Goal: Task Accomplishment & Management: Complete application form

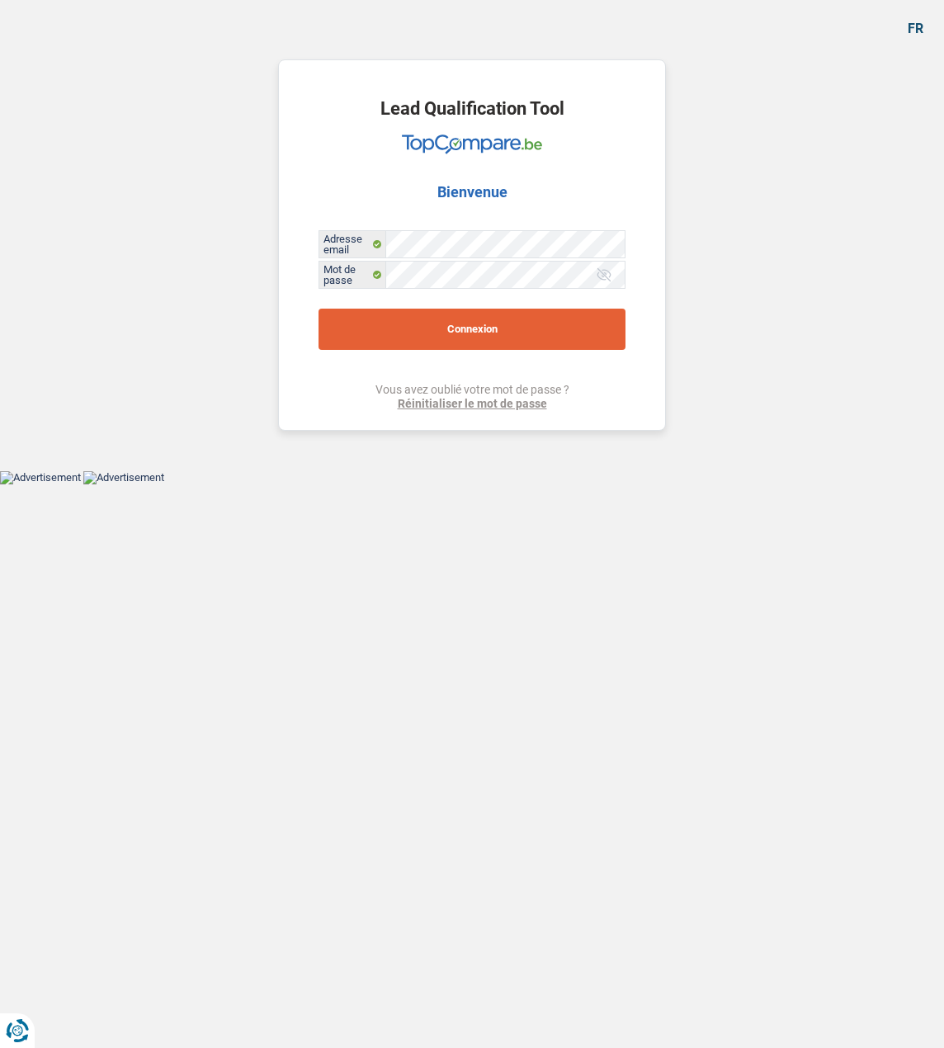
click at [452, 318] on button "Connexion" at bounding box center [472, 329] width 307 height 41
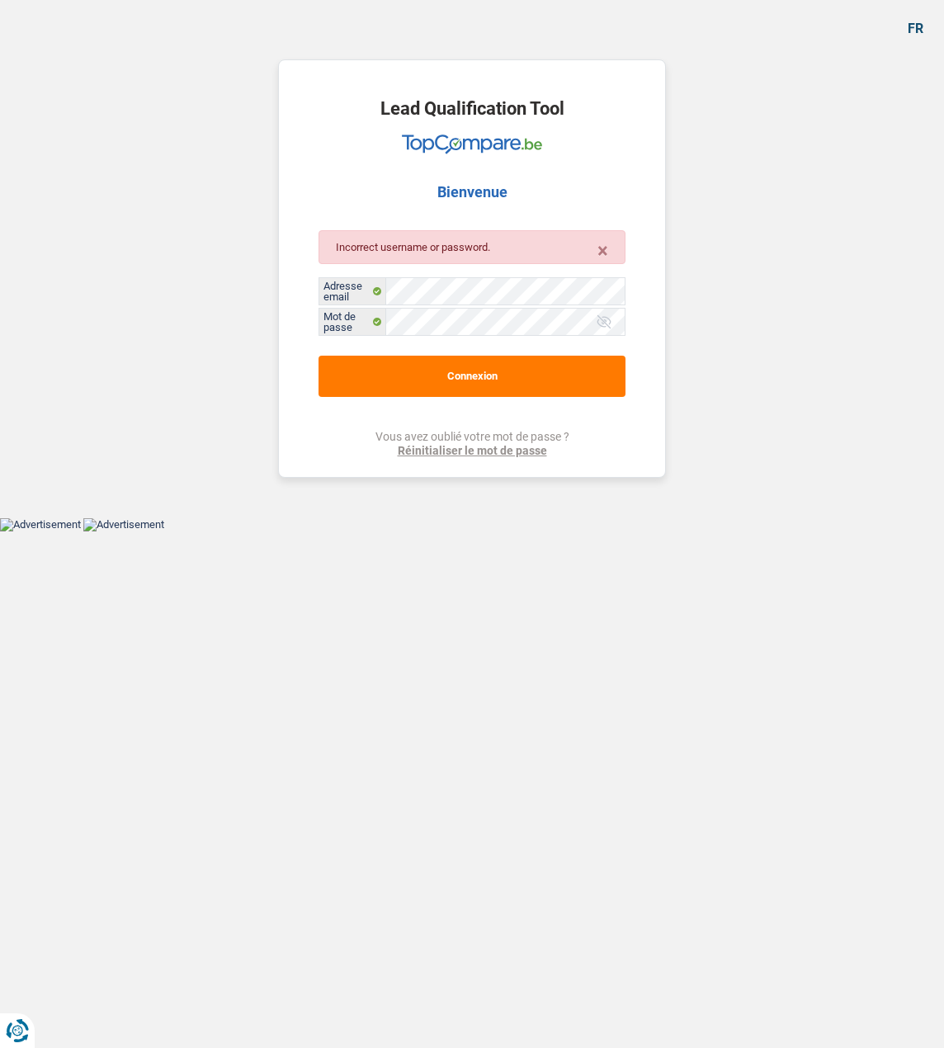
click at [599, 314] on div at bounding box center [604, 322] width 17 height 17
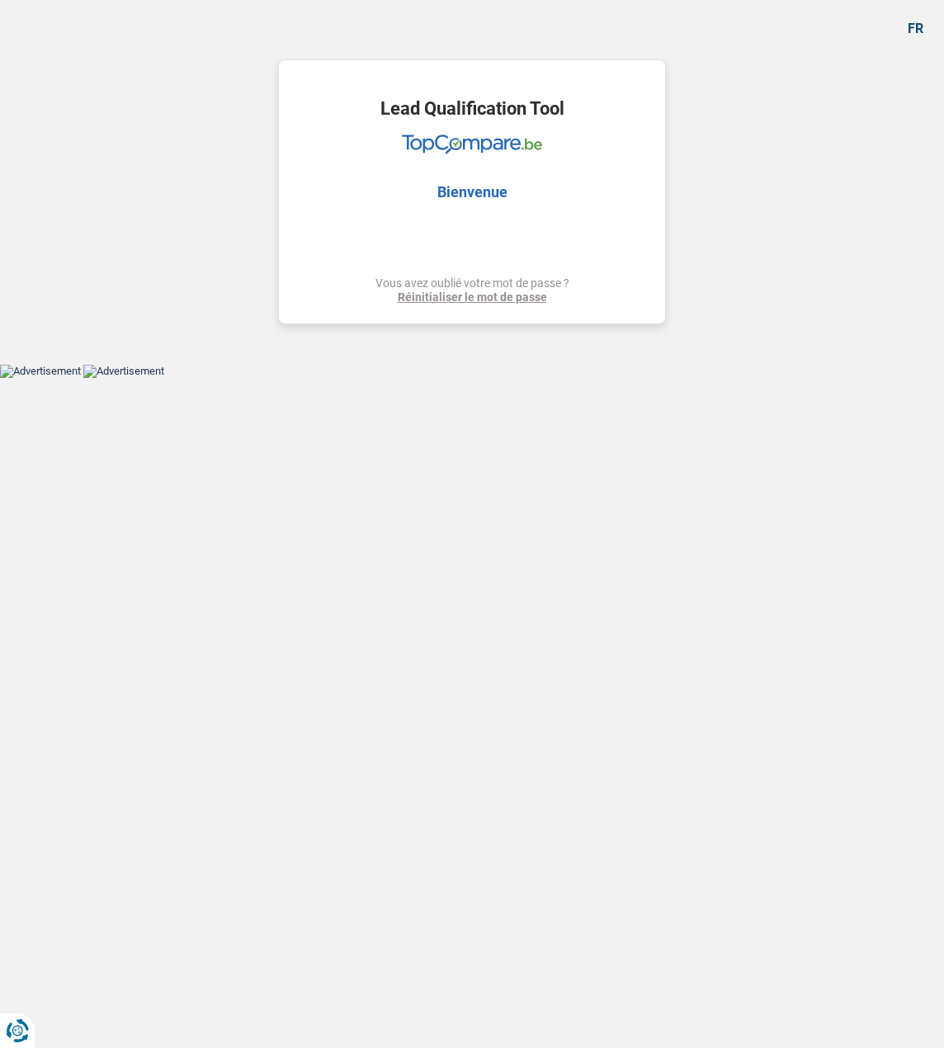
select select "renovation"
select select "120"
select select "alphacredit"
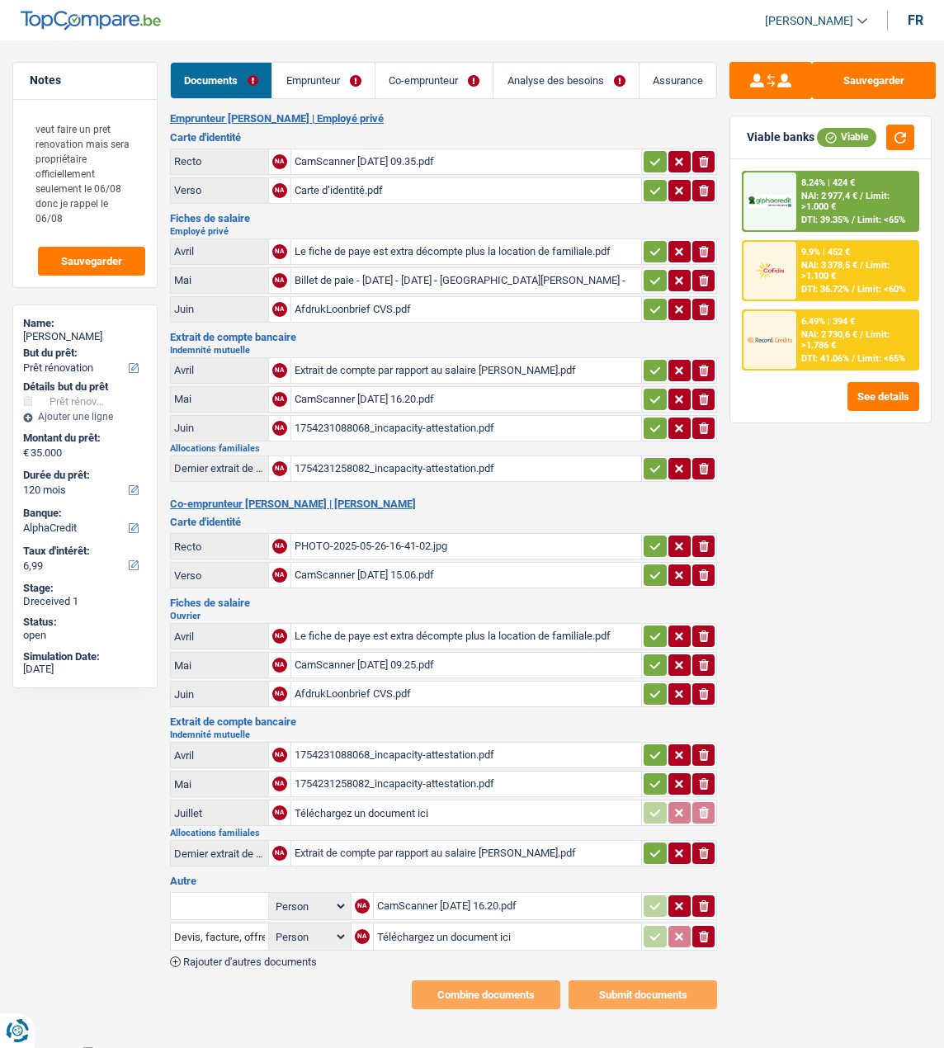
click at [326, 82] on link "Emprunteur" at bounding box center [323, 80] width 102 height 35
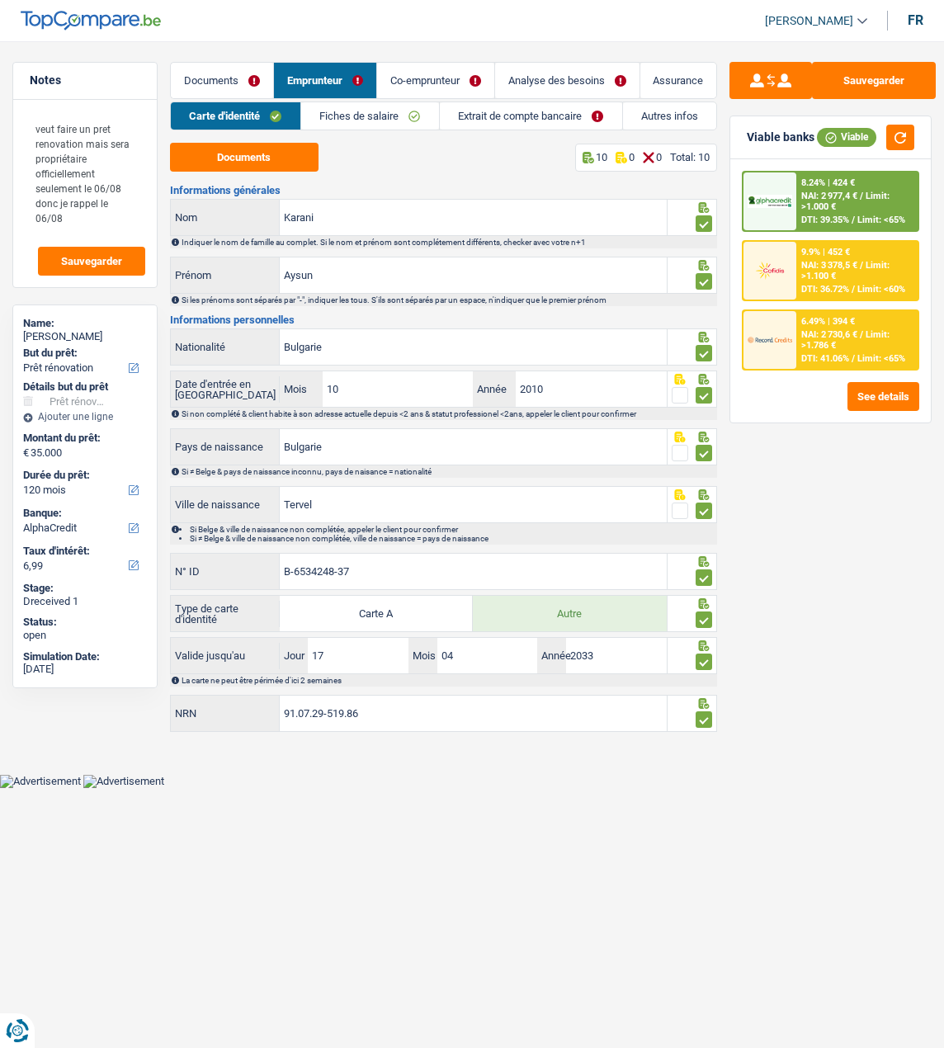
click at [402, 109] on link "Fiches de salaire" at bounding box center [370, 115] width 138 height 27
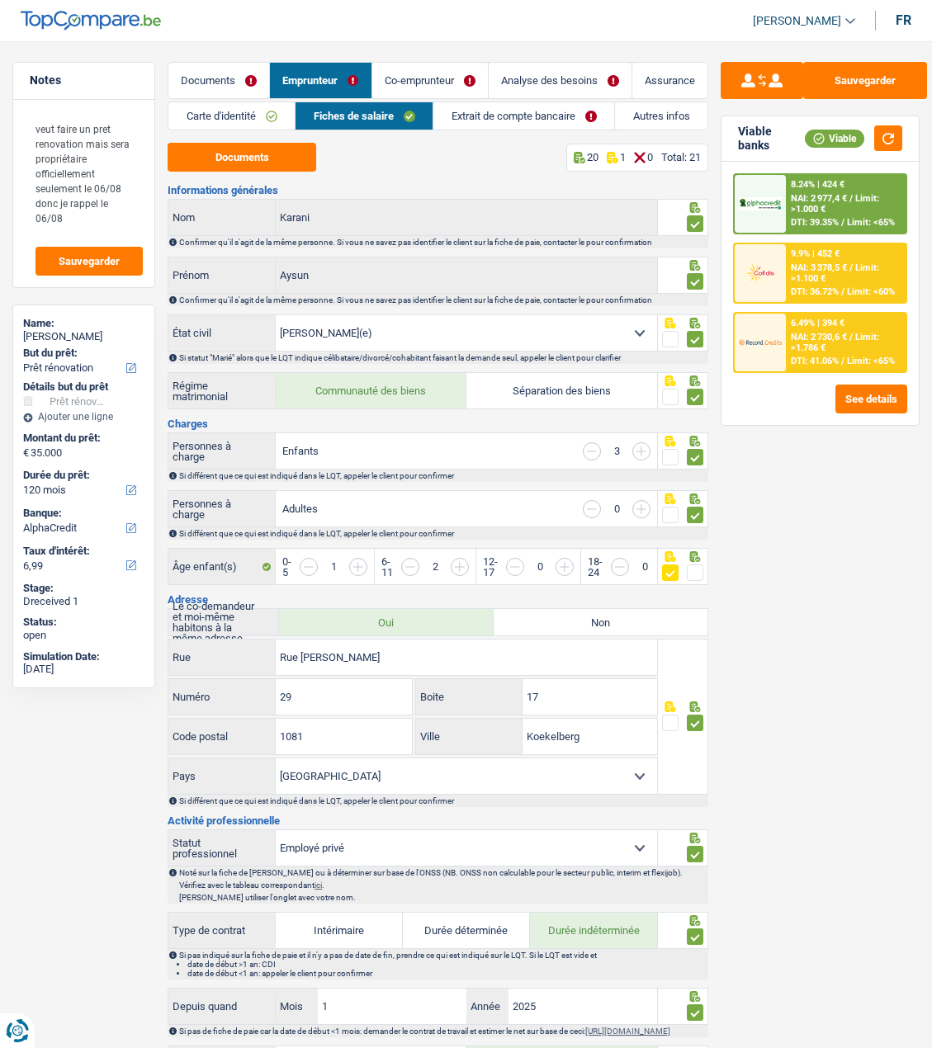
click at [545, 119] on link "Extrait de compte bancaire" at bounding box center [523, 115] width 181 height 27
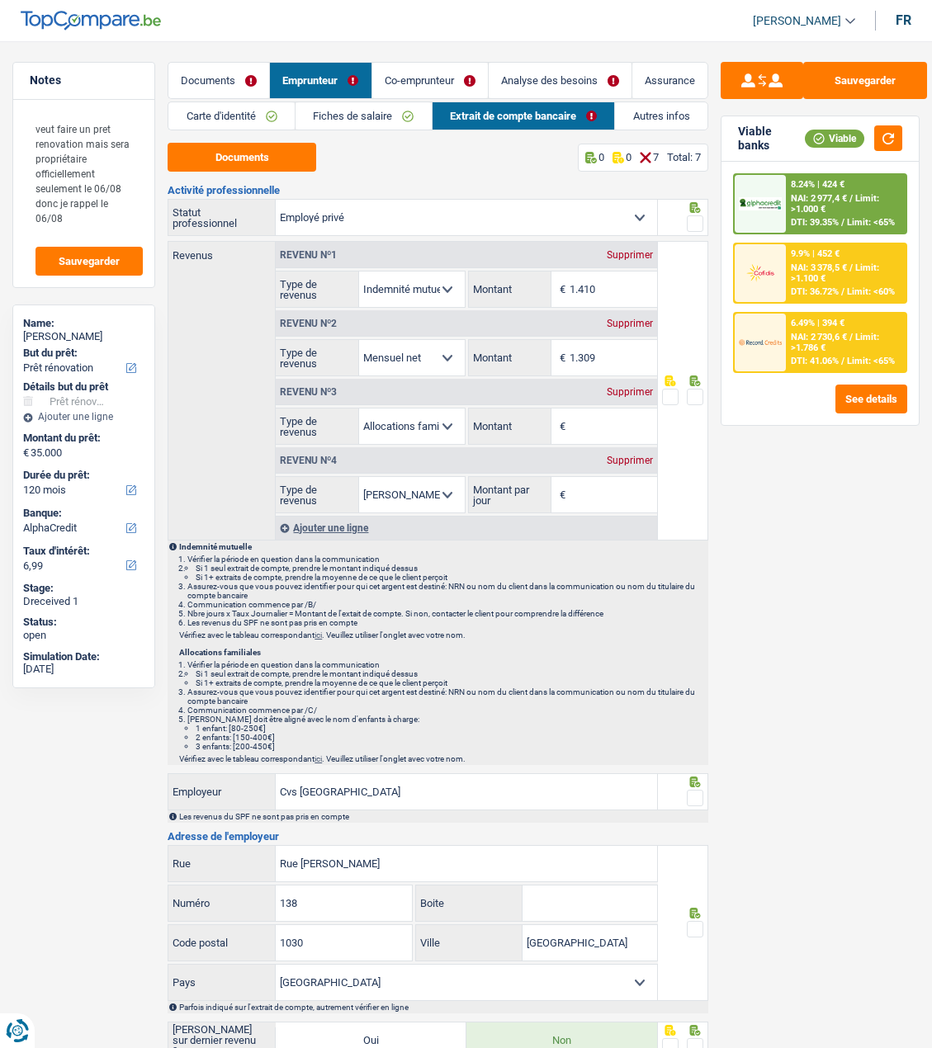
click at [433, 71] on link "Co-emprunteur" at bounding box center [430, 80] width 116 height 35
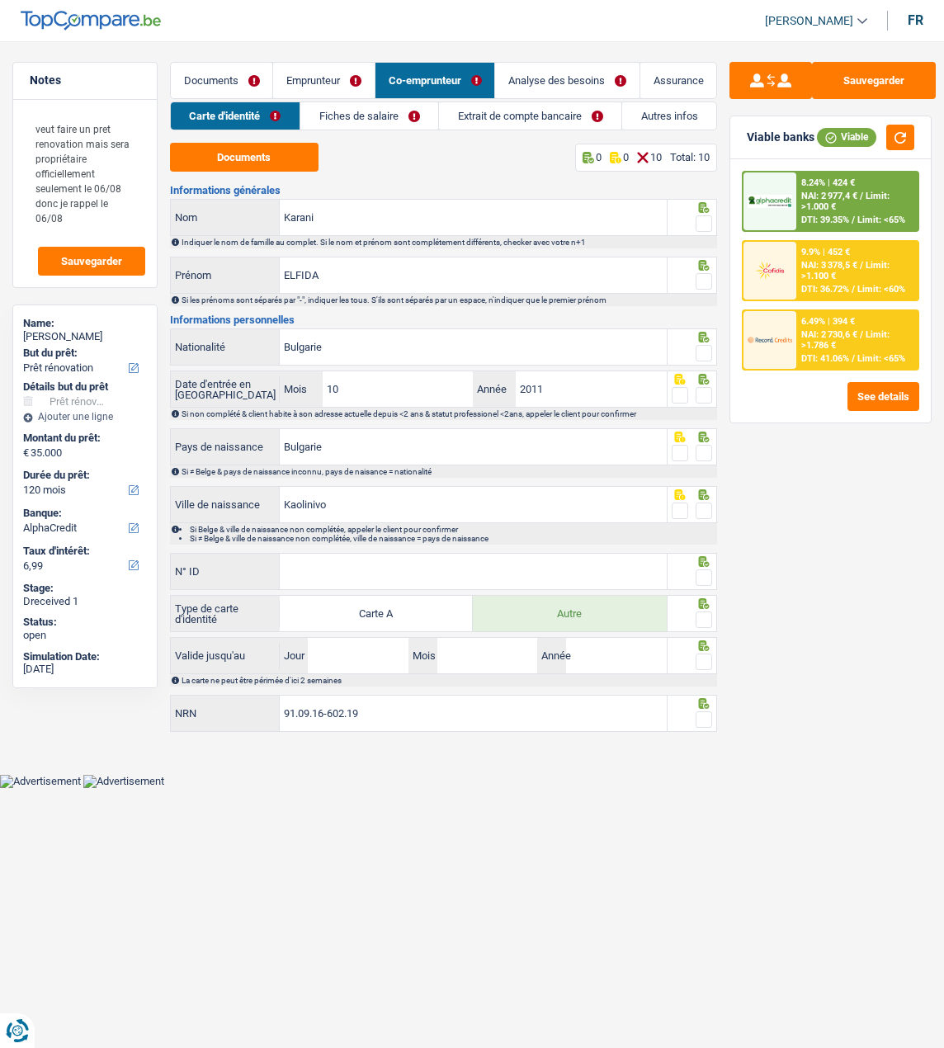
click at [351, 77] on link "Emprunteur" at bounding box center [324, 80] width 102 height 35
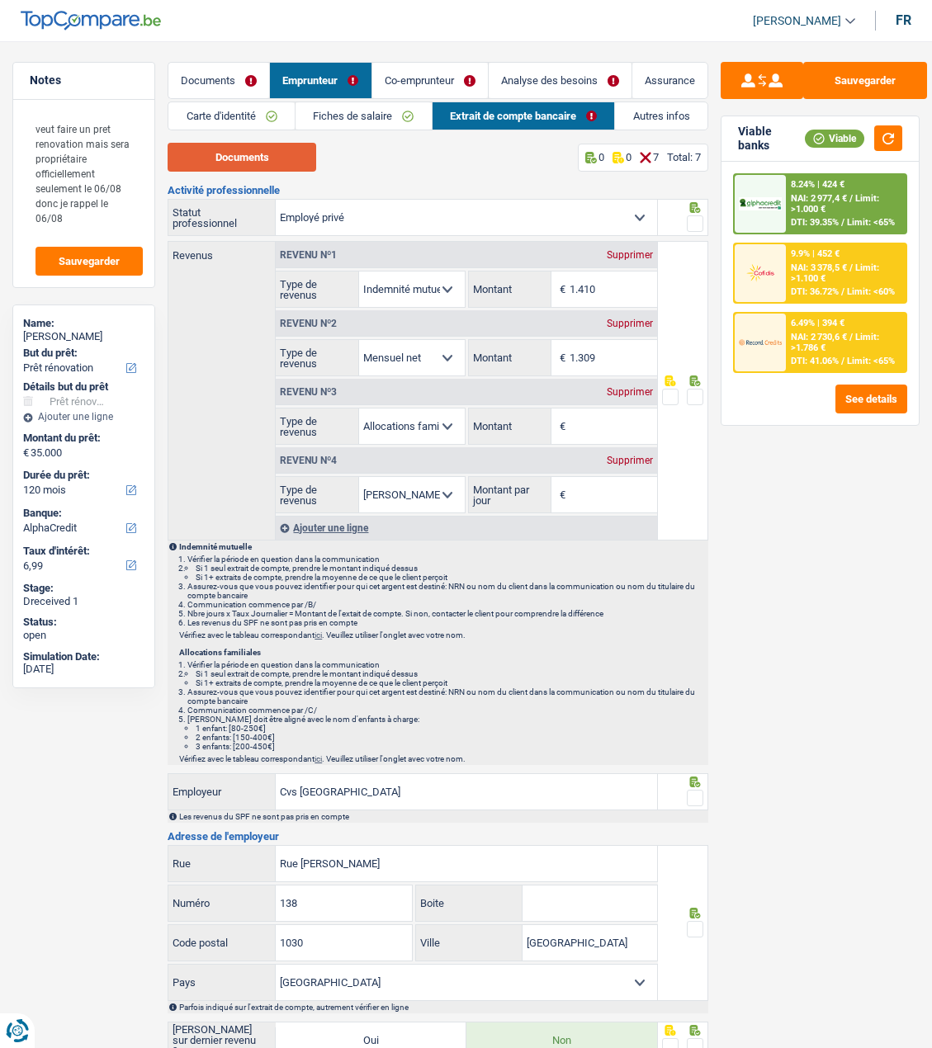
click at [265, 149] on button "Documents" at bounding box center [242, 157] width 149 height 29
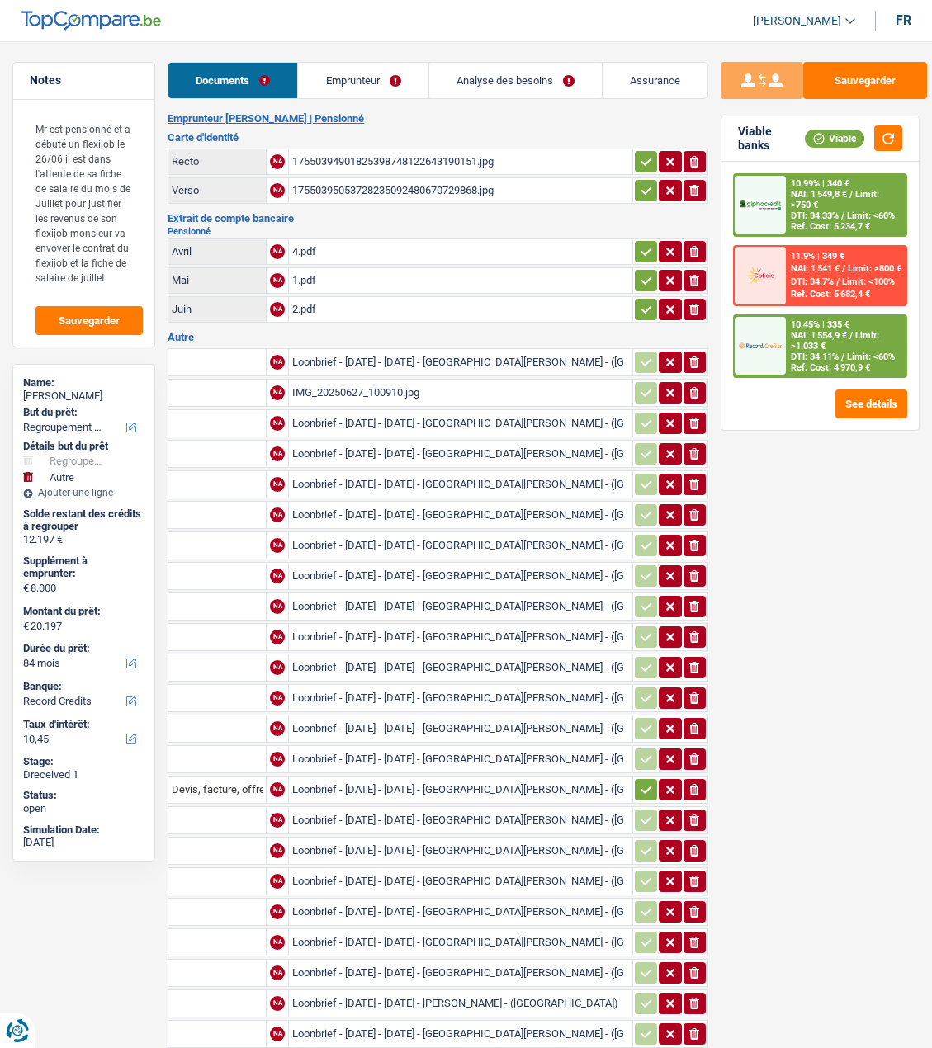
select select "refinancing"
select select "other"
select select "84"
select select "record credits"
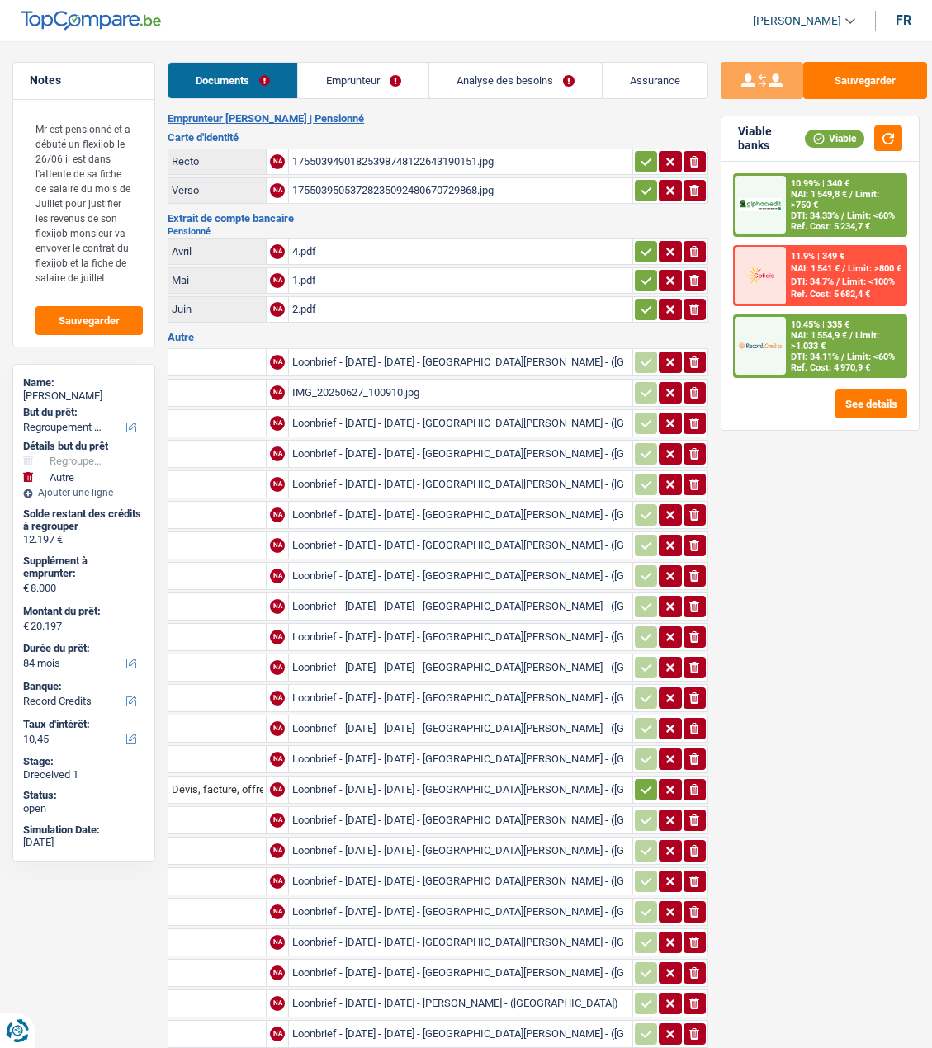
click at [316, 242] on div "4.pdf" at bounding box center [460, 251] width 337 height 25
click at [336, 239] on div "4.pdf" at bounding box center [460, 251] width 337 height 25
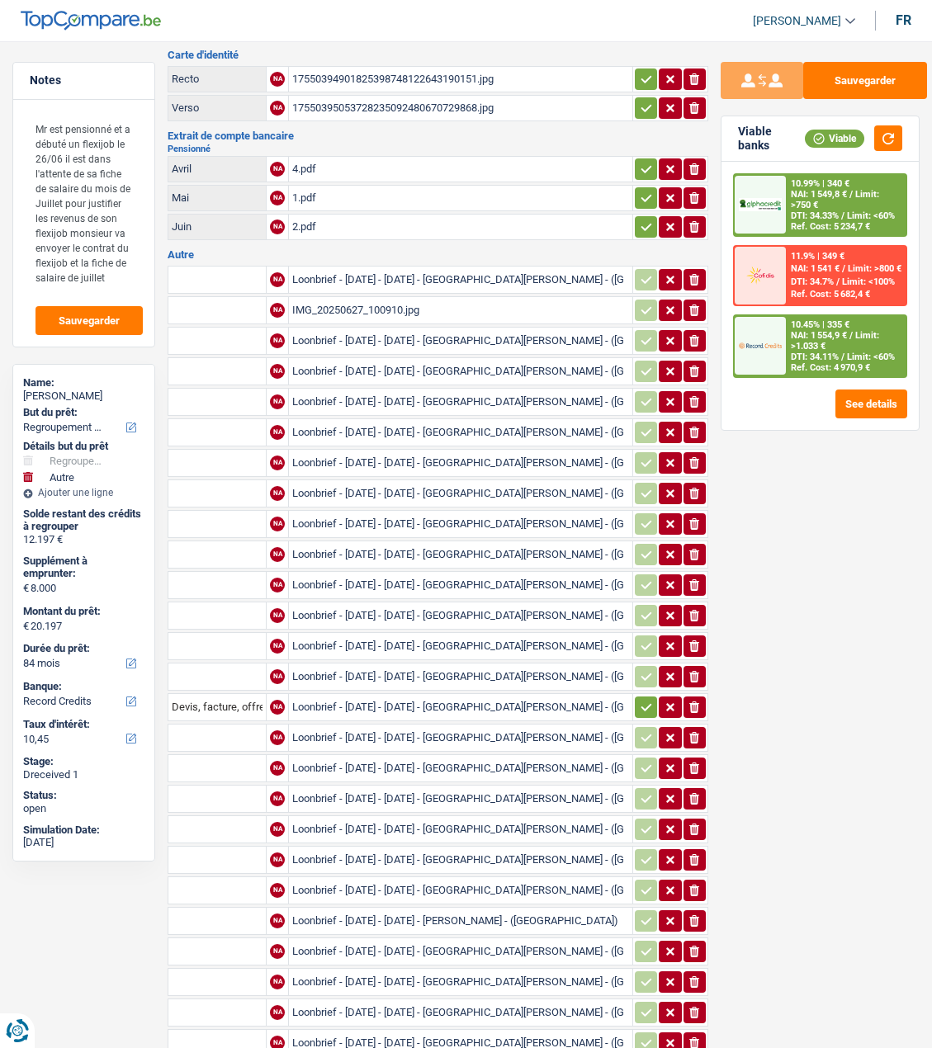
click at [357, 484] on div "Loonbrief - 01-07-2025 - 31-07-2025 - HARRABI ALI - (NL) (15).pdf" at bounding box center [460, 493] width 337 height 25
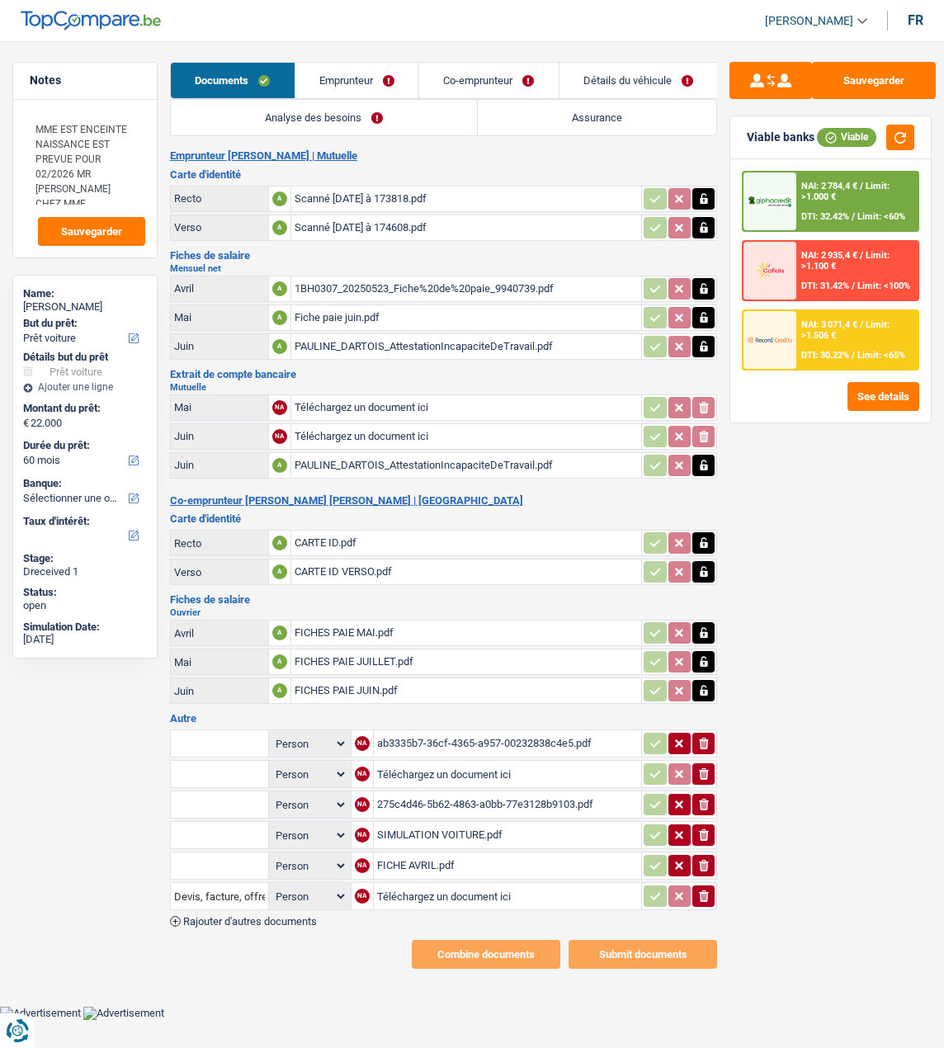
select select "car"
select select "60"
click at [359, 78] on link "Emprunteur" at bounding box center [357, 80] width 124 height 35
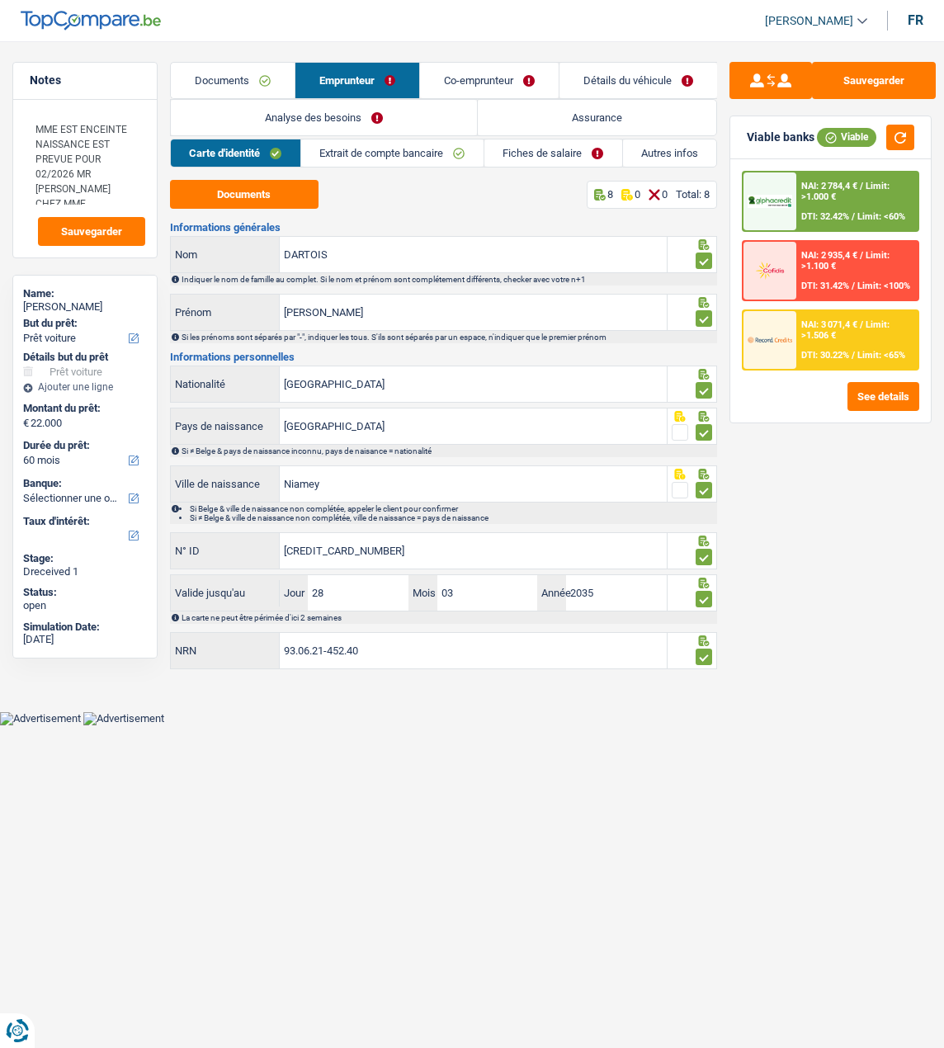
click at [230, 83] on link "Documents" at bounding box center [233, 80] width 124 height 35
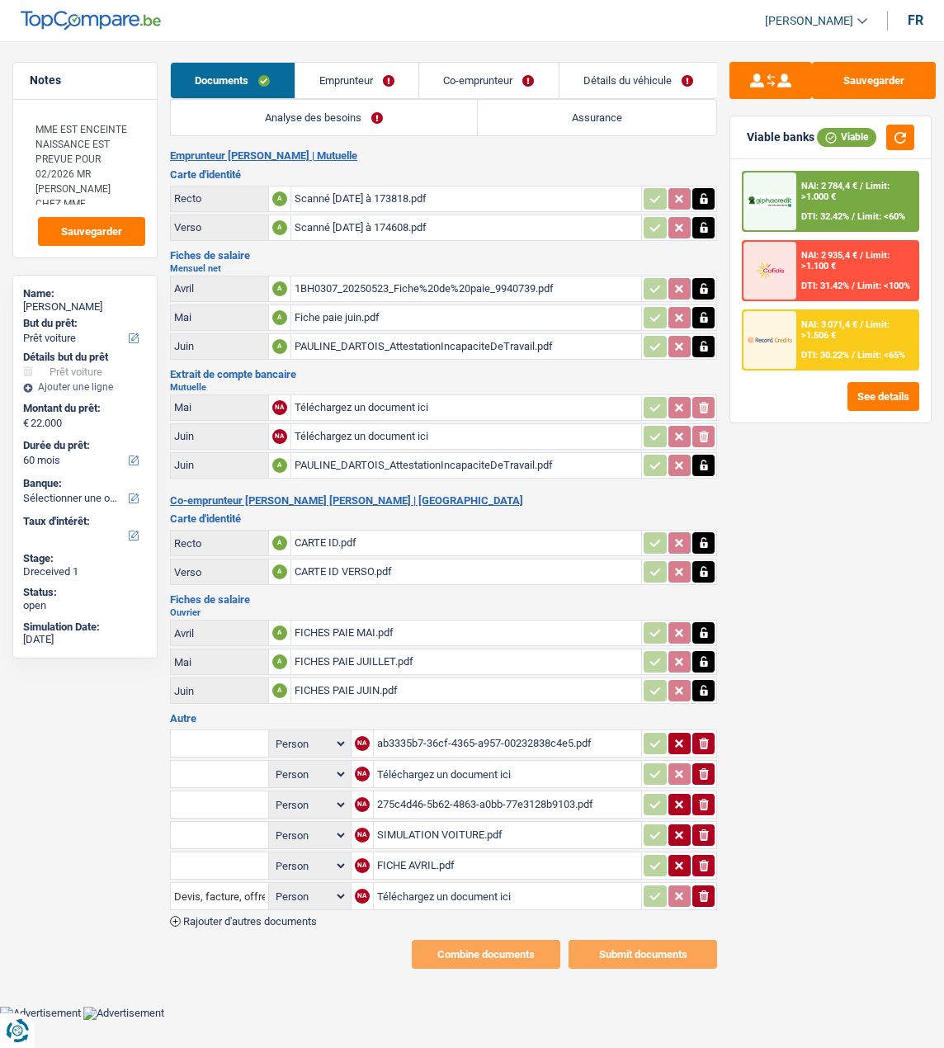
click at [490, 792] on div "275c4d46-5b62-4863-a0bb-77e3128b9103.pdf" at bounding box center [508, 804] width 262 height 25
click at [429, 731] on div "ab3335b7-36cf-4365-a957-00232838c4e5.pdf" at bounding box center [508, 743] width 262 height 25
click at [399, 853] on div "FICHE AVRIL.pdf" at bounding box center [508, 865] width 262 height 25
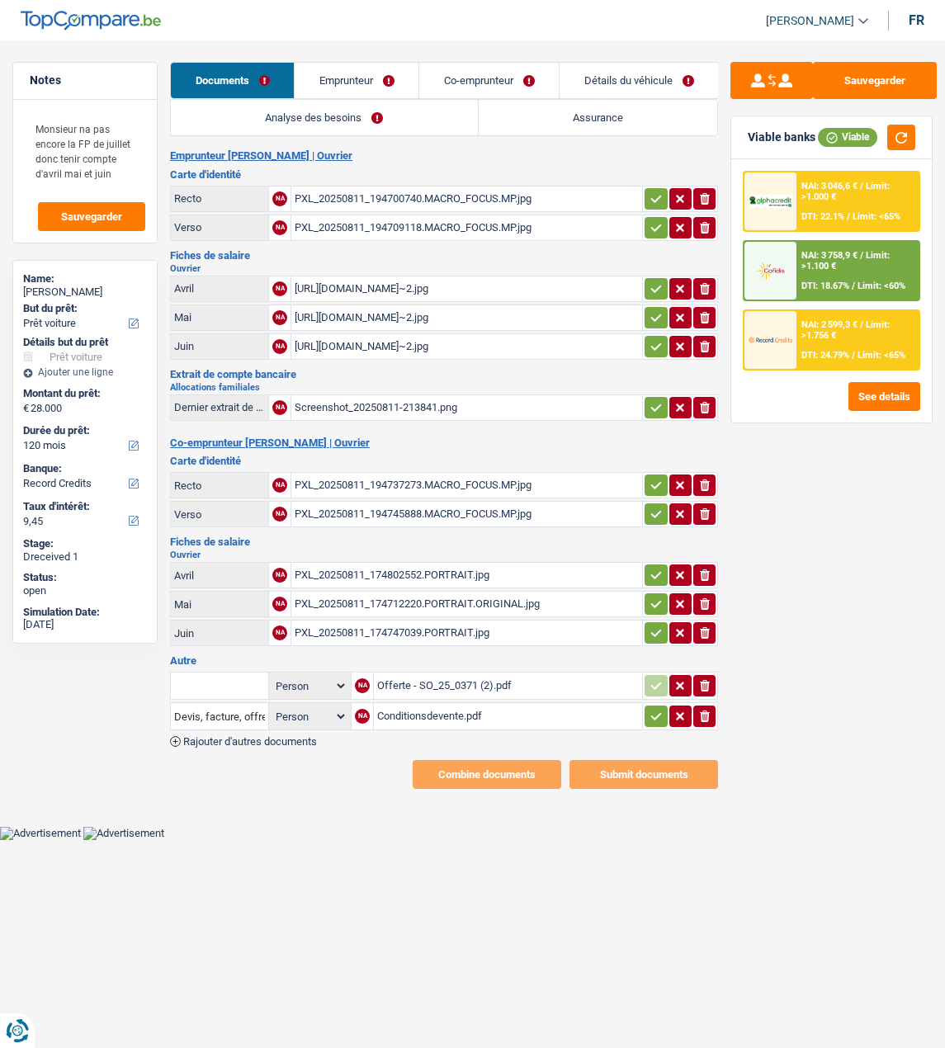
select select "car"
select select "120"
select select "record credits"
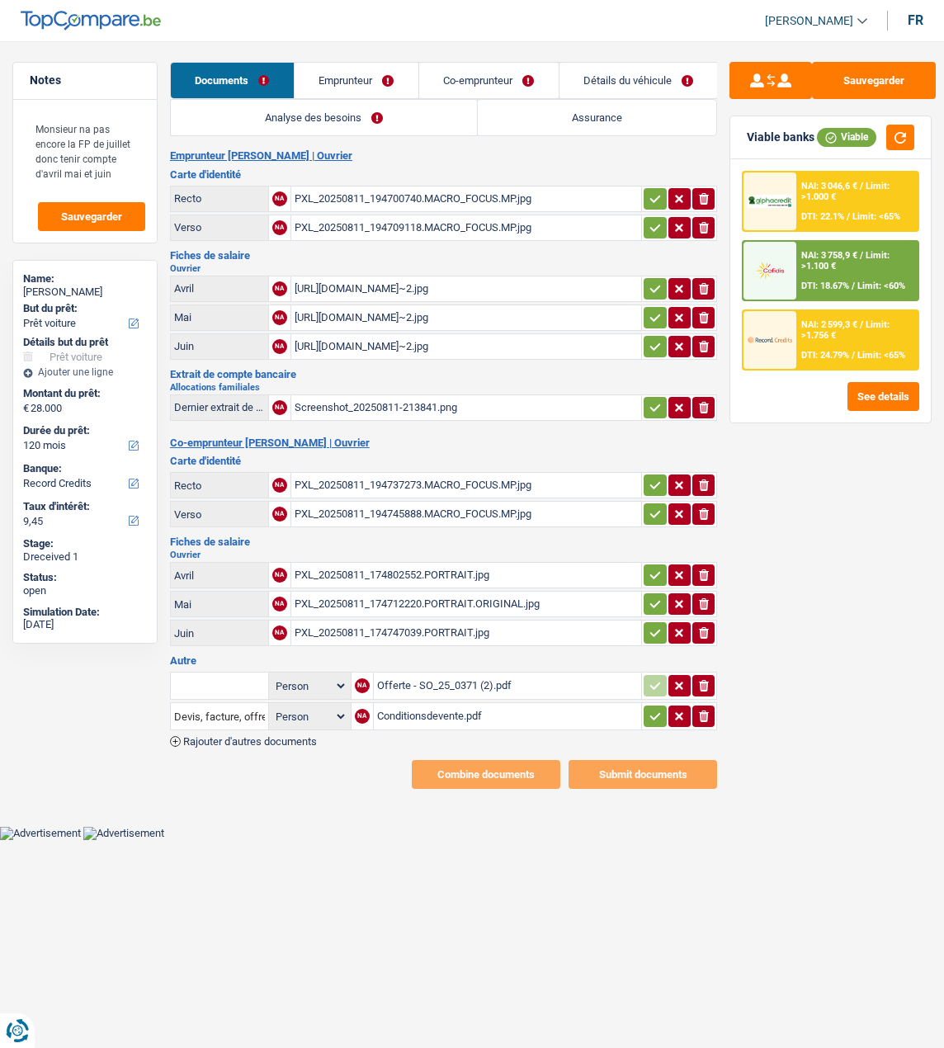
click at [354, 71] on link "Emprunteur" at bounding box center [357, 80] width 124 height 35
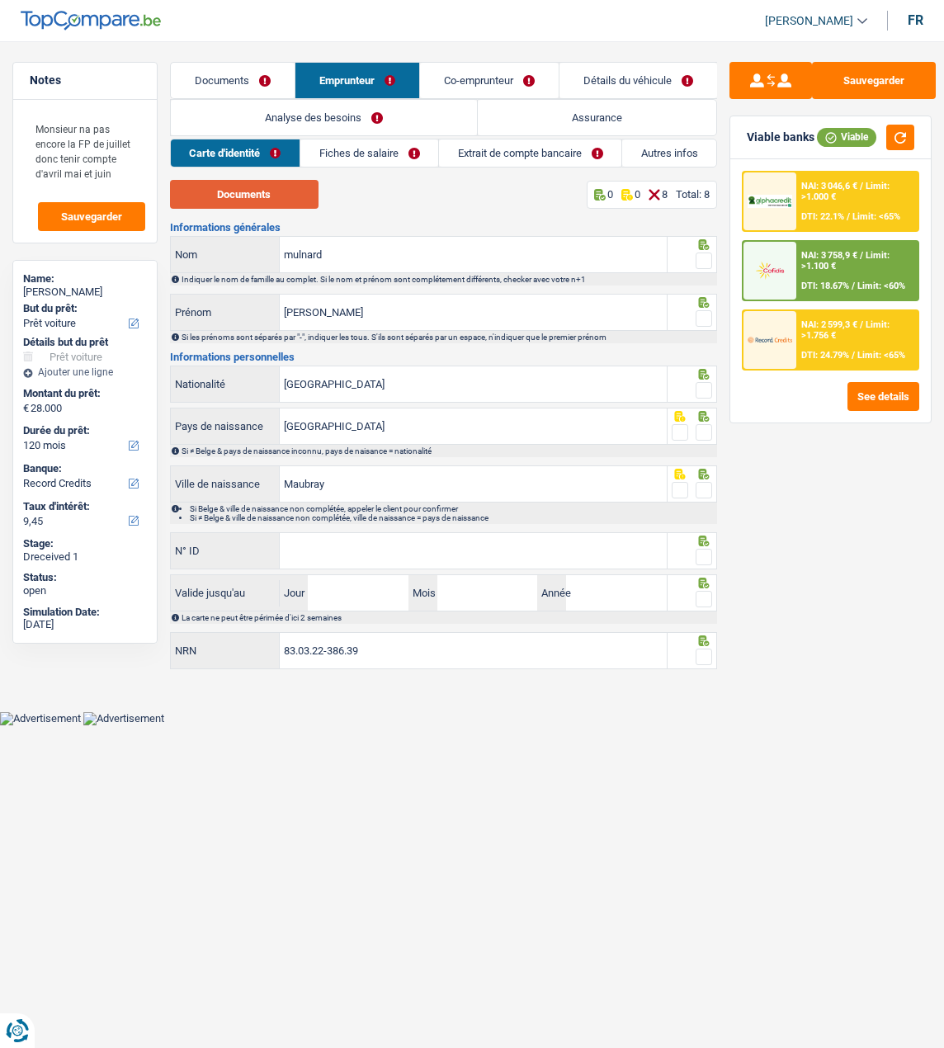
click at [291, 198] on button "Documents" at bounding box center [244, 194] width 149 height 29
drag, startPoint x: 438, startPoint y: 510, endPoint x: 200, endPoint y: 933, distance: 486.0
drag, startPoint x: 704, startPoint y: 250, endPoint x: 702, endPoint y: 267, distance: 16.6
click at [704, 253] on span at bounding box center [704, 261] width 17 height 17
click at [0, 0] on input "radio" at bounding box center [0, 0] width 0 height 0
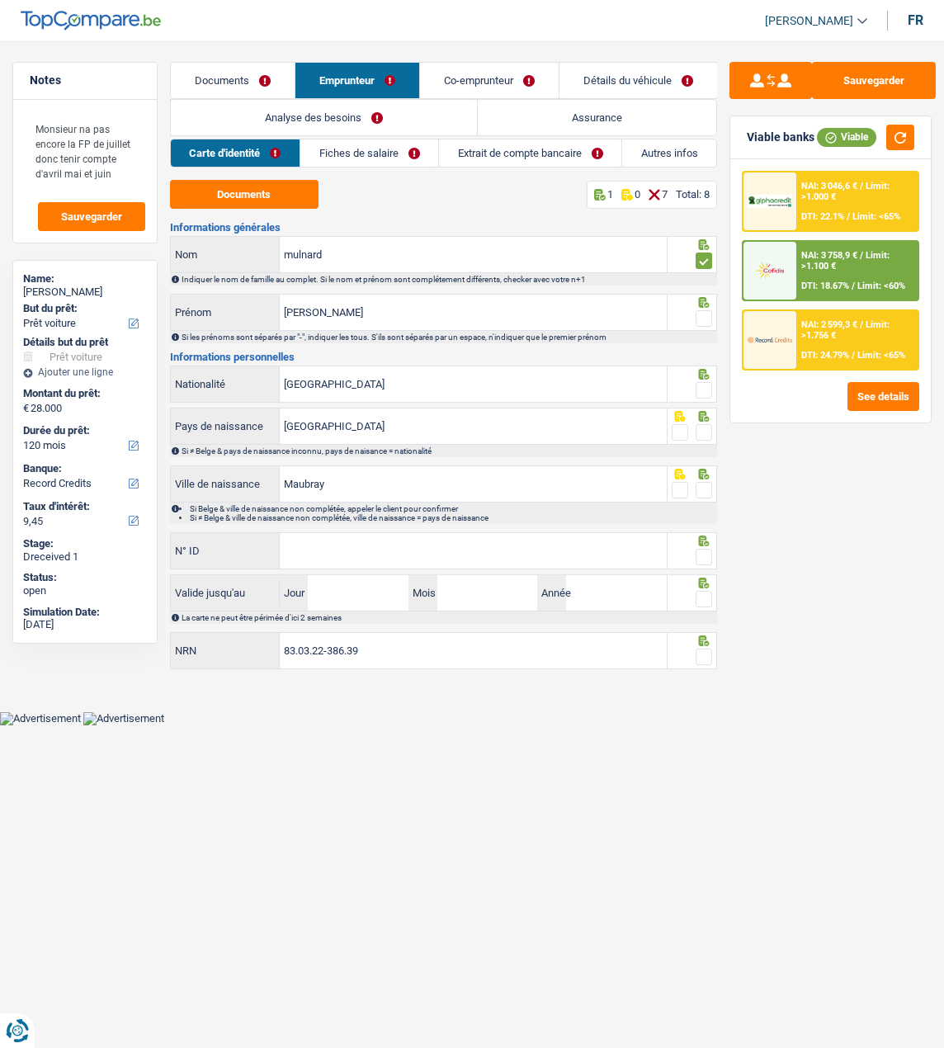
click at [702, 313] on span at bounding box center [704, 318] width 17 height 17
click at [0, 0] on input "radio" at bounding box center [0, 0] width 0 height 0
drag, startPoint x: 704, startPoint y: 388, endPoint x: 706, endPoint y: 400, distance: 12.5
click at [704, 389] on span at bounding box center [704, 390] width 17 height 17
click at [0, 0] on input "radio" at bounding box center [0, 0] width 0 height 0
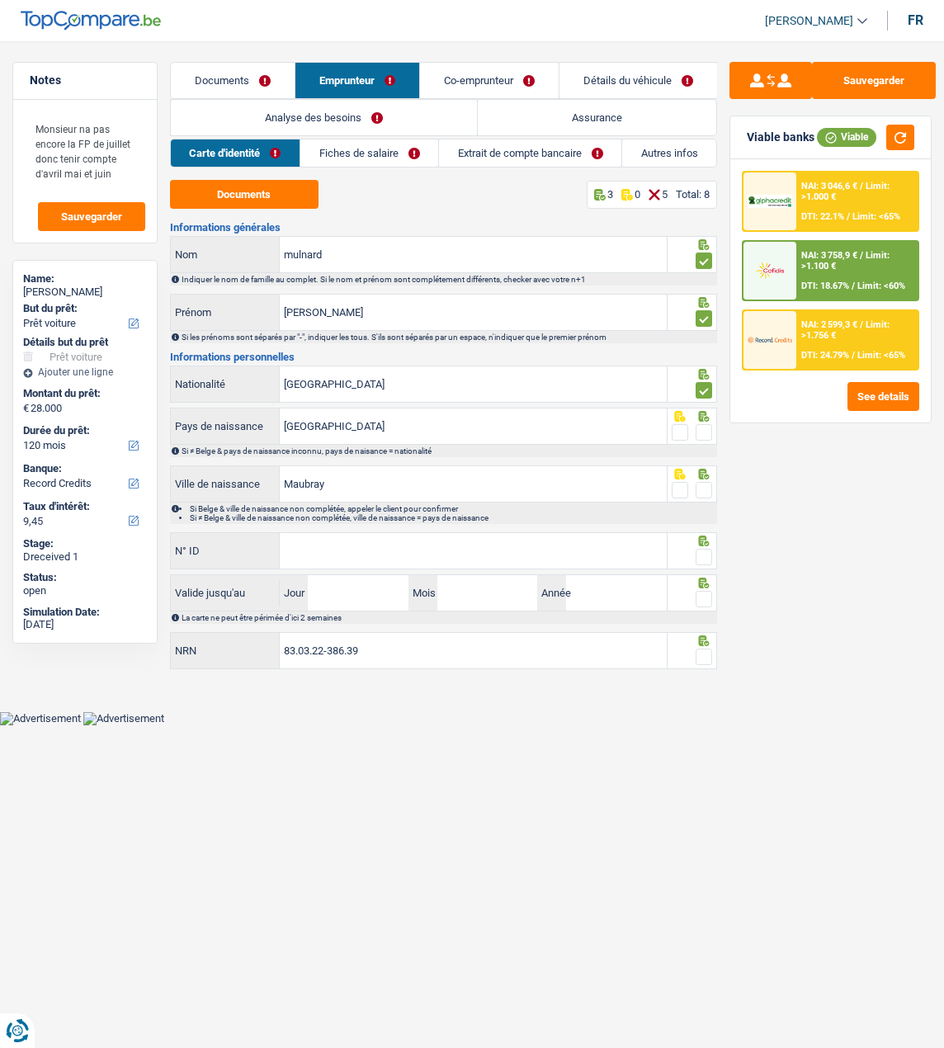
drag, startPoint x: 707, startPoint y: 415, endPoint x: 702, endPoint y: 430, distance: 15.4
click at [703, 425] on div at bounding box center [693, 426] width 50 height 37
click at [702, 430] on span at bounding box center [704, 432] width 17 height 17
click at [0, 0] on input "radio" at bounding box center [0, 0] width 0 height 0
click at [706, 487] on span at bounding box center [704, 490] width 17 height 17
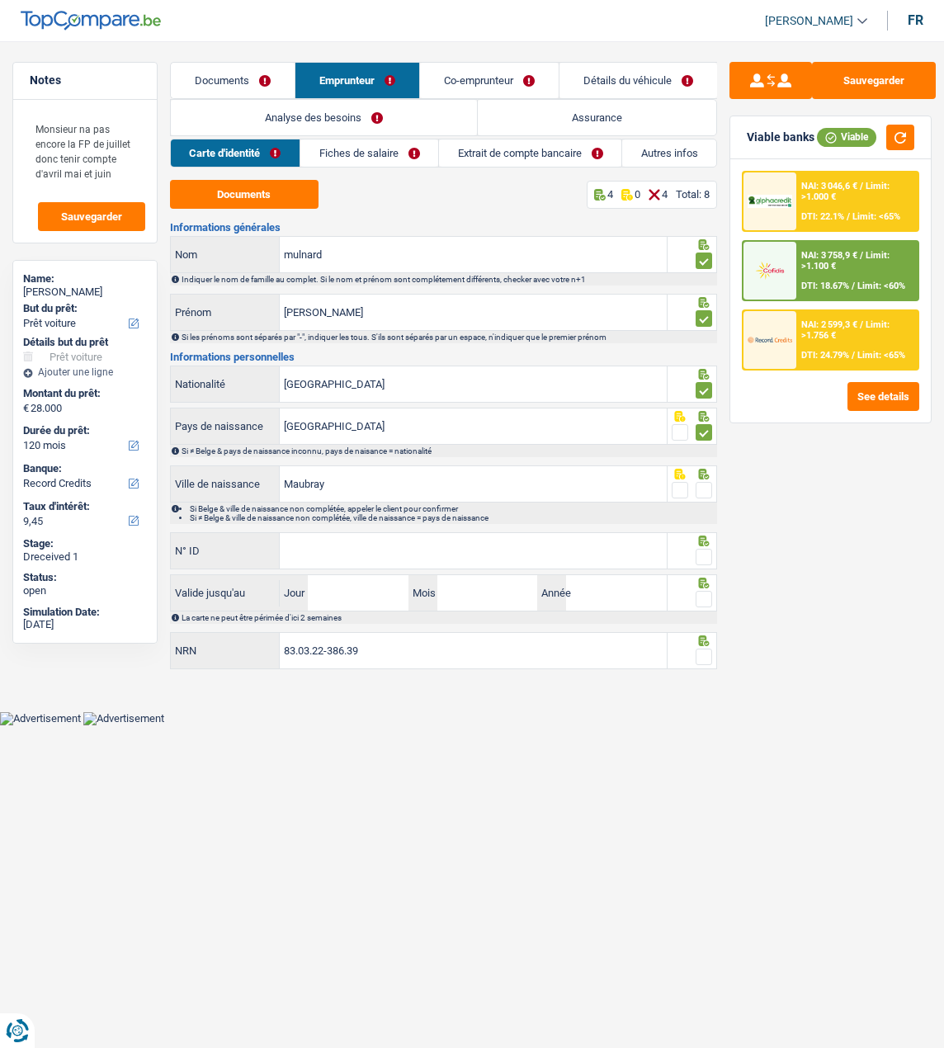
click at [0, 0] on input "radio" at bounding box center [0, 0] width 0 height 0
click at [571, 551] on input "N° ID" at bounding box center [473, 550] width 387 height 35
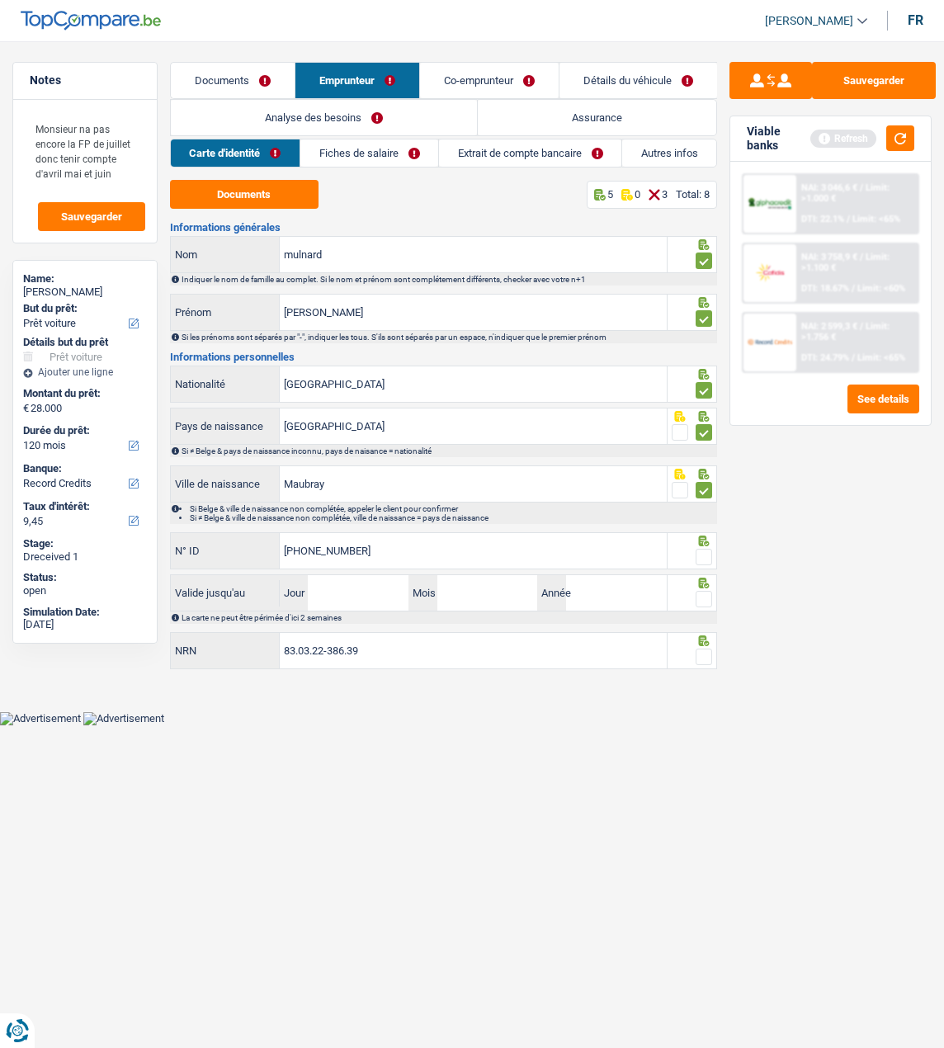
type input "595-2285086-75"
click at [706, 549] on span at bounding box center [704, 557] width 17 height 17
click at [0, 0] on input "radio" at bounding box center [0, 0] width 0 height 0
click at [359, 594] on input "Jour" at bounding box center [358, 592] width 101 height 35
type input "04"
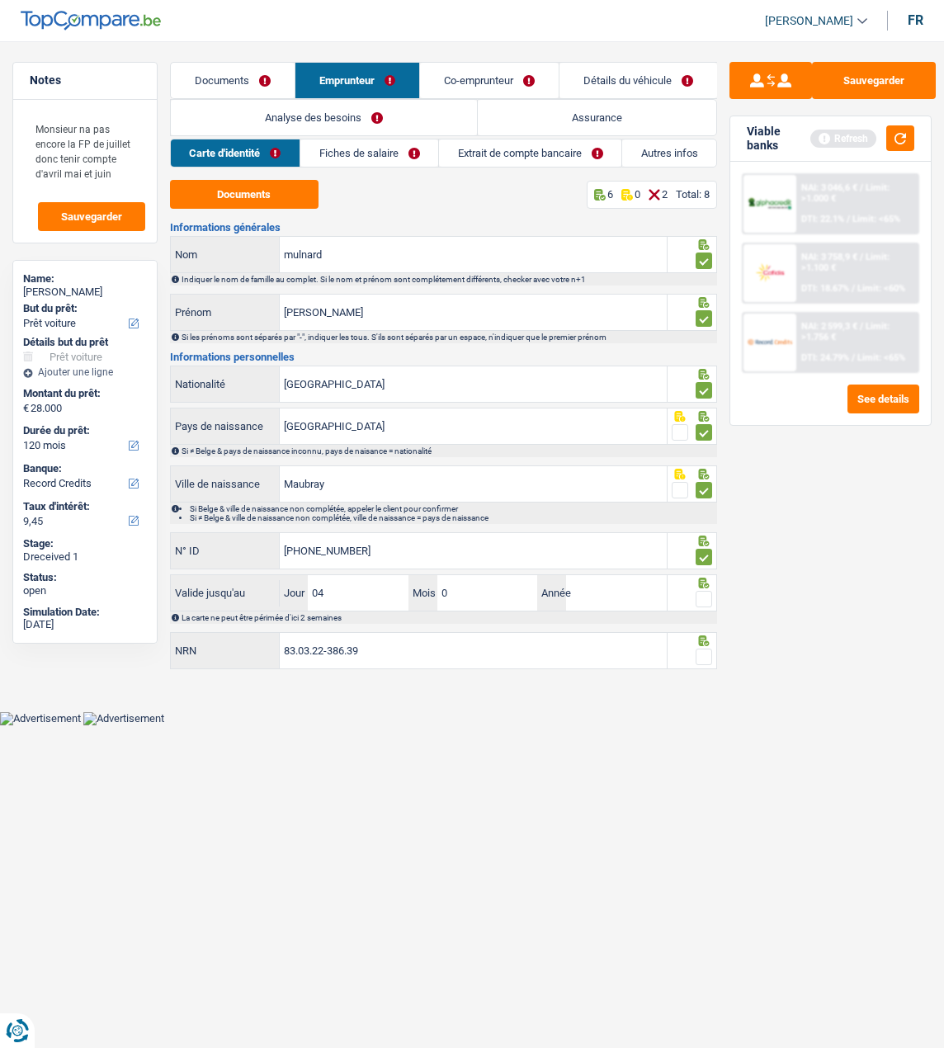
type input "05"
type input "2034"
click at [703, 598] on span at bounding box center [704, 599] width 17 height 17
click at [0, 0] on input "radio" at bounding box center [0, 0] width 0 height 0
click at [701, 646] on div at bounding box center [693, 650] width 50 height 37
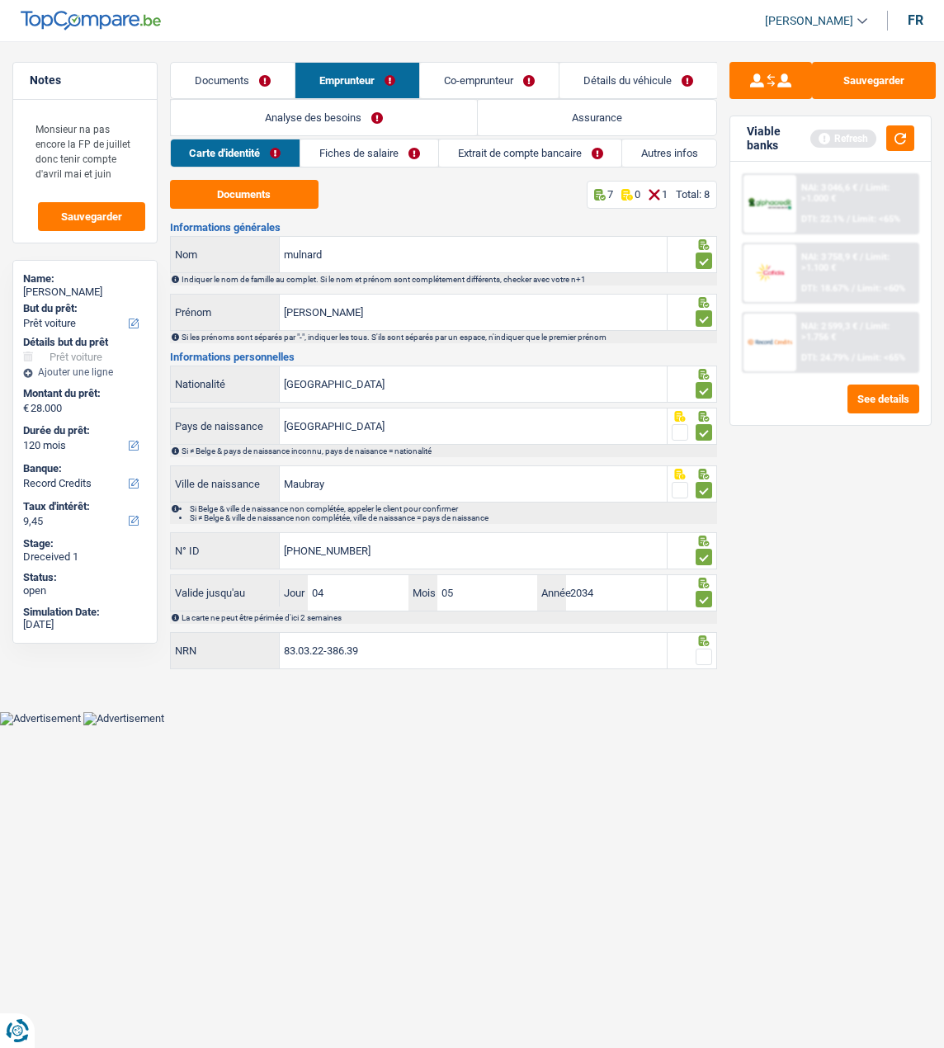
click at [701, 649] on span at bounding box center [704, 657] width 17 height 17
click at [0, 0] on input "radio" at bounding box center [0, 0] width 0 height 0
click at [367, 154] on link "Fiches de salaire" at bounding box center [370, 152] width 138 height 27
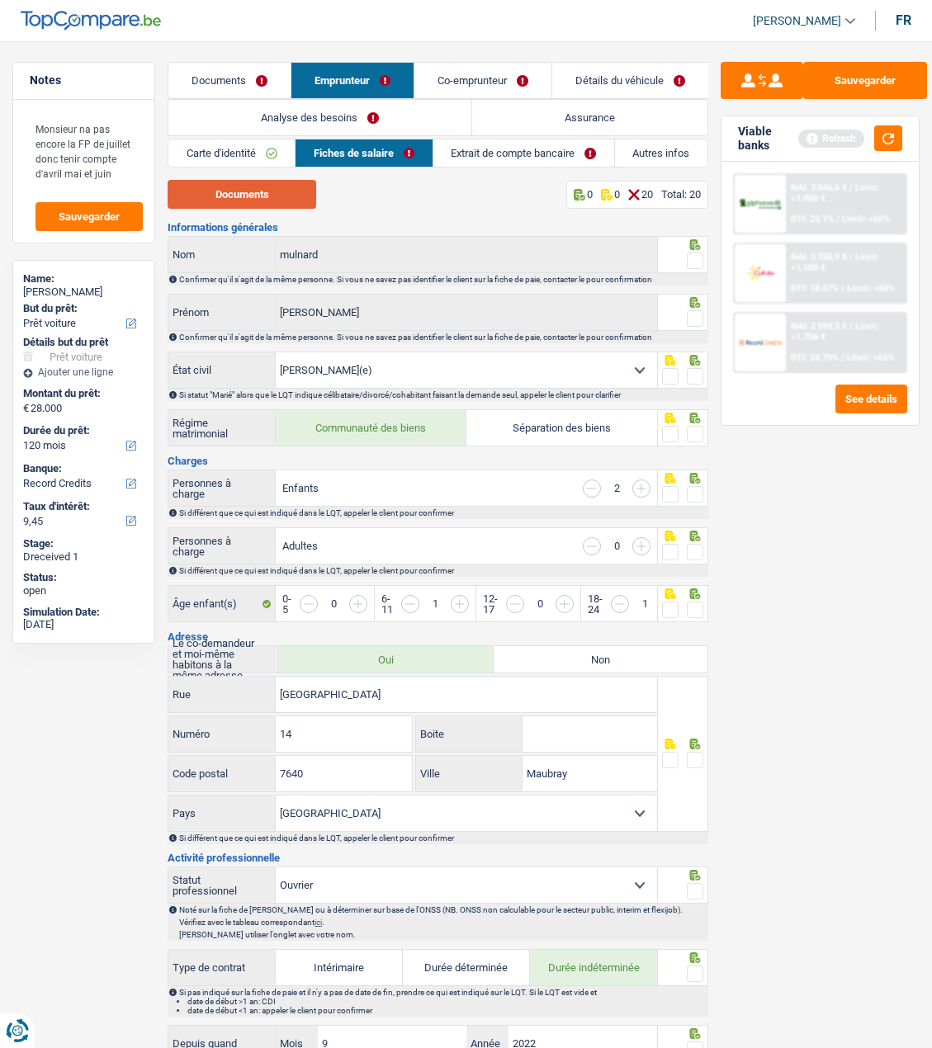
click at [279, 195] on button "Documents" at bounding box center [242, 194] width 149 height 29
click at [692, 253] on span at bounding box center [695, 261] width 17 height 17
click at [0, 0] on input "radio" at bounding box center [0, 0] width 0 height 0
click at [688, 314] on span at bounding box center [695, 318] width 17 height 17
click at [0, 0] on input "radio" at bounding box center [0, 0] width 0 height 0
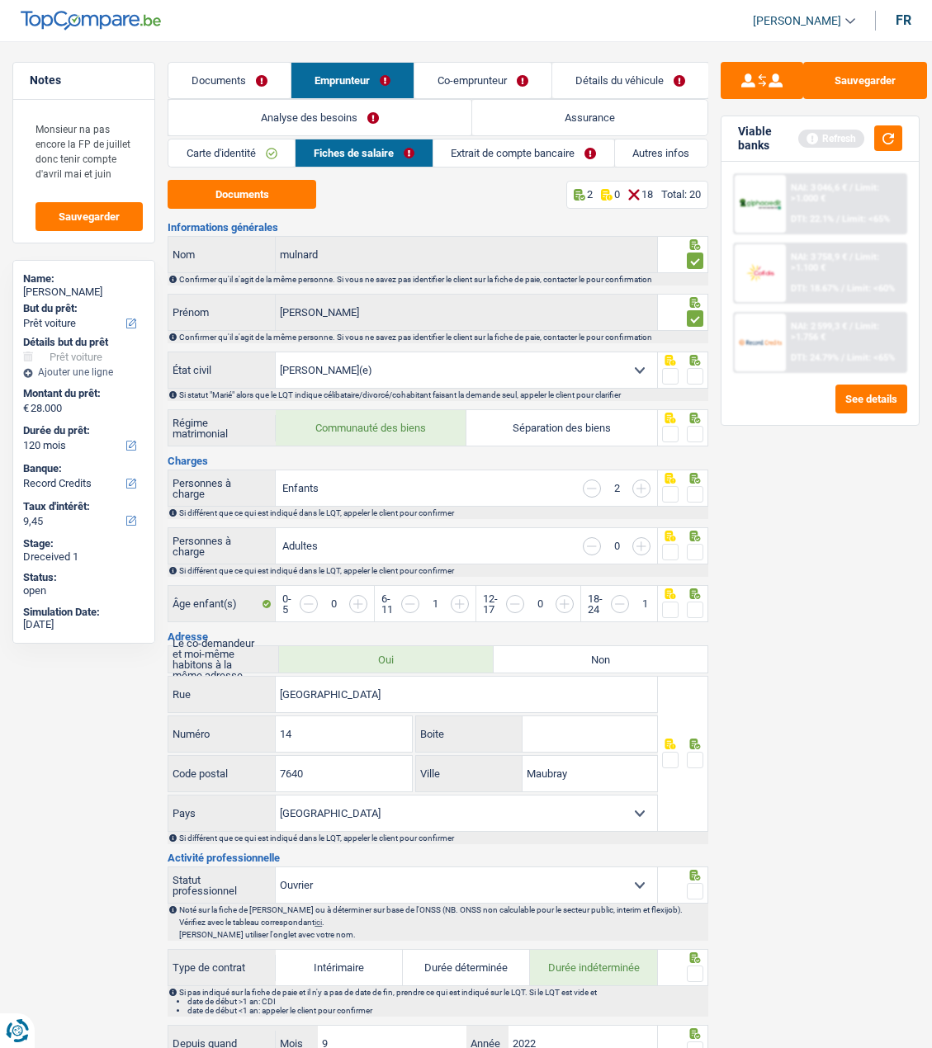
click at [699, 372] on span at bounding box center [695, 376] width 17 height 17
click at [0, 0] on input "radio" at bounding box center [0, 0] width 0 height 0
click at [692, 432] on span at bounding box center [695, 434] width 17 height 17
click at [0, 0] on input "radio" at bounding box center [0, 0] width 0 height 0
click at [695, 489] on span at bounding box center [695, 494] width 17 height 17
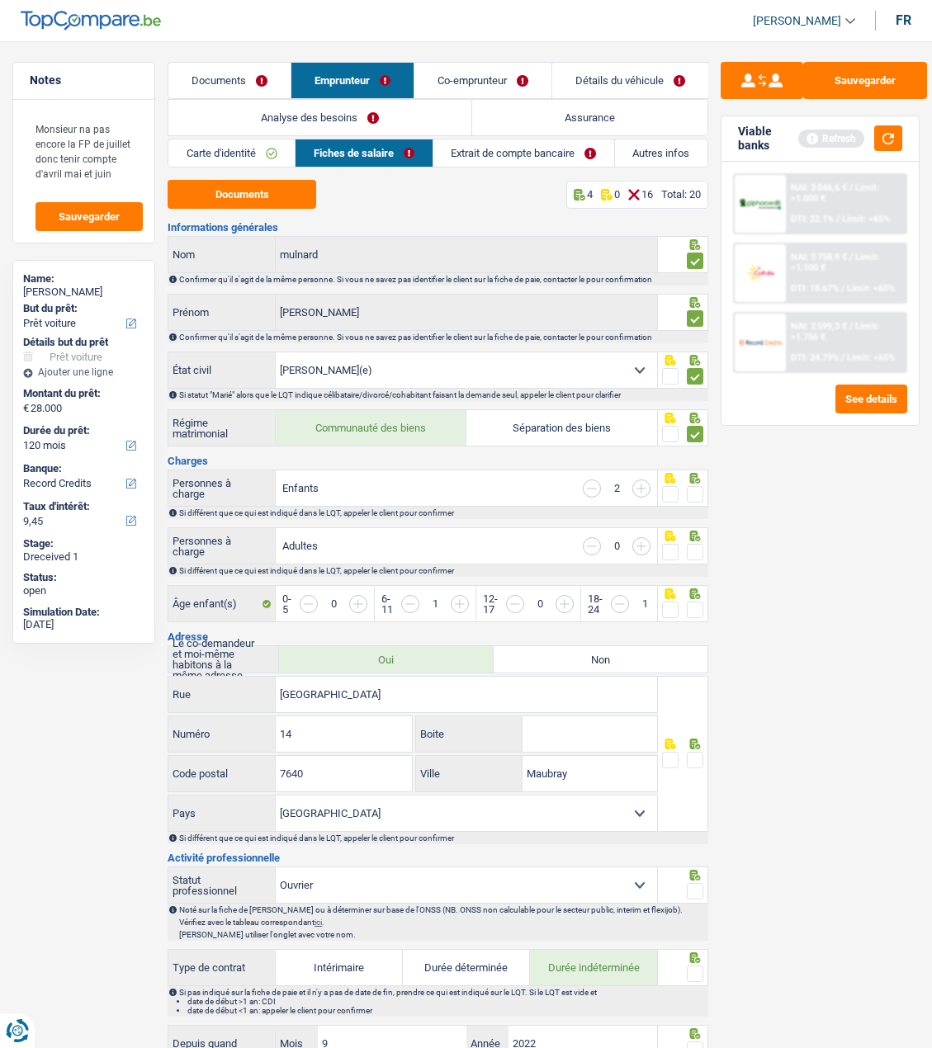
click at [0, 0] on input "radio" at bounding box center [0, 0] width 0 height 0
click at [697, 545] on span at bounding box center [695, 552] width 17 height 17
click at [0, 0] on input "radio" at bounding box center [0, 0] width 0 height 0
click at [693, 602] on span at bounding box center [695, 610] width 17 height 17
click at [0, 0] on input "radio" at bounding box center [0, 0] width 0 height 0
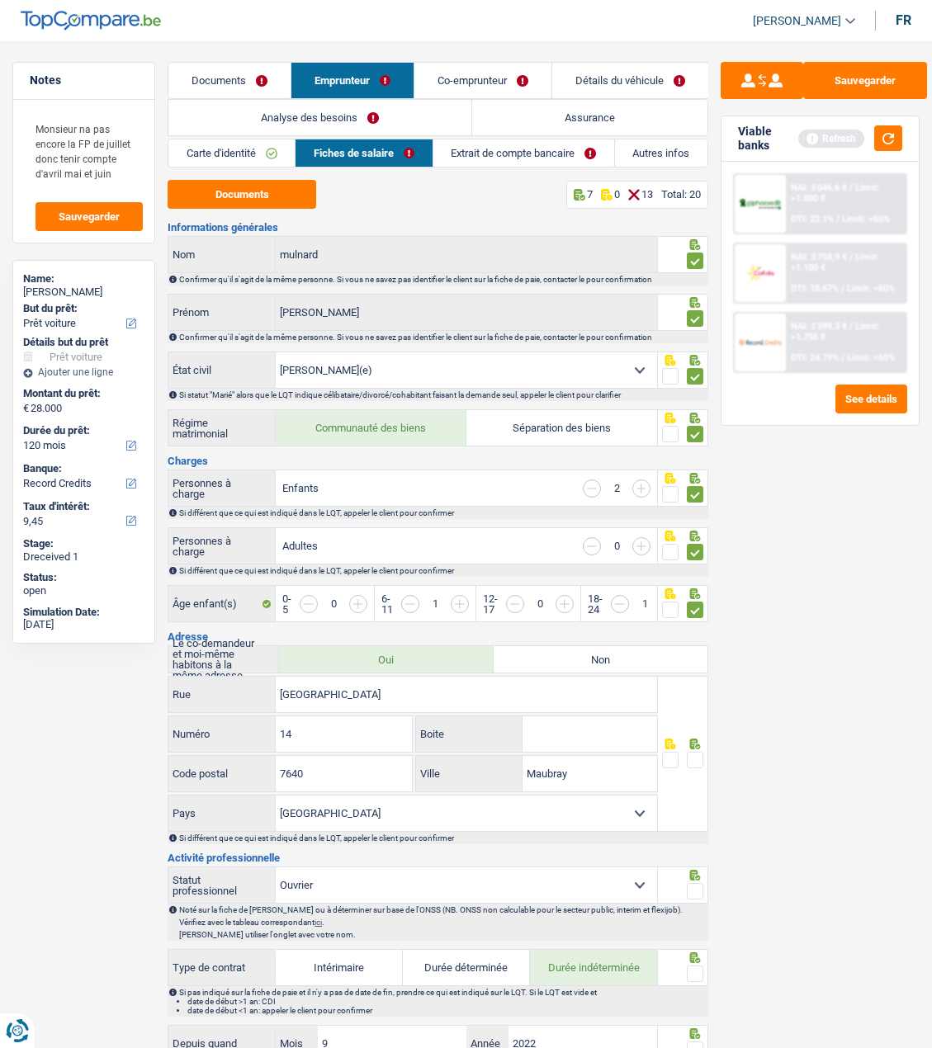
click at [690, 756] on span at bounding box center [695, 760] width 17 height 17
click at [0, 0] on input "radio" at bounding box center [0, 0] width 0 height 0
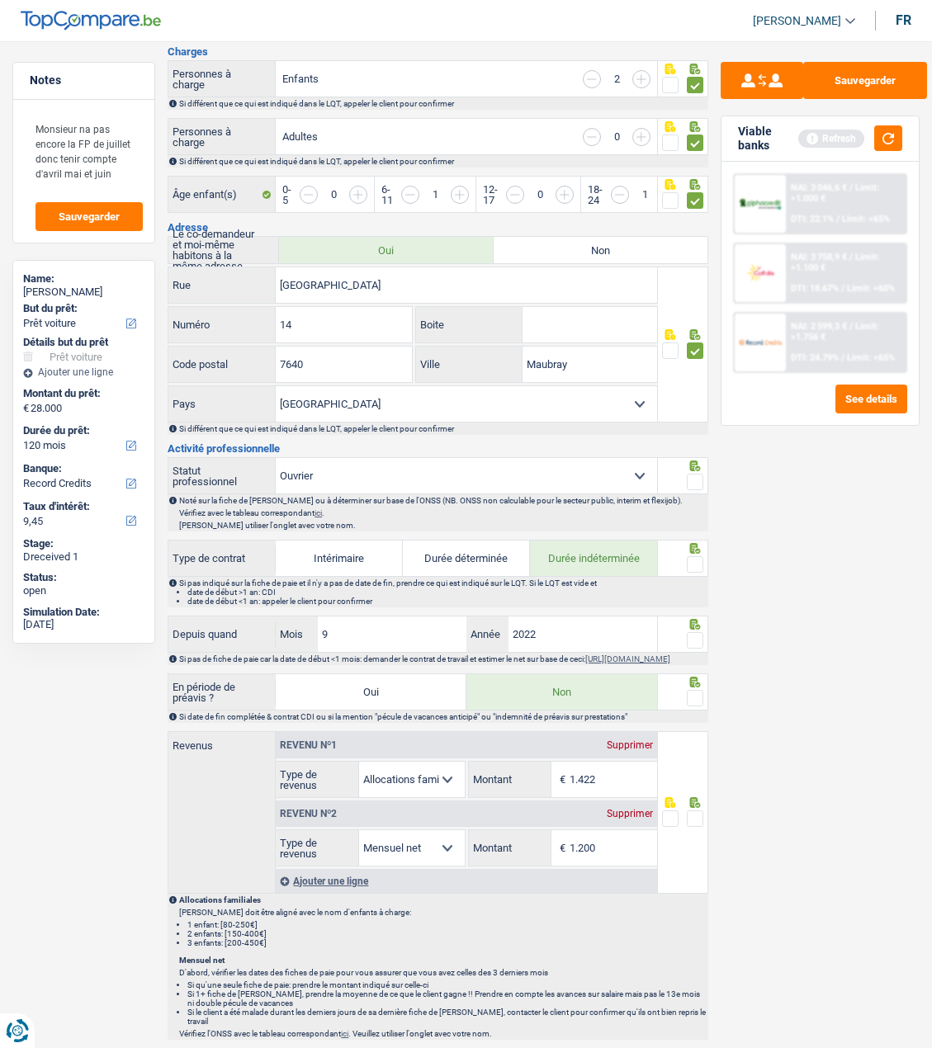
scroll to position [413, 0]
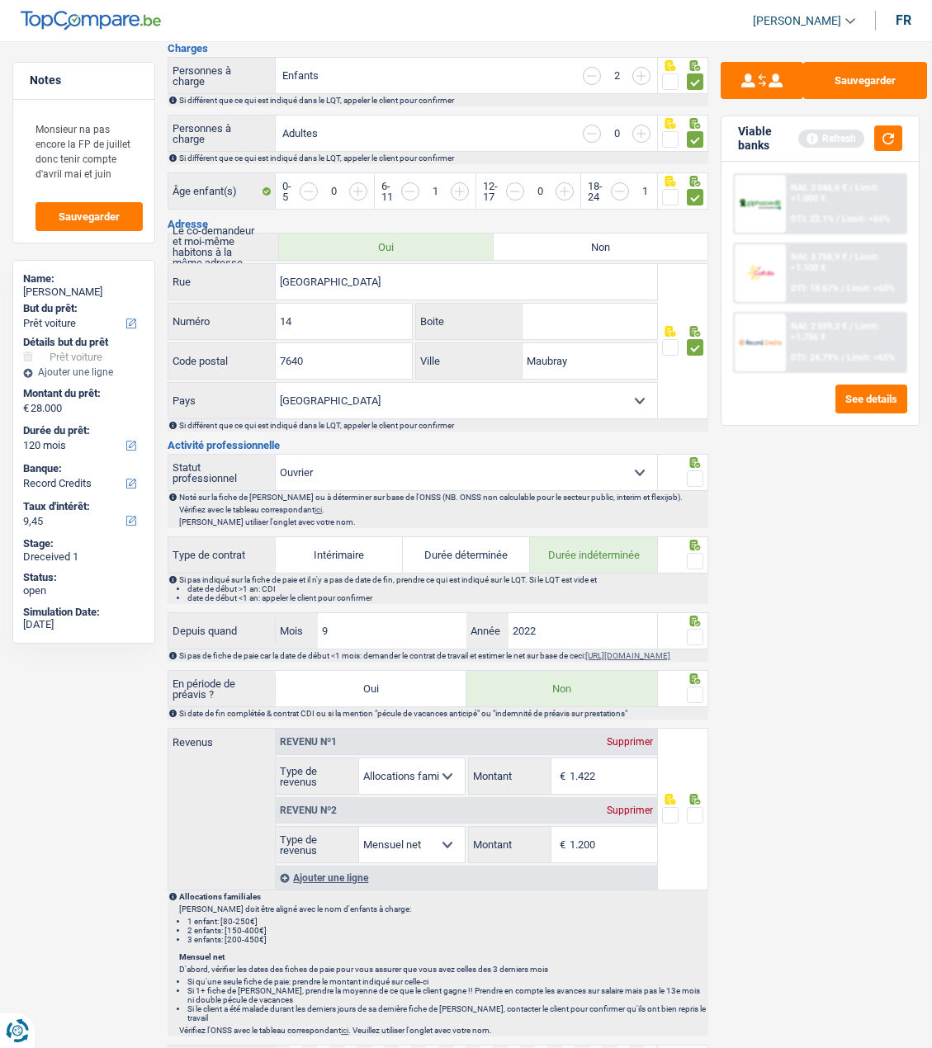
click at [692, 470] on span at bounding box center [695, 478] width 17 height 17
click at [0, 0] on input "radio" at bounding box center [0, 0] width 0 height 0
click at [692, 553] on span at bounding box center [695, 561] width 17 height 17
click at [0, 0] on input "radio" at bounding box center [0, 0] width 0 height 0
click at [692, 629] on span at bounding box center [695, 637] width 17 height 17
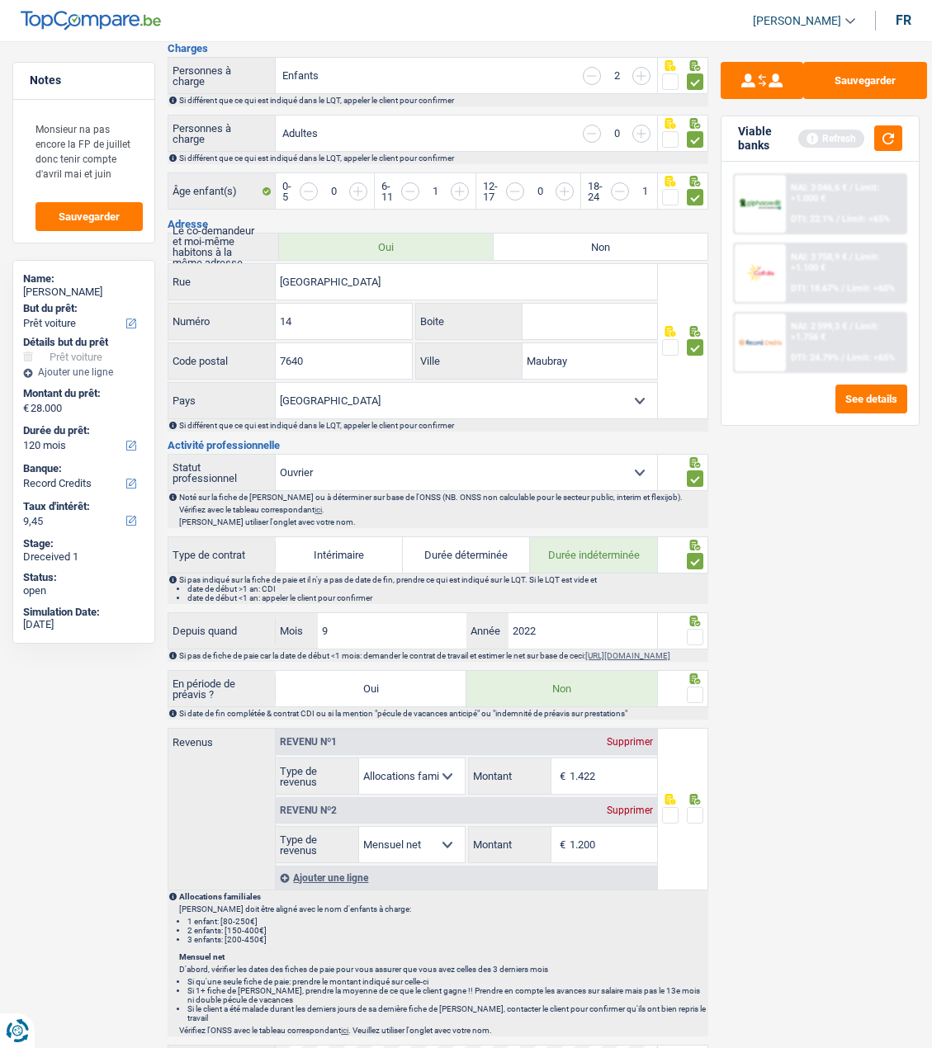
click at [0, 0] on input "radio" at bounding box center [0, 0] width 0 height 0
click at [697, 697] on span at bounding box center [695, 695] width 17 height 17
click at [0, 0] on input "radio" at bounding box center [0, 0] width 0 height 0
click at [696, 816] on span at bounding box center [695, 815] width 17 height 17
click at [0, 0] on input "radio" at bounding box center [0, 0] width 0 height 0
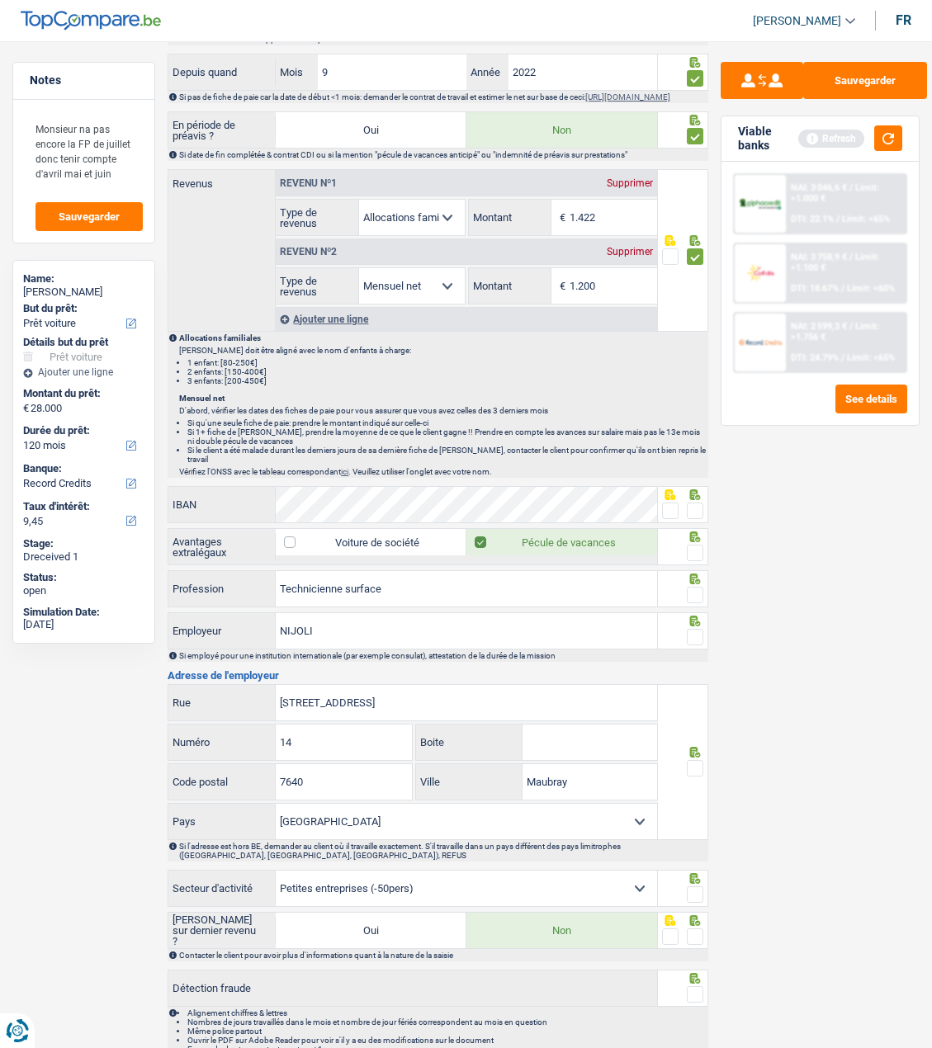
scroll to position [990, 0]
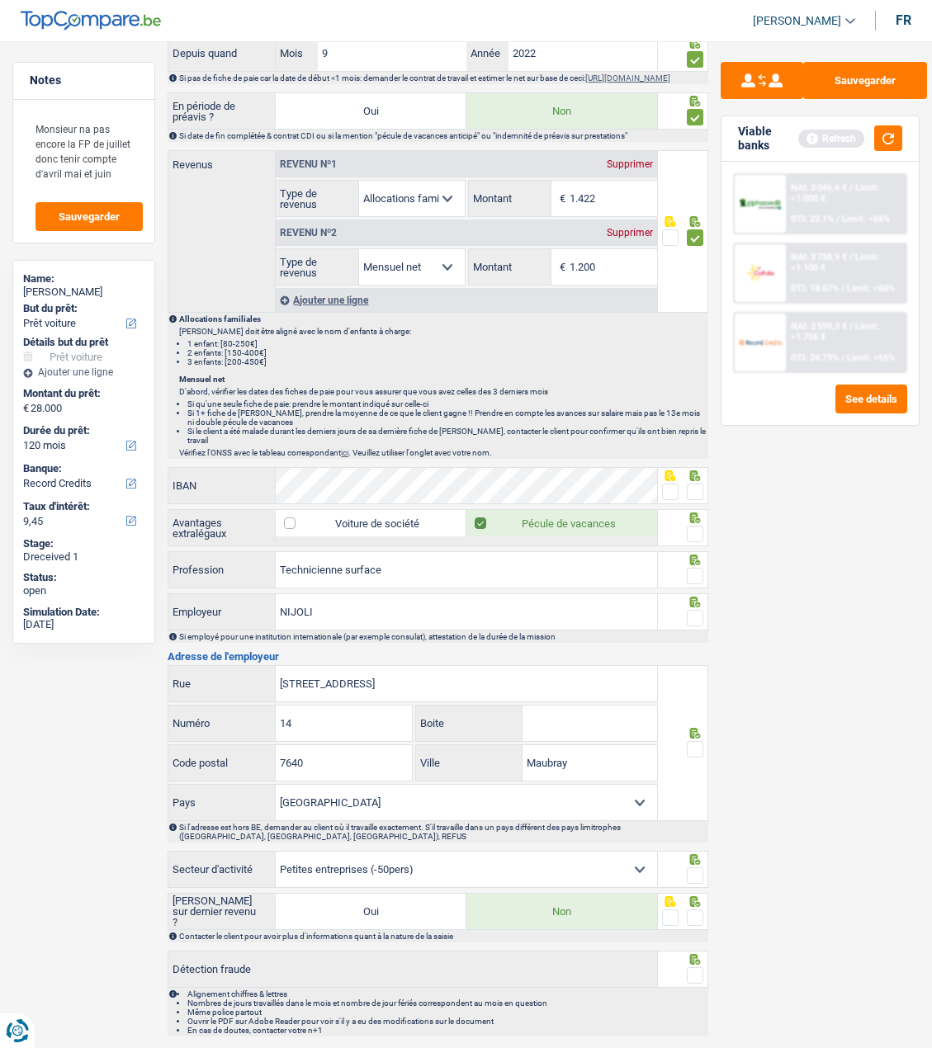
click at [697, 484] on span at bounding box center [695, 492] width 17 height 17
click at [0, 0] on input "radio" at bounding box center [0, 0] width 0 height 0
click at [694, 526] on span at bounding box center [695, 534] width 17 height 17
click at [0, 0] on input "radio" at bounding box center [0, 0] width 0 height 0
click at [695, 573] on span at bounding box center [695, 576] width 17 height 17
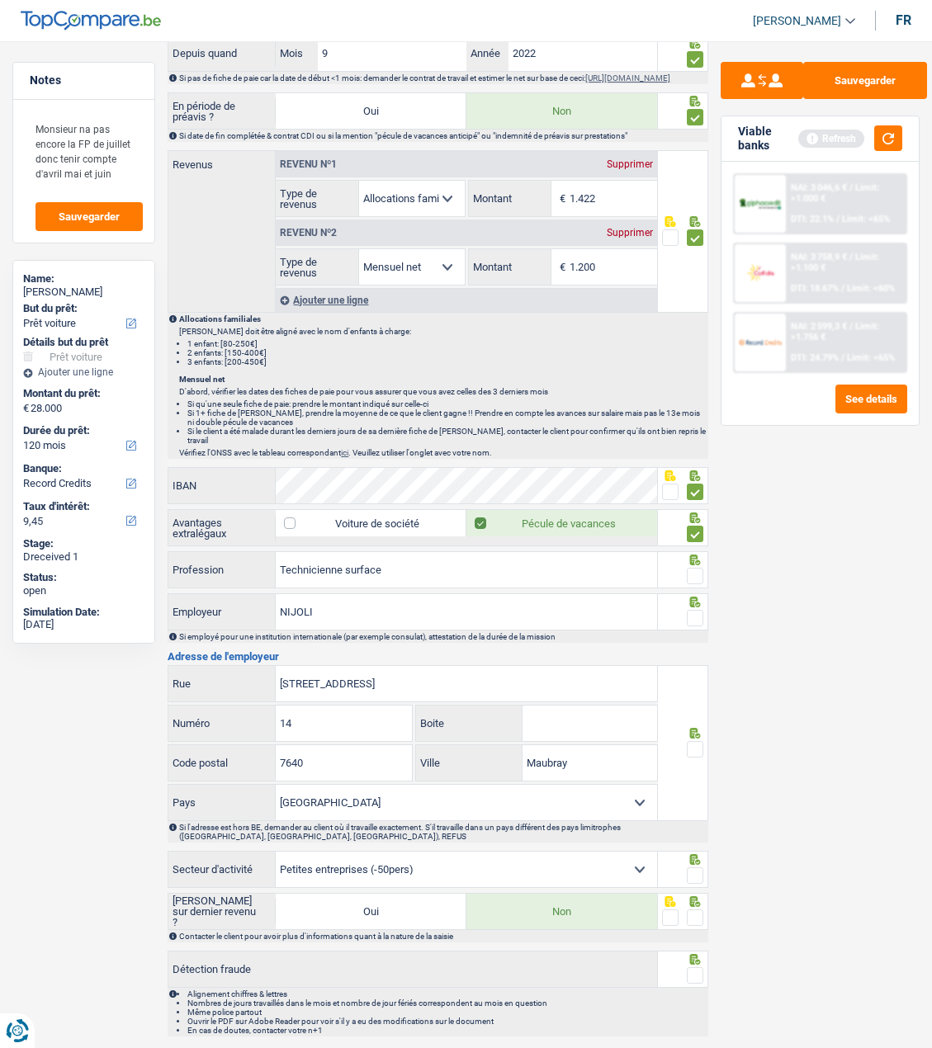
click at [0, 0] on input "radio" at bounding box center [0, 0] width 0 height 0
click at [697, 610] on span at bounding box center [695, 618] width 17 height 17
click at [0, 0] on input "radio" at bounding box center [0, 0] width 0 height 0
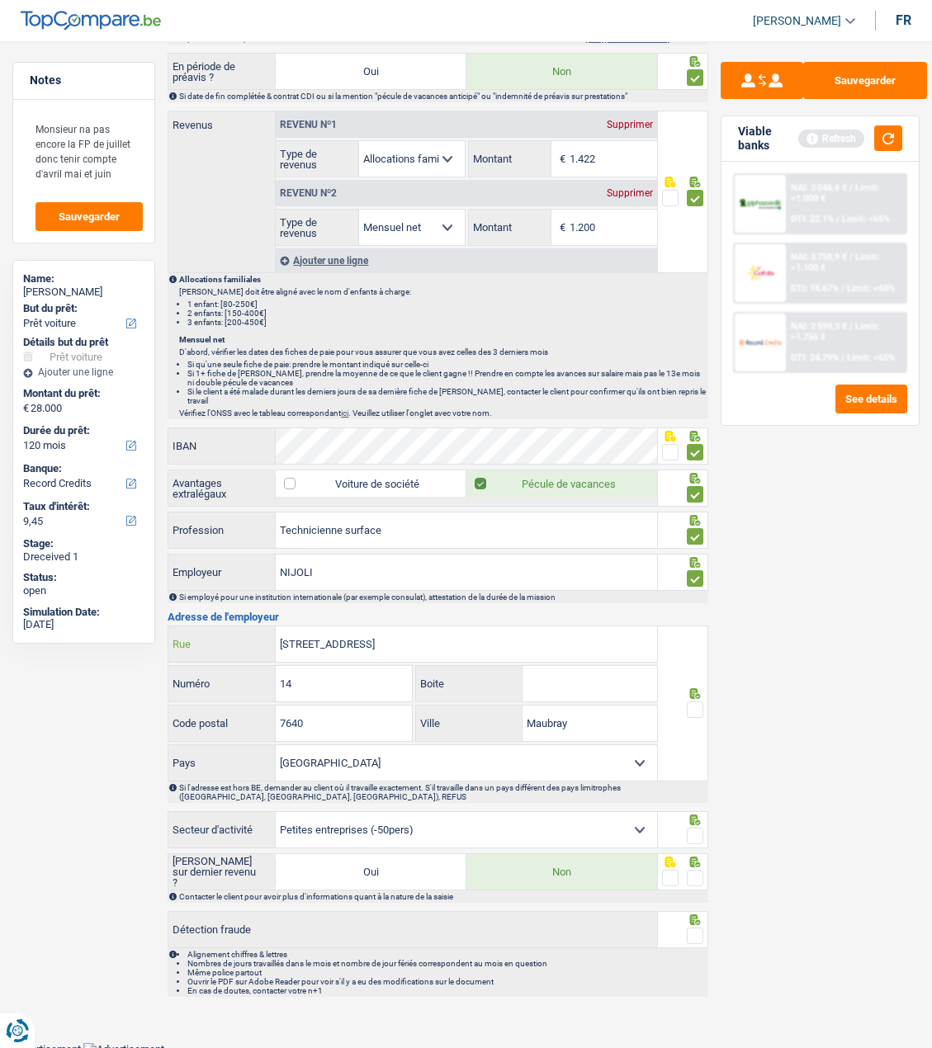
drag, startPoint x: 395, startPoint y: 638, endPoint x: 320, endPoint y: 640, distance: 74.3
click at [320, 640] on input "Rue Du Marais,14" at bounding box center [466, 643] width 381 height 35
type input "Rue Du 3 EME AGE"
click at [580, 679] on input "Boite" at bounding box center [589, 683] width 135 height 35
type input "7B"
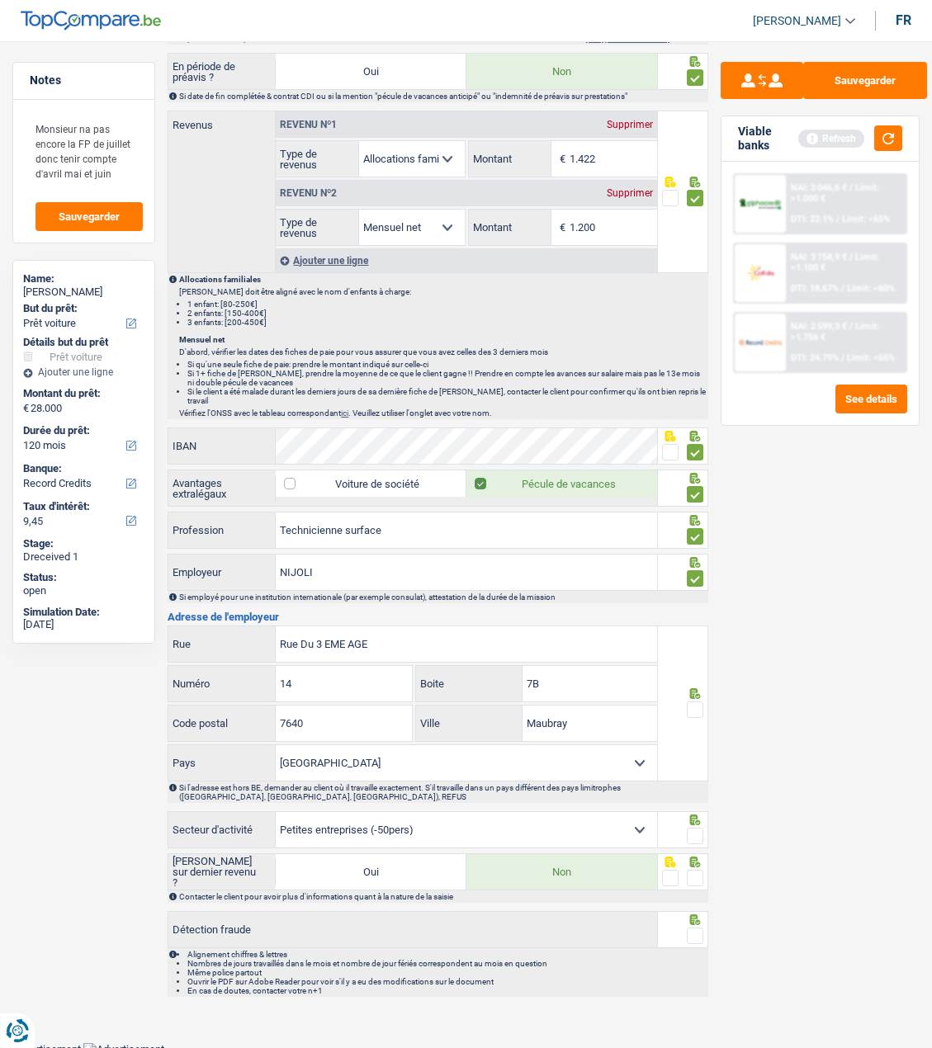
click at [697, 708] on span at bounding box center [695, 710] width 17 height 17
click at [0, 0] on input "radio" at bounding box center [0, 0] width 0 height 0
click at [692, 829] on span at bounding box center [695, 836] width 17 height 17
click at [0, 0] on input "radio" at bounding box center [0, 0] width 0 height 0
click at [693, 876] on span at bounding box center [695, 878] width 17 height 17
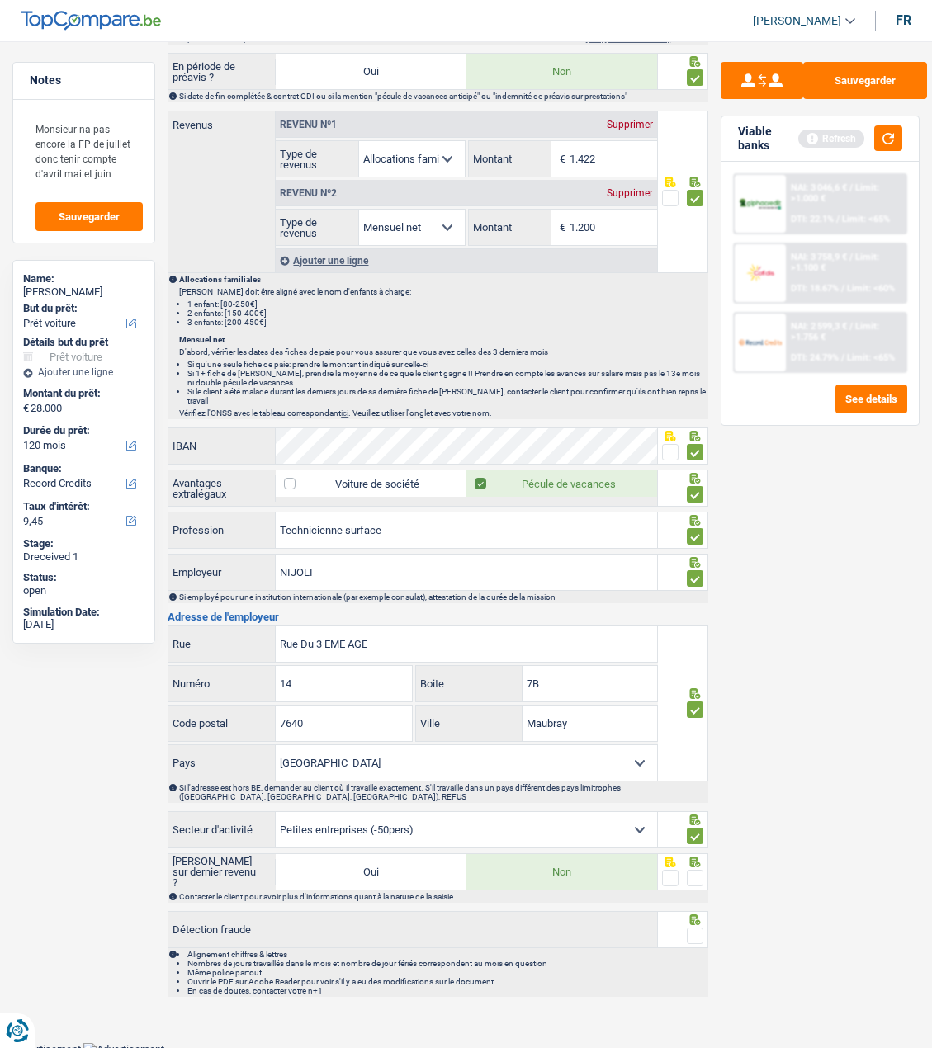
click at [0, 0] on input "radio" at bounding box center [0, 0] width 0 height 0
click at [693, 929] on span at bounding box center [695, 936] width 17 height 17
click at [0, 0] on input "radio" at bounding box center [0, 0] width 0 height 0
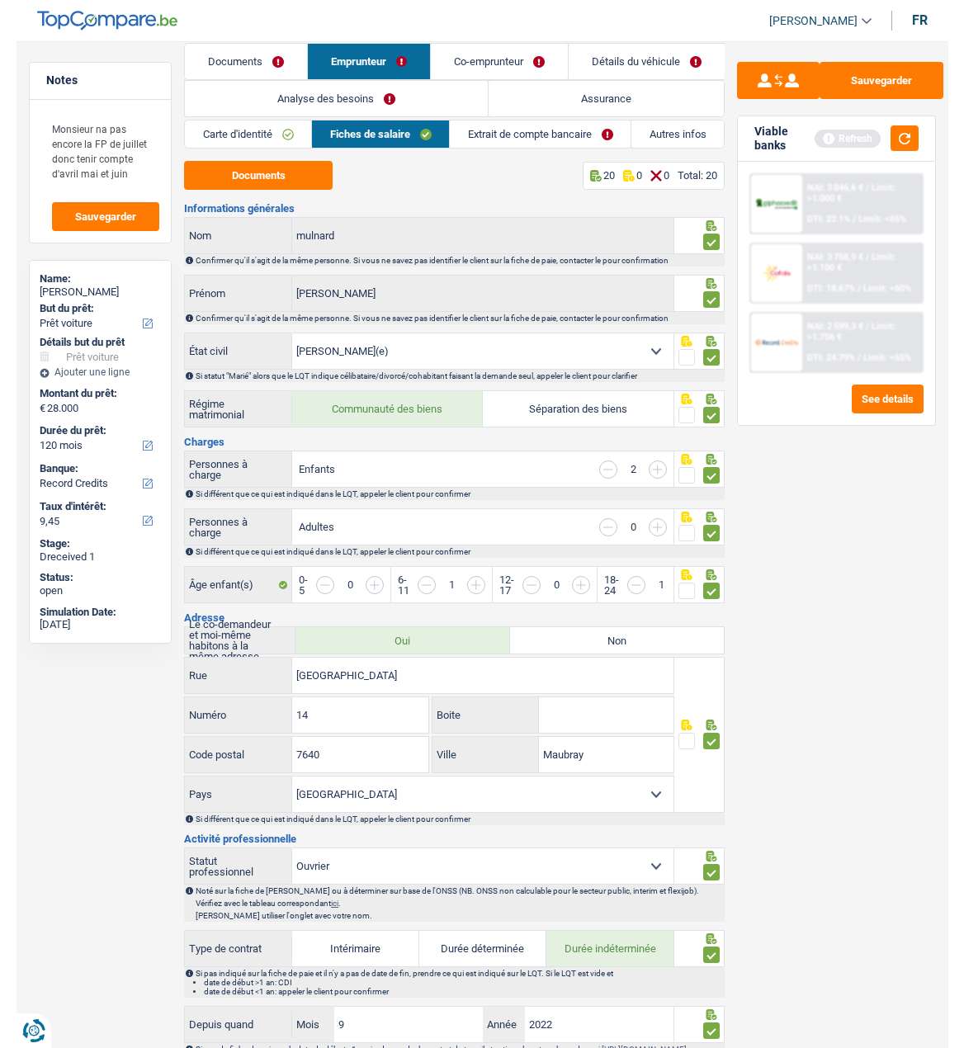
scroll to position [0, 0]
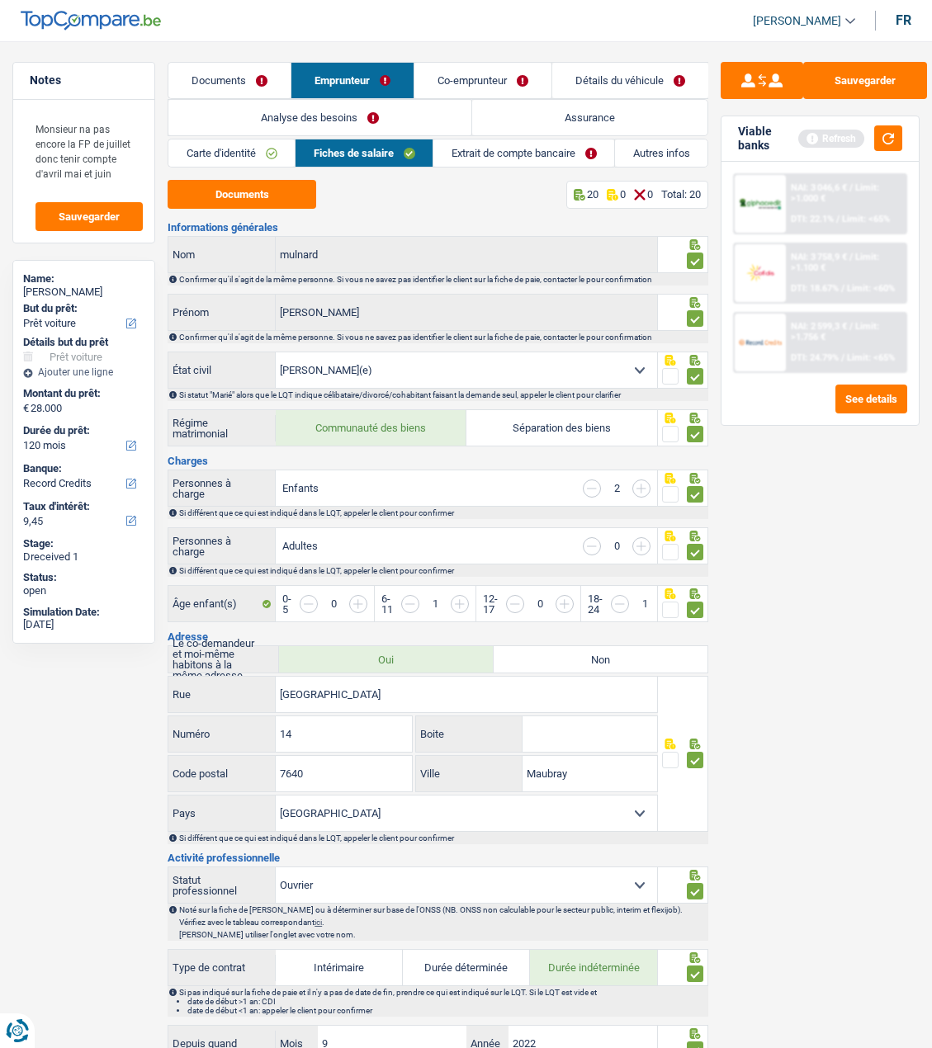
drag, startPoint x: 640, startPoint y: 484, endPoint x: 634, endPoint y: 504, distance: 20.6
click at [640, 484] on input "button" at bounding box center [641, 489] width 18 height 18
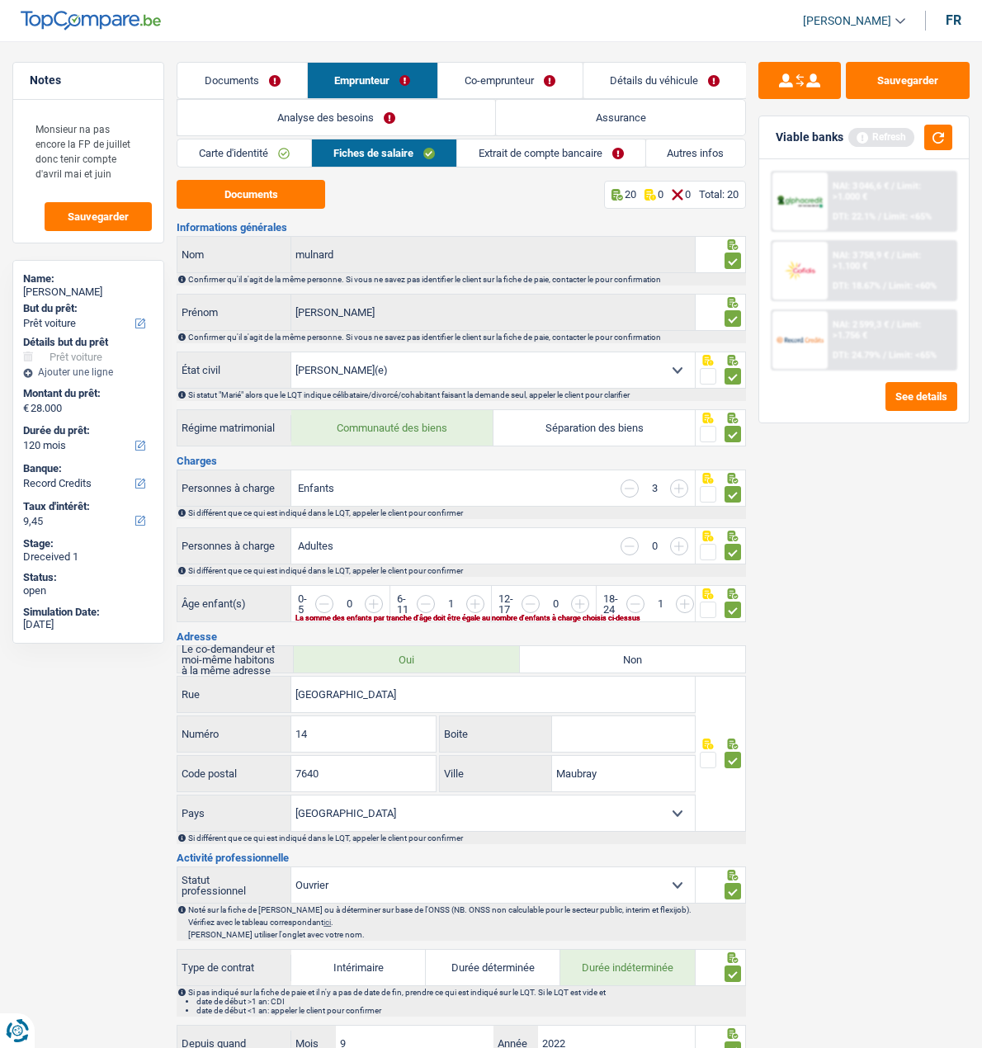
click at [679, 596] on input "button" at bounding box center [935, 612] width 518 height 35
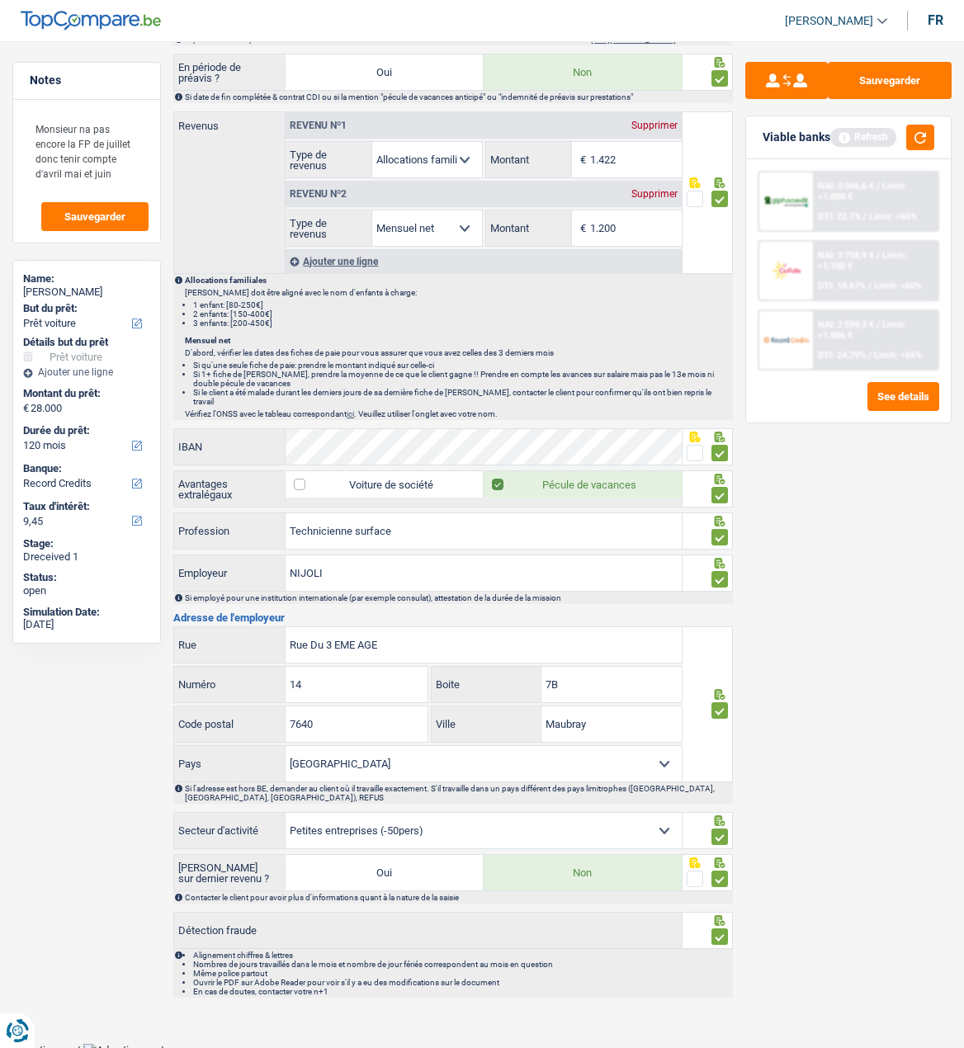
scroll to position [1030, 0]
click at [631, 229] on input "1.200" at bounding box center [636, 227] width 92 height 35
type input "1.146"
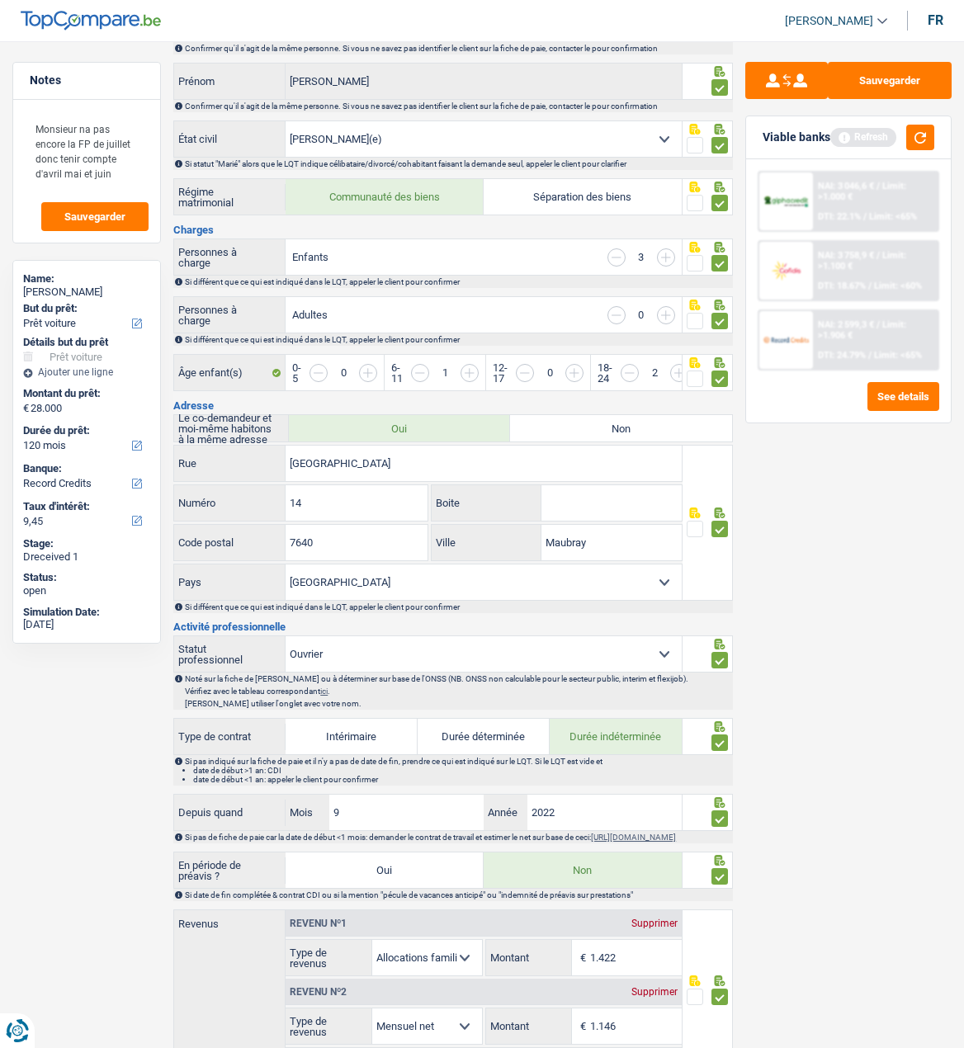
scroll to position [0, 0]
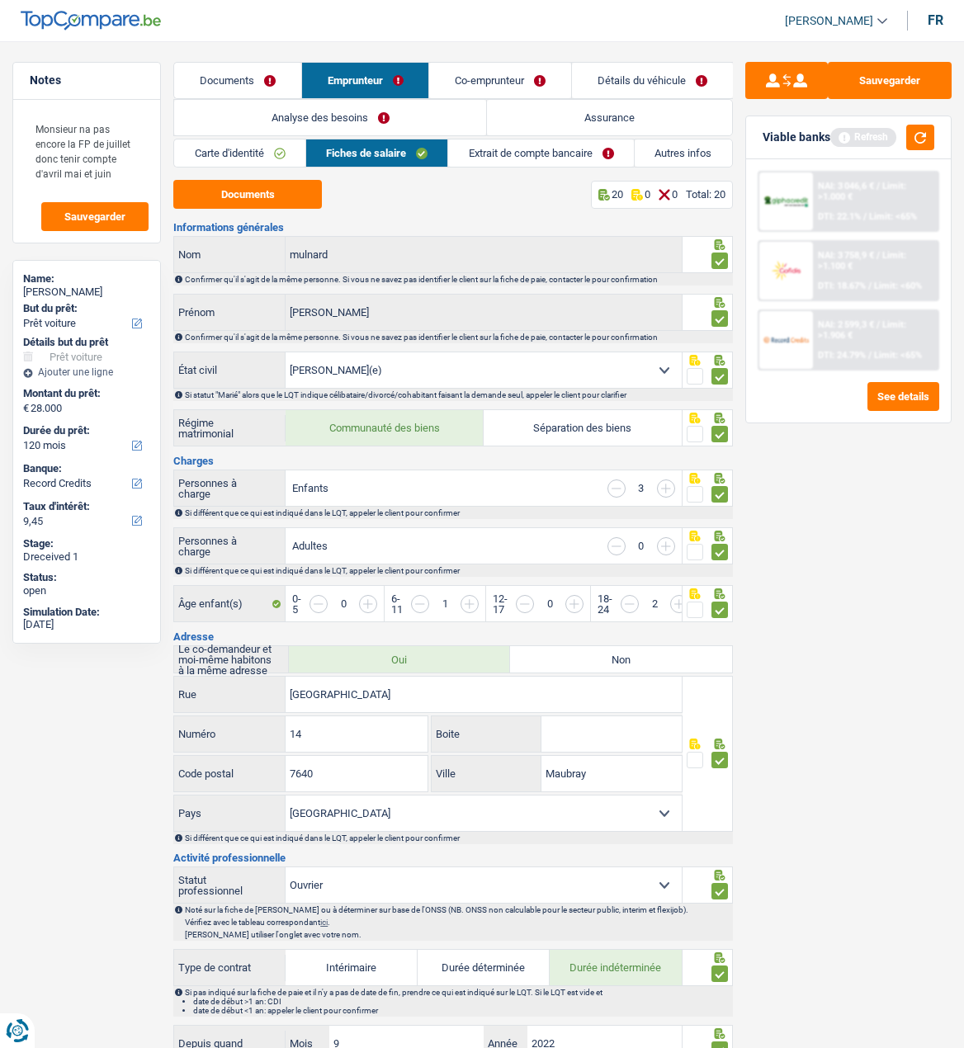
click at [581, 154] on link "Extrait de compte bancaire" at bounding box center [541, 152] width 186 height 27
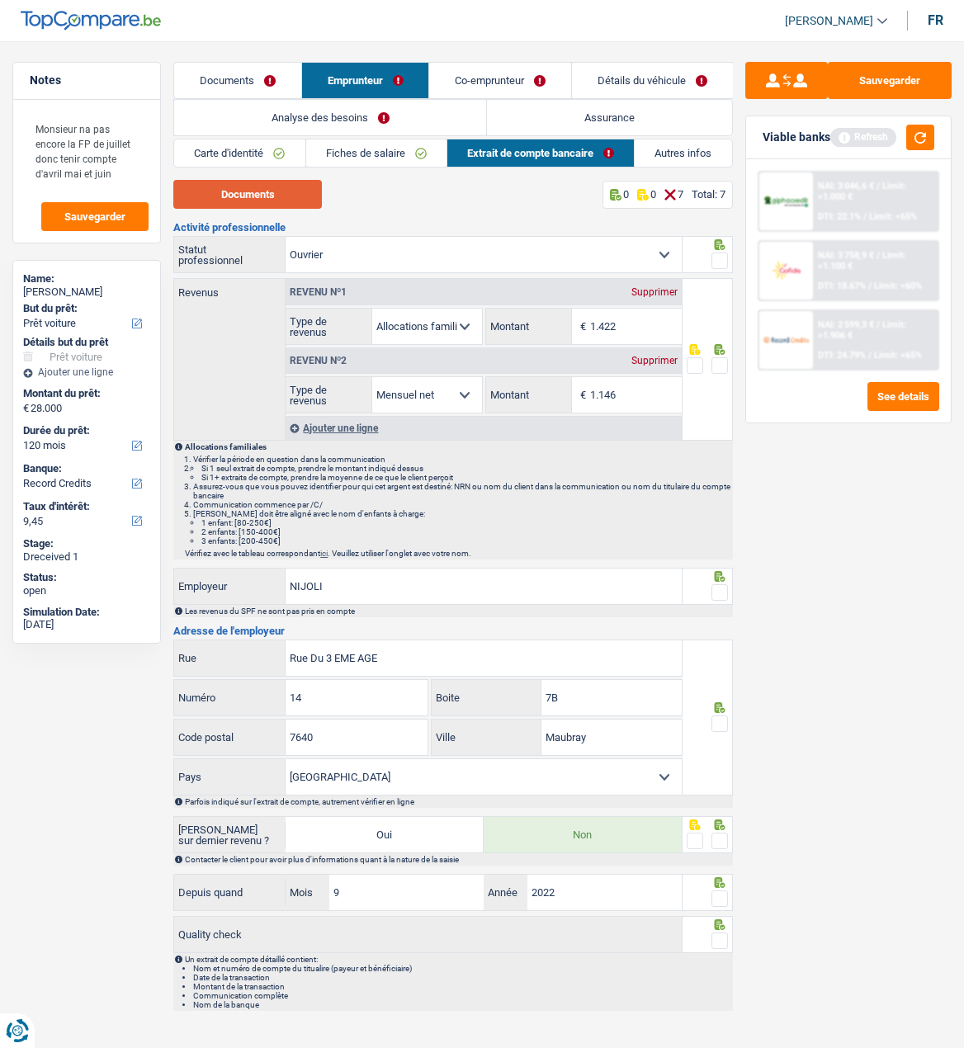
click at [255, 188] on button "Documents" at bounding box center [247, 194] width 149 height 29
click at [635, 317] on input "1.422" at bounding box center [636, 326] width 92 height 35
type input "1.532"
click at [721, 259] on span at bounding box center [719, 261] width 17 height 17
click at [0, 0] on input "radio" at bounding box center [0, 0] width 0 height 0
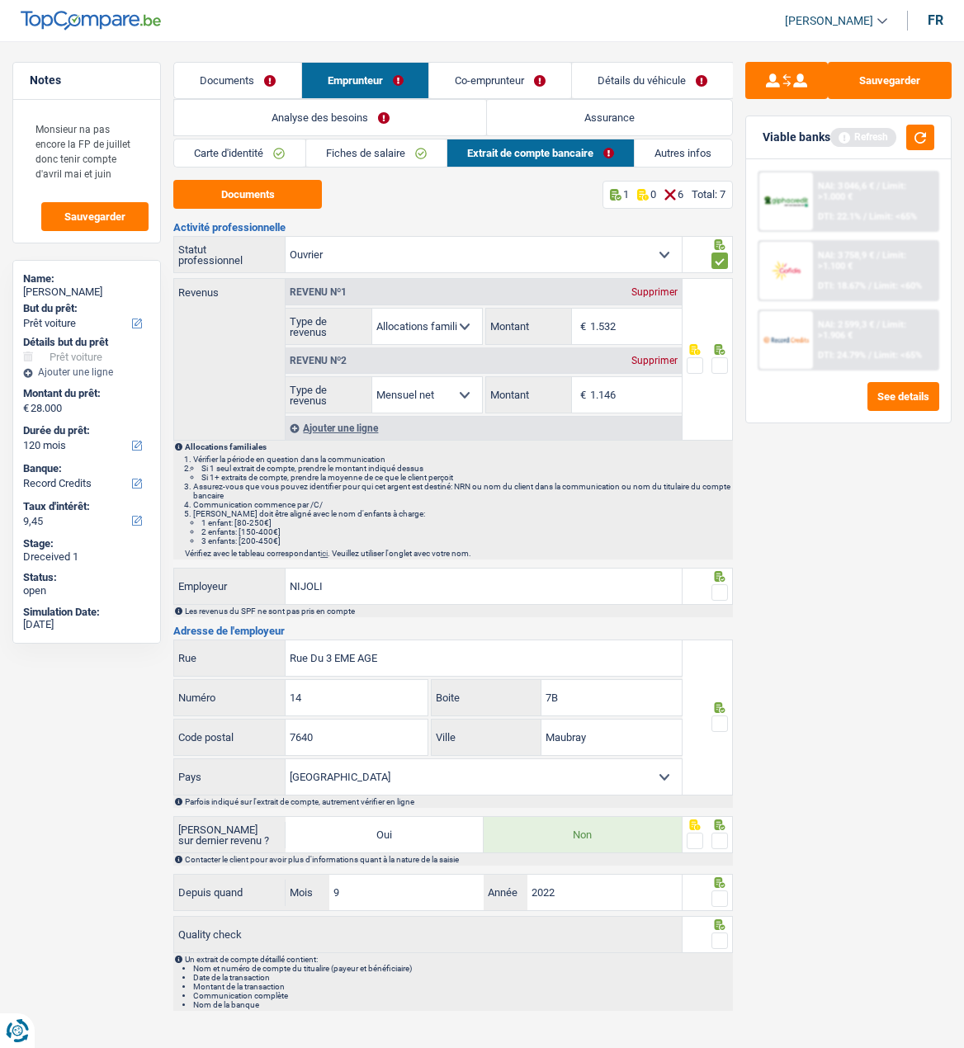
click at [720, 357] on span at bounding box center [719, 365] width 17 height 17
click at [0, 0] on input "radio" at bounding box center [0, 0] width 0 height 0
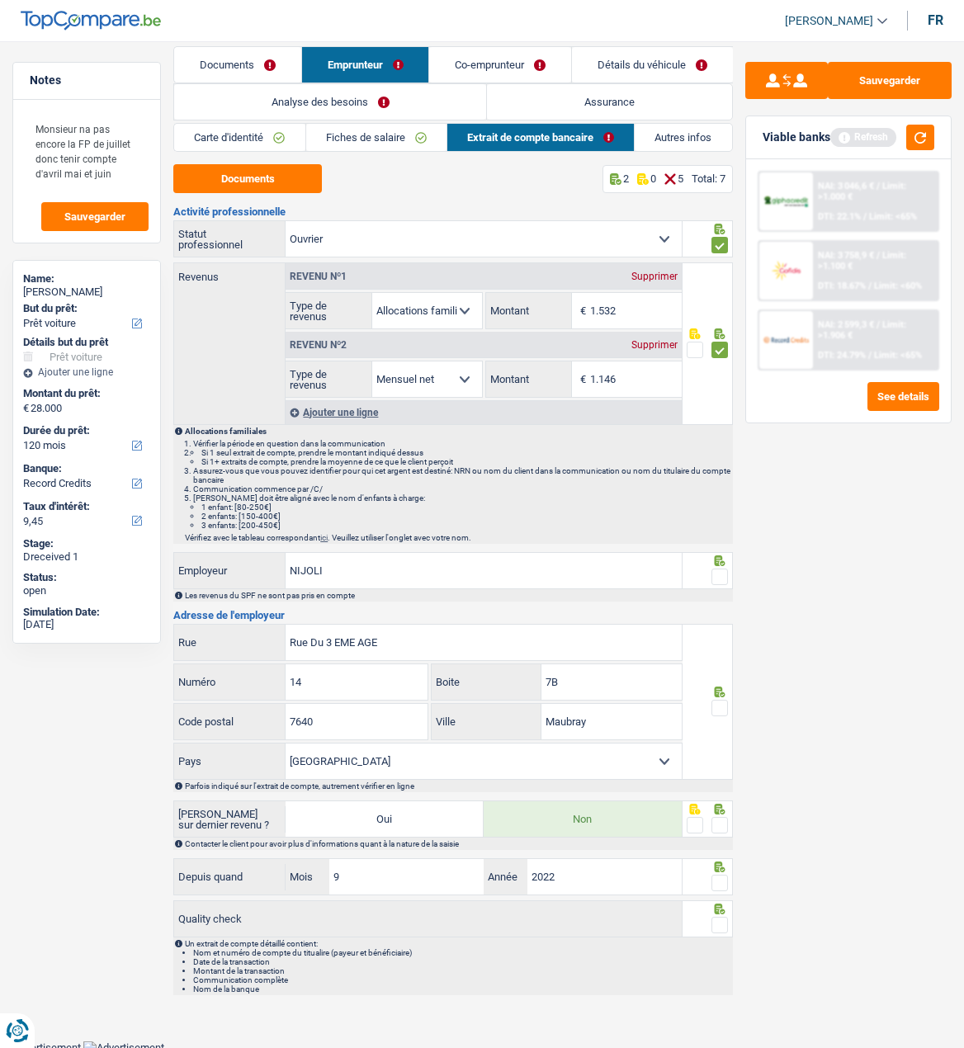
scroll to position [17, 0]
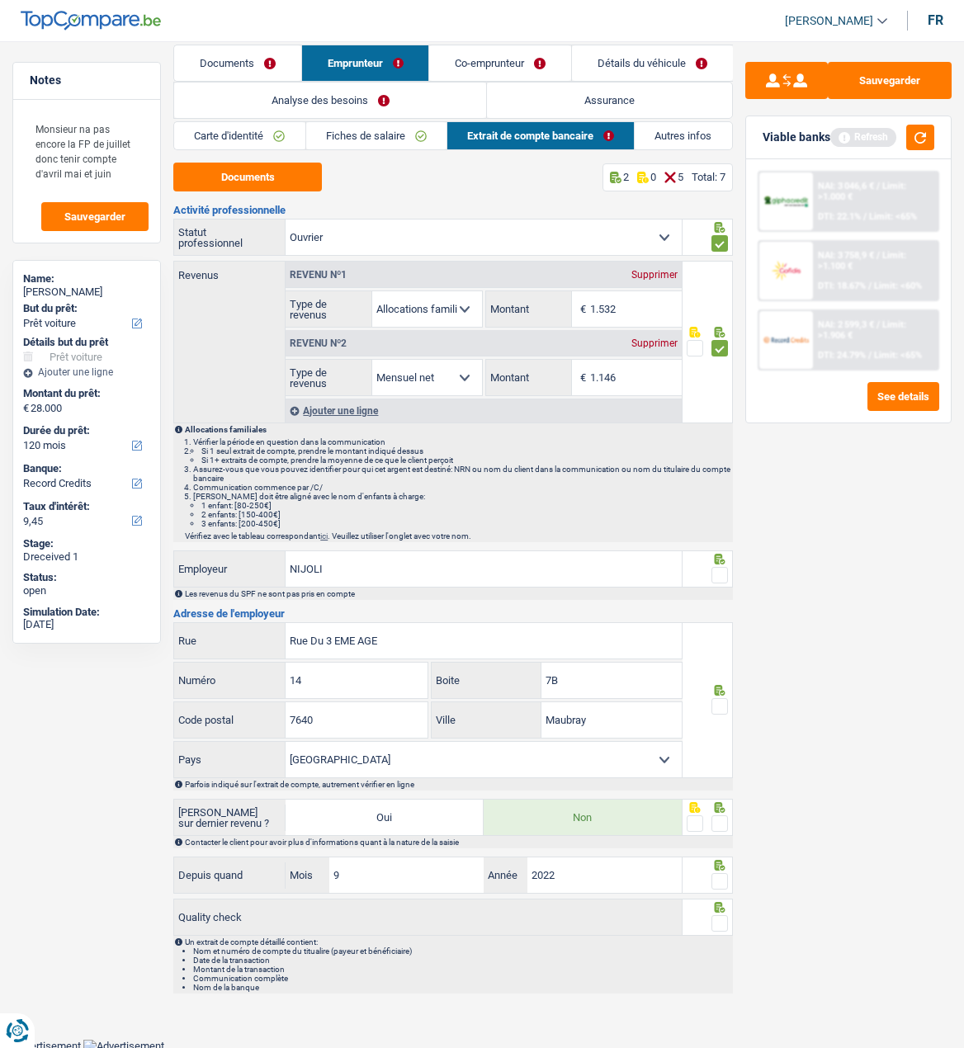
click at [717, 567] on span at bounding box center [719, 575] width 17 height 17
click at [0, 0] on input "radio" at bounding box center [0, 0] width 0 height 0
click at [716, 700] on span at bounding box center [719, 706] width 17 height 17
click at [0, 0] on input "radio" at bounding box center [0, 0] width 0 height 0
click at [716, 817] on span at bounding box center [719, 823] width 17 height 17
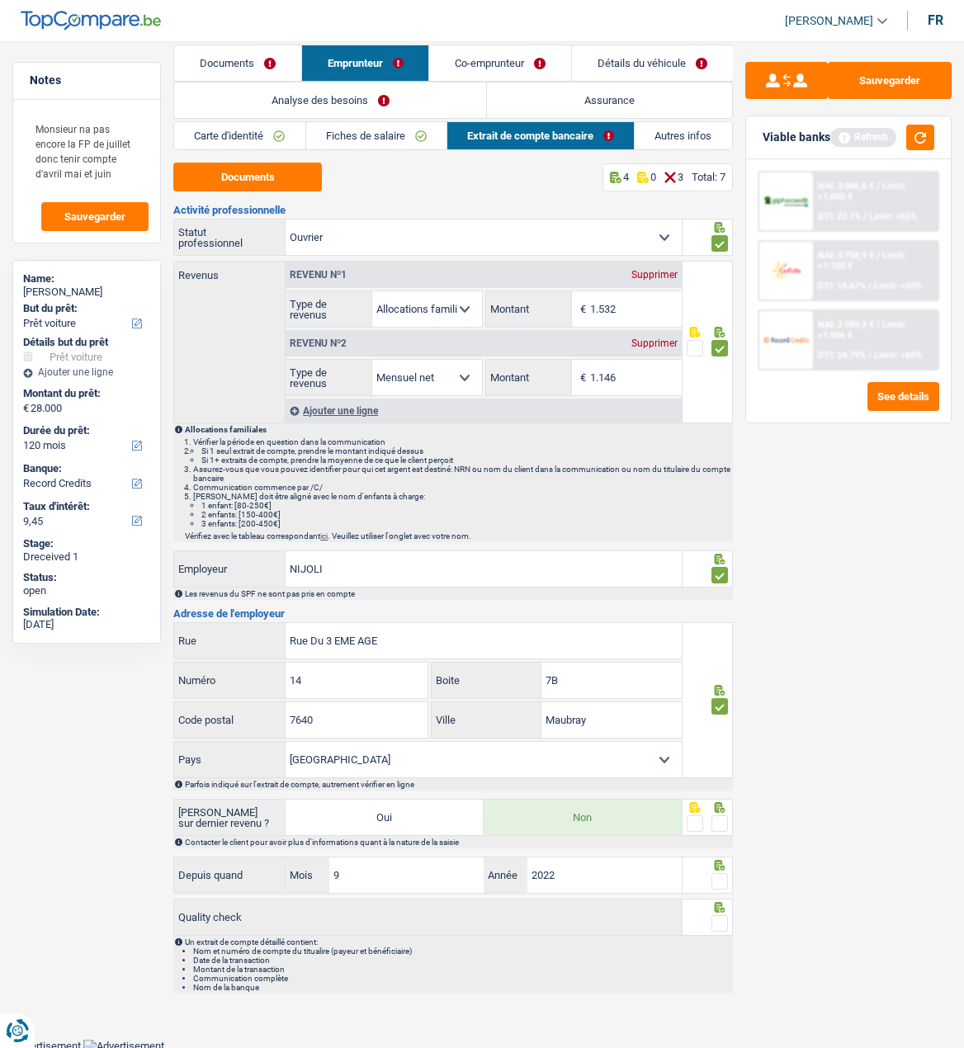
click at [0, 0] on input "radio" at bounding box center [0, 0] width 0 height 0
drag, startPoint x: 716, startPoint y: 881, endPoint x: 718, endPoint y: 892, distance: 11.8
click at [716, 885] on span at bounding box center [719, 881] width 17 height 17
click at [0, 0] on input "radio" at bounding box center [0, 0] width 0 height 0
click at [725, 916] on span at bounding box center [719, 923] width 17 height 17
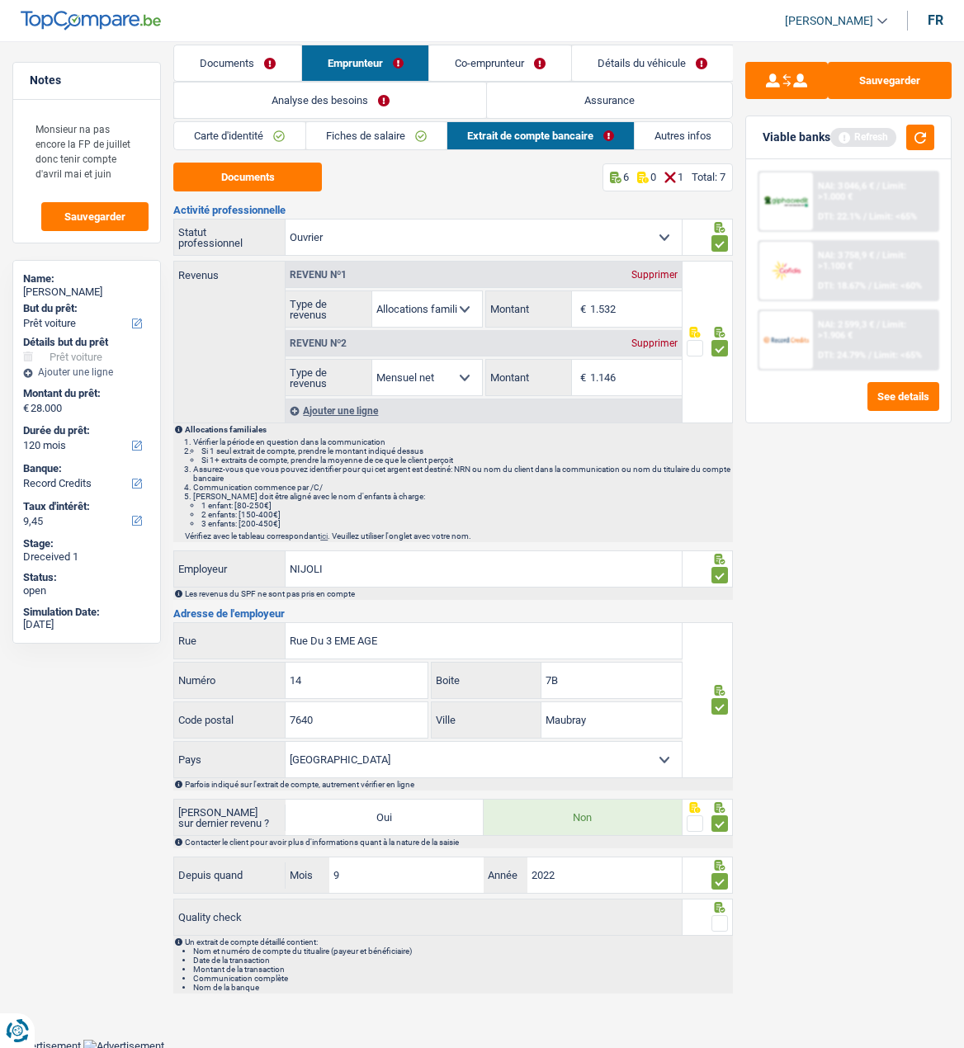
click at [0, 0] on input "radio" at bounding box center [0, 0] width 0 height 0
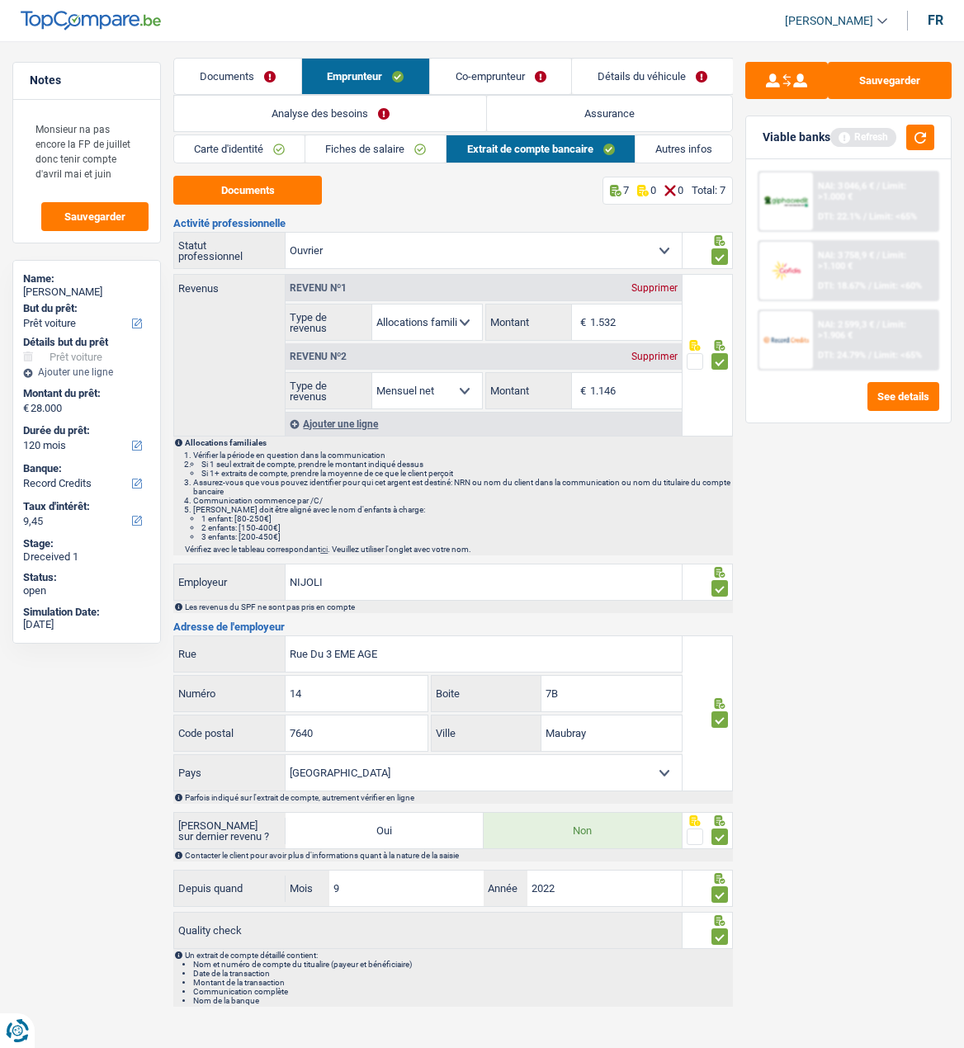
scroll to position [0, 0]
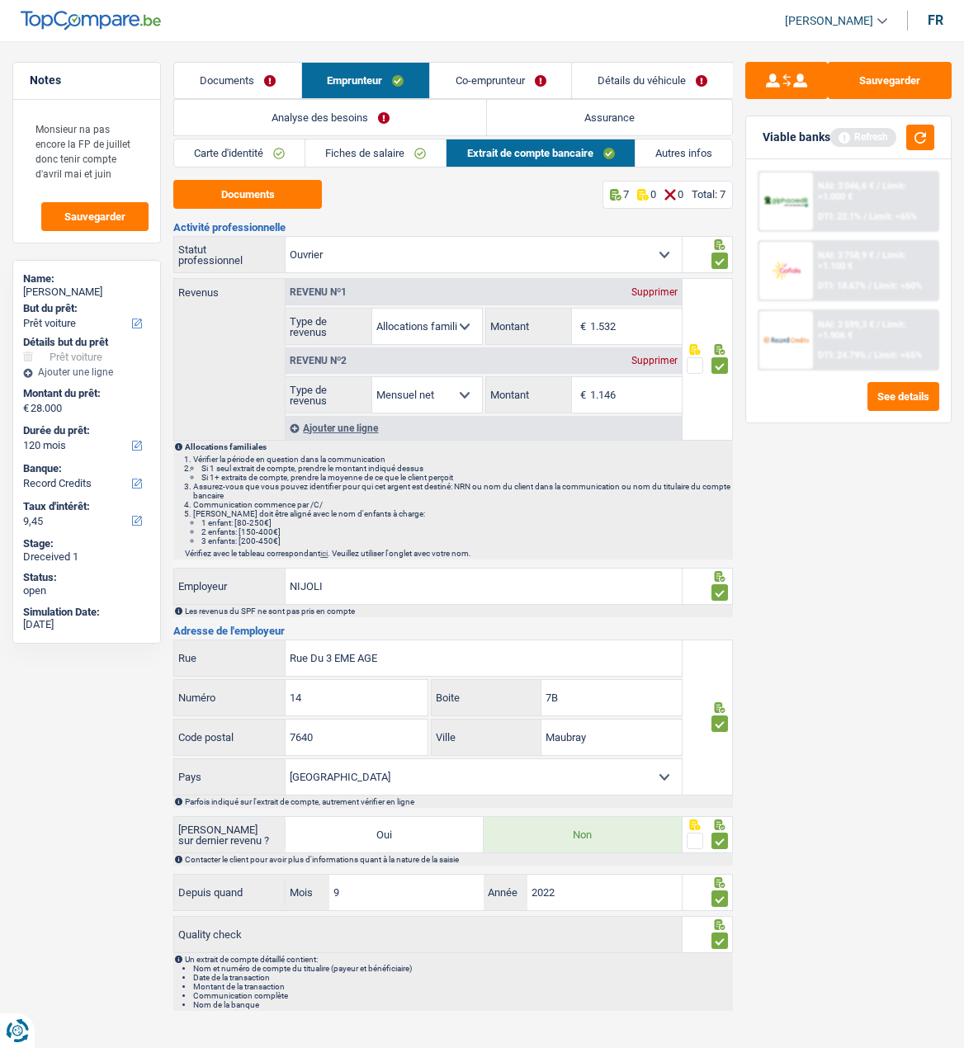
click at [683, 153] on link "Autres infos" at bounding box center [684, 152] width 97 height 27
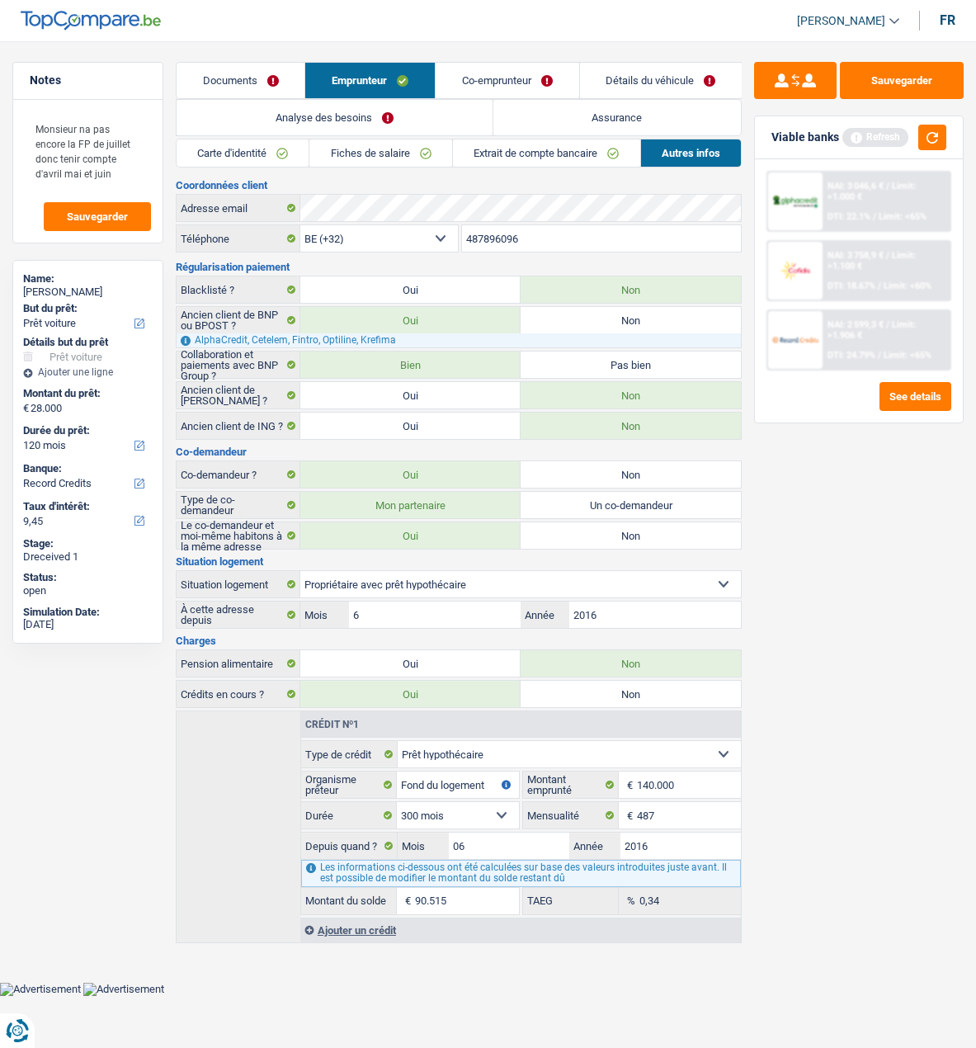
click at [484, 88] on link "Co-emprunteur" at bounding box center [508, 80] width 144 height 35
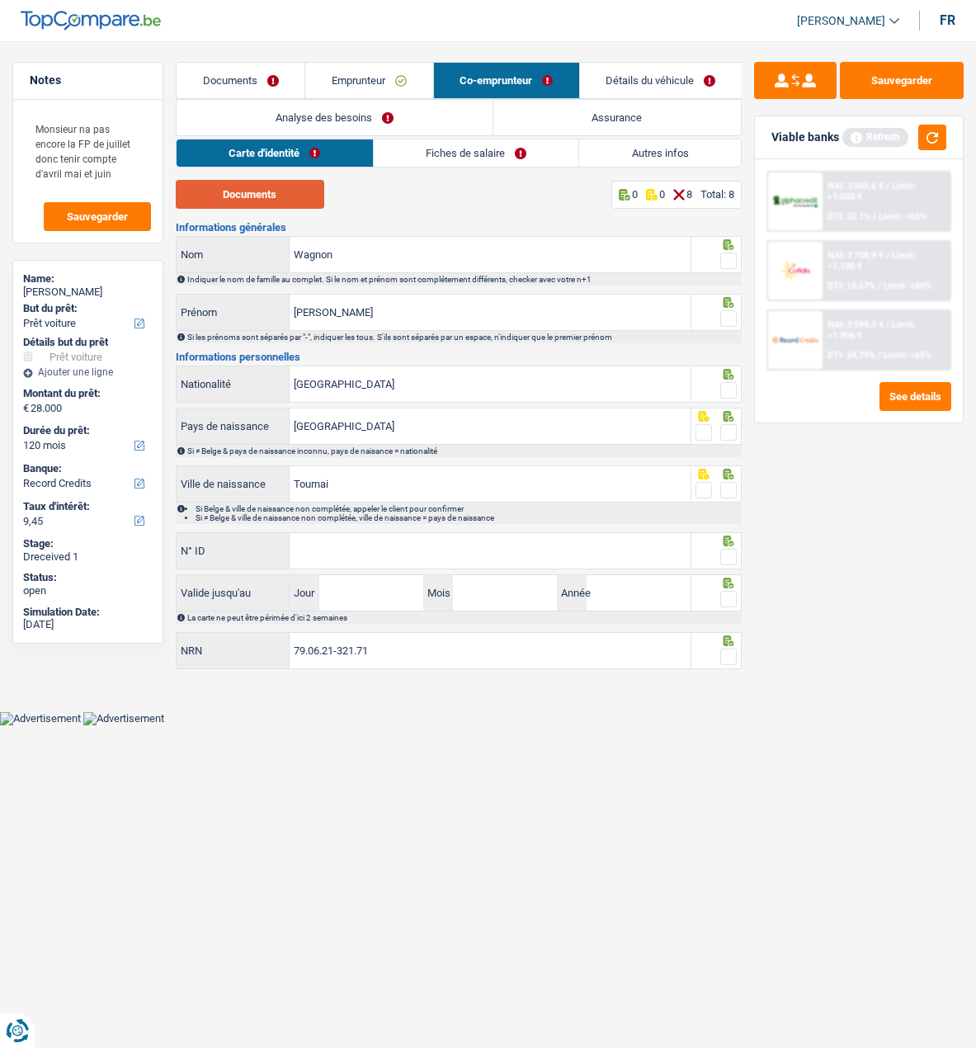
click at [274, 200] on button "Documents" at bounding box center [250, 194] width 149 height 29
click at [725, 255] on span at bounding box center [729, 261] width 17 height 17
click at [0, 0] on input "radio" at bounding box center [0, 0] width 0 height 0
click at [728, 317] on span at bounding box center [729, 318] width 17 height 17
click at [0, 0] on input "radio" at bounding box center [0, 0] width 0 height 0
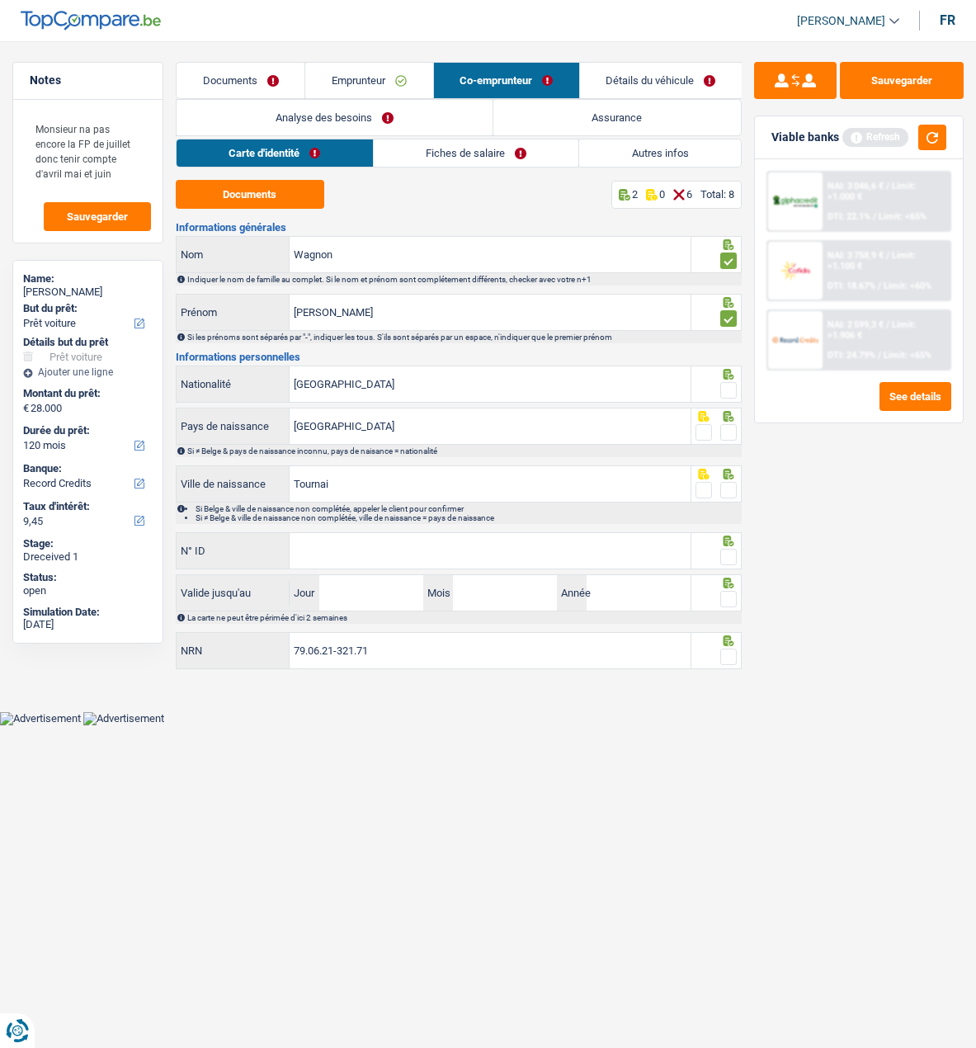
click at [727, 382] on span at bounding box center [729, 390] width 17 height 17
click at [0, 0] on input "radio" at bounding box center [0, 0] width 0 height 0
click at [723, 425] on span at bounding box center [729, 432] width 17 height 17
click at [0, 0] on input "radio" at bounding box center [0, 0] width 0 height 0
click at [731, 488] on span at bounding box center [729, 490] width 17 height 17
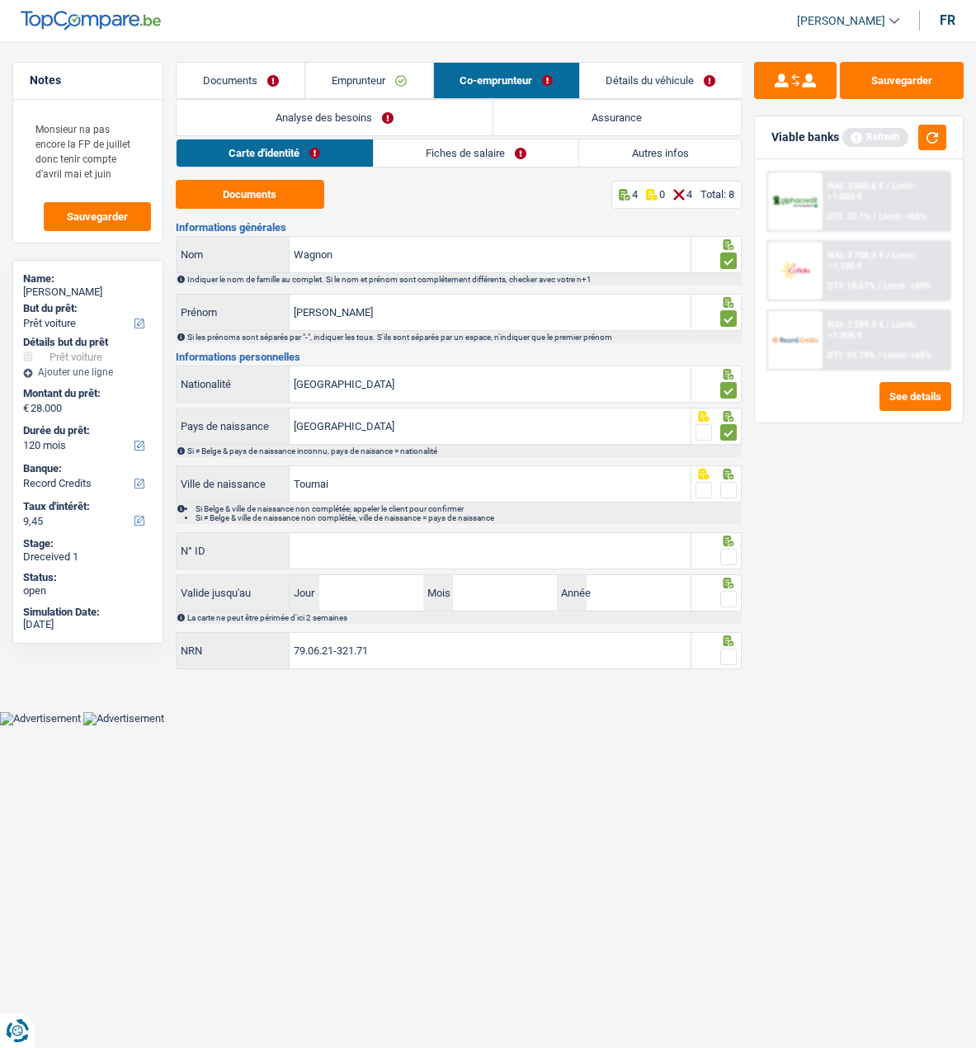
click at [0, 0] on input "radio" at bounding box center [0, 0] width 0 height 0
click at [369, 556] on input "N° ID" at bounding box center [490, 550] width 401 height 35
type input "592-8494762-68"
click at [730, 549] on span at bounding box center [729, 557] width 17 height 17
click at [0, 0] on input "radio" at bounding box center [0, 0] width 0 height 0
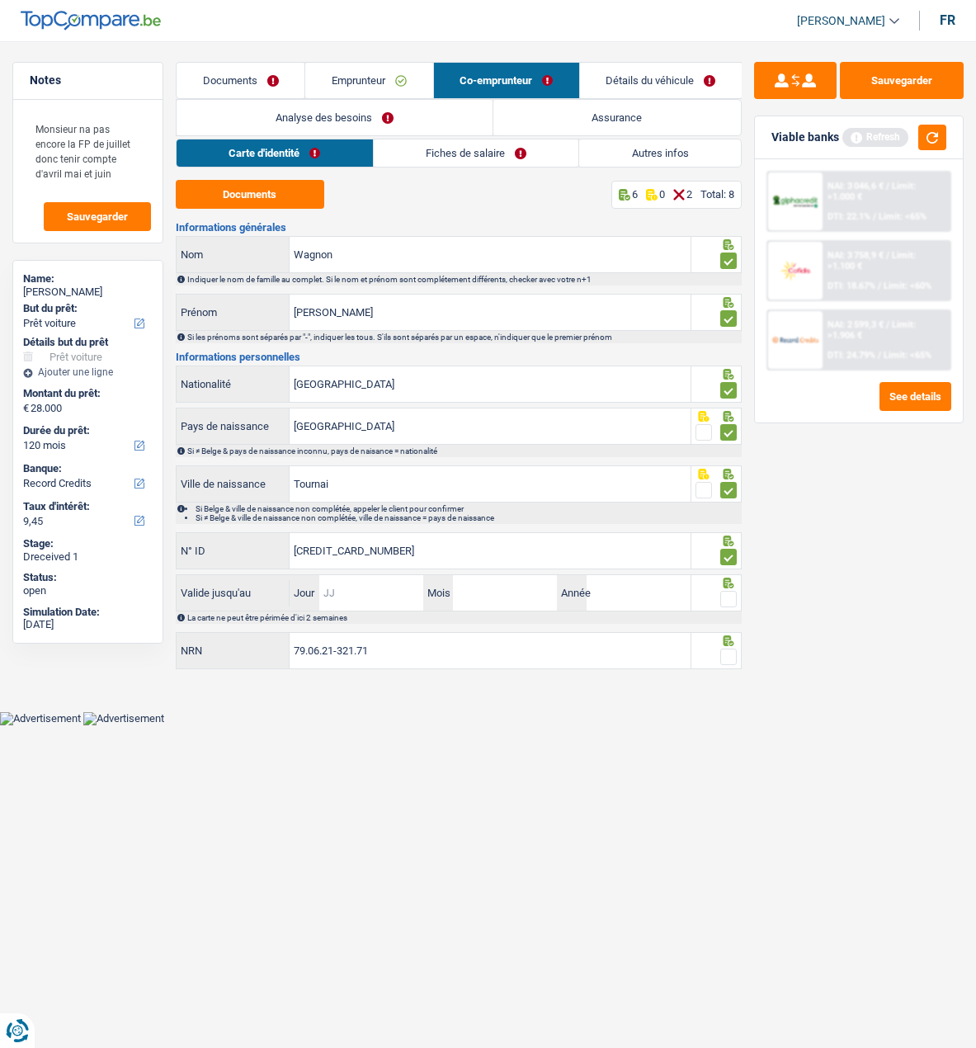
click at [376, 591] on input "Jour" at bounding box center [371, 592] width 104 height 35
type input "07"
type input "08"
type input "2028"
click at [726, 595] on span at bounding box center [729, 599] width 17 height 17
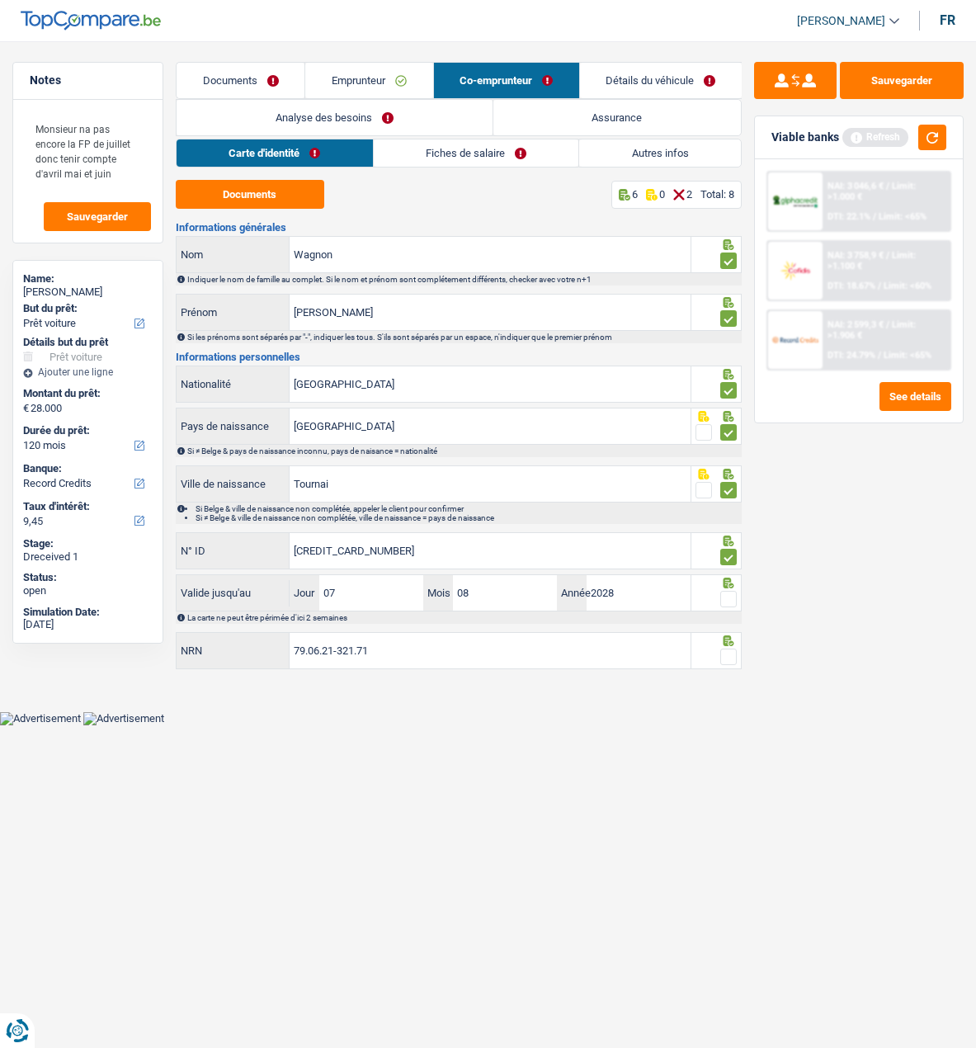
click at [0, 0] on input "radio" at bounding box center [0, 0] width 0 height 0
click at [731, 649] on span at bounding box center [729, 657] width 17 height 17
click at [0, 0] on input "radio" at bounding box center [0, 0] width 0 height 0
click at [476, 157] on link "Fiches de salaire" at bounding box center [476, 152] width 205 height 27
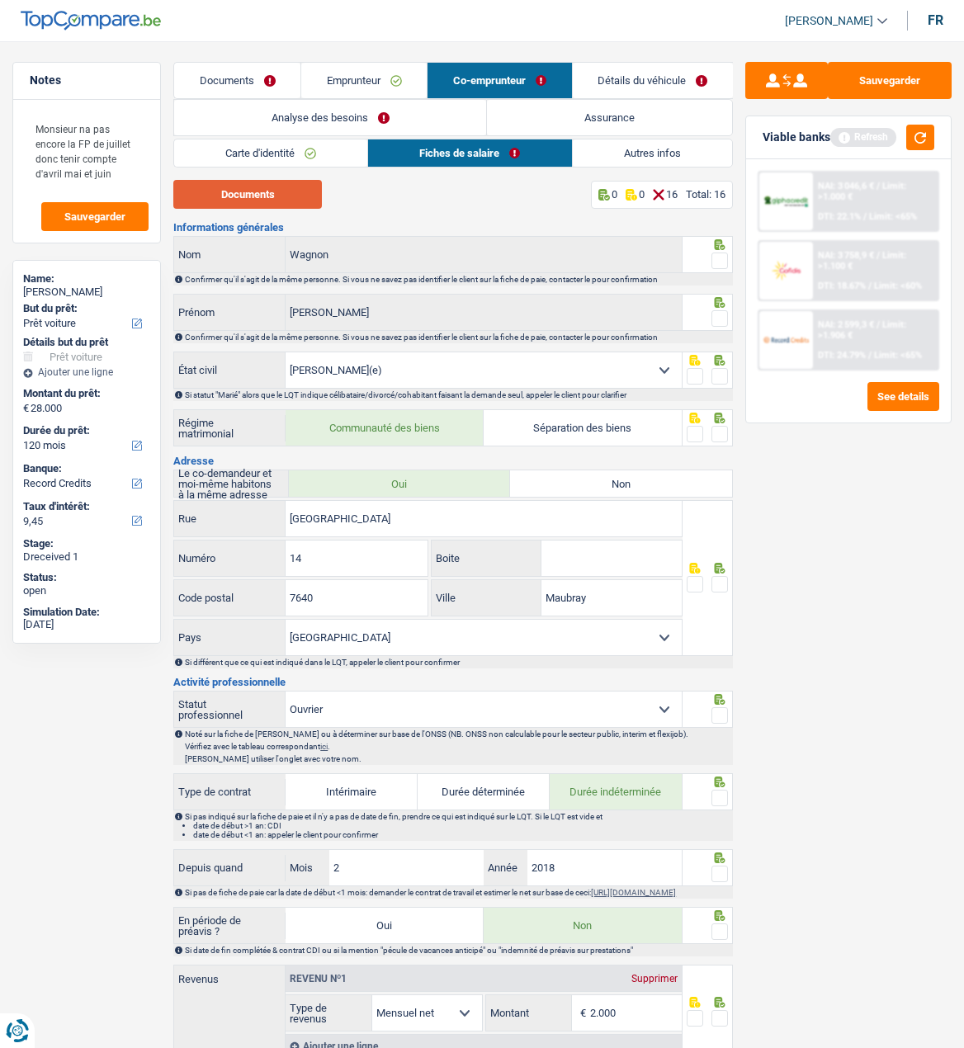
click at [271, 198] on button "Documents" at bounding box center [247, 194] width 149 height 29
click at [721, 254] on span at bounding box center [719, 261] width 17 height 17
click at [0, 0] on input "radio" at bounding box center [0, 0] width 0 height 0
click at [717, 316] on span at bounding box center [719, 318] width 17 height 17
click at [0, 0] on input "radio" at bounding box center [0, 0] width 0 height 0
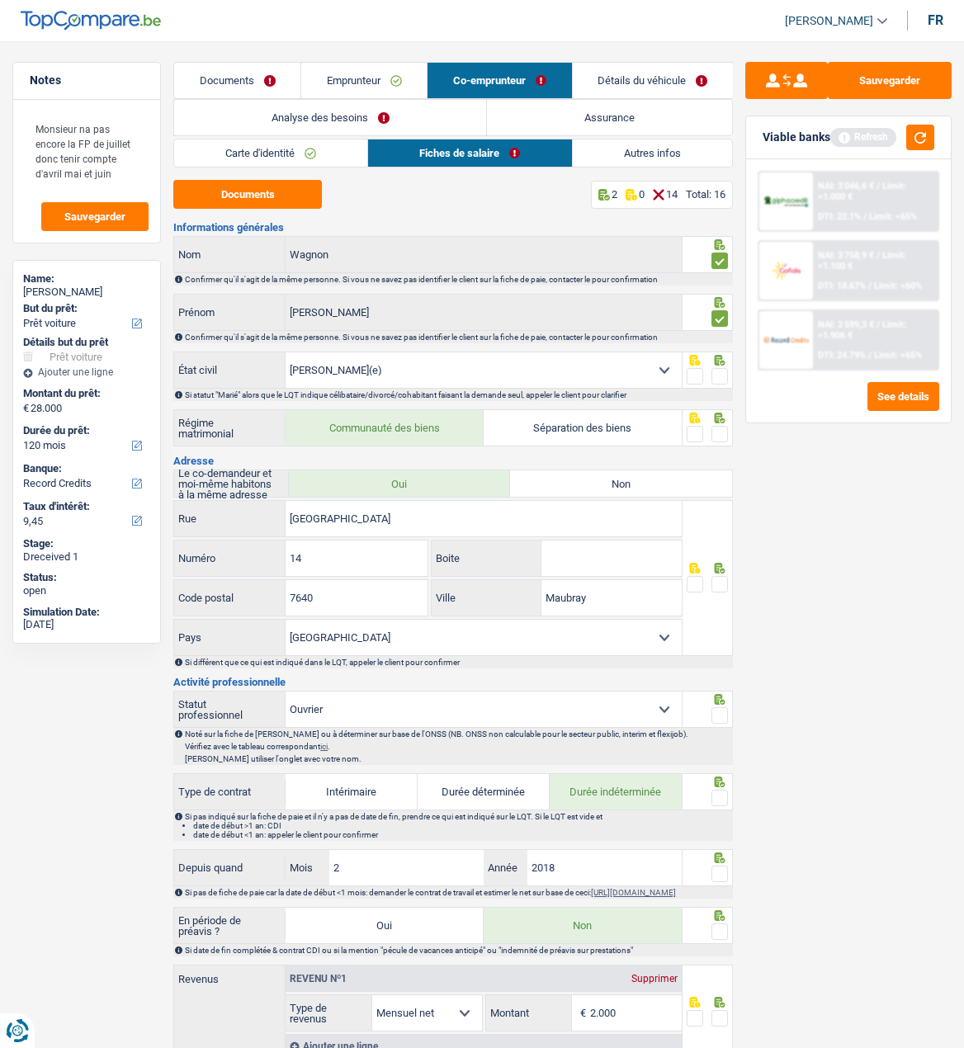
click at [713, 370] on span at bounding box center [719, 376] width 17 height 17
click at [0, 0] on input "radio" at bounding box center [0, 0] width 0 height 0
click at [723, 434] on span at bounding box center [719, 434] width 17 height 17
click at [0, 0] on input "radio" at bounding box center [0, 0] width 0 height 0
click at [718, 577] on span at bounding box center [719, 584] width 17 height 17
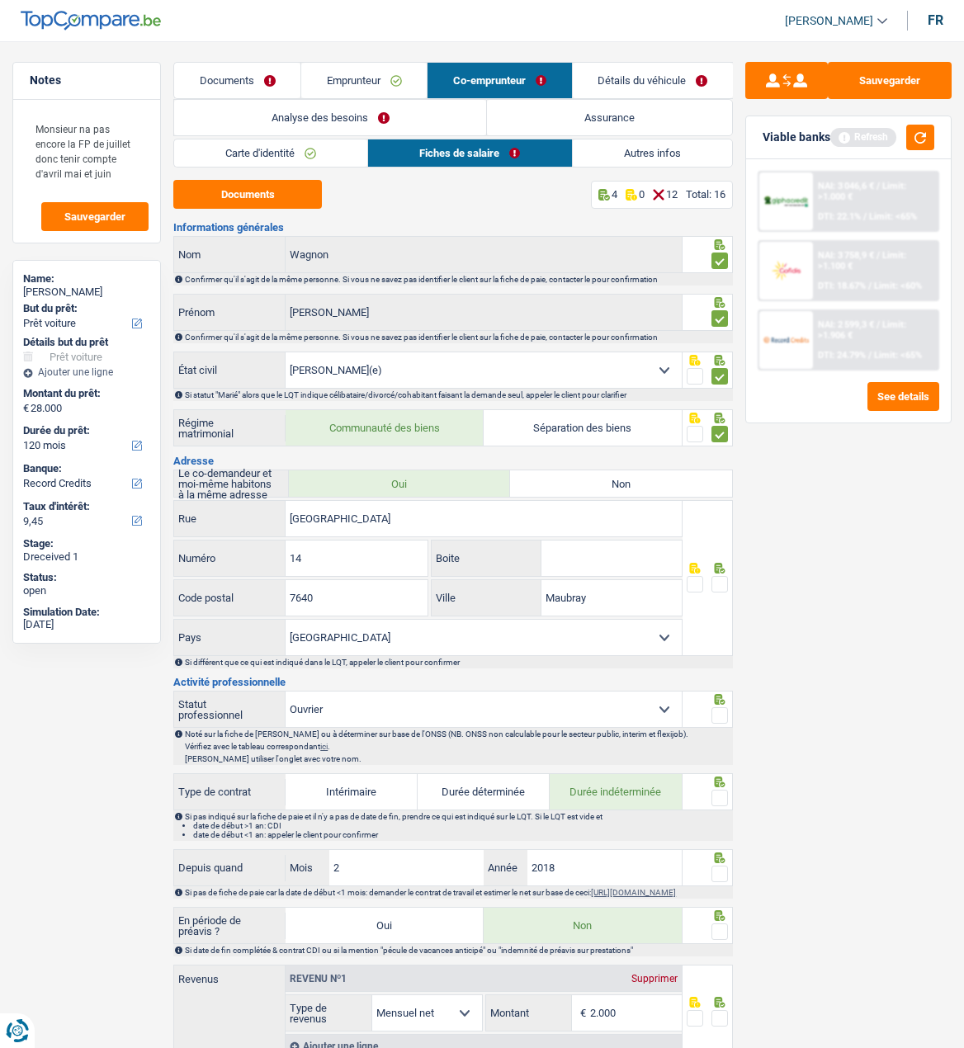
click at [0, 0] on input "radio" at bounding box center [0, 0] width 0 height 0
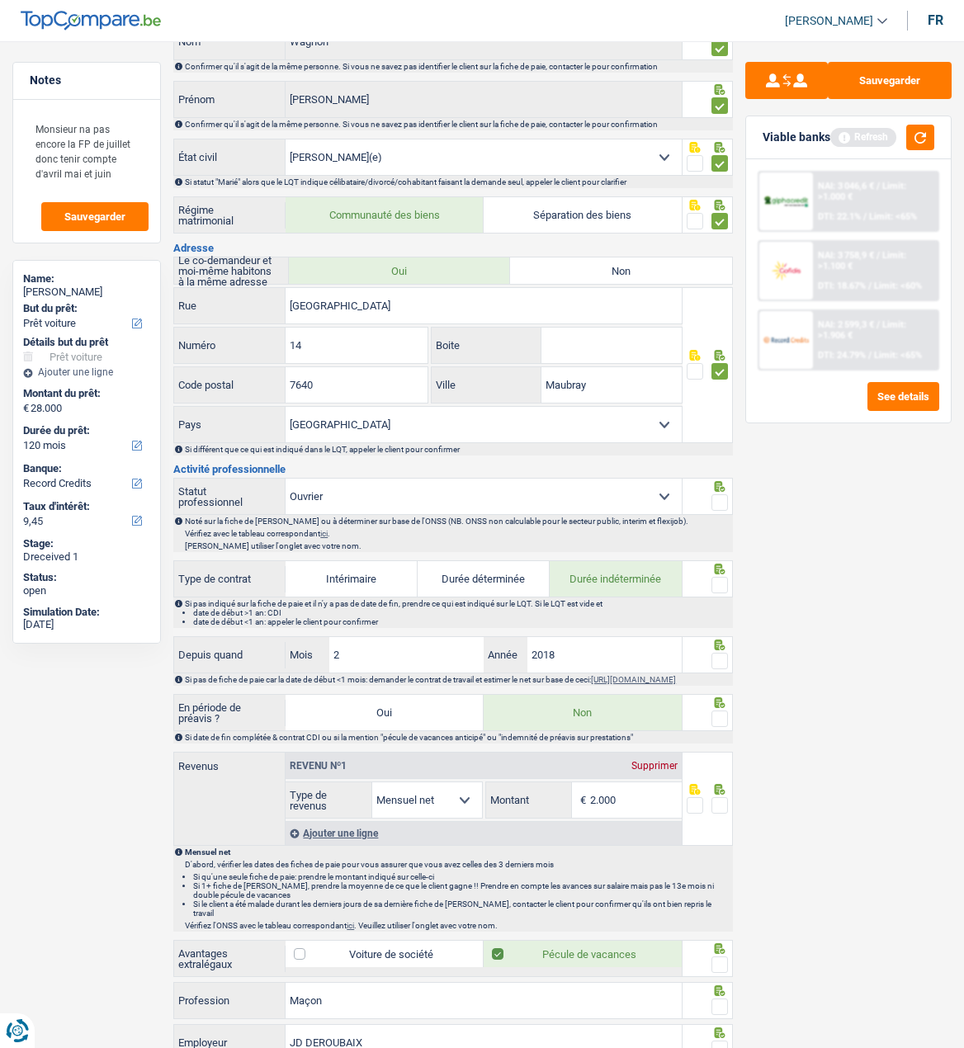
scroll to position [248, 0]
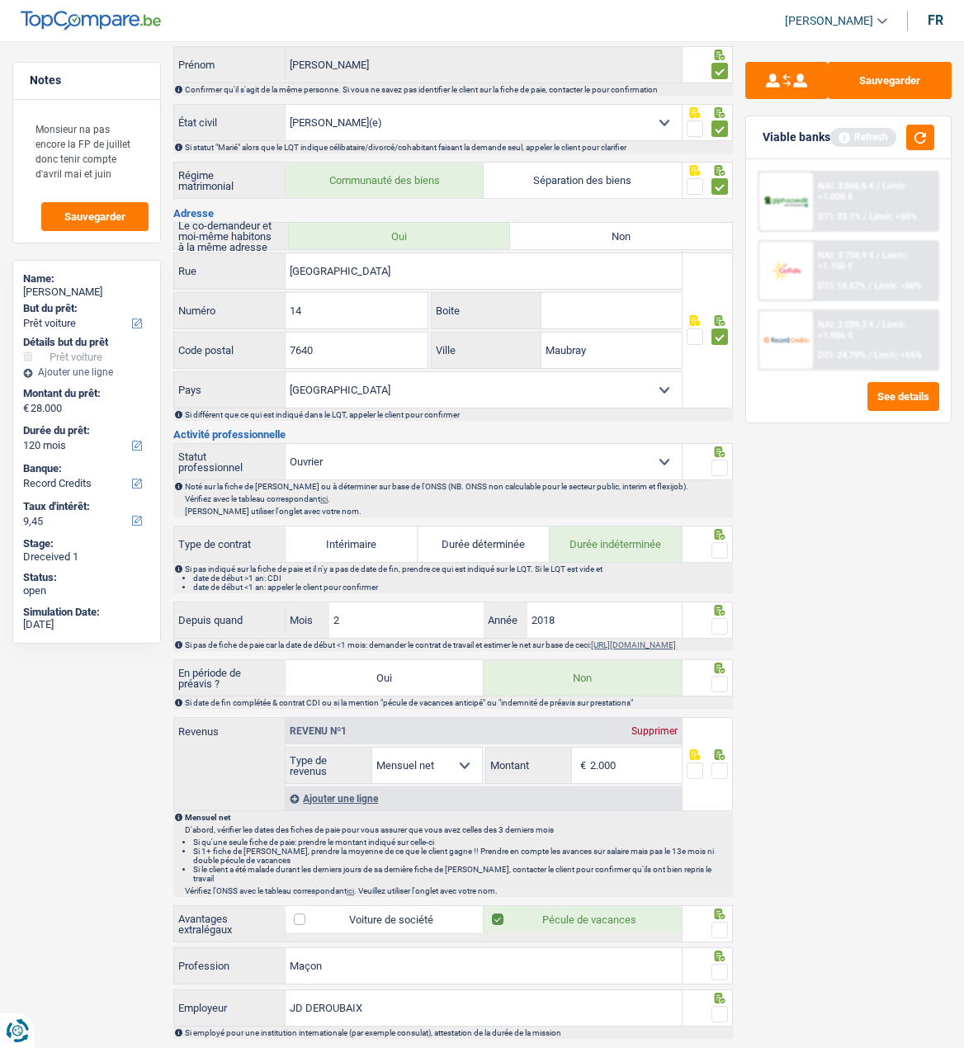
click at [717, 463] on span at bounding box center [719, 468] width 17 height 17
click at [0, 0] on input "radio" at bounding box center [0, 0] width 0 height 0
click at [722, 547] on span at bounding box center [719, 550] width 17 height 17
click at [0, 0] on input "radio" at bounding box center [0, 0] width 0 height 0
click at [716, 621] on span at bounding box center [719, 626] width 17 height 17
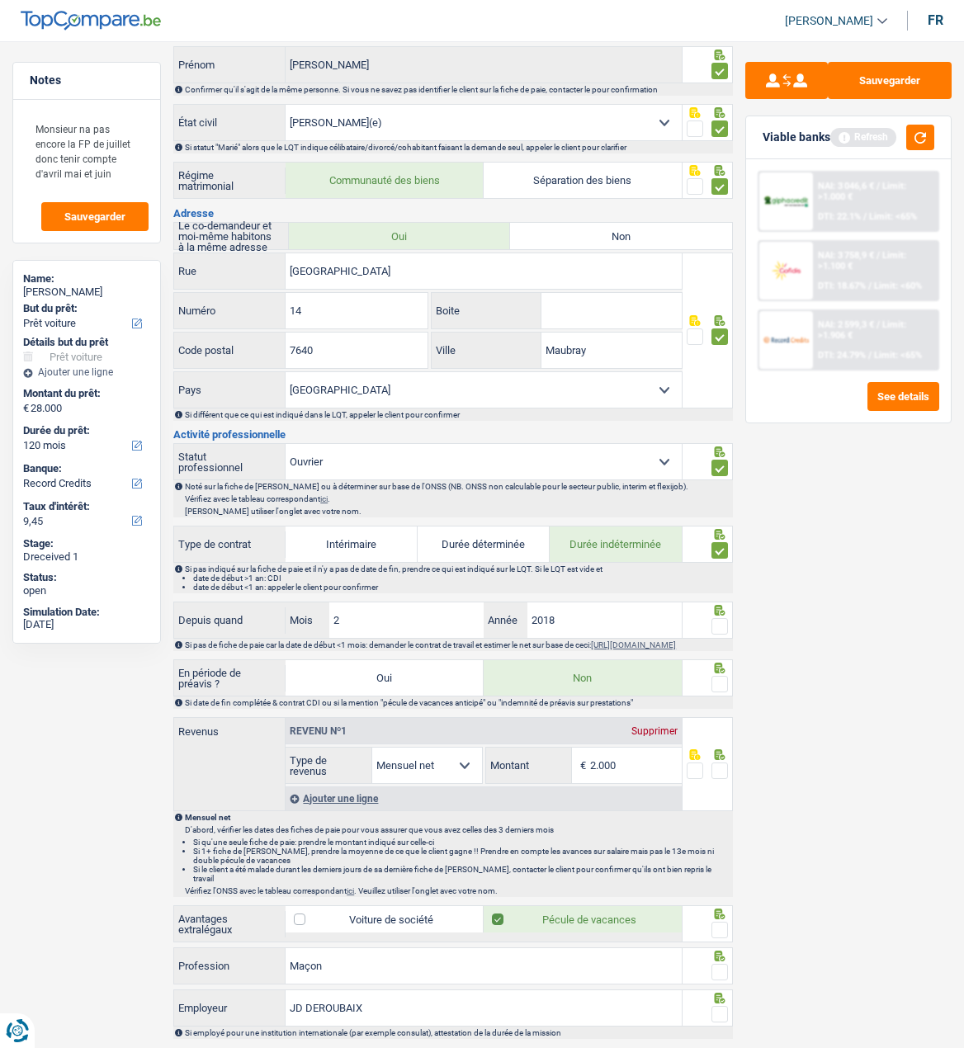
click at [0, 0] on input "radio" at bounding box center [0, 0] width 0 height 0
click at [717, 684] on span at bounding box center [719, 684] width 17 height 17
click at [0, 0] on input "radio" at bounding box center [0, 0] width 0 height 0
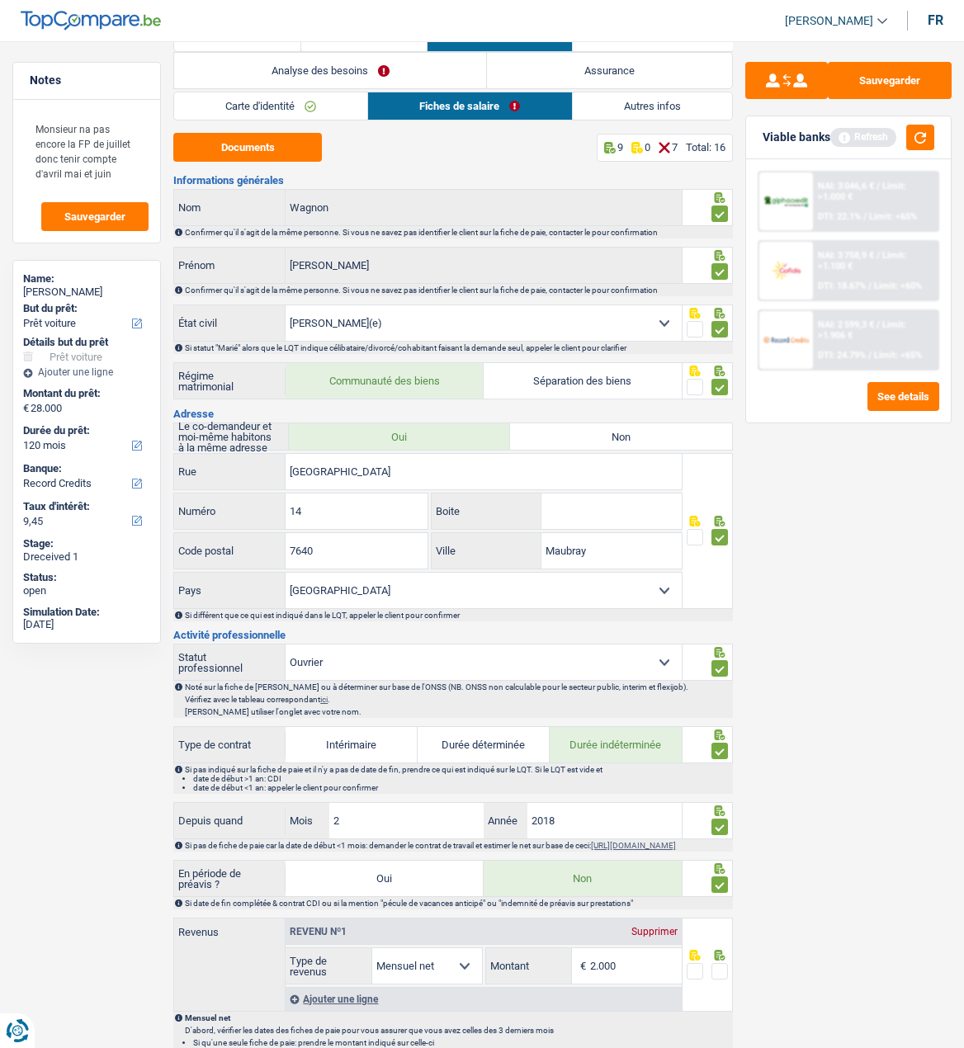
scroll to position [0, 0]
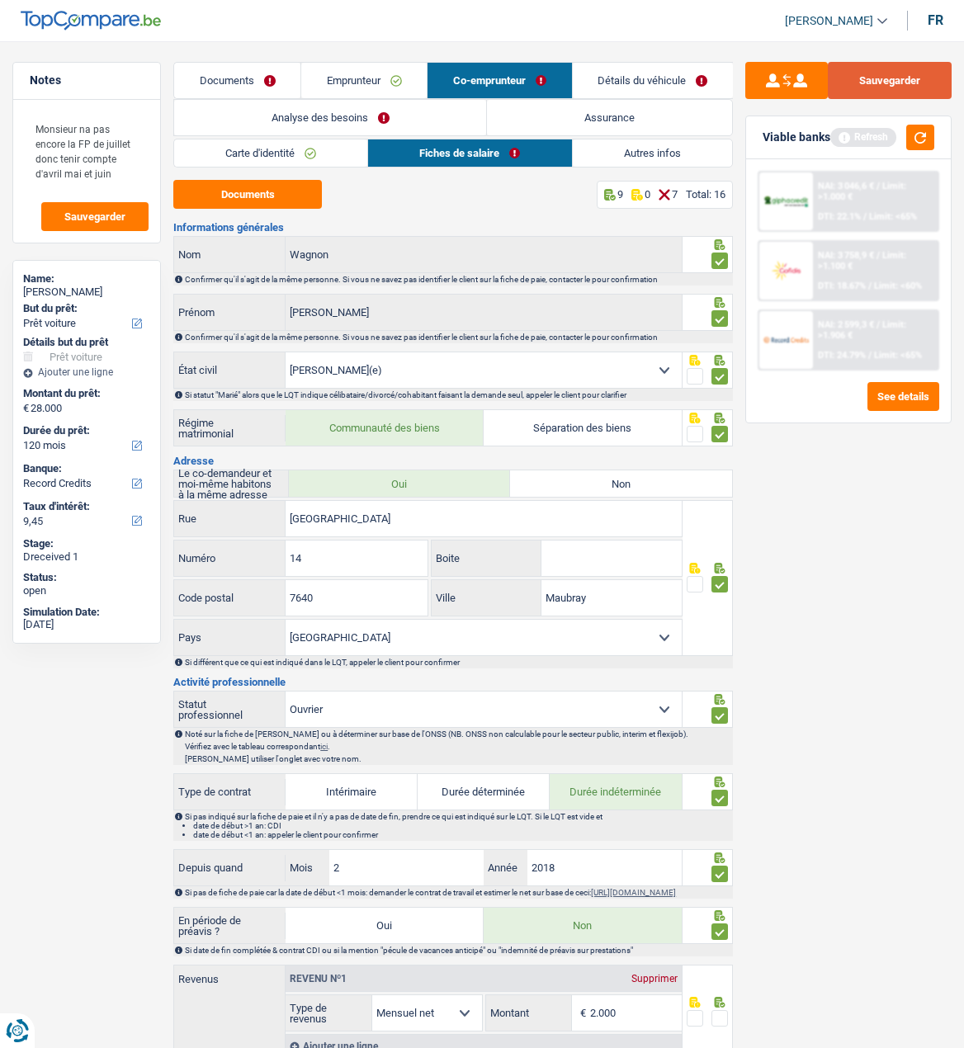
click at [911, 74] on button "Sauvegarder" at bounding box center [890, 80] width 124 height 37
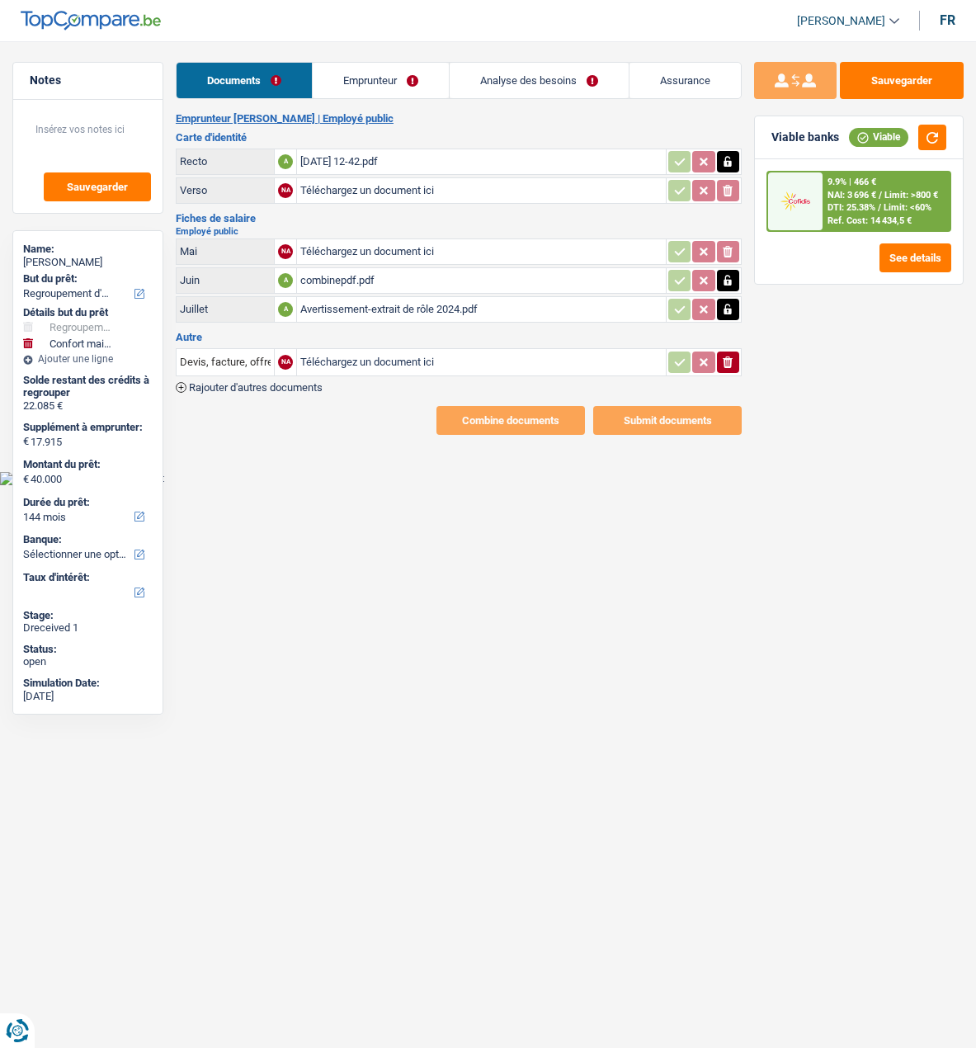
select select "refinancing"
select select "household"
select select "144"
click at [367, 303] on div "Avertissement-extrait de rôle 2024.pdf" at bounding box center [481, 309] width 362 height 25
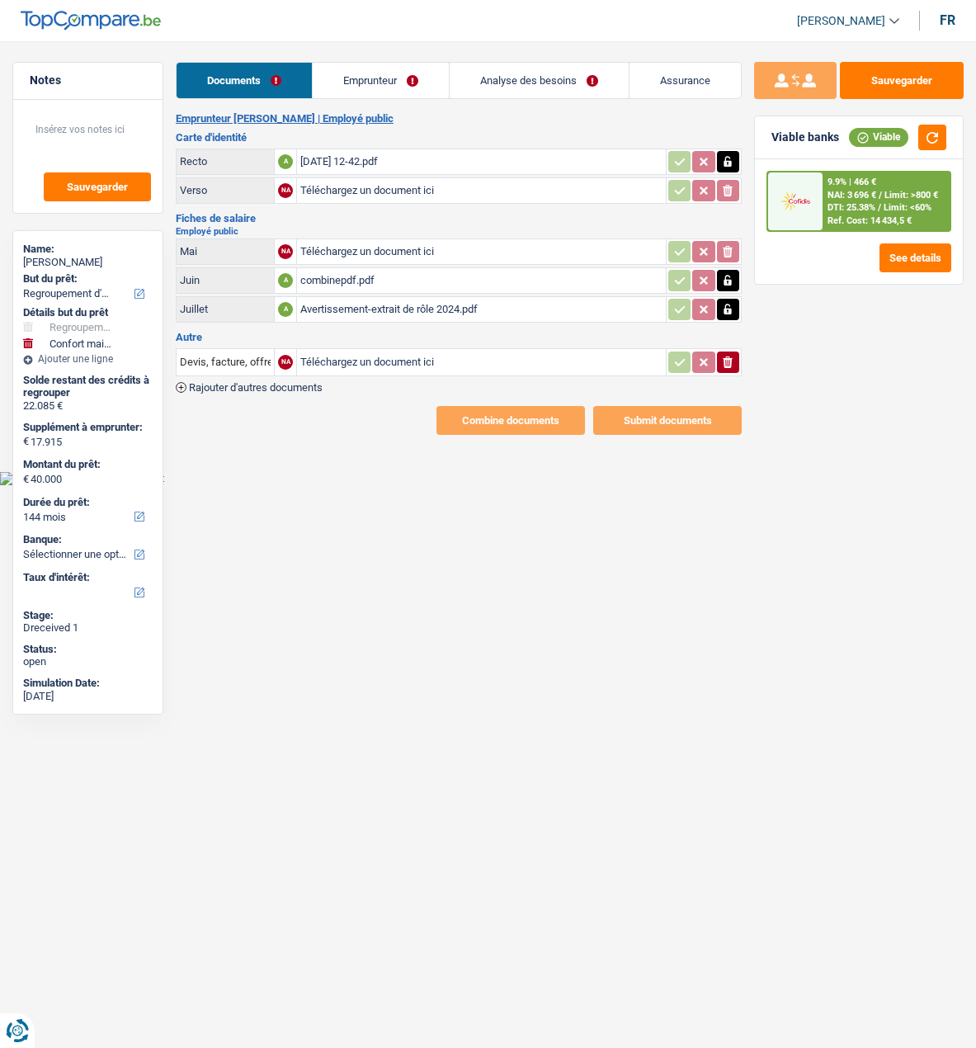
click at [353, 73] on link "Emprunteur" at bounding box center [381, 80] width 136 height 35
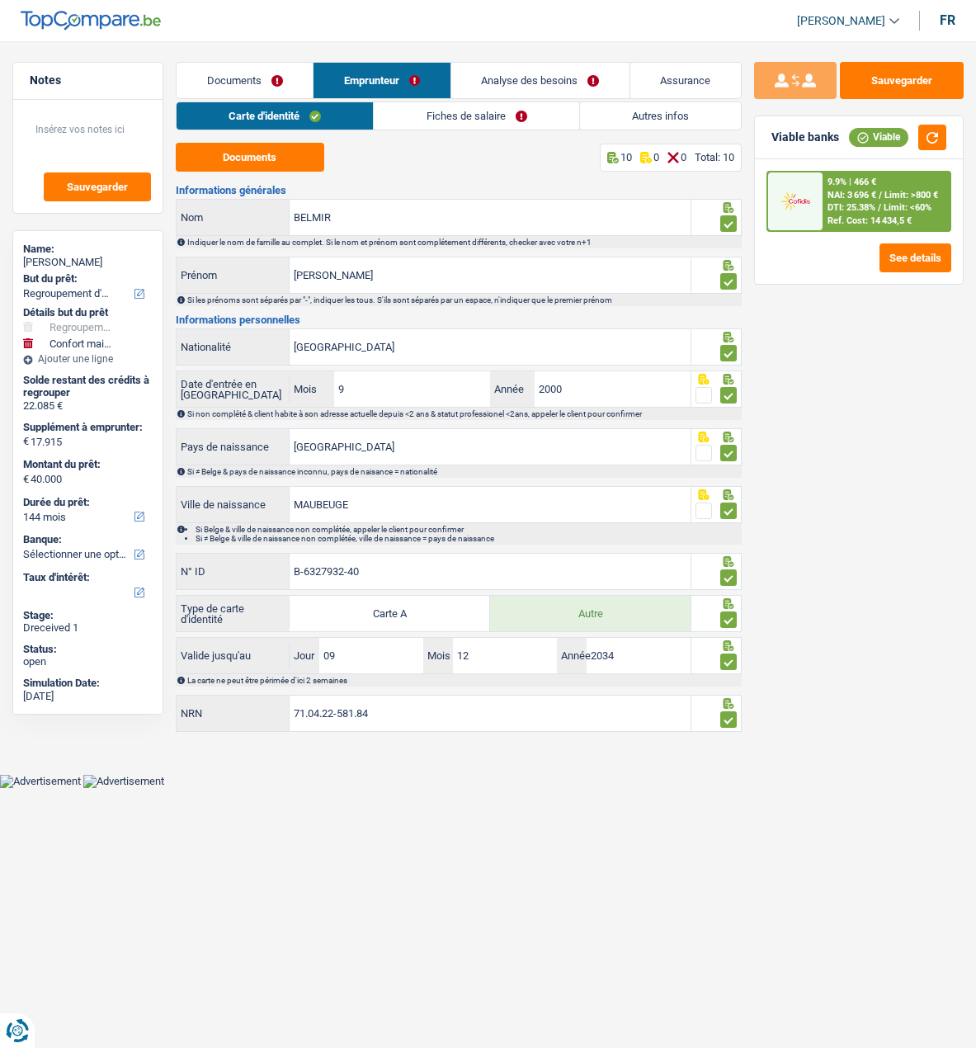
click at [462, 118] on link "Fiches de salaire" at bounding box center [476, 115] width 205 height 27
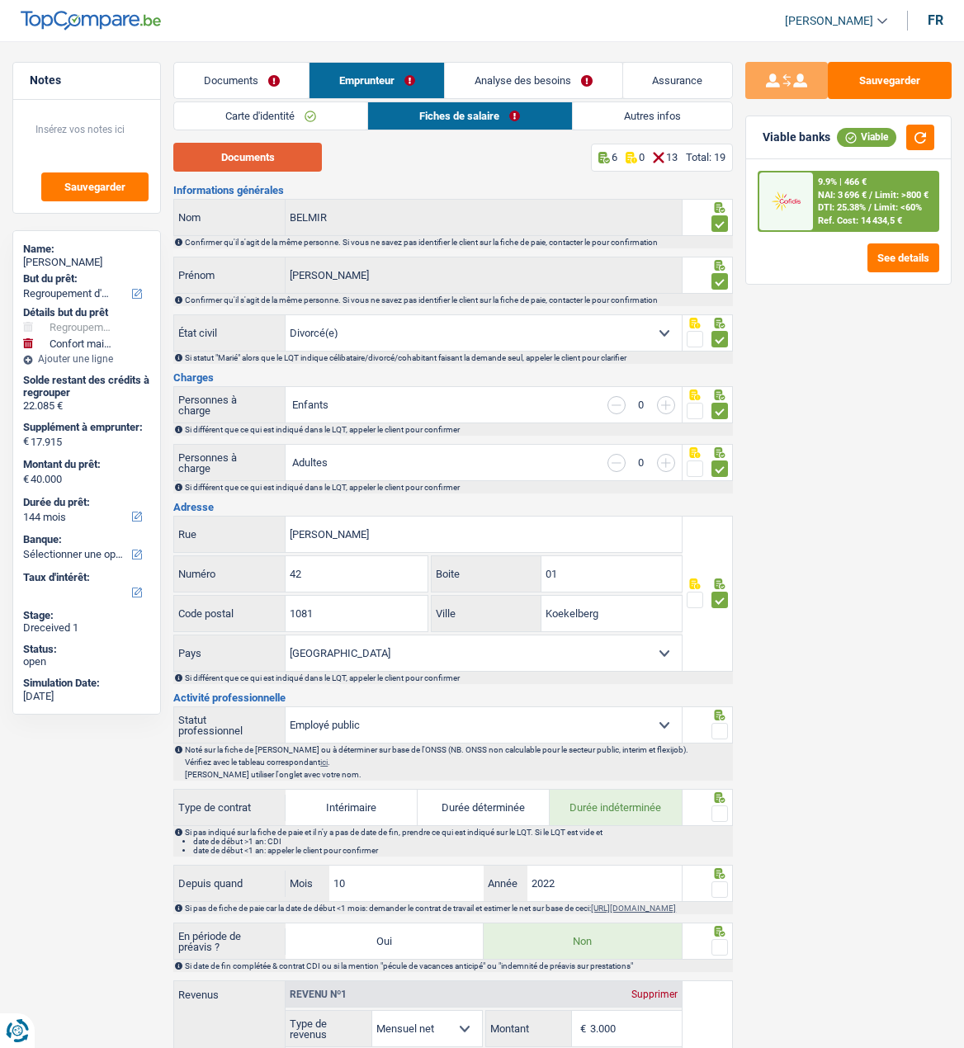
click at [265, 150] on button "Documents" at bounding box center [247, 157] width 149 height 29
click at [289, 117] on link "Carte d'identité" at bounding box center [270, 115] width 193 height 27
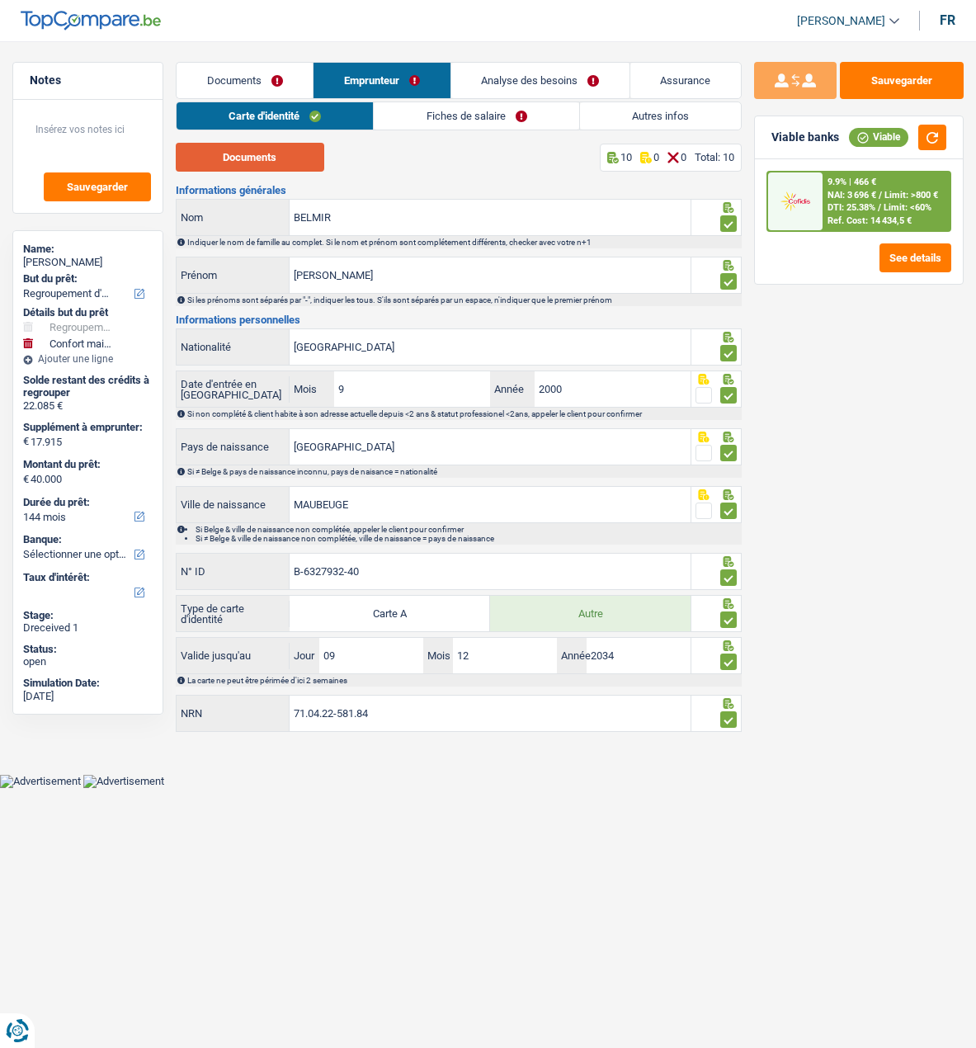
click at [281, 156] on button "Documents" at bounding box center [250, 157] width 149 height 29
click at [497, 110] on link "Fiches de salaire" at bounding box center [476, 115] width 205 height 27
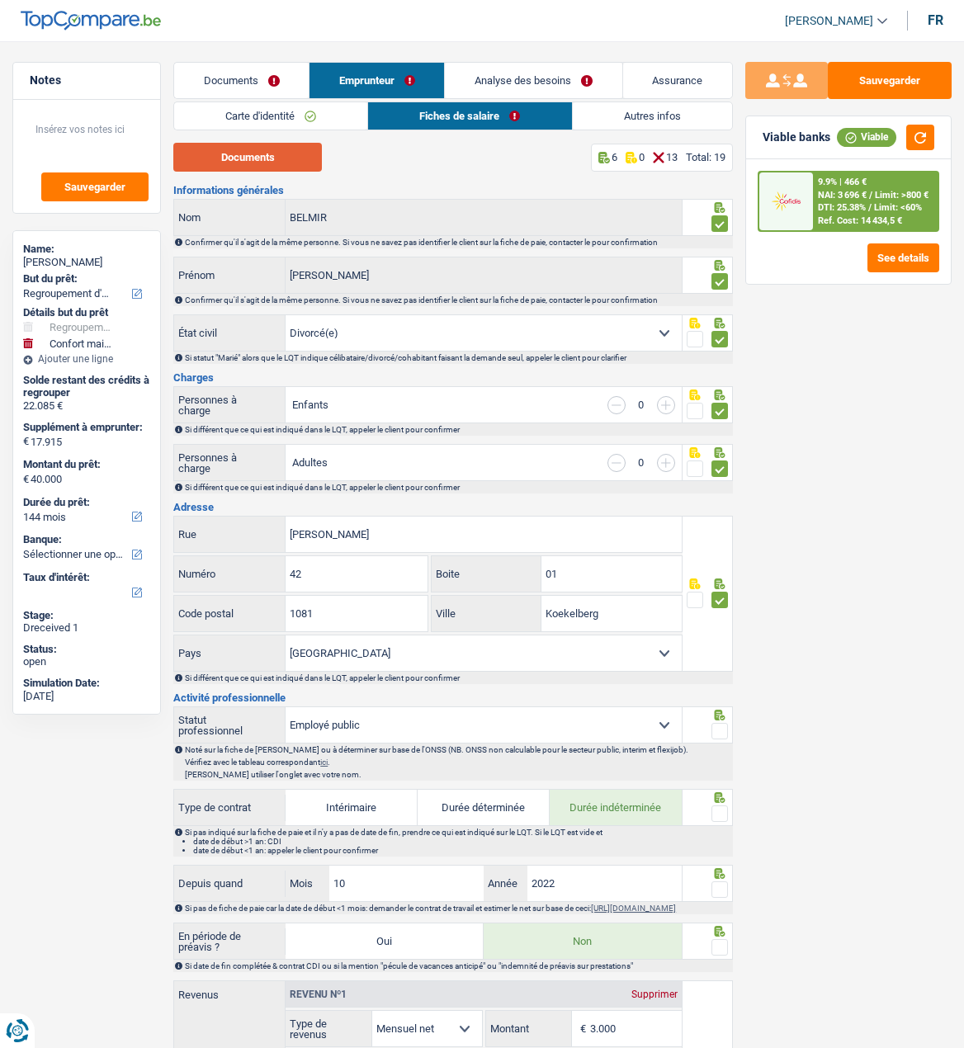
click at [309, 154] on button "Documents" at bounding box center [247, 157] width 149 height 29
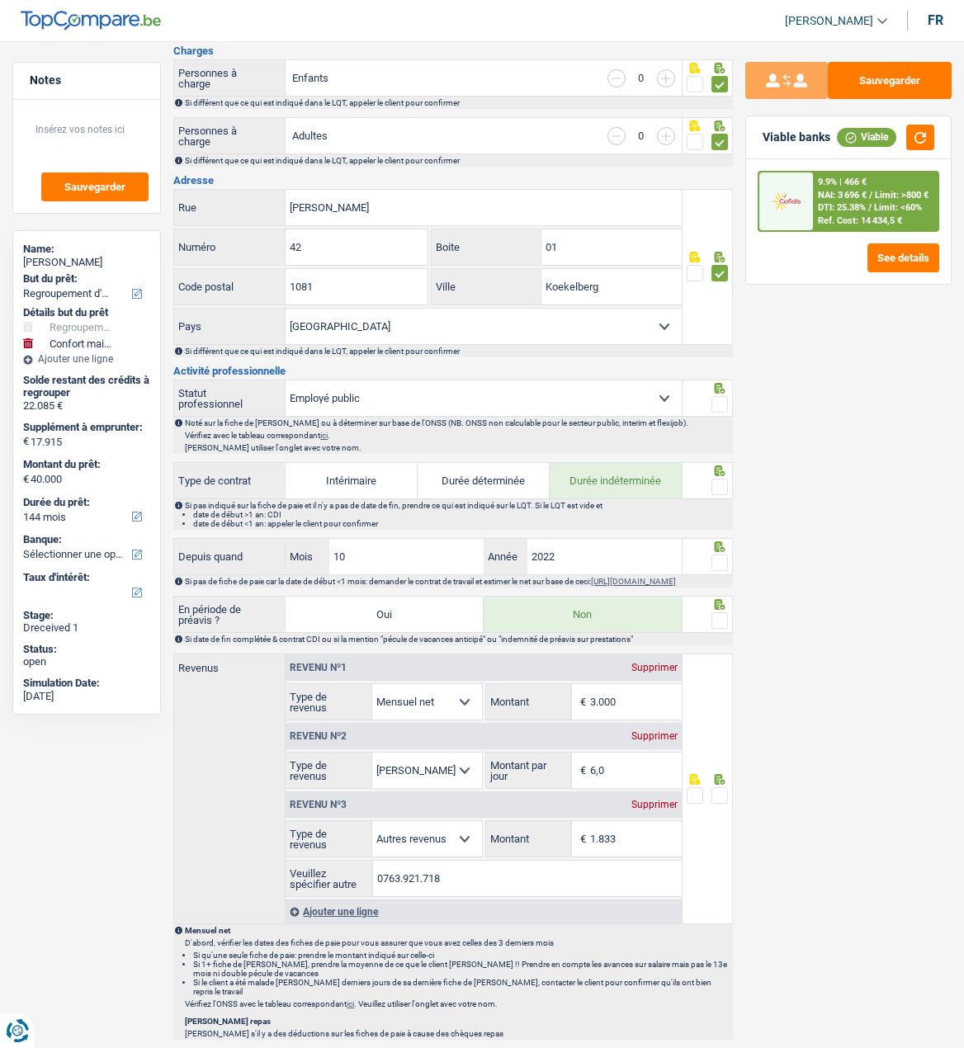
scroll to position [330, 0]
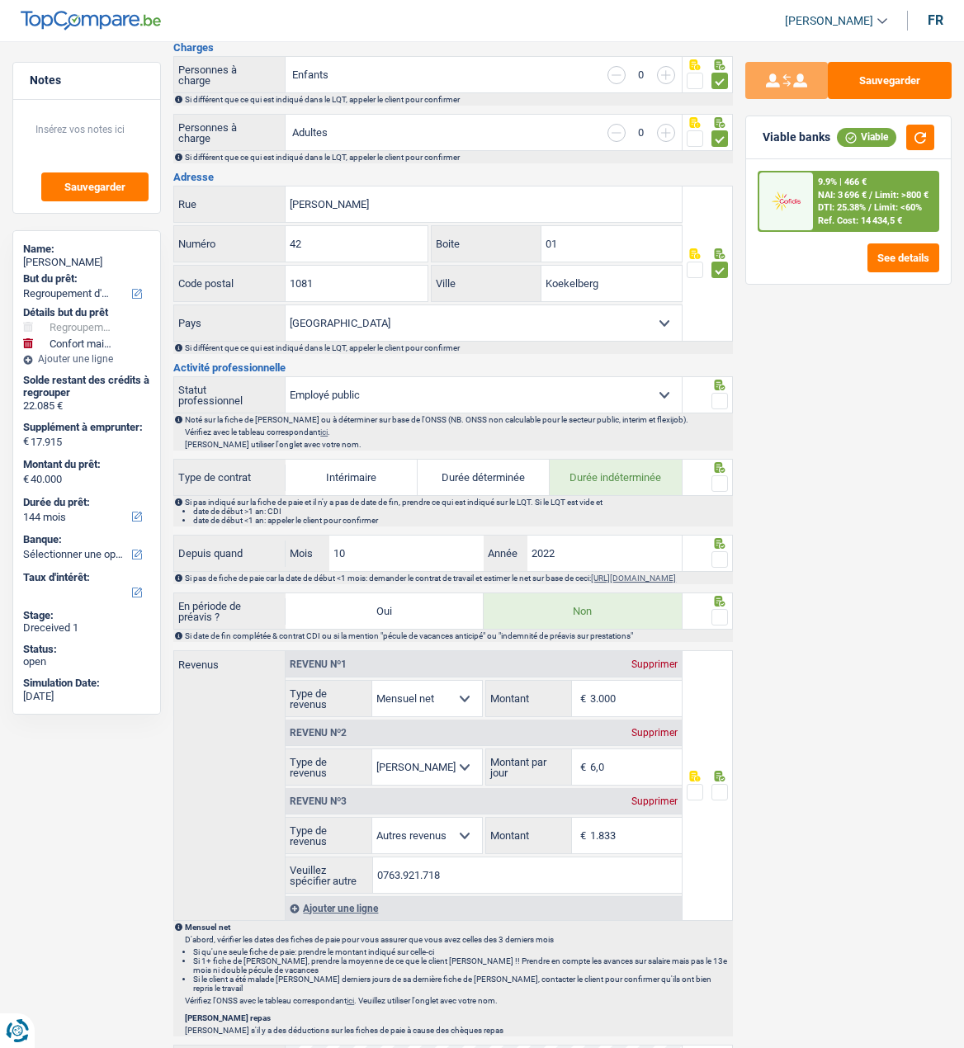
drag, startPoint x: 718, startPoint y: 393, endPoint x: 717, endPoint y: 418, distance: 25.6
click at [718, 395] on span at bounding box center [719, 401] width 17 height 17
click at [0, 0] on input "radio" at bounding box center [0, 0] width 0 height 0
click at [717, 475] on span at bounding box center [719, 483] width 17 height 17
click at [0, 0] on input "radio" at bounding box center [0, 0] width 0 height 0
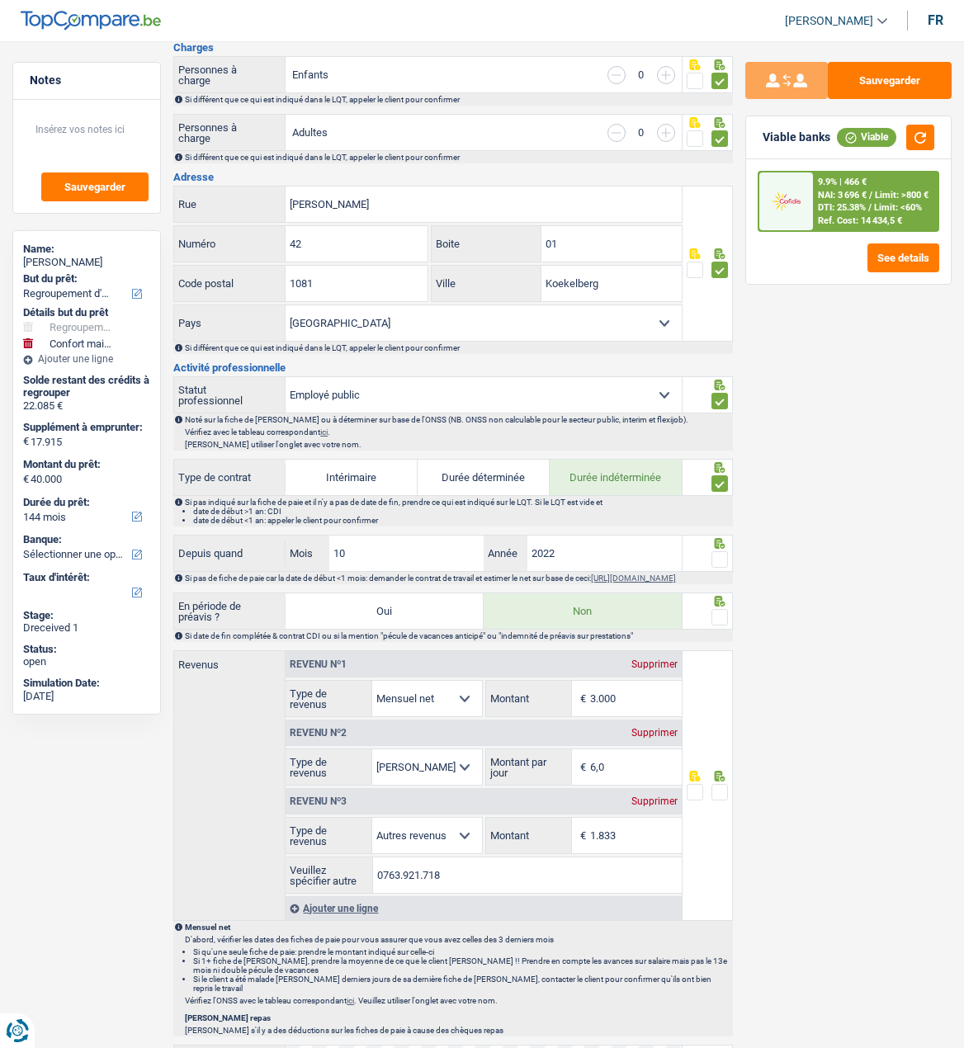
click at [717, 555] on span at bounding box center [719, 559] width 17 height 17
click at [0, 0] on input "radio" at bounding box center [0, 0] width 0 height 0
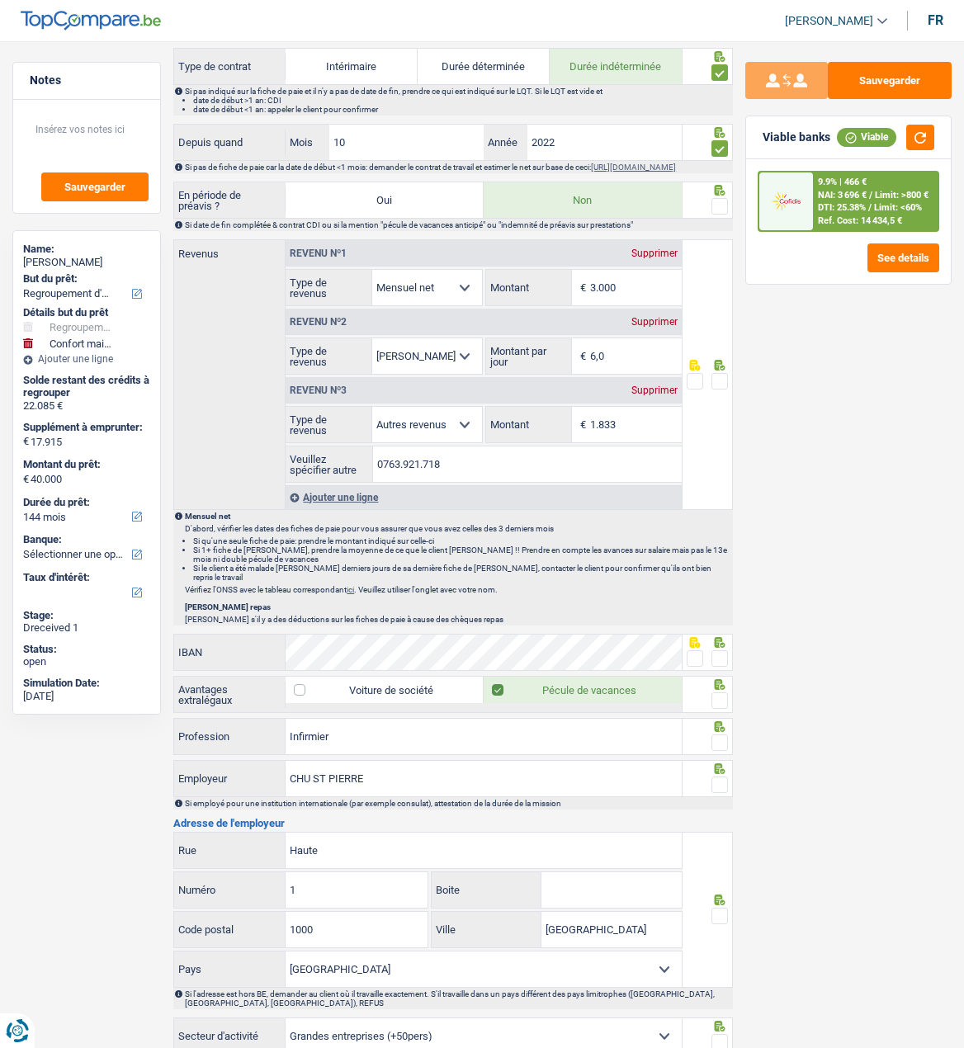
scroll to position [743, 0]
click at [724, 206] on span at bounding box center [719, 204] width 17 height 17
click at [0, 0] on input "radio" at bounding box center [0, 0] width 0 height 0
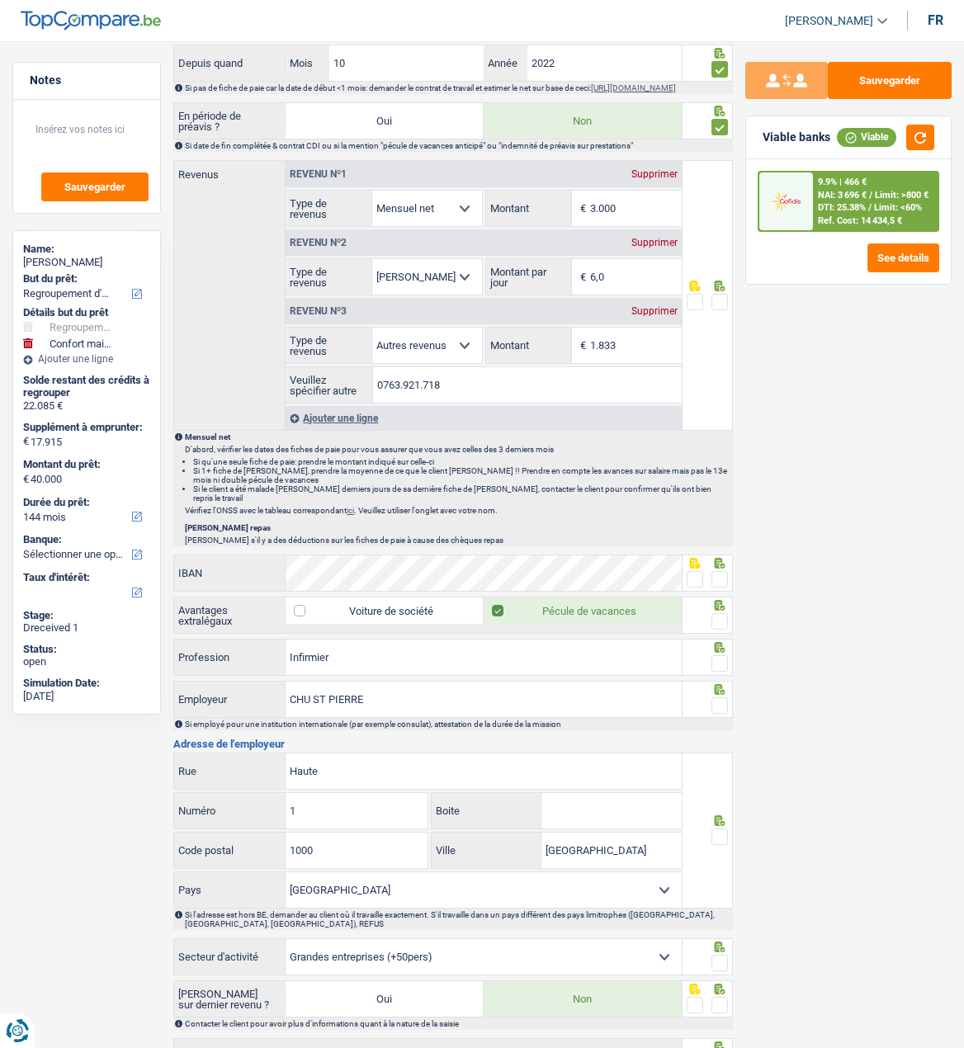
scroll to position [660, 0]
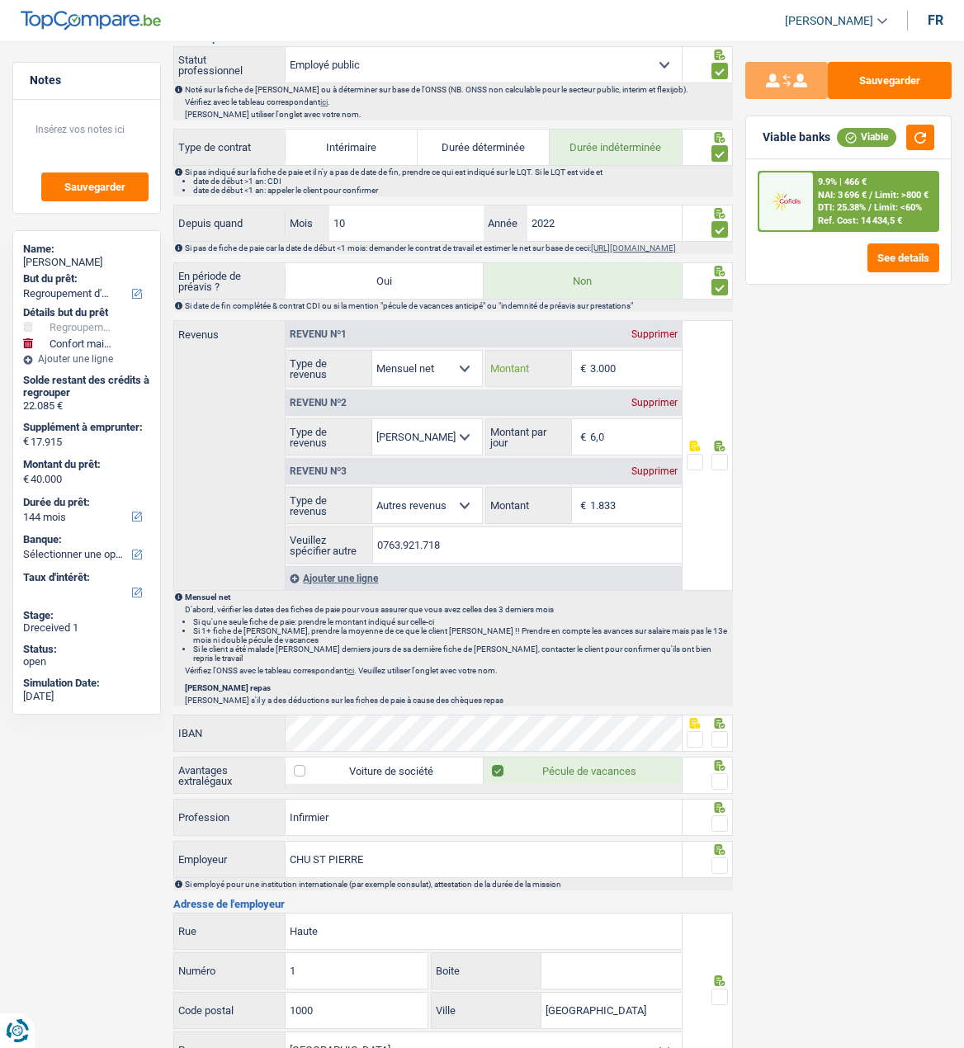
click at [638, 373] on input "3.000" at bounding box center [636, 368] width 92 height 35
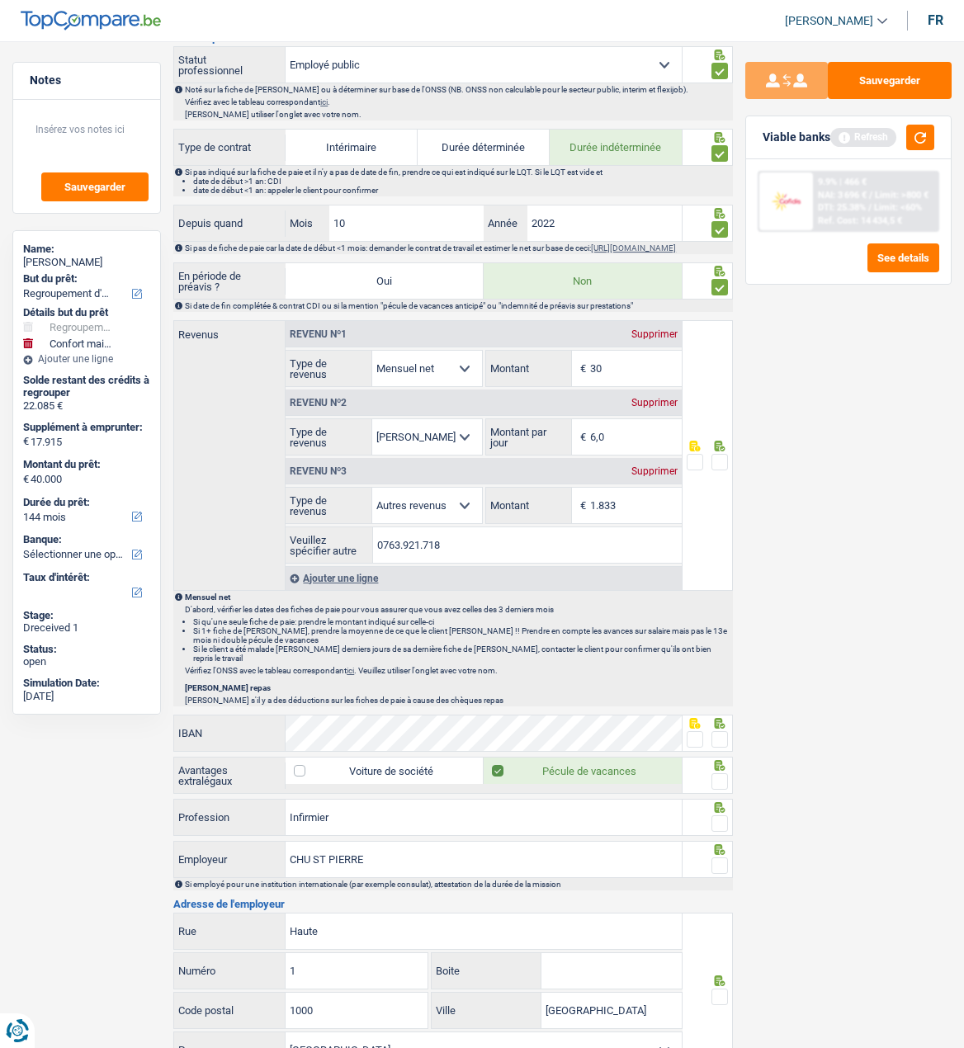
type input "3"
type input "2.589"
click at [726, 467] on span at bounding box center [719, 462] width 17 height 17
click at [0, 0] on input "radio" at bounding box center [0, 0] width 0 height 0
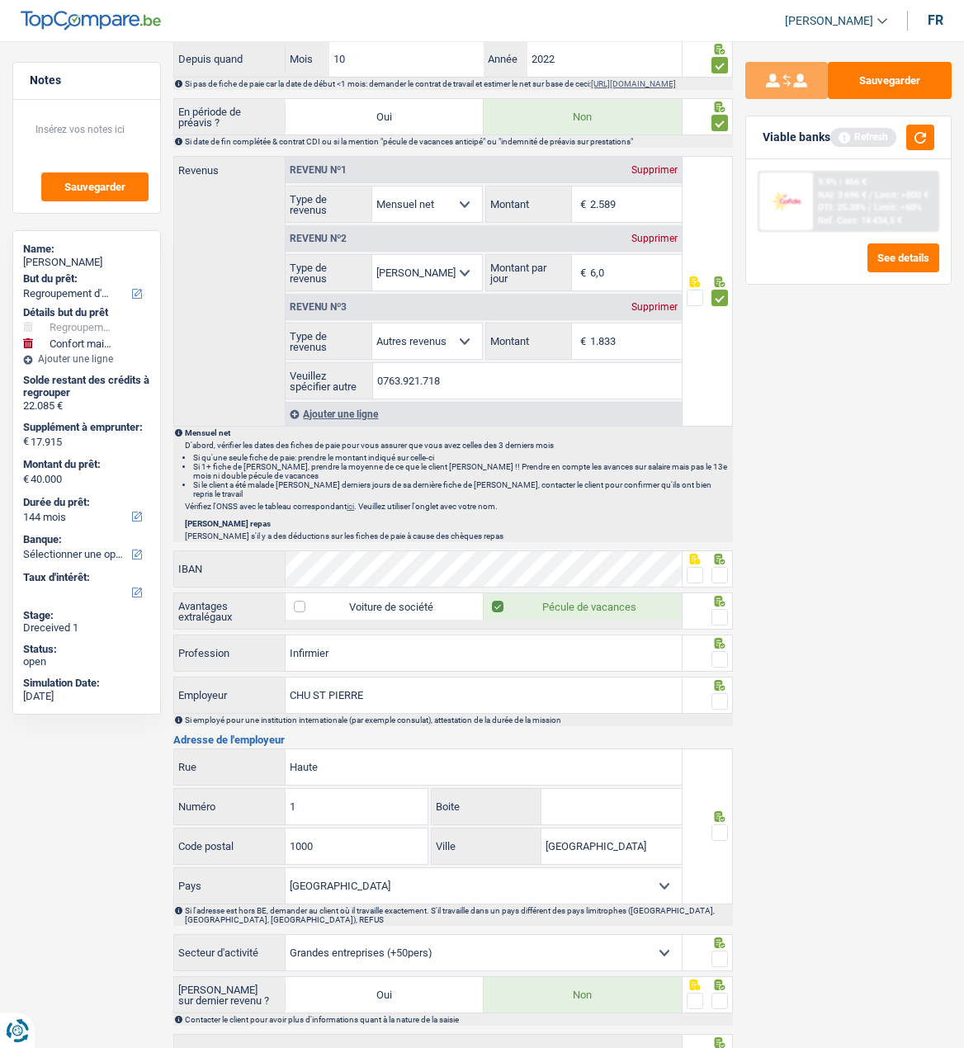
scroll to position [825, 0]
drag, startPoint x: 717, startPoint y: 567, endPoint x: 718, endPoint y: 584, distance: 16.5
click at [717, 567] on span at bounding box center [719, 574] width 17 height 17
click at [0, 0] on input "radio" at bounding box center [0, 0] width 0 height 0
click at [723, 609] on span at bounding box center [719, 616] width 17 height 17
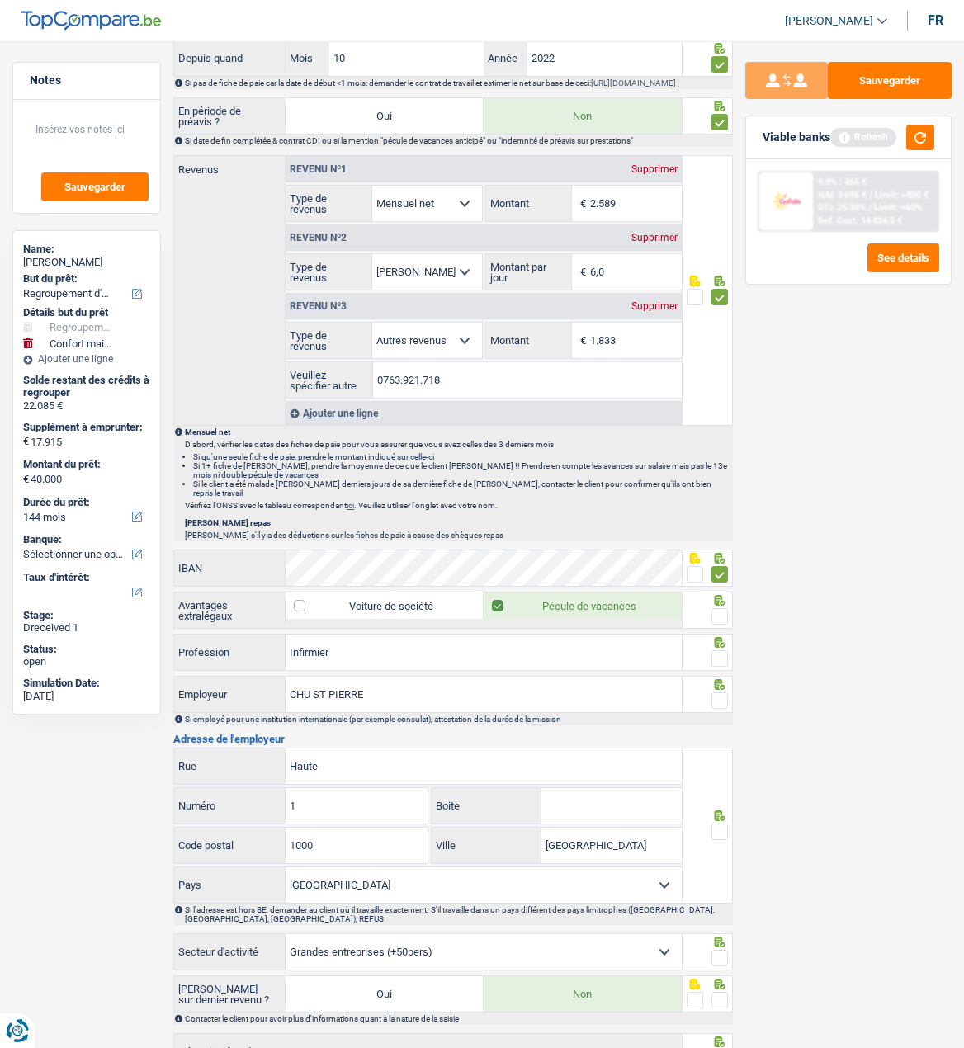
click at [0, 0] on input "radio" at bounding box center [0, 0] width 0 height 0
click at [711, 655] on span at bounding box center [719, 658] width 17 height 17
click at [0, 0] on input "radio" at bounding box center [0, 0] width 0 height 0
click at [720, 687] on icon at bounding box center [719, 684] width 17 height 11
click at [714, 699] on span at bounding box center [719, 700] width 17 height 17
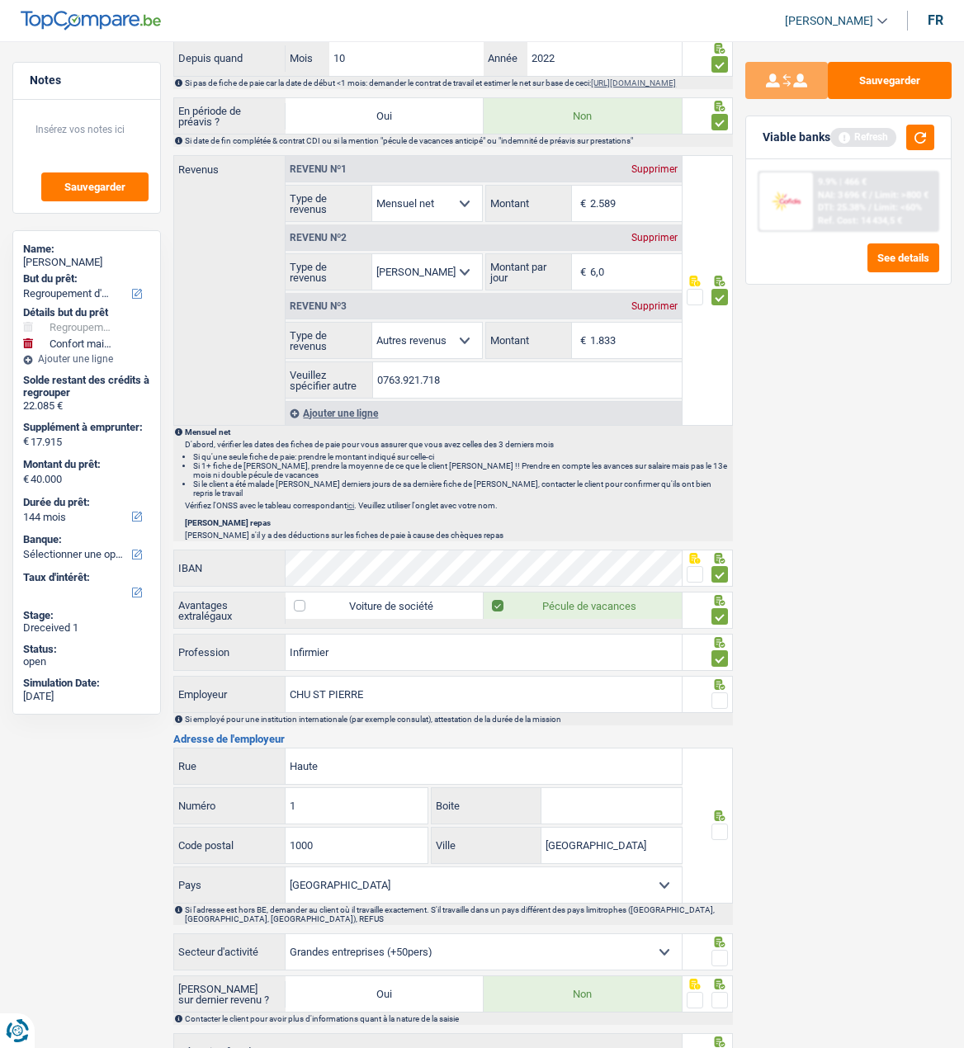
click at [0, 0] on input "radio" at bounding box center [0, 0] width 0 height 0
drag, startPoint x: 399, startPoint y: 768, endPoint x: 163, endPoint y: 772, distance: 236.1
click at [163, 772] on div "Notes Sauvegarder Name: Mohamed BELMIR But du prêt: Confort maison: meubles, te…" at bounding box center [482, 182] width 964 height 1891
type input "Rue aux laines"
click at [331, 803] on input "1" at bounding box center [357, 805] width 142 height 35
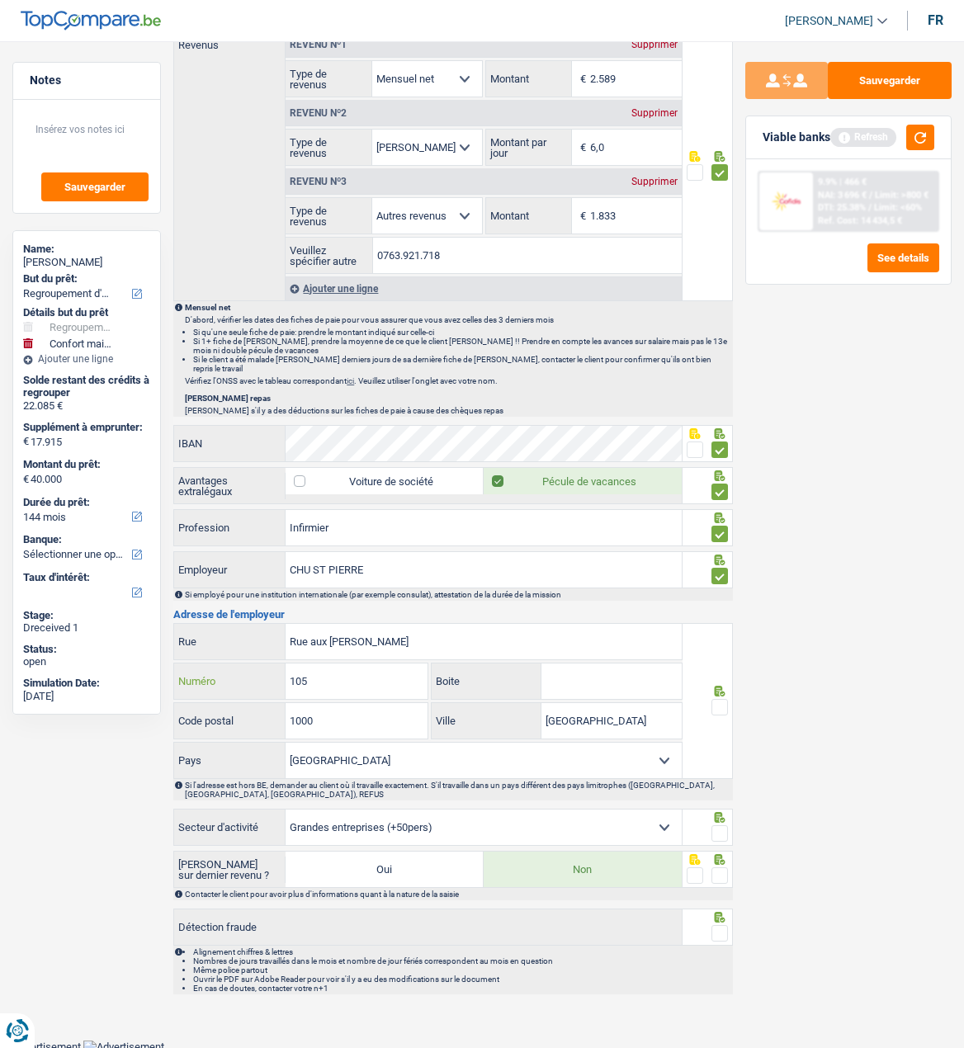
scroll to position [951, 0]
type input "105"
click at [724, 698] on span at bounding box center [719, 706] width 17 height 17
click at [0, 0] on input "radio" at bounding box center [0, 0] width 0 height 0
click at [720, 828] on span at bounding box center [719, 833] width 17 height 17
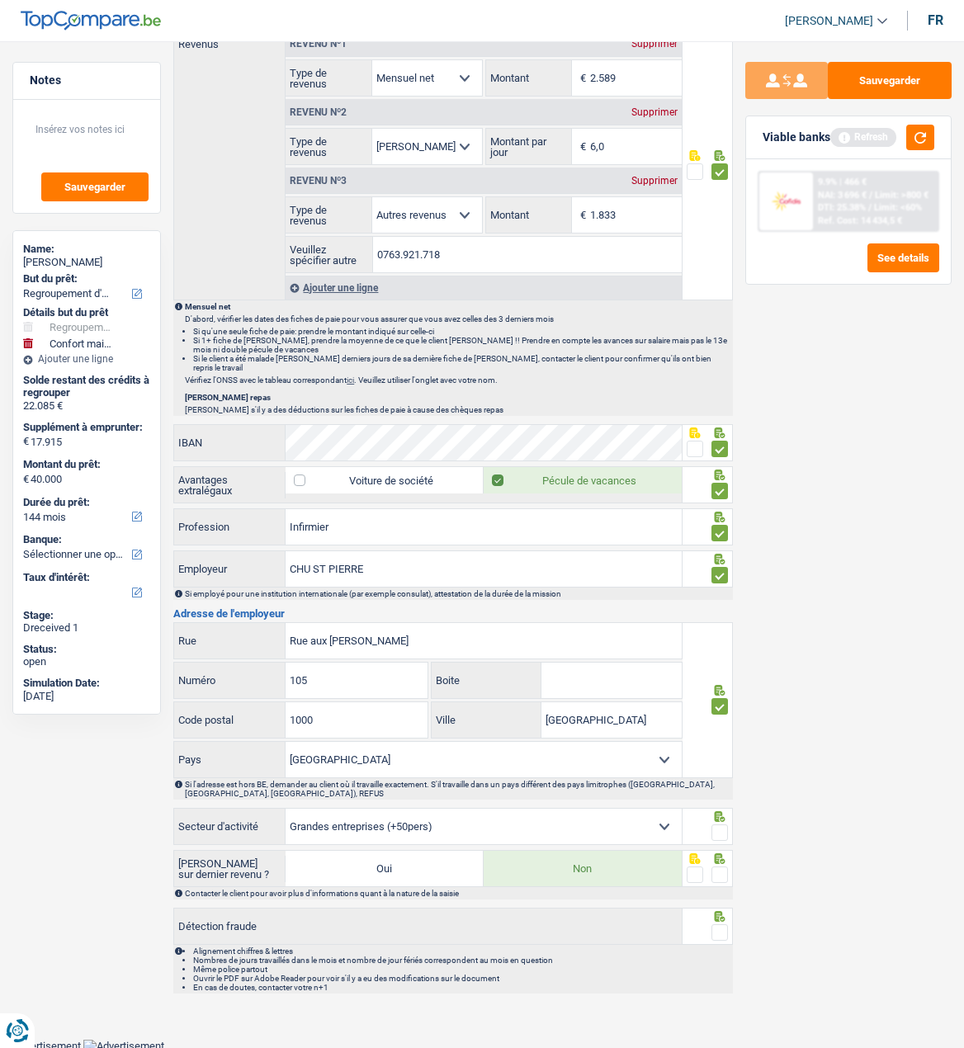
click at [0, 0] on input "radio" at bounding box center [0, 0] width 0 height 0
drag, startPoint x: 718, startPoint y: 866, endPoint x: 716, endPoint y: 881, distance: 15.9
click at [716, 871] on span at bounding box center [719, 875] width 17 height 17
click at [0, 0] on input "radio" at bounding box center [0, 0] width 0 height 0
click at [721, 913] on icon at bounding box center [719, 916] width 17 height 11
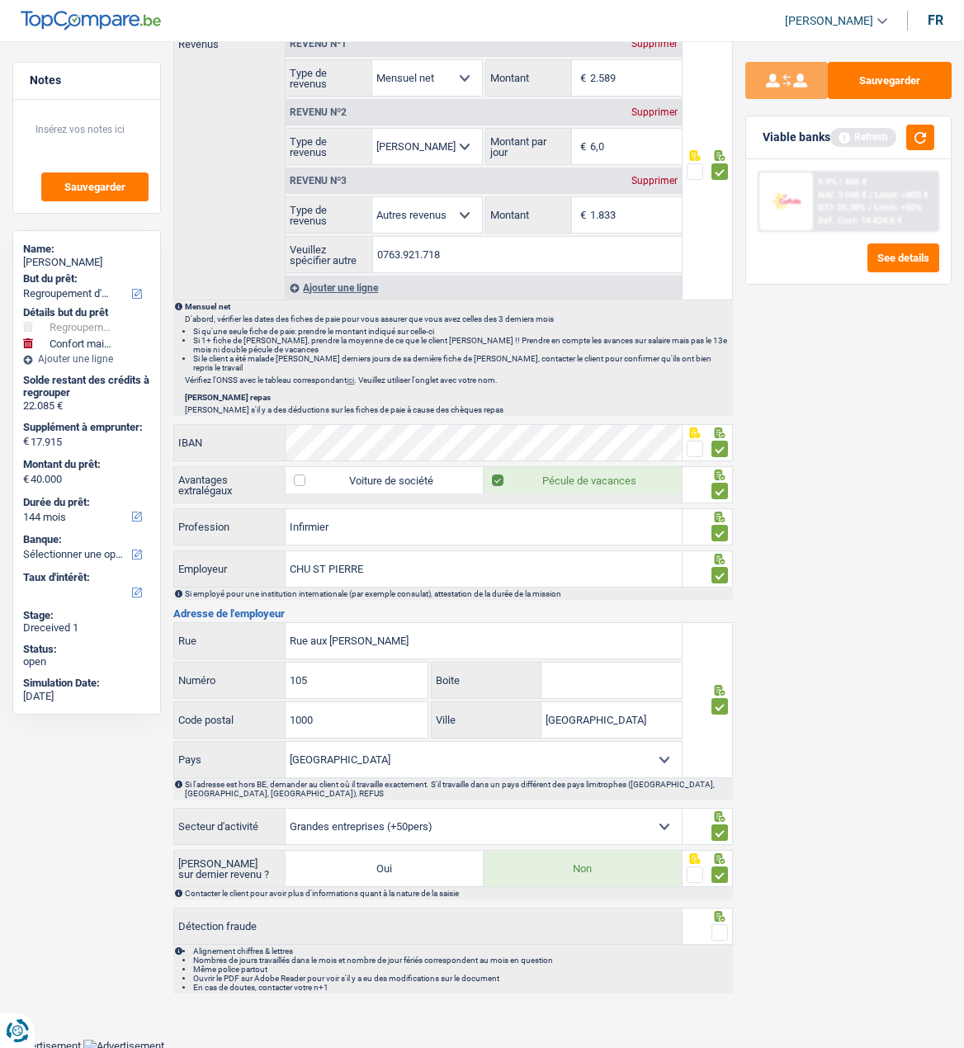
drag, startPoint x: 721, startPoint y: 928, endPoint x: 612, endPoint y: 921, distance: 108.3
click at [719, 929] on span at bounding box center [719, 932] width 17 height 17
click at [0, 0] on input "radio" at bounding box center [0, 0] width 0 height 0
click at [513, 823] on select "Agriculture/Pêche Industrie Horeca Courier/Fitness/Taxi Construction Banques/As…" at bounding box center [483, 826] width 395 height 35
click at [806, 801] on div "Sauvegarder Viable banks Refresh 9.9% | 466 € NAI: 3 696 € / Limit: >800 € DTI:…" at bounding box center [848, 540] width 231 height 956
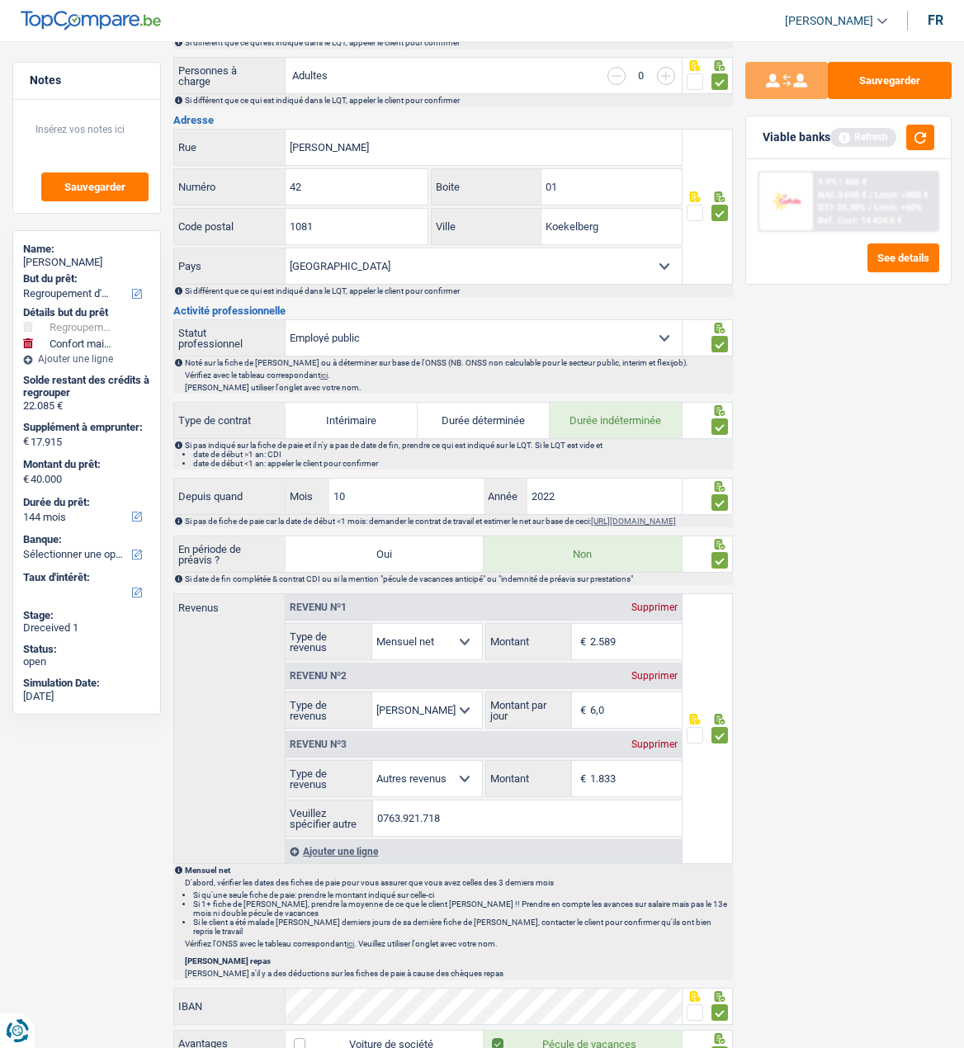
scroll to position [0, 0]
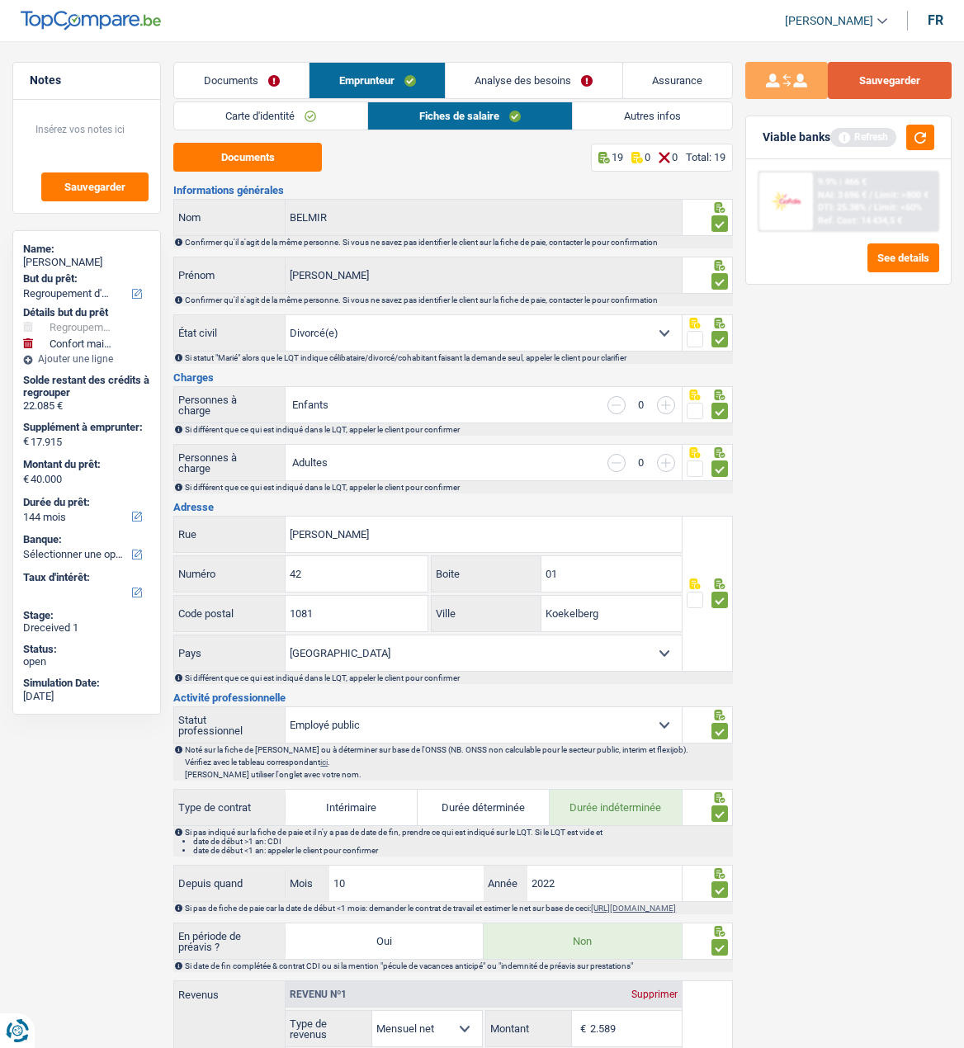
click at [858, 83] on button "Sauvegarder" at bounding box center [890, 80] width 124 height 37
click at [610, 117] on link "Autres infos" at bounding box center [652, 115] width 159 height 27
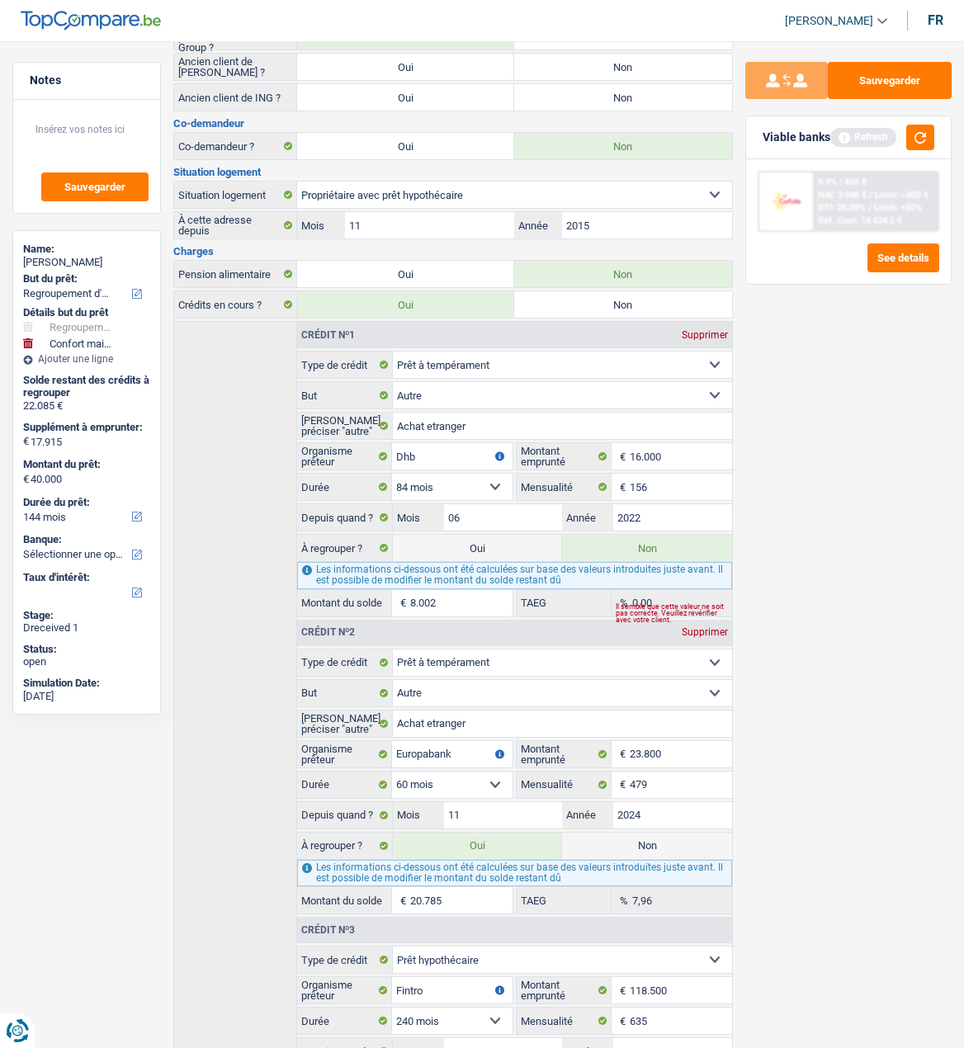
scroll to position [578, 0]
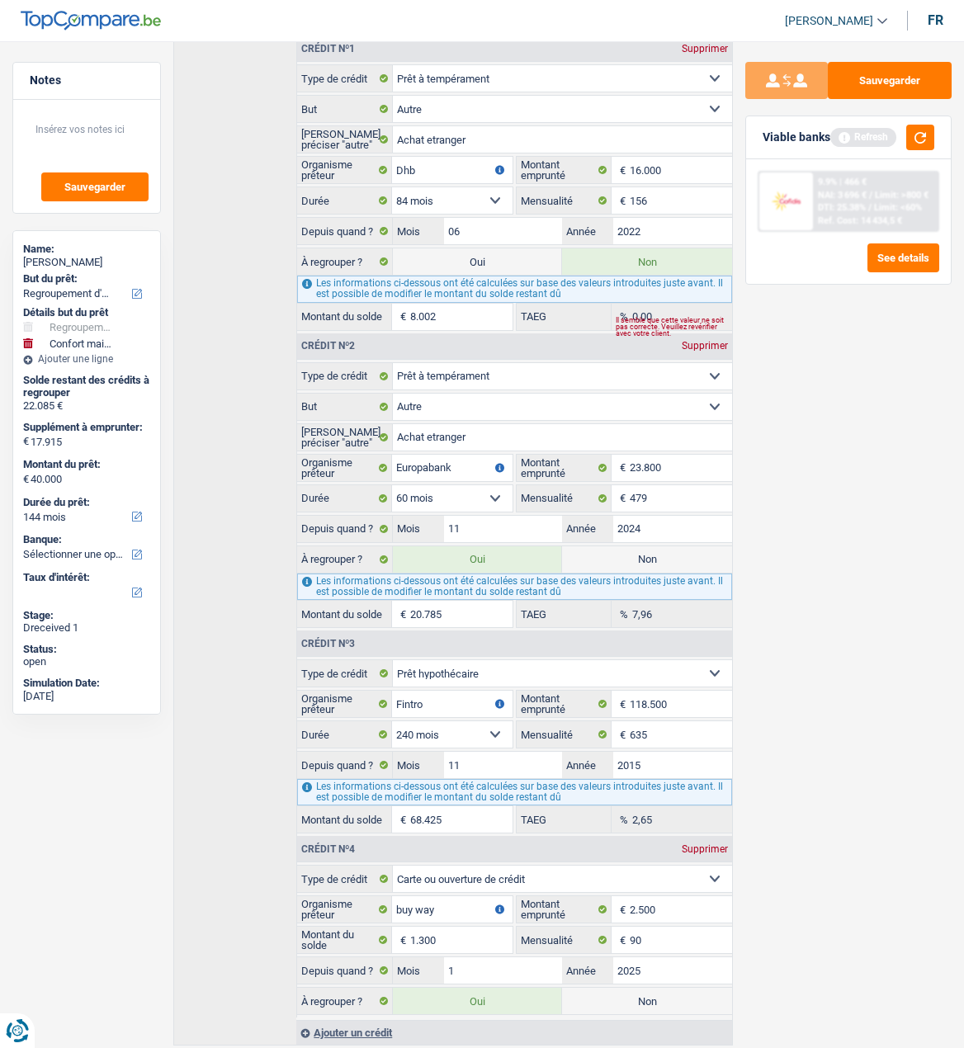
click at [660, 547] on label "Non" at bounding box center [646, 559] width 169 height 26
click at [660, 547] on input "Non" at bounding box center [646, 559] width 169 height 26
radio input "true"
type input "19.215"
select select "84"
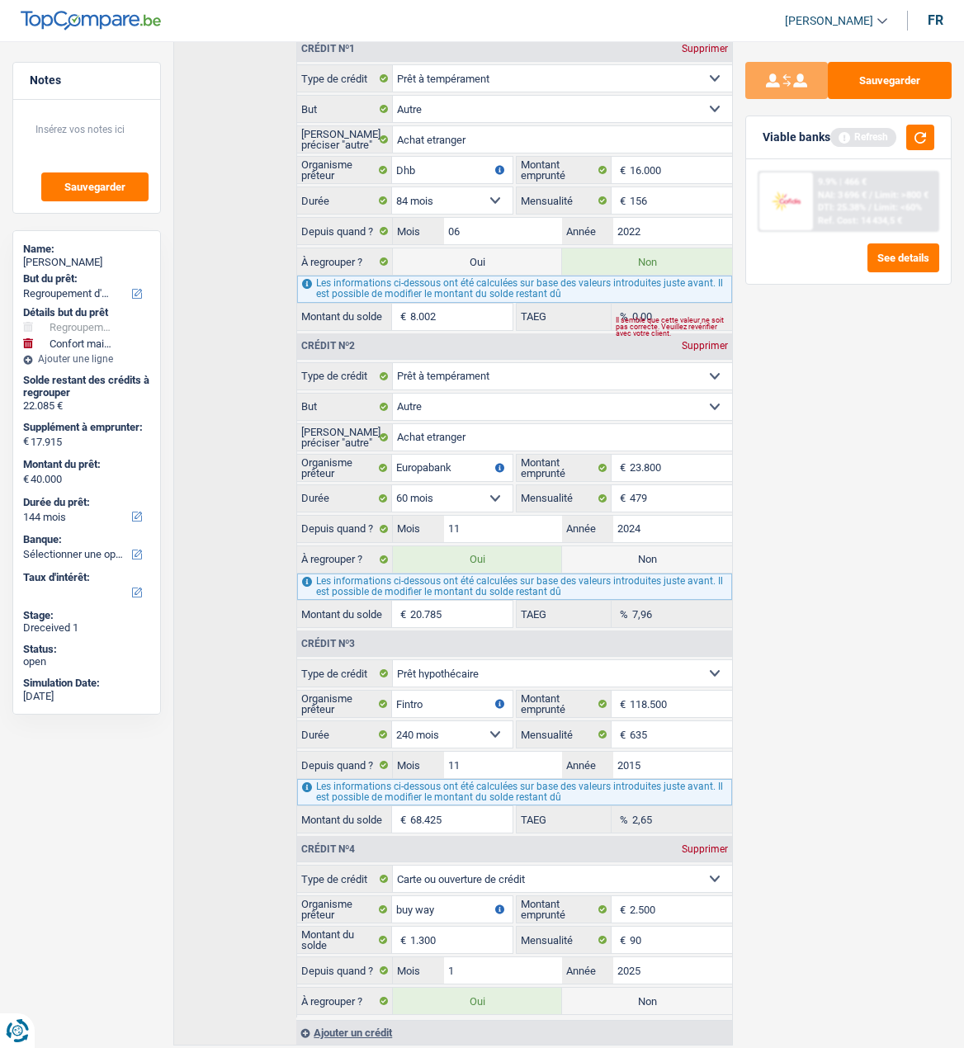
radio input "false"
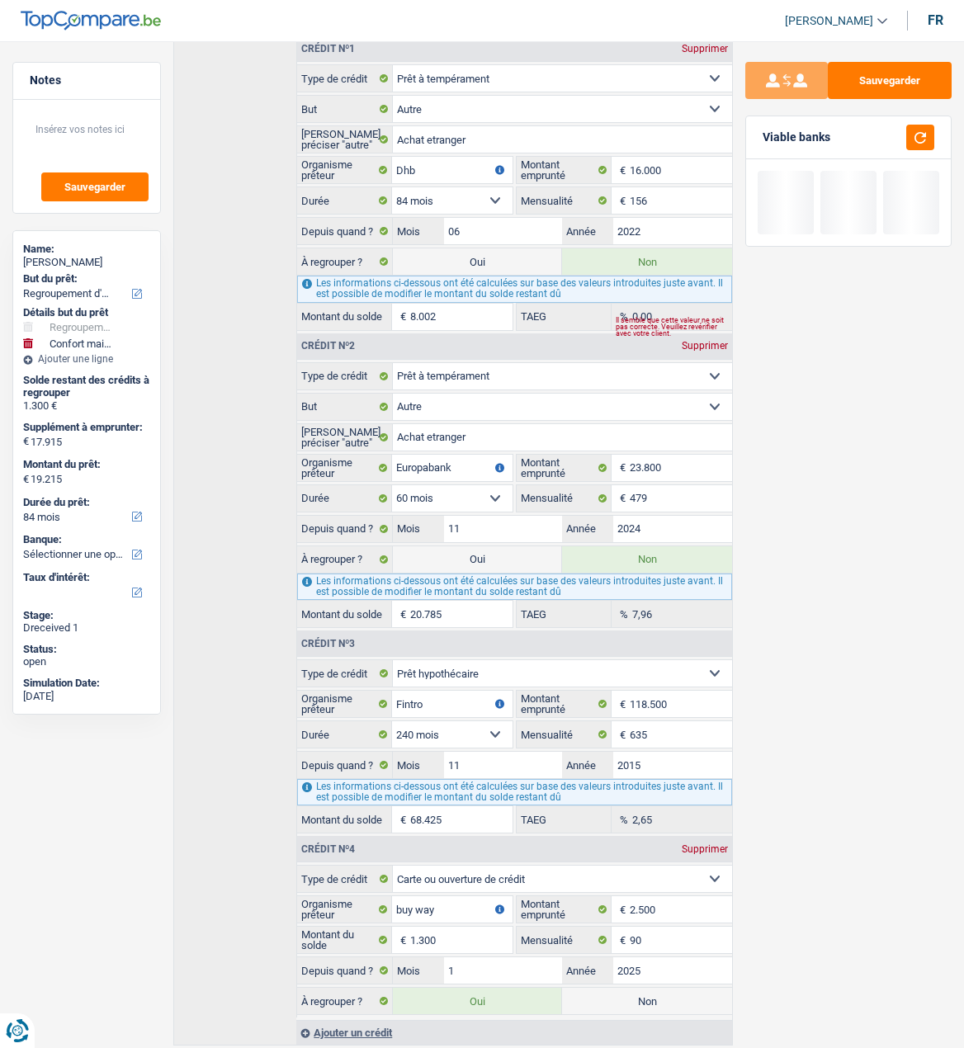
click at [660, 547] on label "Non" at bounding box center [646, 559] width 169 height 26
click at [660, 547] on input "Non" at bounding box center [646, 559] width 169 height 26
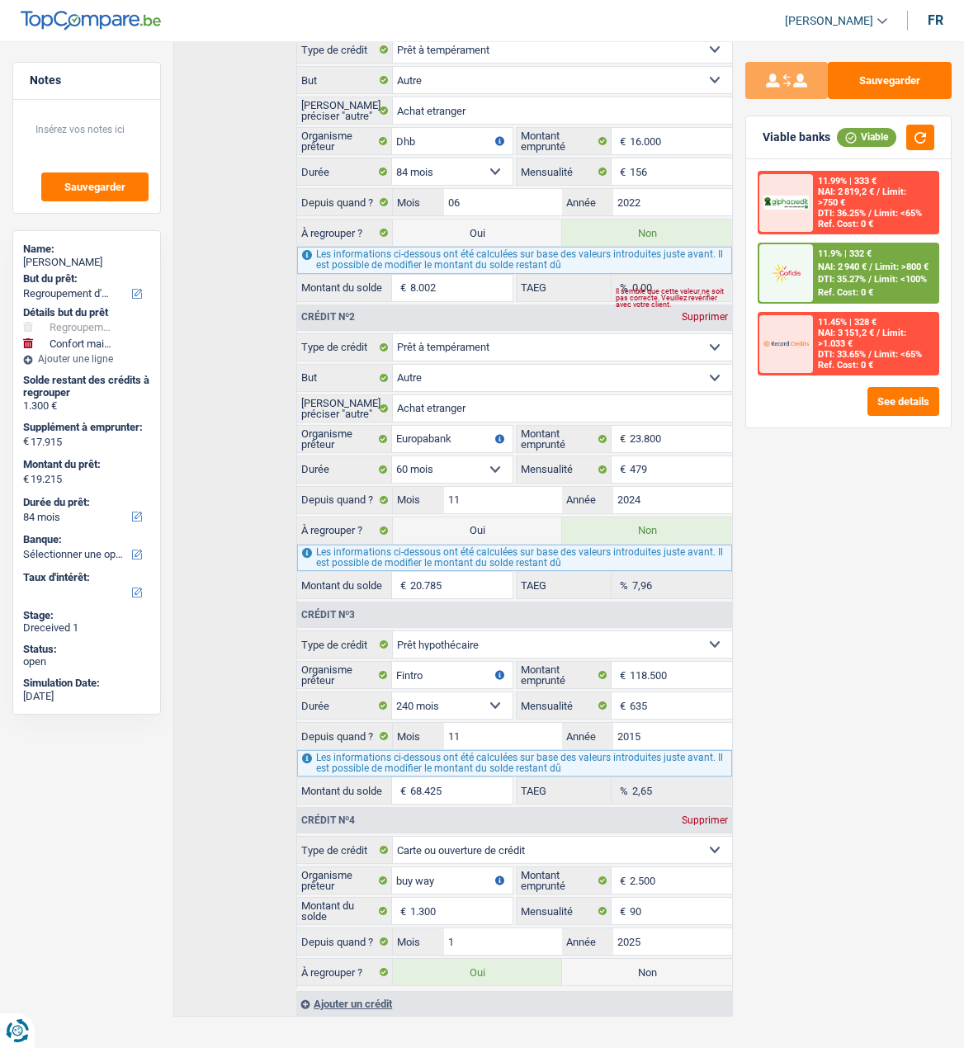
scroll to position [621, 0]
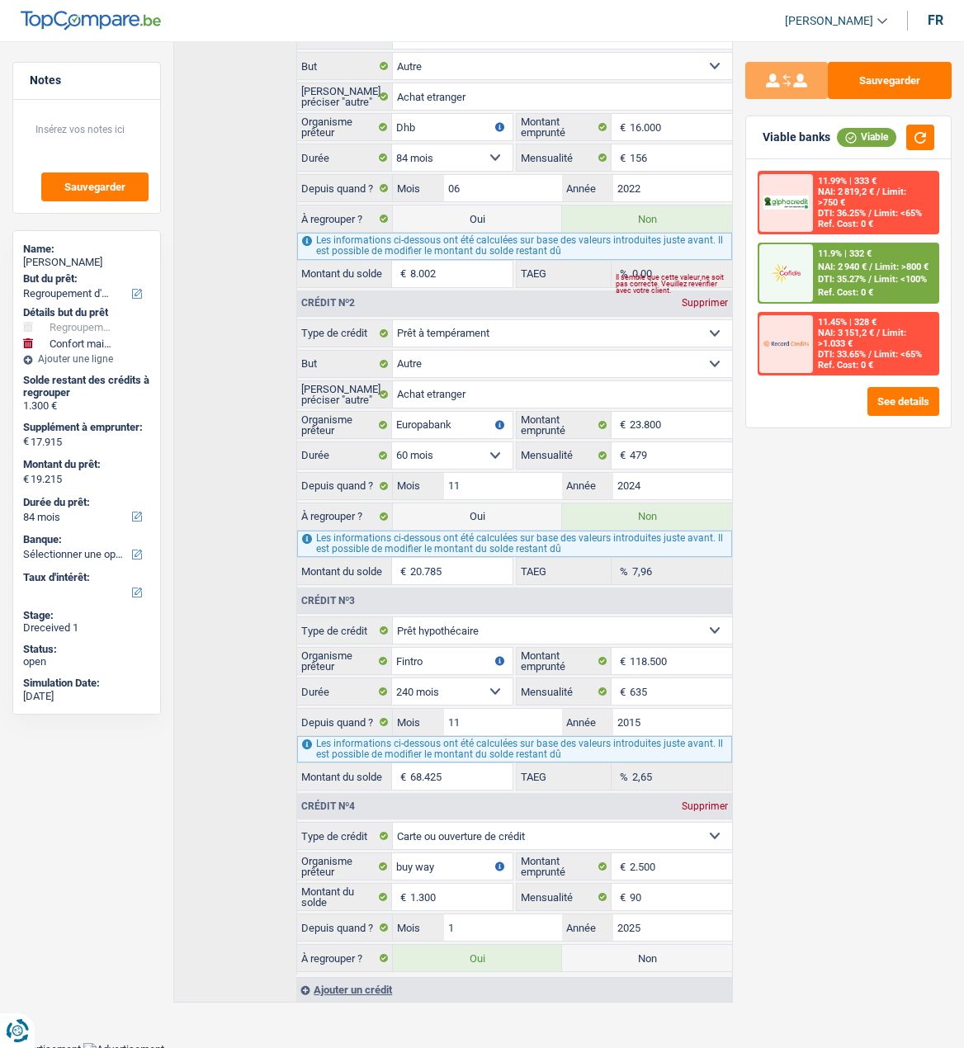
click at [617, 946] on label "Non" at bounding box center [646, 958] width 169 height 26
click at [617, 946] on input "Non" at bounding box center [646, 958] width 169 height 26
radio input "true"
select select "household"
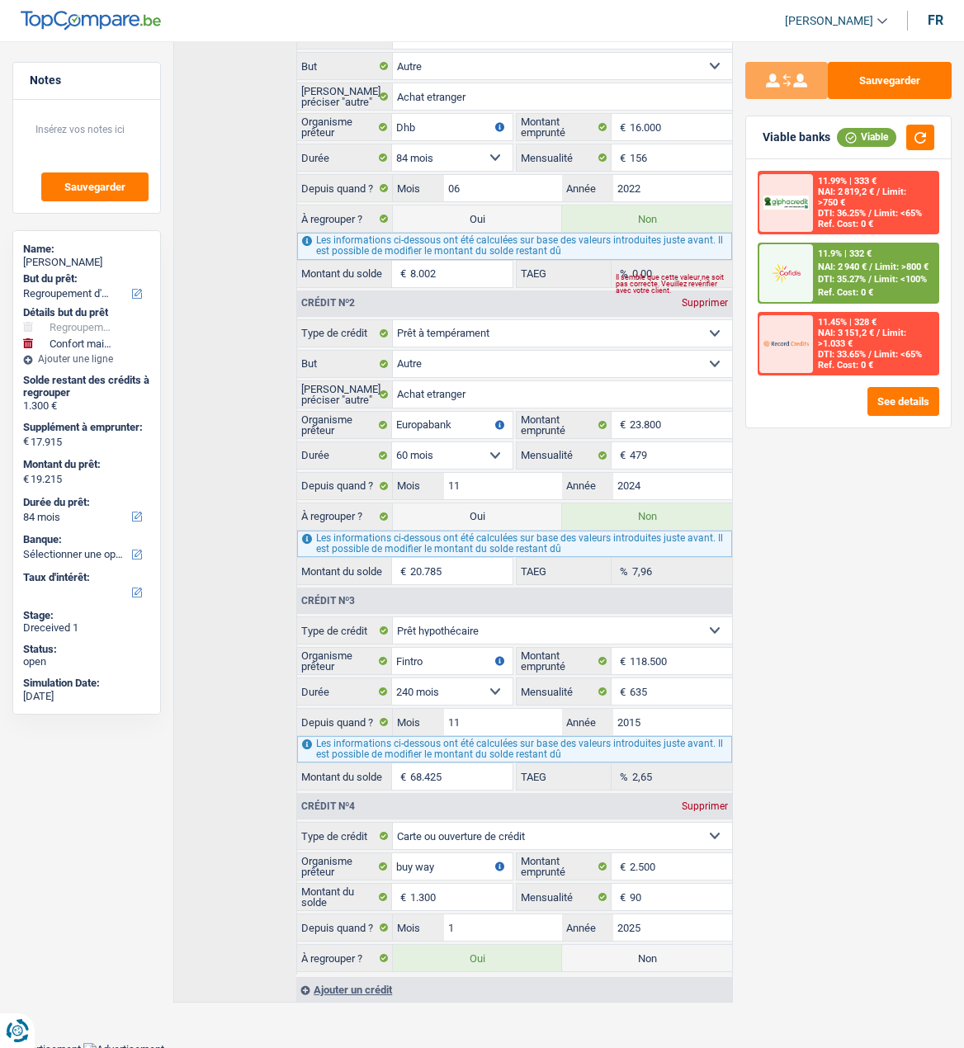
select select "84"
radio input "false"
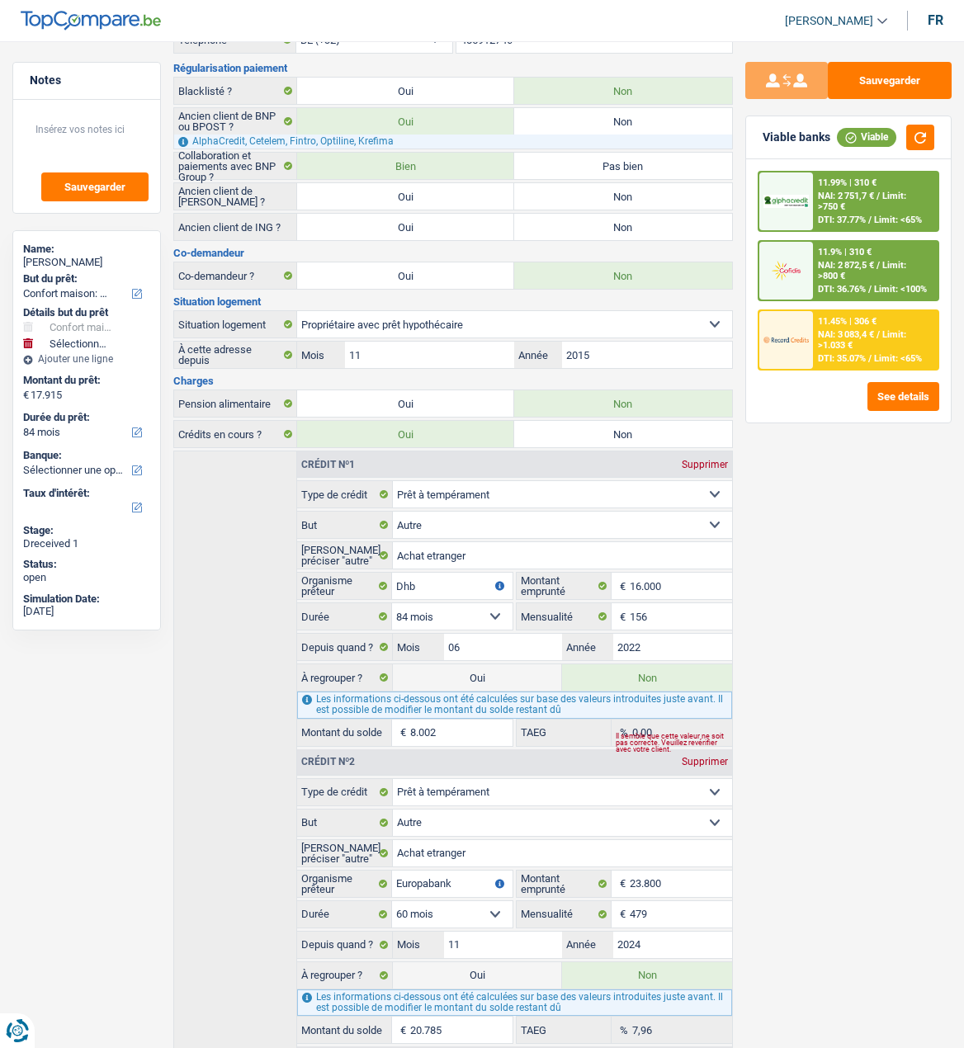
scroll to position [0, 0]
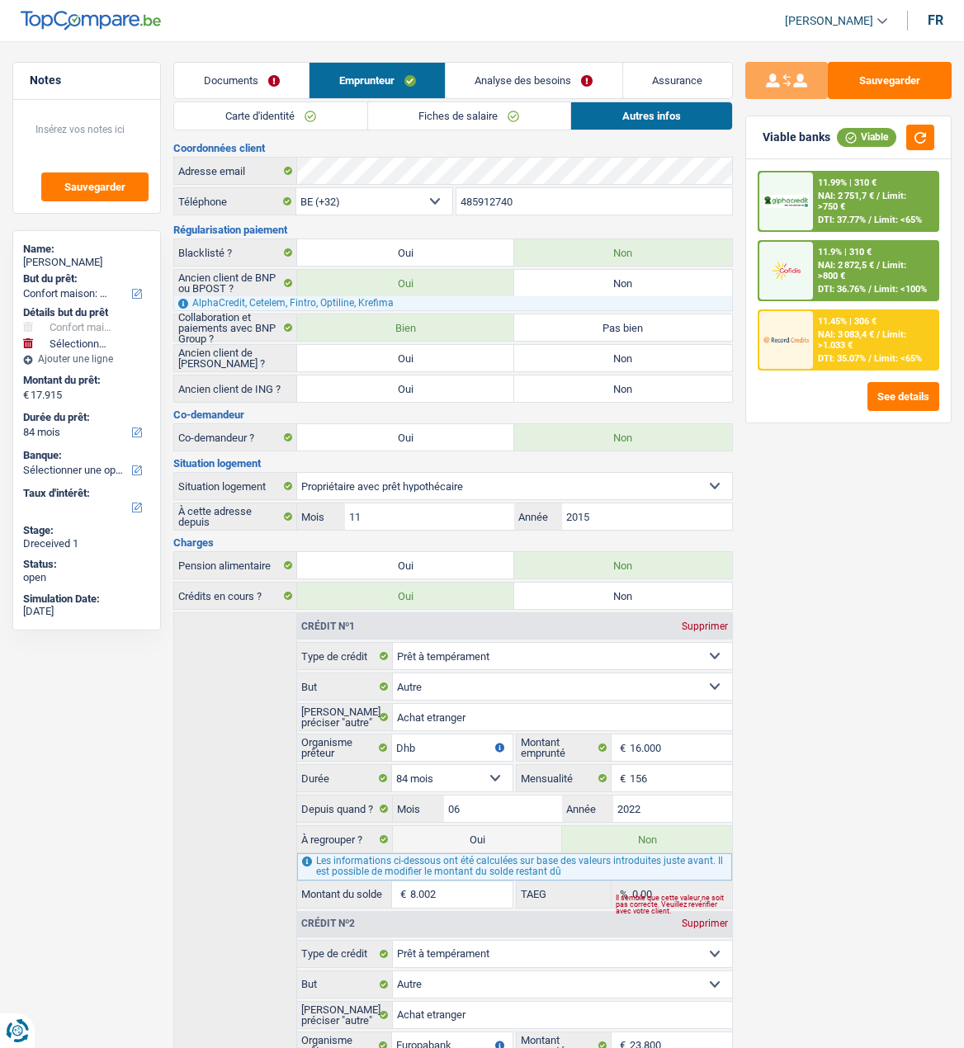
click at [562, 83] on link "Analyse des besoins" at bounding box center [534, 80] width 177 height 35
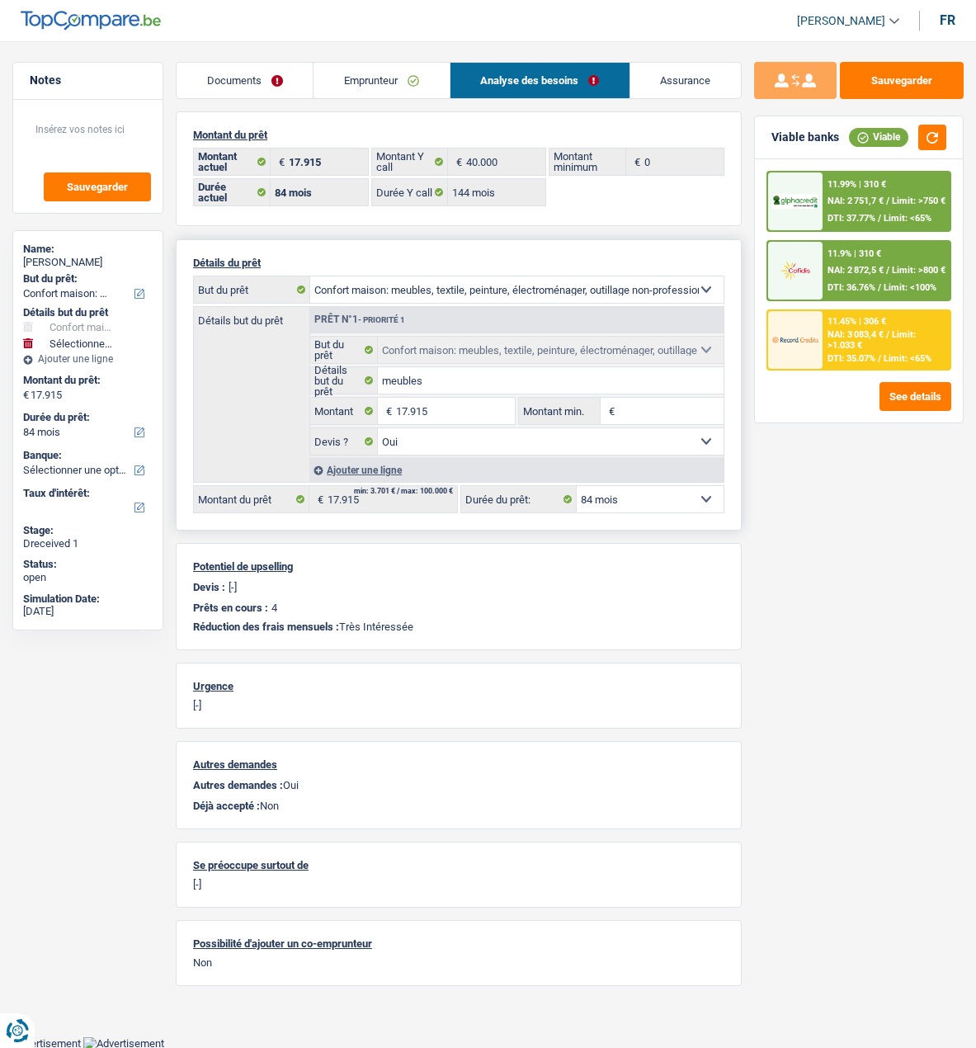
click at [361, 464] on div "Ajouter une ligne" at bounding box center [517, 470] width 414 height 24
select select
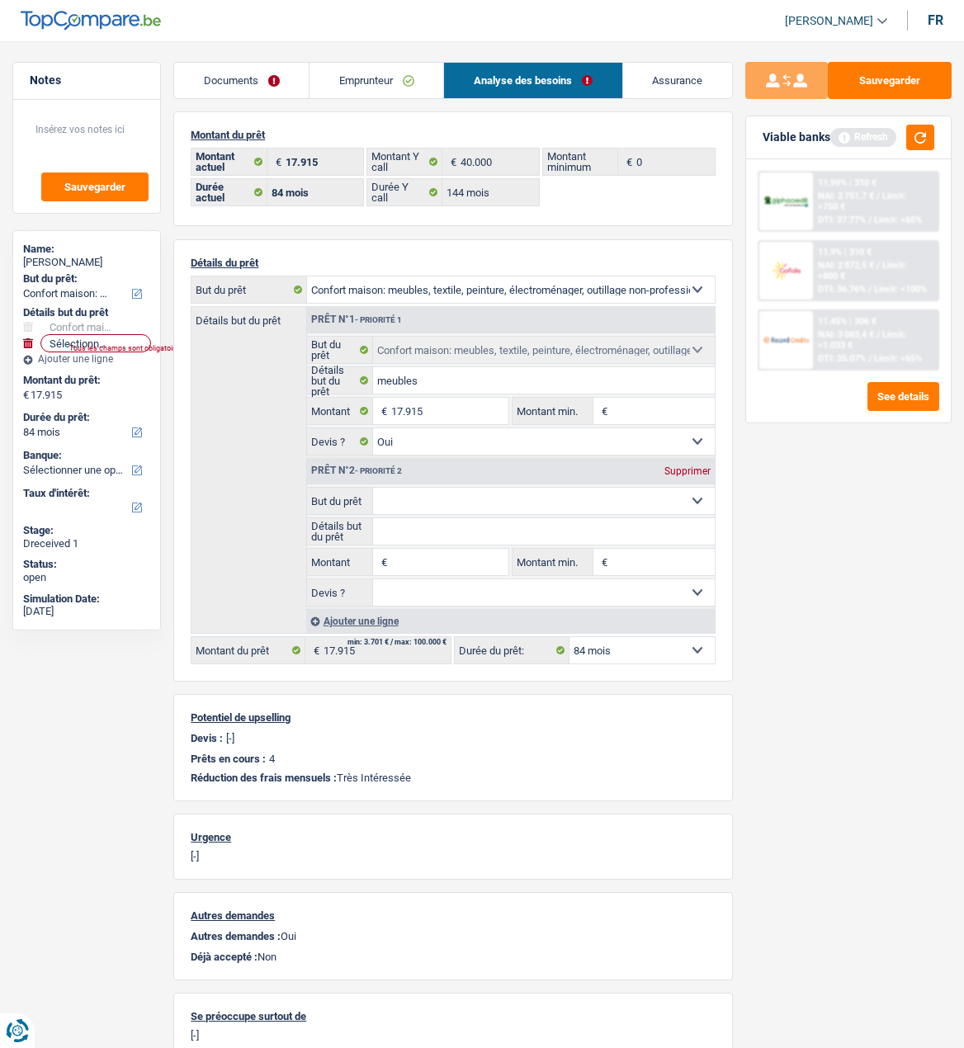
click at [404, 89] on link "Emprunteur" at bounding box center [377, 80] width 134 height 35
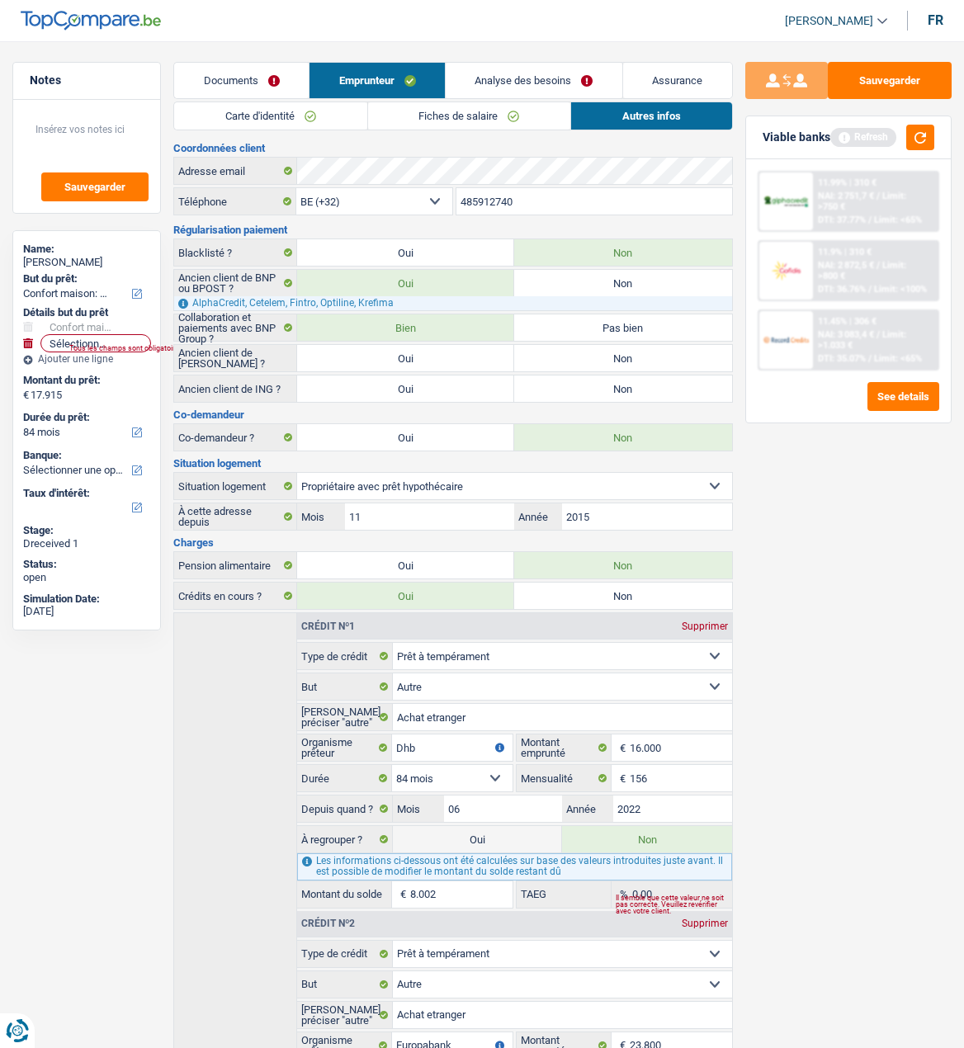
click at [548, 83] on link "Analyse des besoins" at bounding box center [534, 80] width 177 height 35
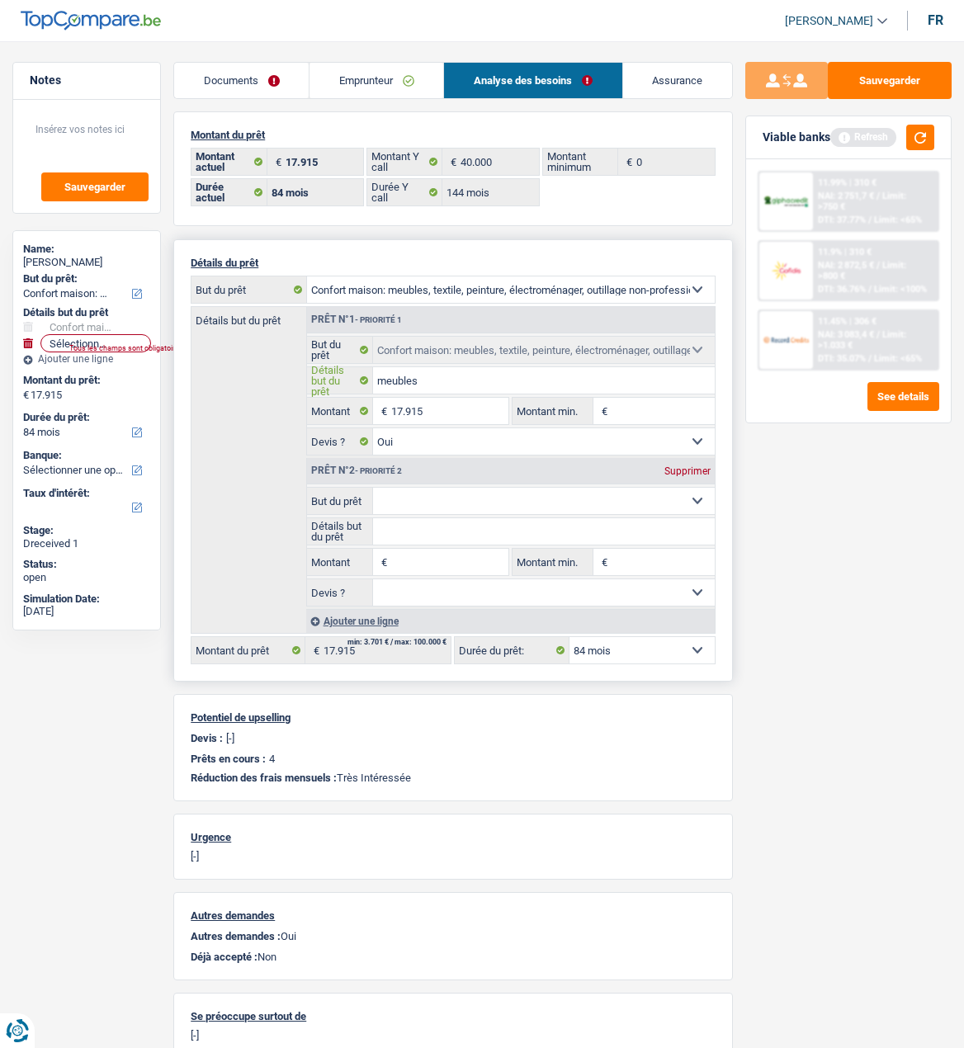
click at [512, 380] on input "meubles" at bounding box center [544, 380] width 342 height 26
click at [605, 285] on select "Confort maison: meubles, textile, peinture, électroménager, outillage non-profe…" at bounding box center [511, 289] width 408 height 26
select select "movingOrInstallation"
click at [307, 276] on select "Confort maison: meubles, textile, peinture, électroménager, outillage non-profe…" at bounding box center [511, 289] width 408 height 26
select select "movingOrInstallation"
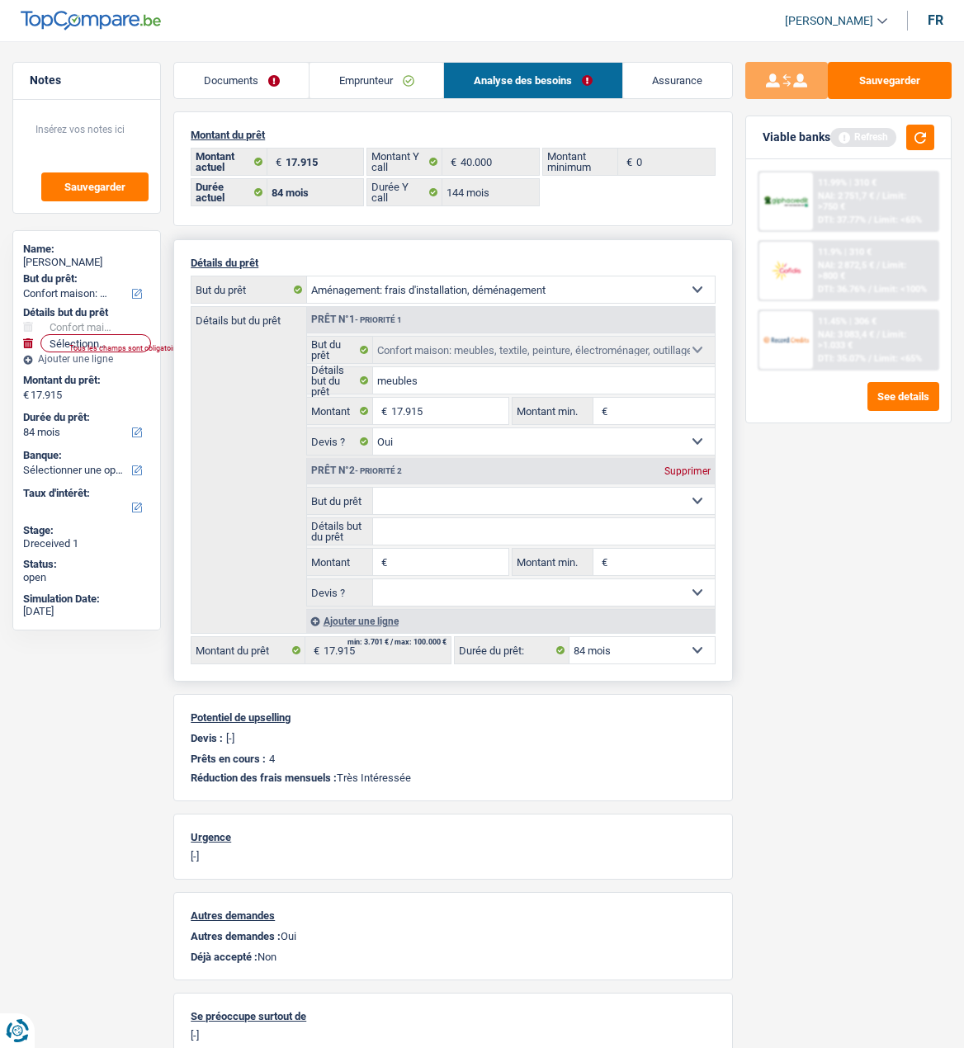
select select "movingOrInstallation"
select select
select select "household"
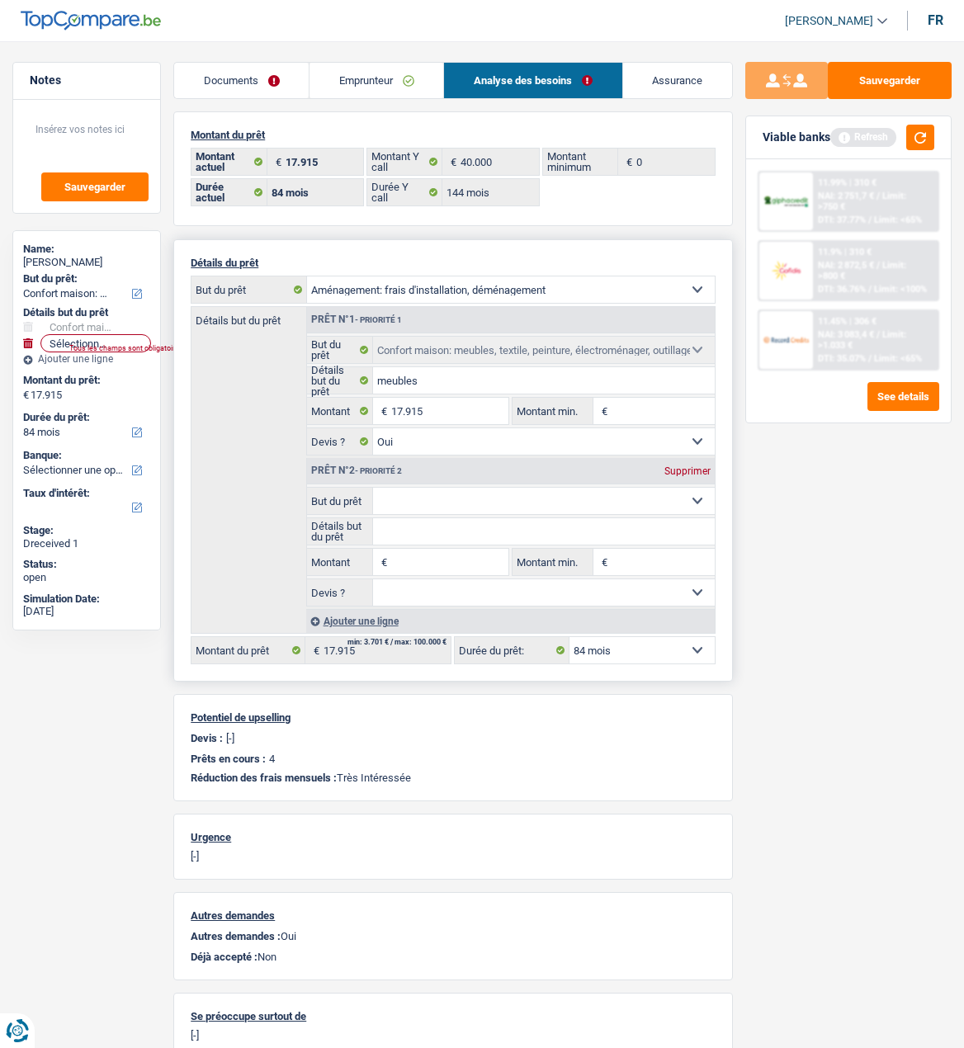
type input "meubles"
type input "17.915"
select select "yes"
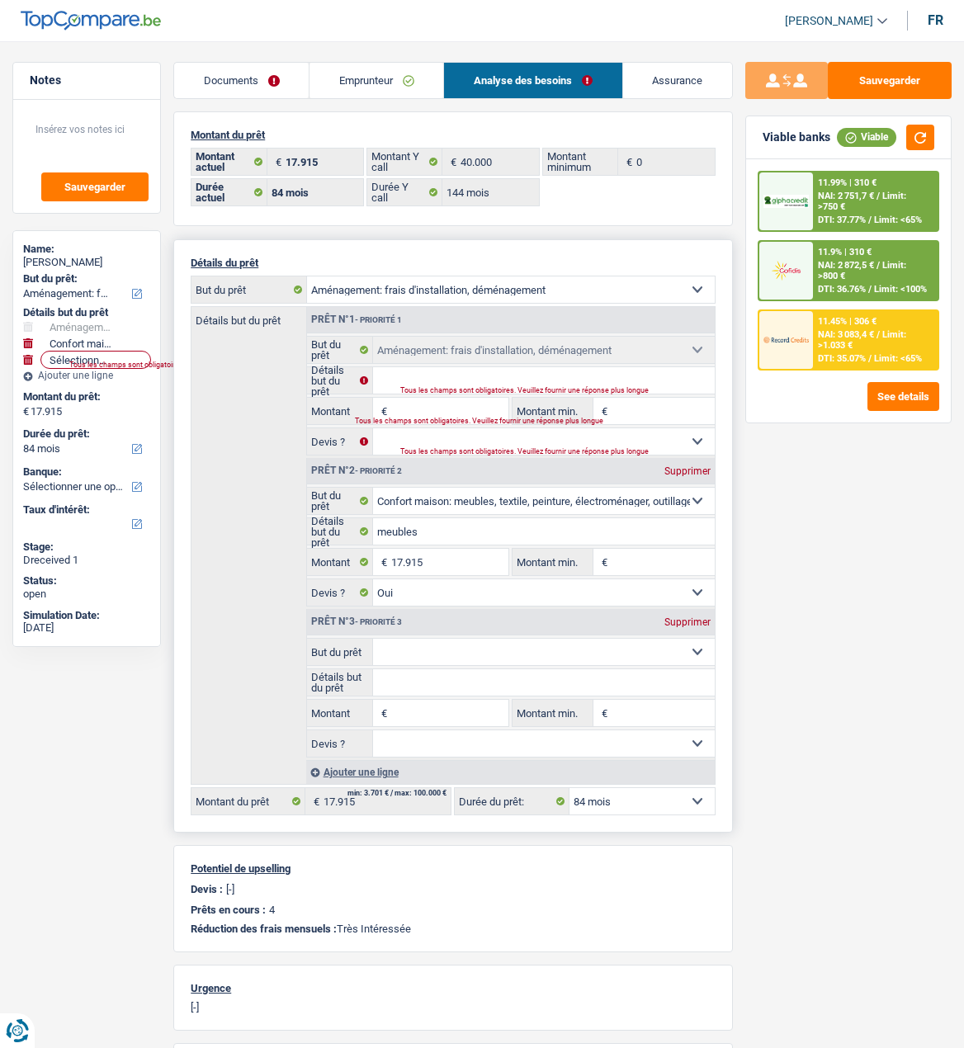
click at [443, 387] on div "Tous les champs sont obligatoires. Veuillez fournir une réponse plus longue" at bounding box center [540, 390] width 281 height 7
click at [498, 387] on div "Tous les champs sont obligatoires. Veuillez fournir une réponse plus longue" at bounding box center [540, 390] width 281 height 7
click at [686, 461] on div "Prêt n°2 - Priorité 2 Supprimer" at bounding box center [511, 471] width 408 height 26
click at [648, 289] on select "Confort maison: meubles, textile, peinture, électroménager, outillage non-profe…" at bounding box center [511, 289] width 408 height 26
select select "household"
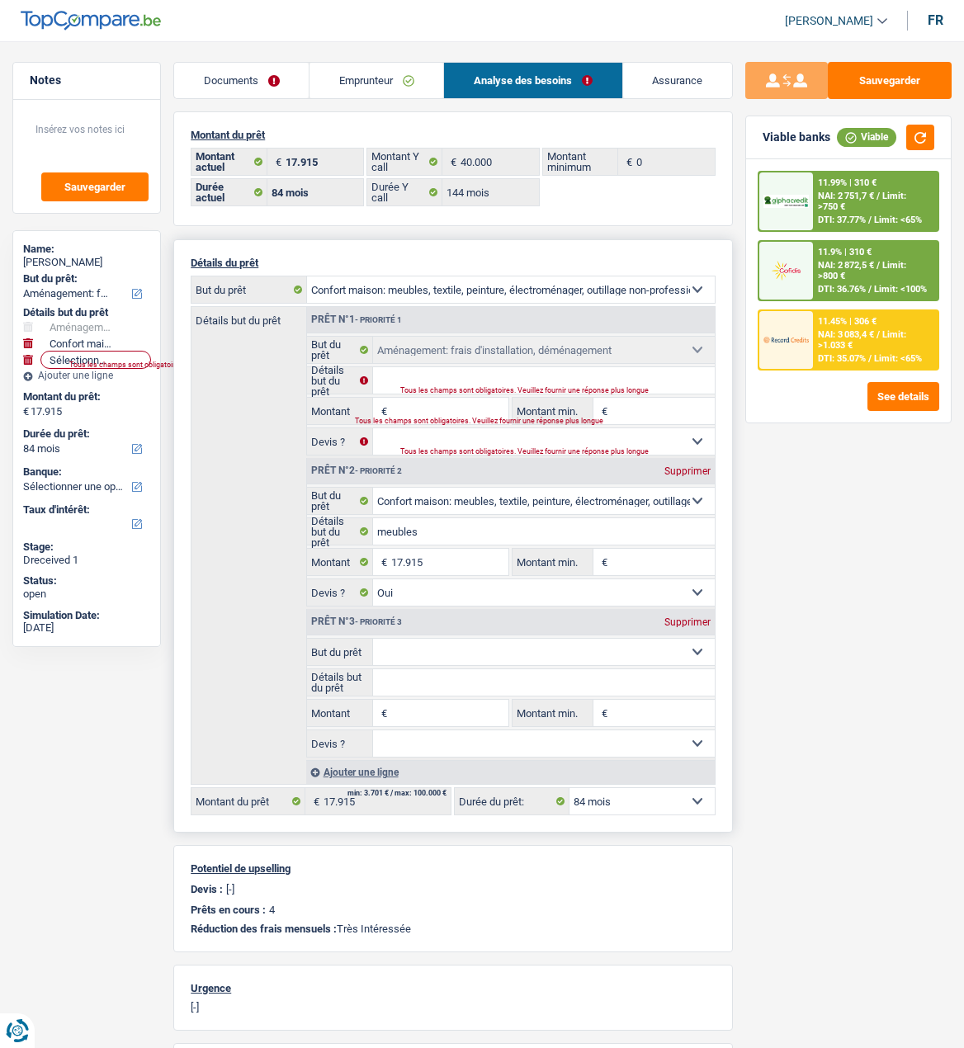
click at [307, 276] on select "Confort maison: meubles, textile, peinture, électroménager, outillage non-profe…" at bounding box center [511, 289] width 408 height 26
select select "household"
type input "meubles"
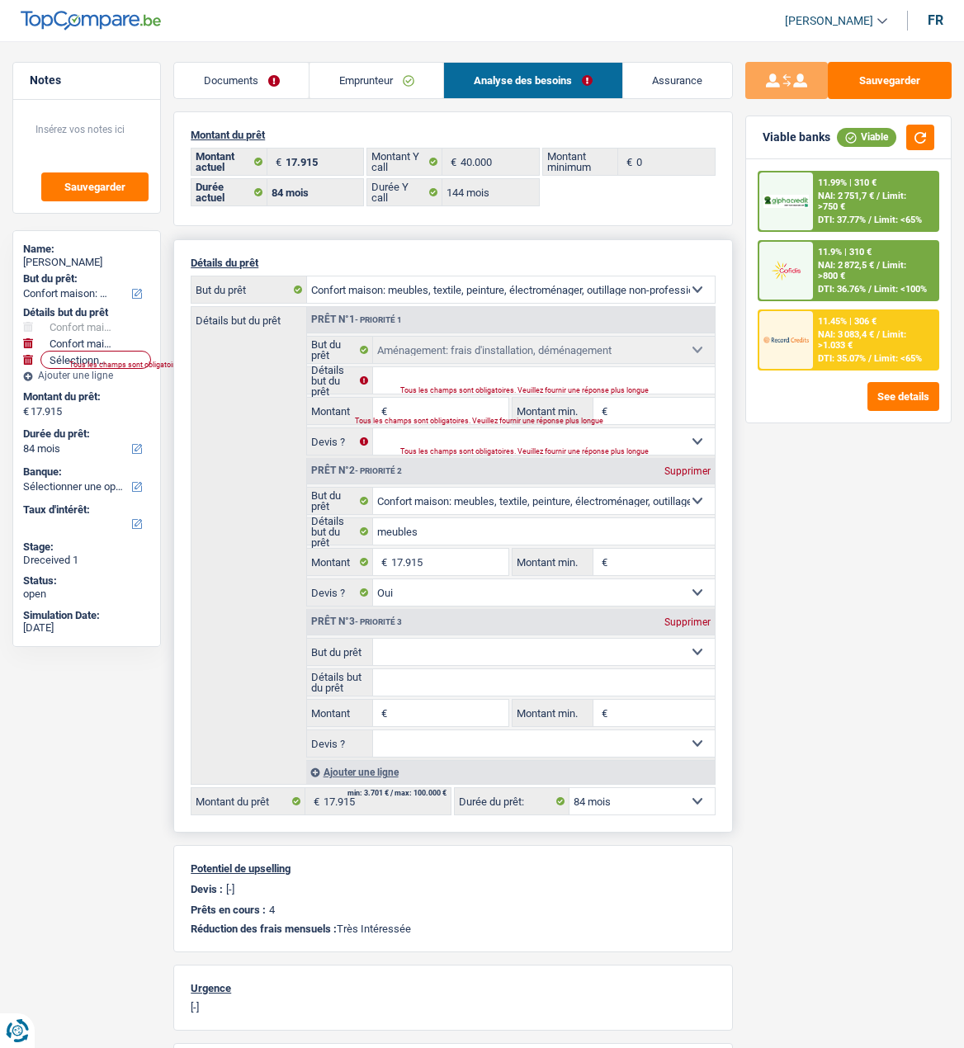
type input "17.915"
select select "yes"
select select "movingOrInstallation"
select select
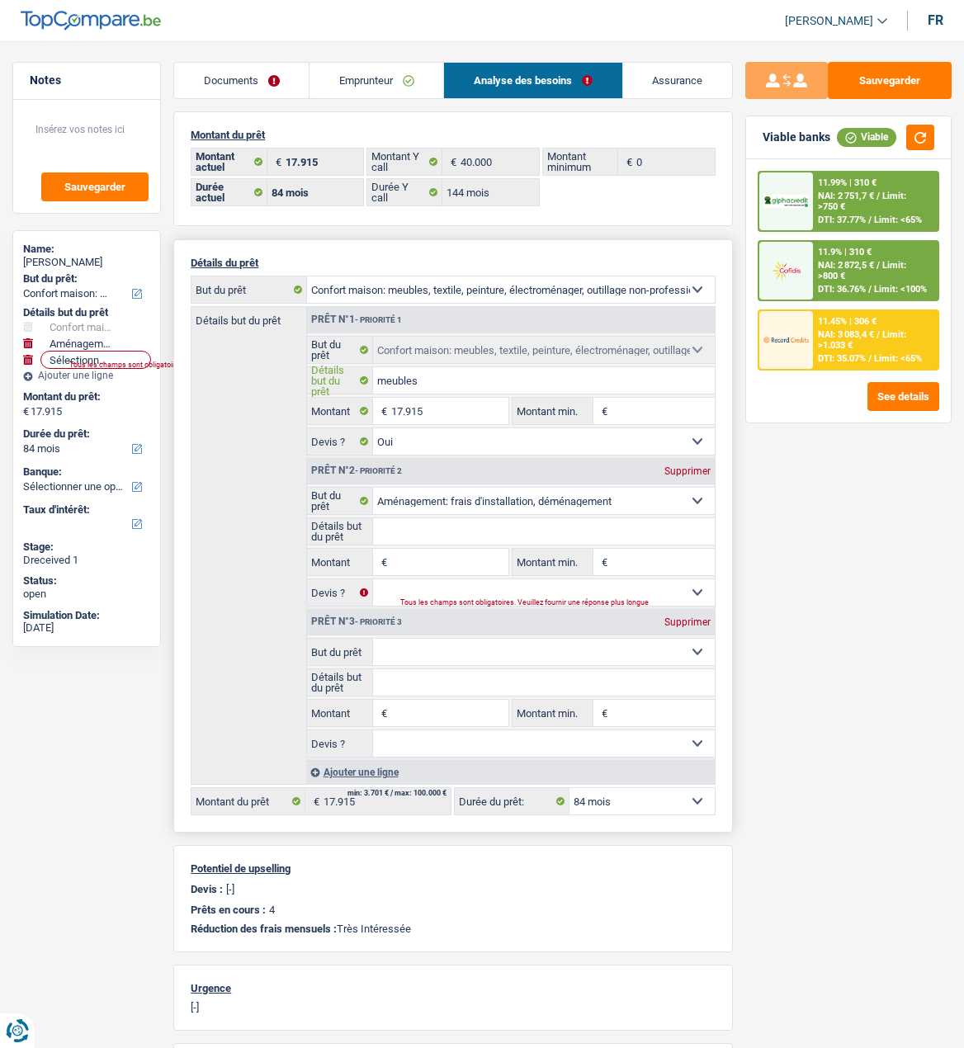
click at [477, 383] on input "meubles" at bounding box center [544, 380] width 342 height 26
click at [699, 468] on div "Supprimer" at bounding box center [687, 471] width 54 height 10
select select
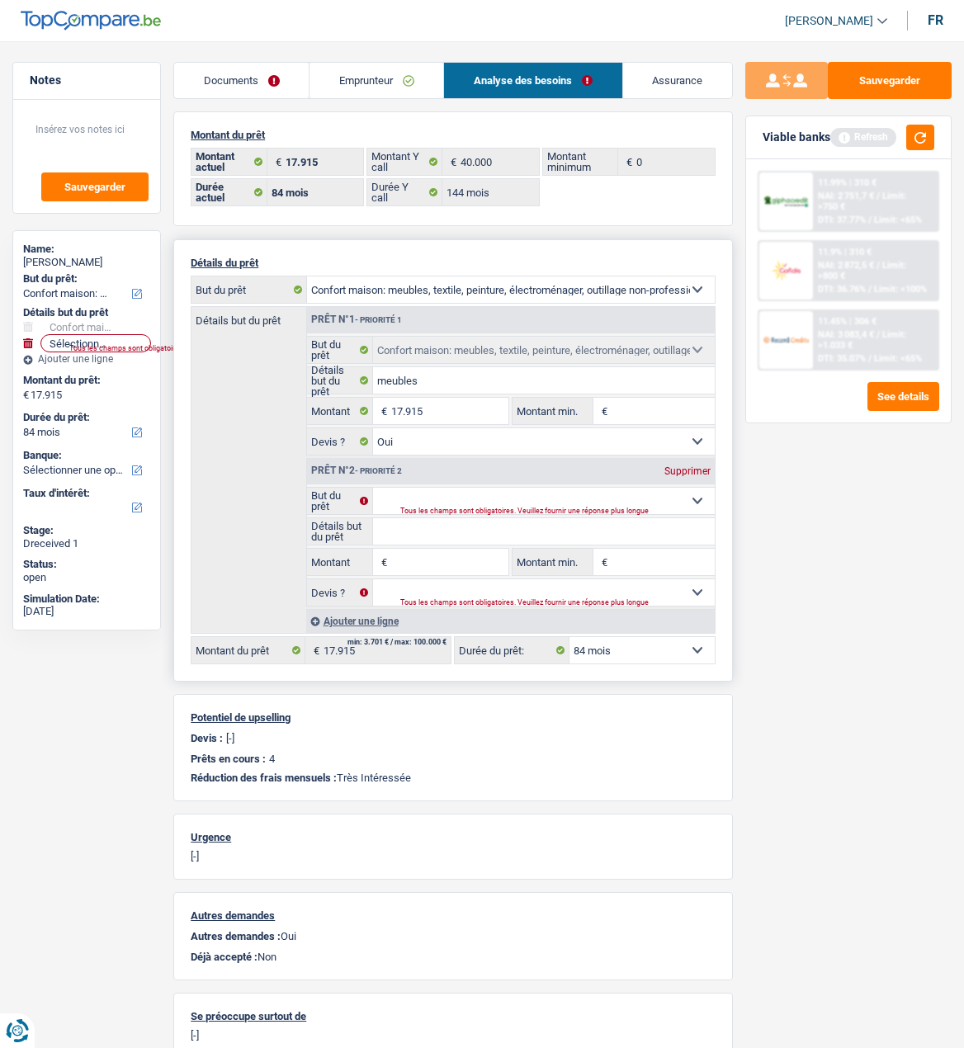
click at [679, 466] on div "Supprimer" at bounding box center [687, 471] width 54 height 10
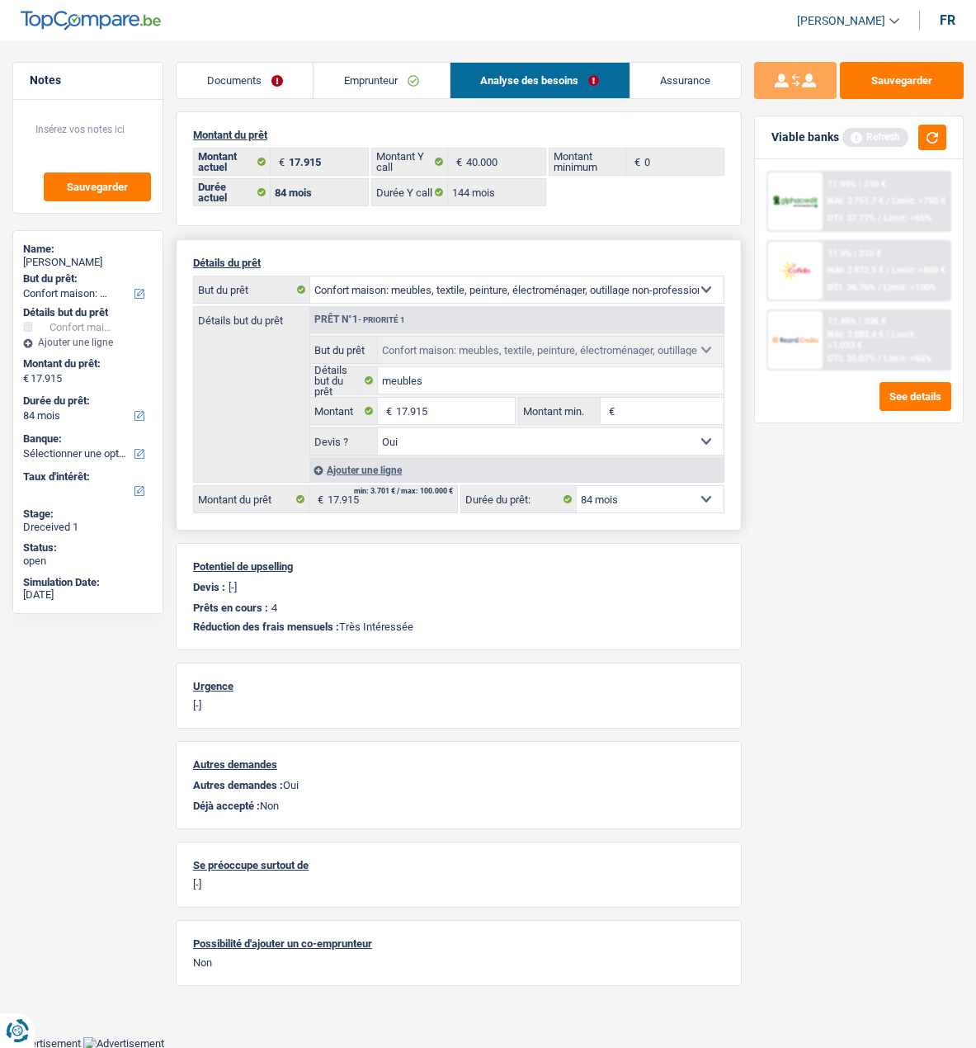
click at [387, 468] on div "Ajouter une ligne" at bounding box center [517, 470] width 414 height 24
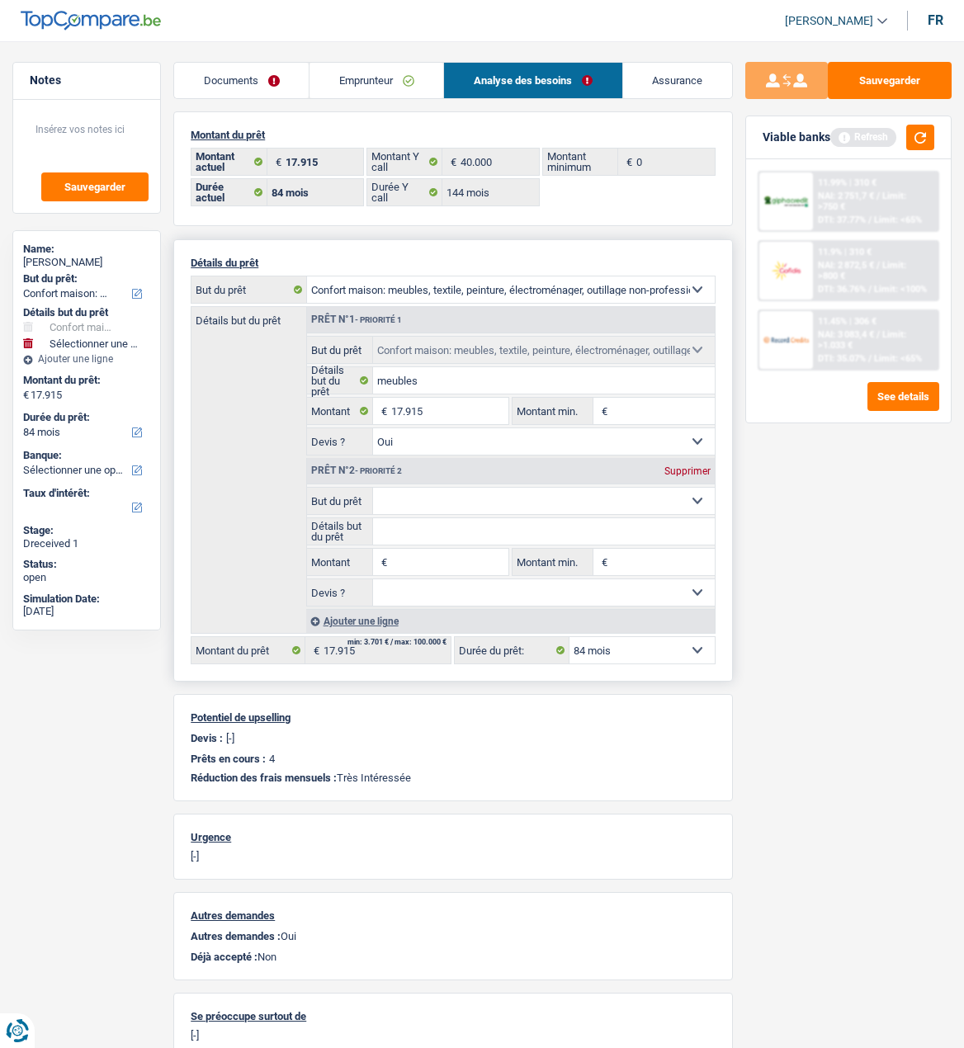
click at [542, 501] on select "Confort maison: meubles, textile, peinture, électroménager, outillage non-profe…" at bounding box center [544, 501] width 342 height 26
select select "tech"
click at [373, 488] on select "Confort maison: meubles, textile, peinture, électroménager, outillage non-profe…" at bounding box center [544, 501] width 342 height 26
select select "tech"
click at [445, 531] on input "Détails but du prêt" at bounding box center [544, 531] width 342 height 26
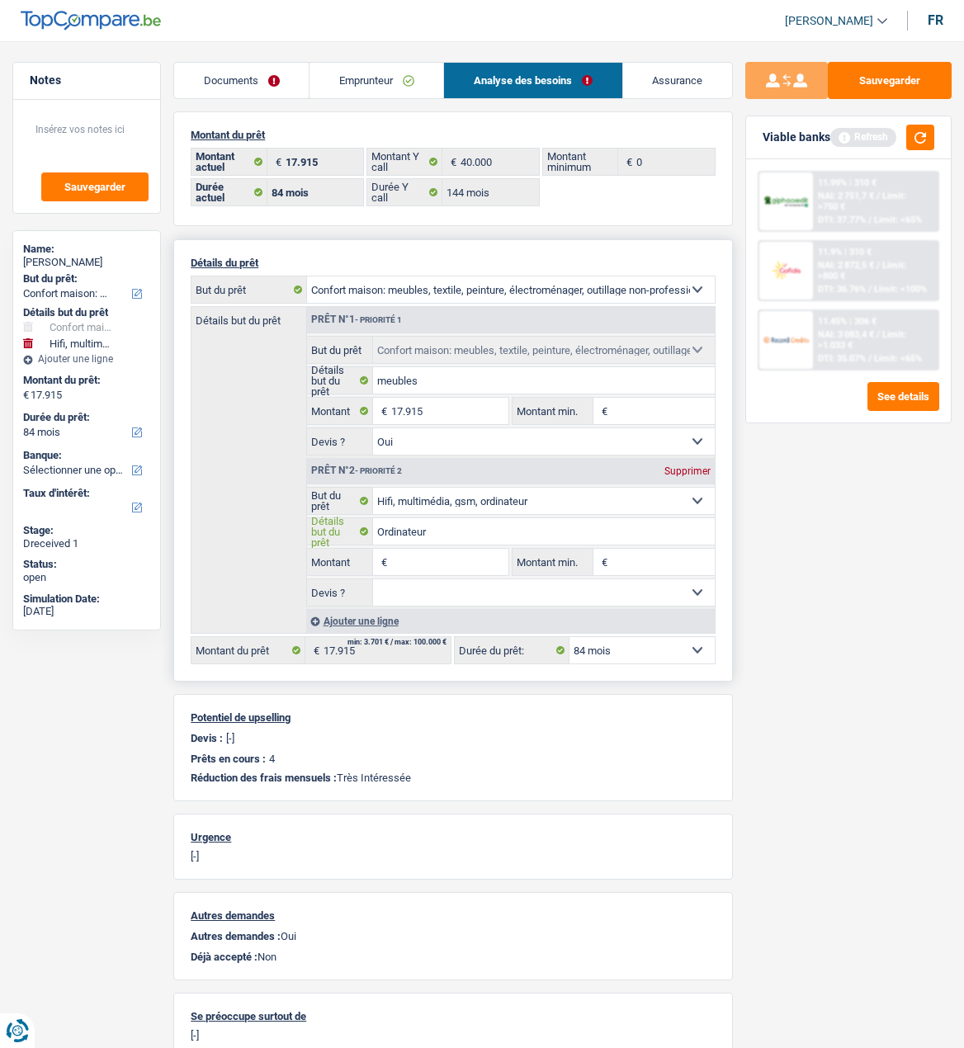
type input "Ordinateur"
click at [414, 564] on input "Montant" at bounding box center [449, 562] width 117 height 26
type input "2.200"
type input "20.115"
select select "120"
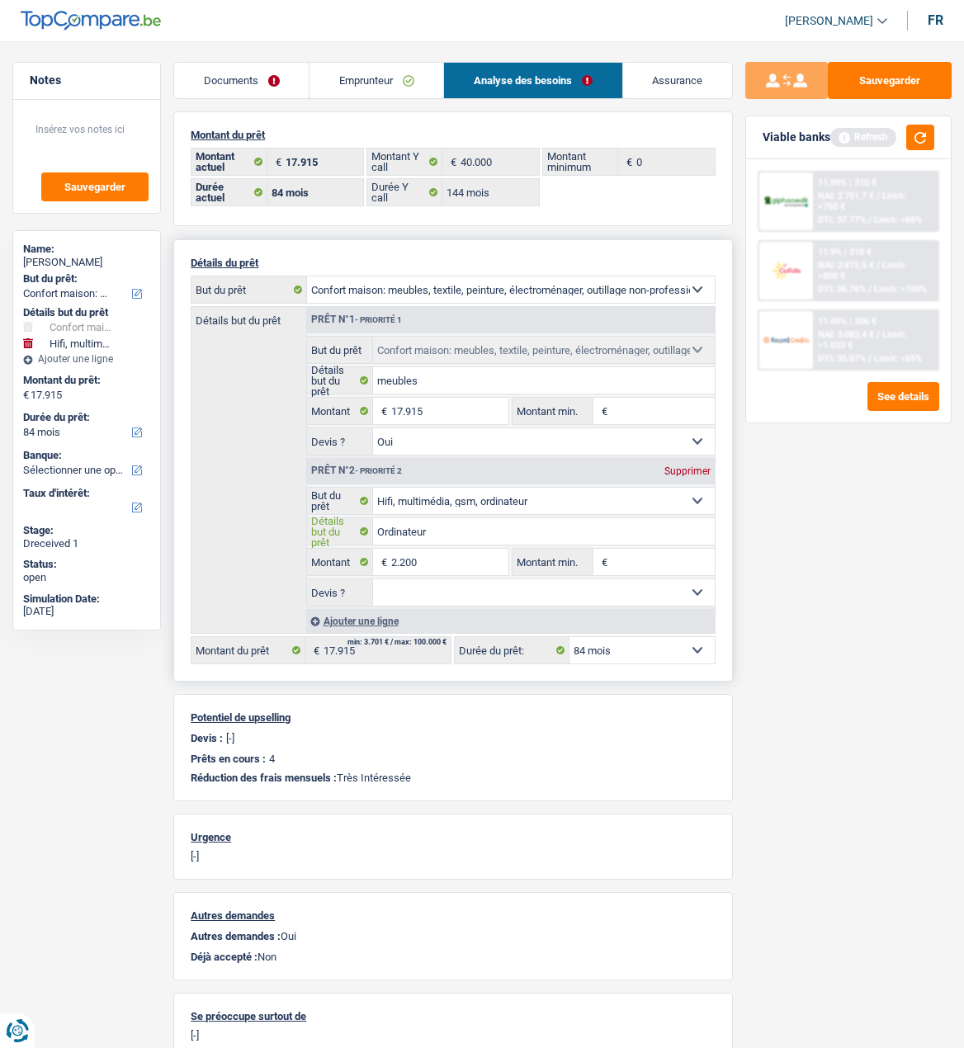
type input "20.115"
click at [525, 524] on input "Ordinateur" at bounding box center [544, 531] width 342 height 26
select select "120"
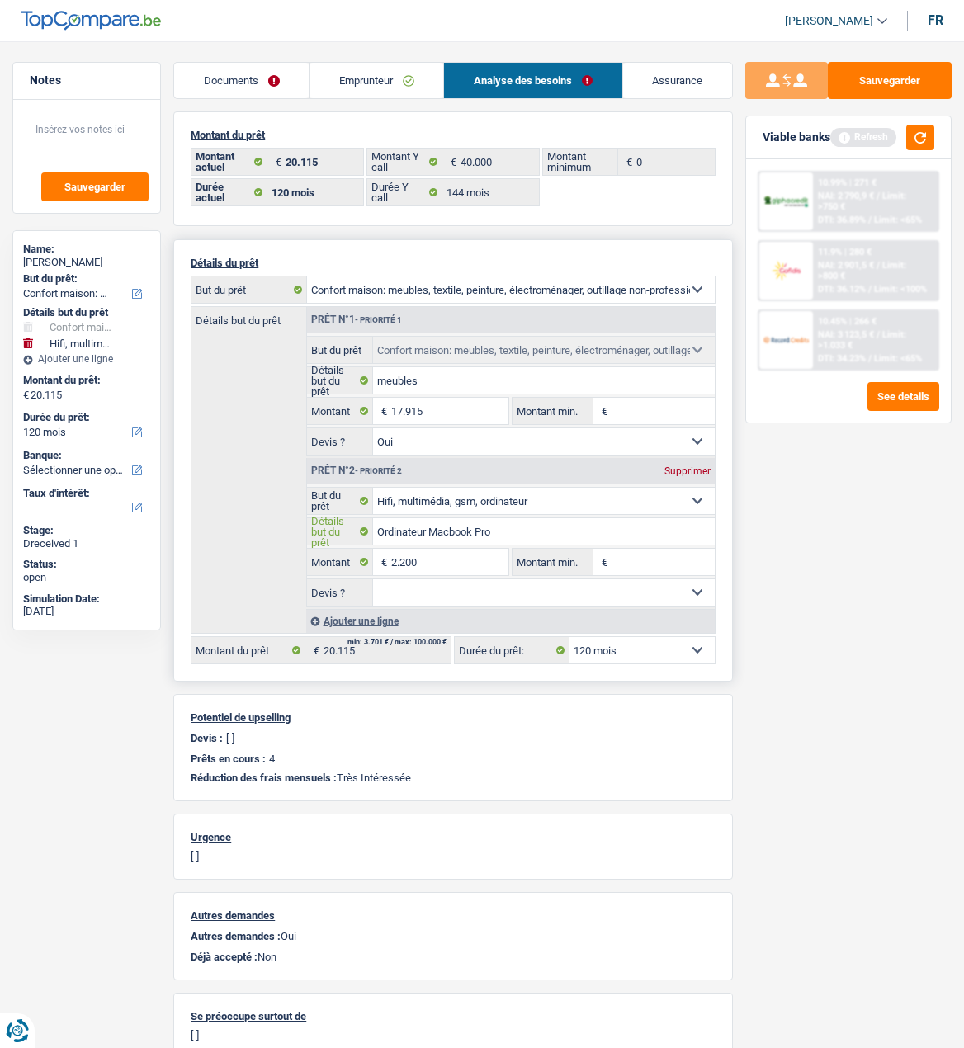
type input "Ordinateur Macbook Pro"
click at [372, 615] on div "Ajouter une ligne" at bounding box center [510, 621] width 409 height 24
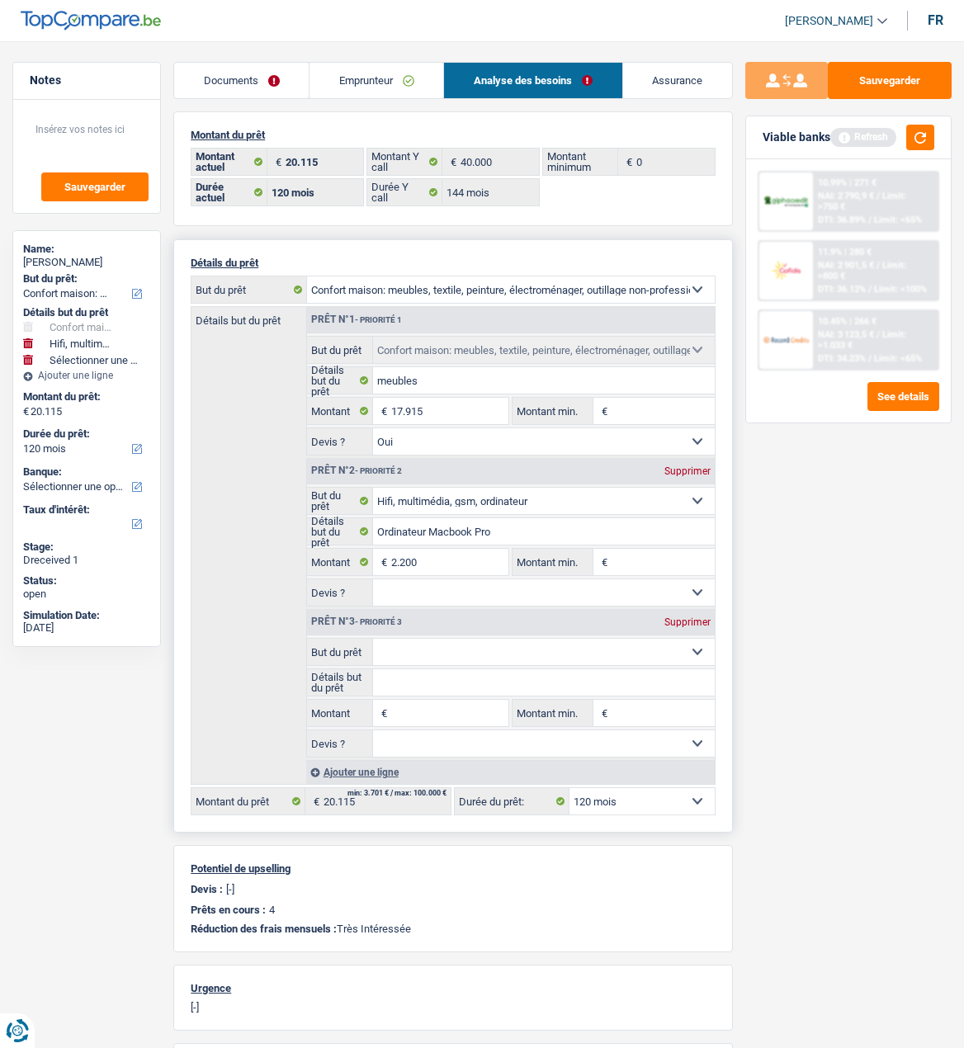
click at [598, 648] on select "Confort maison: meubles, textile, peinture, électroménager, outillage non-profe…" at bounding box center [544, 652] width 342 height 26
select select "familyEvent"
click at [373, 639] on select "Confort maison: meubles, textile, peinture, électroménager, outillage non-profe…" at bounding box center [544, 652] width 342 height 26
select select "familyEvent"
click at [442, 678] on input "Détails but du prêt" at bounding box center [544, 682] width 342 height 26
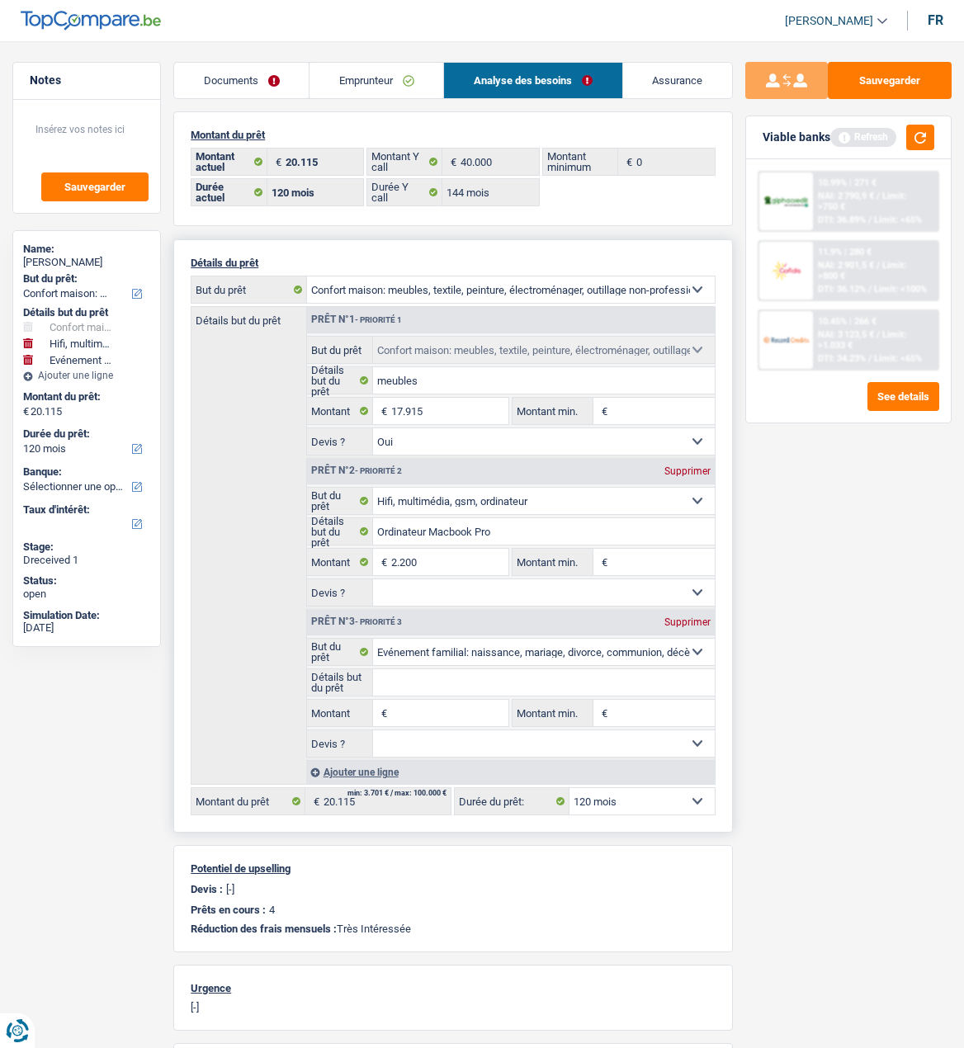
click at [434, 716] on input "Montant" at bounding box center [449, 713] width 117 height 26
type input "8.000"
type input "28.115"
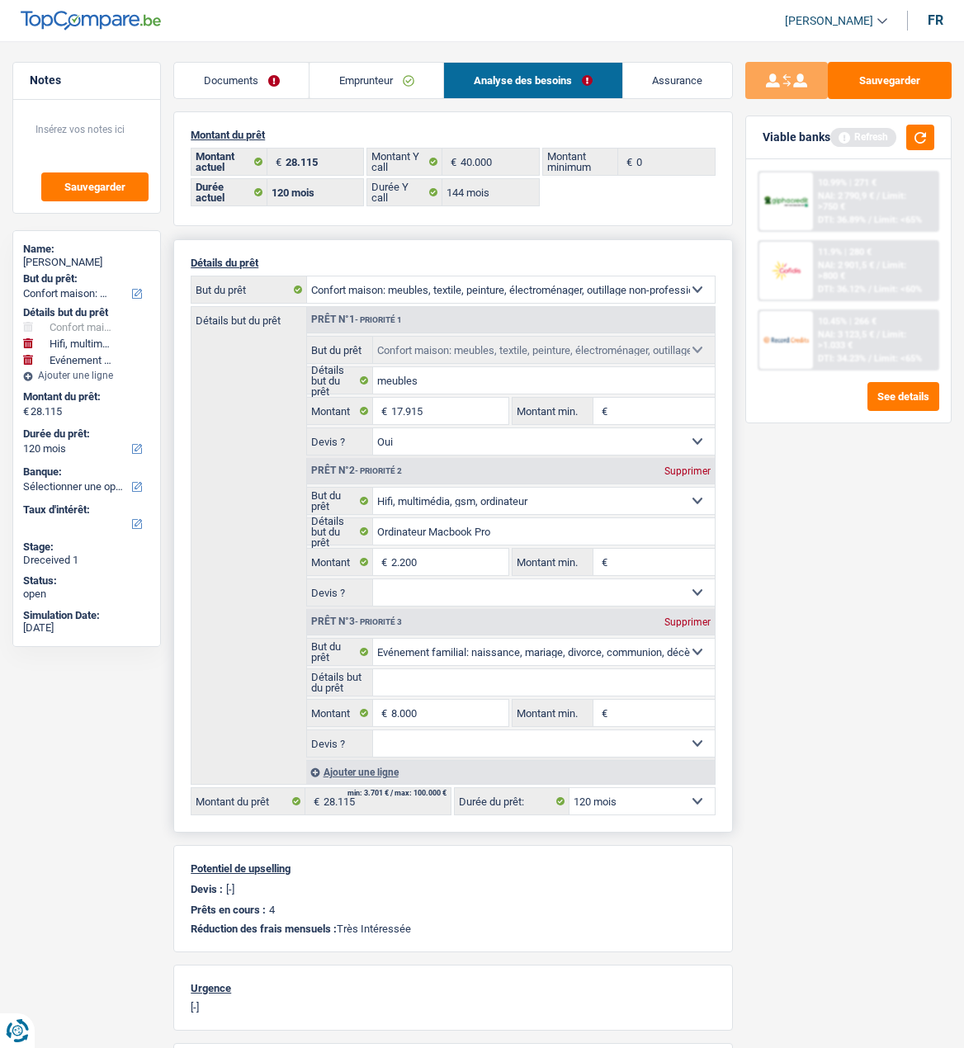
click at [372, 769] on div "Ajouter une ligne" at bounding box center [510, 772] width 409 height 24
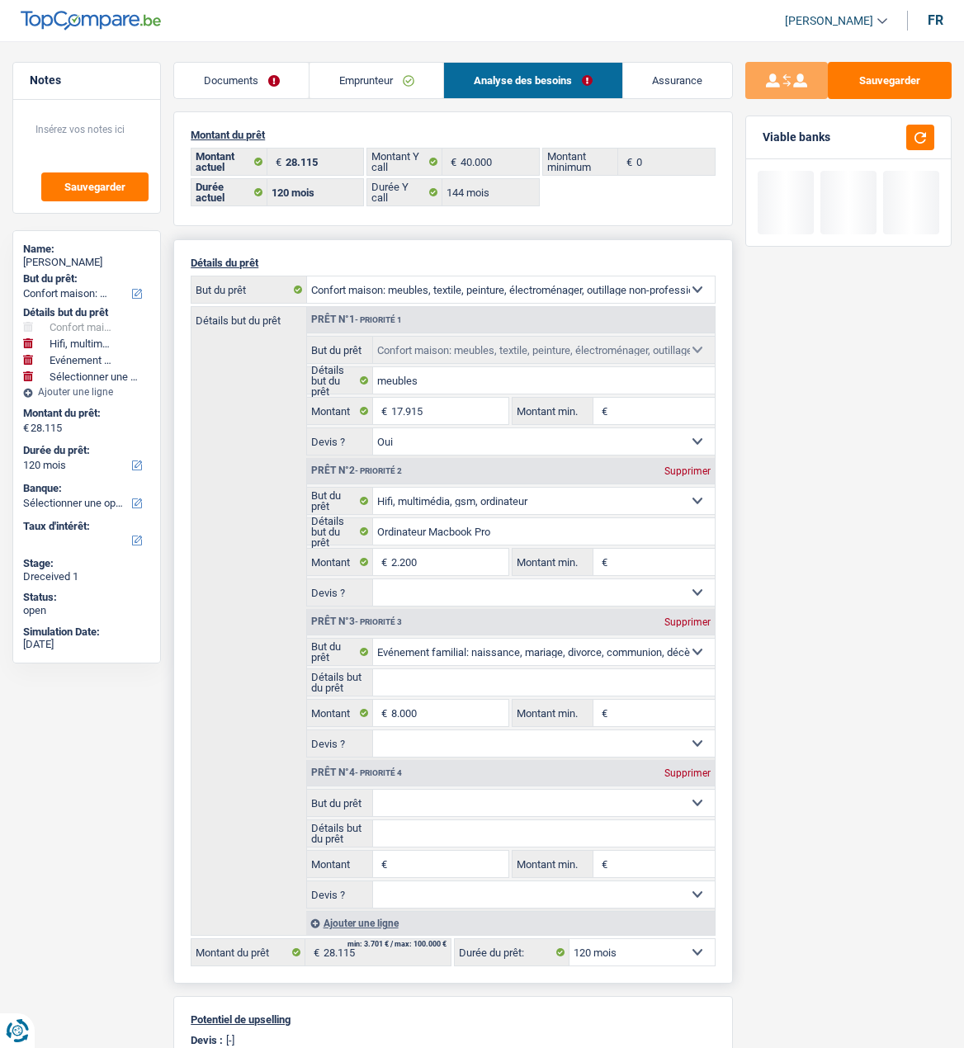
click at [478, 804] on select "Confort maison: meubles, textile, peinture, électroménager, outillage non-profe…" at bounding box center [544, 803] width 342 height 26
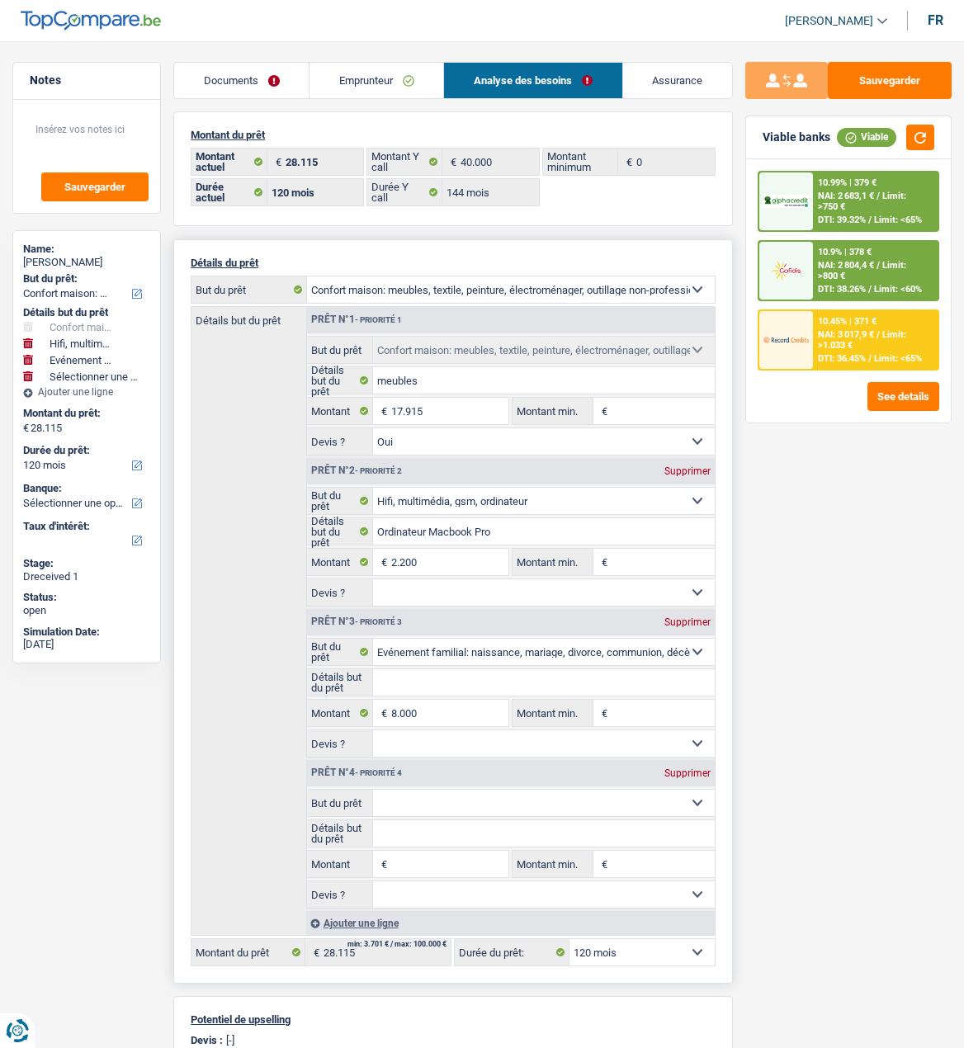
select select "hobbies"
click at [373, 790] on select "Confort maison: meubles, textile, peinture, électroménager, outillage non-profe…" at bounding box center [544, 803] width 342 height 26
select select "hobbies"
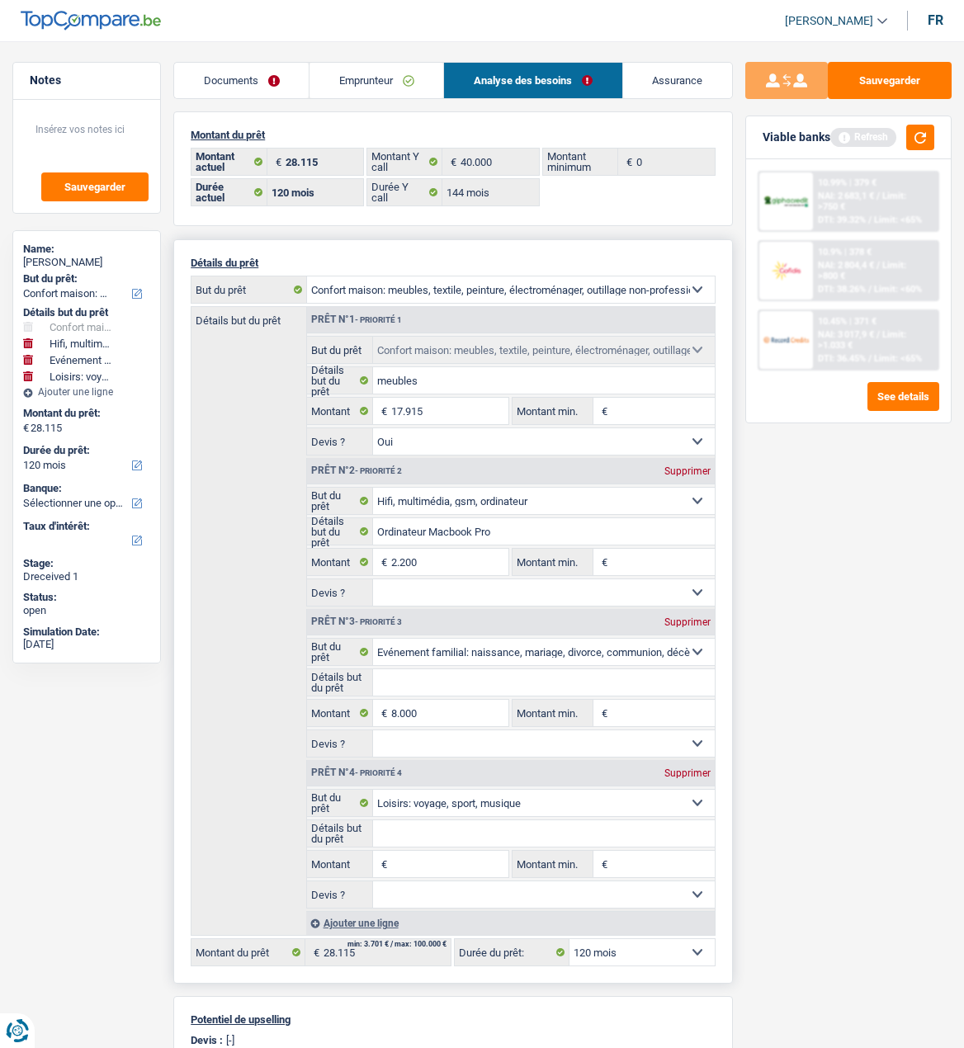
click at [421, 833] on input "Détails but du prêt" at bounding box center [544, 833] width 342 height 26
click at [423, 851] on input "Montant" at bounding box center [449, 864] width 117 height 26
type input "10.000"
type input "38.115"
select select "144"
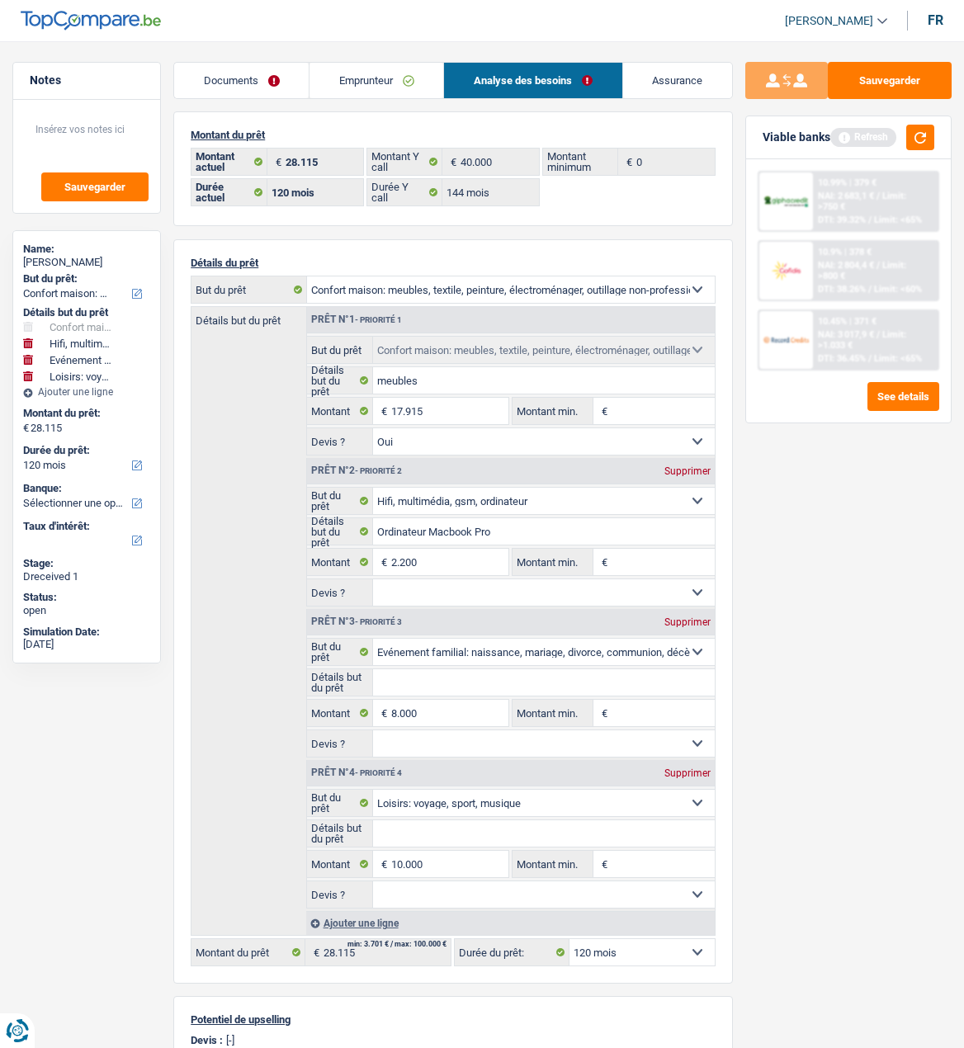
type input "38.115"
select select "144"
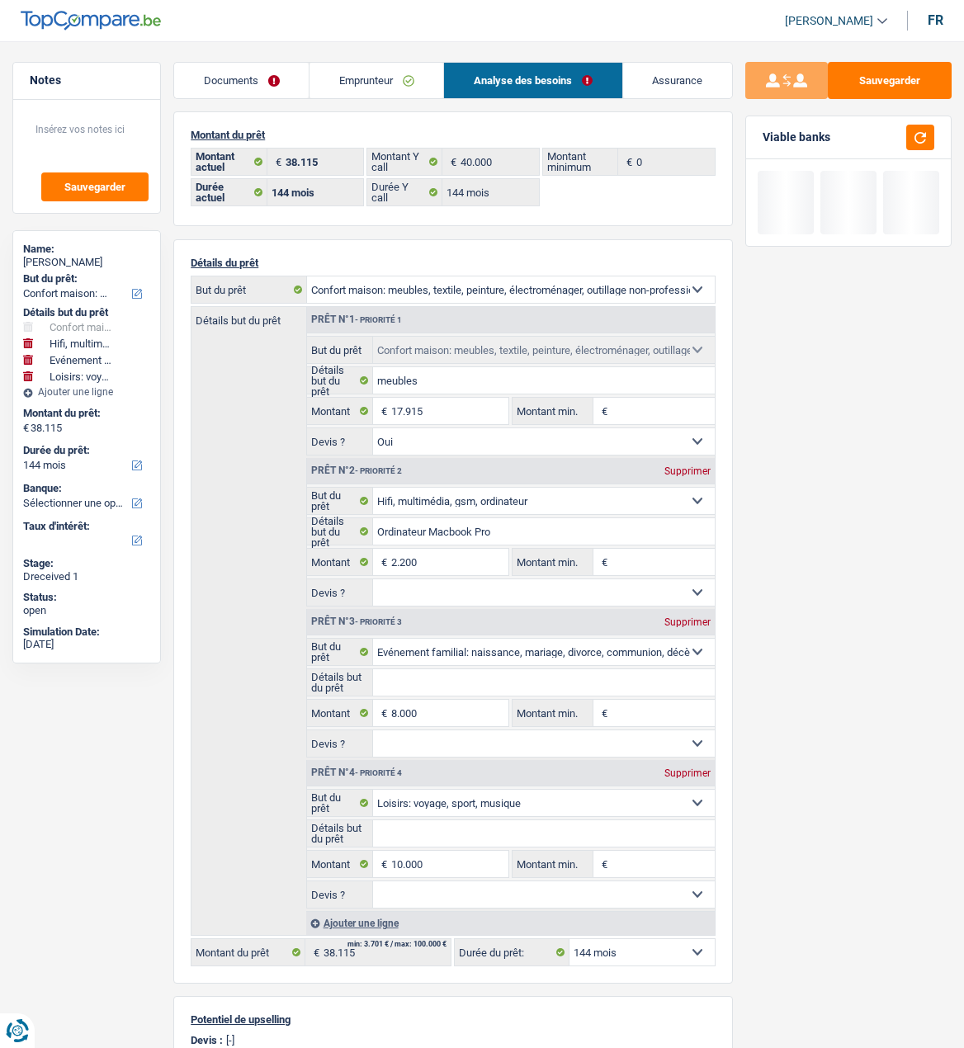
click at [412, 76] on link "Emprunteur" at bounding box center [377, 80] width 134 height 35
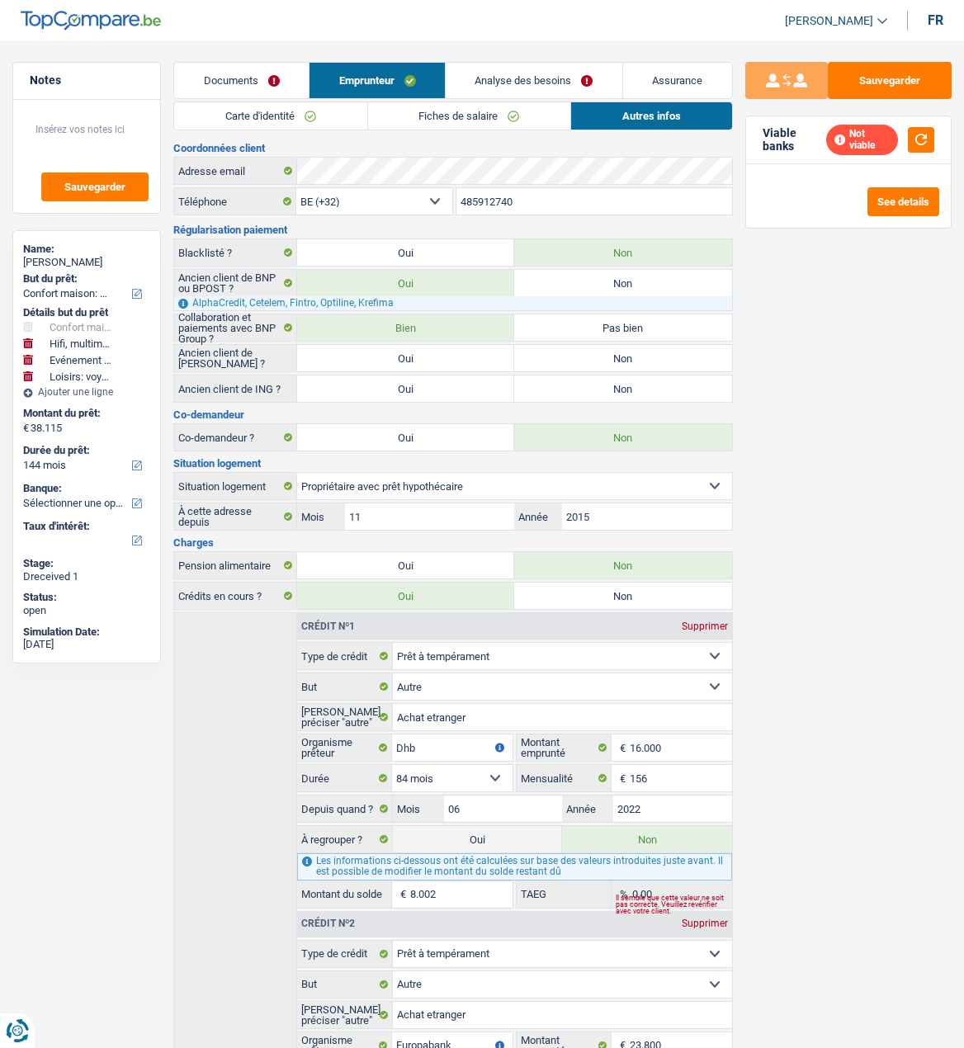
click at [529, 72] on link "Analyse des besoins" at bounding box center [534, 80] width 177 height 35
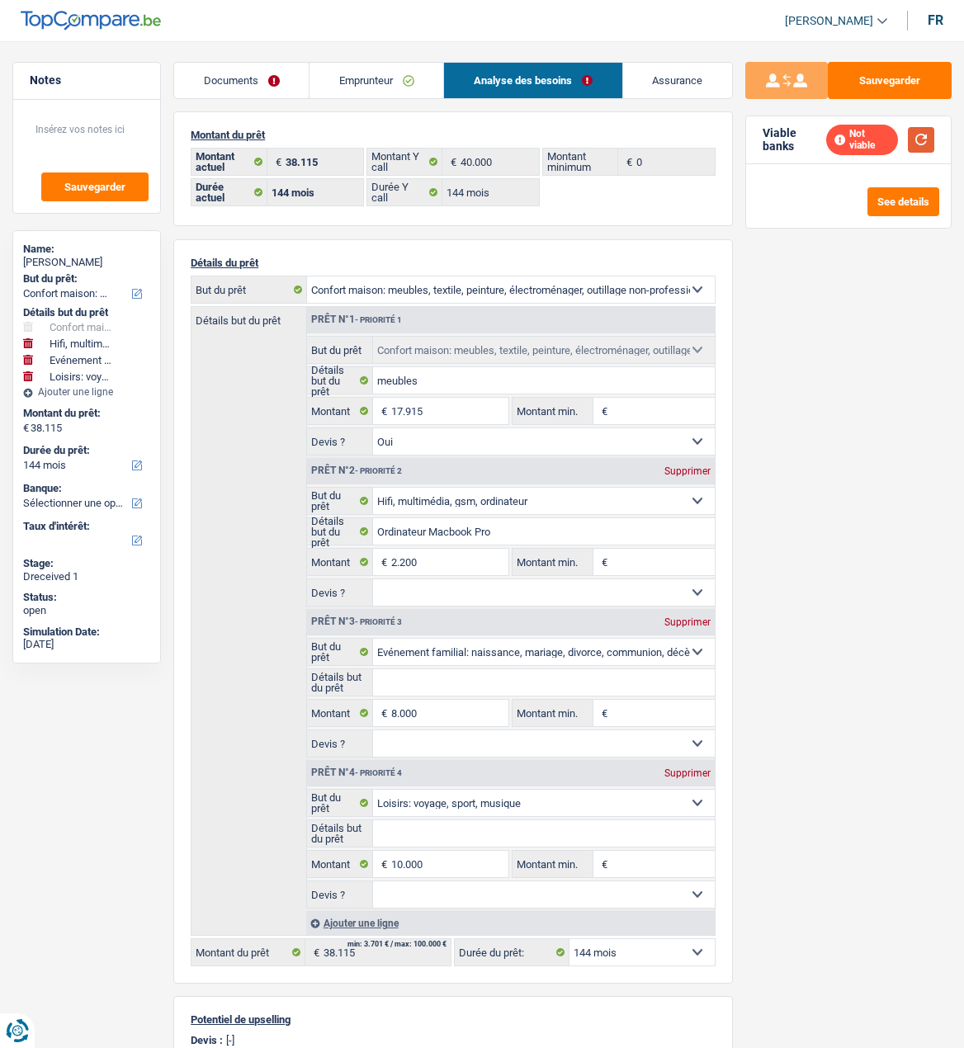
click at [921, 130] on button "button" at bounding box center [921, 140] width 26 height 26
click at [598, 947] on select "12 mois 18 mois 24 mois 30 mois 36 mois 42 mois 48 mois 60 mois 72 mois 84 mois…" at bounding box center [642, 952] width 145 height 26
select select "120"
click at [570, 939] on select "12 mois 18 mois 24 mois 30 mois 36 mois 42 mois 48 mois 60 mois 72 mois 84 mois…" at bounding box center [642, 952] width 145 height 26
select select "120"
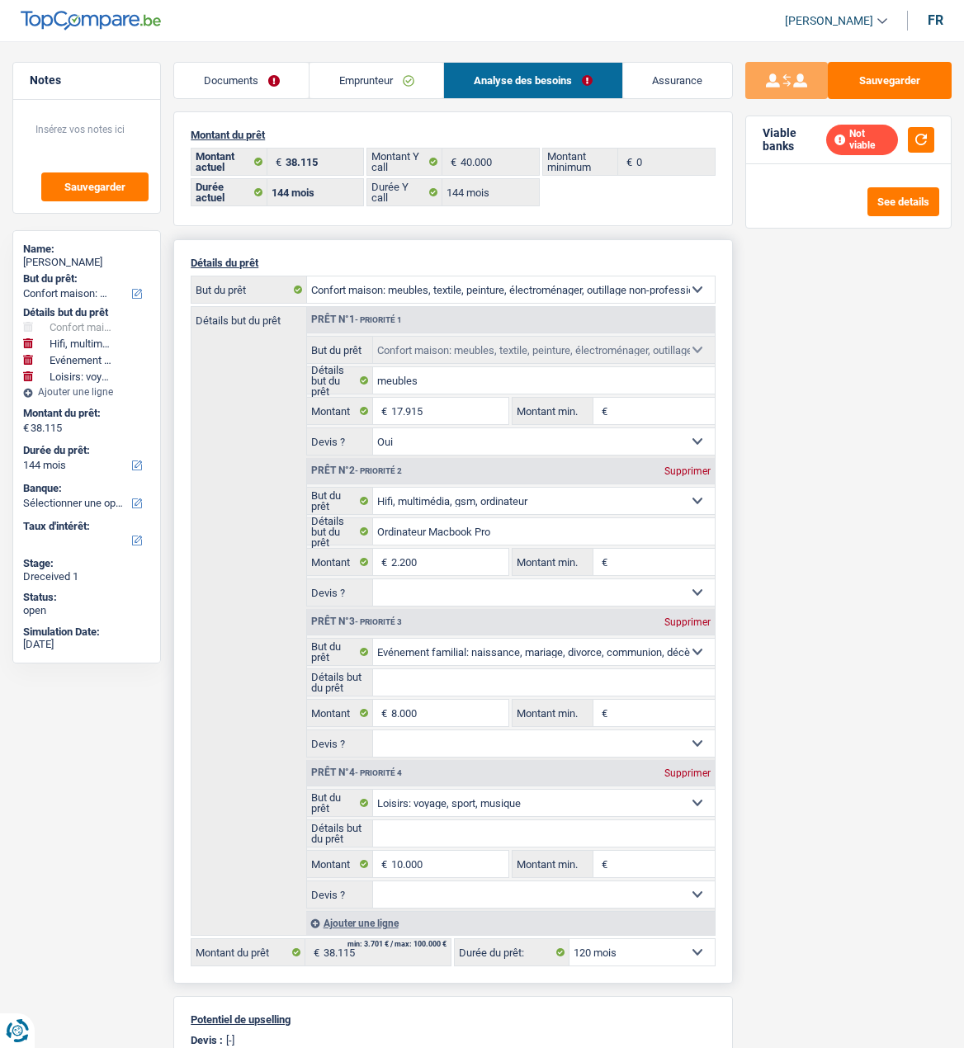
select select "120"
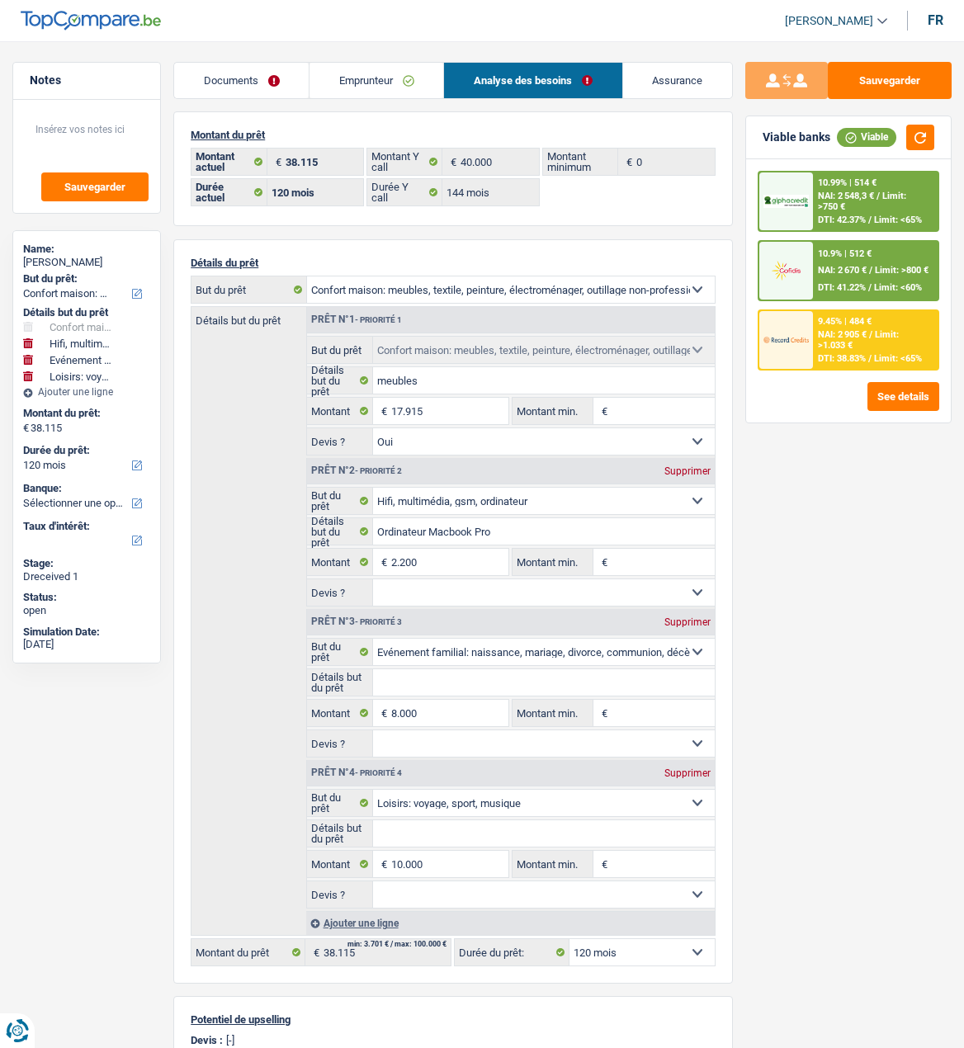
click at [852, 270] on span "NAI: 2 670 €" at bounding box center [842, 270] width 49 height 11
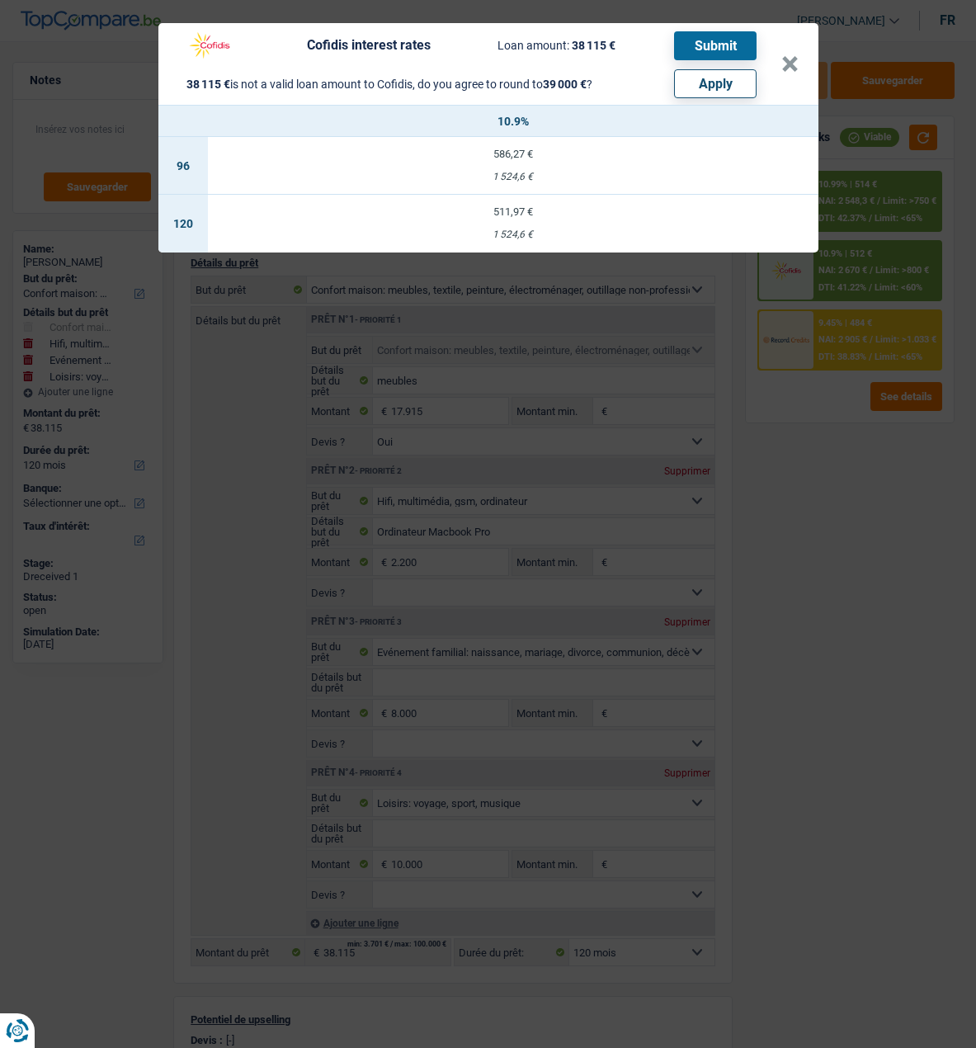
click at [727, 77] on button "Apply" at bounding box center [715, 83] width 83 height 29
select select "144"
type input "39.000"
select select "144"
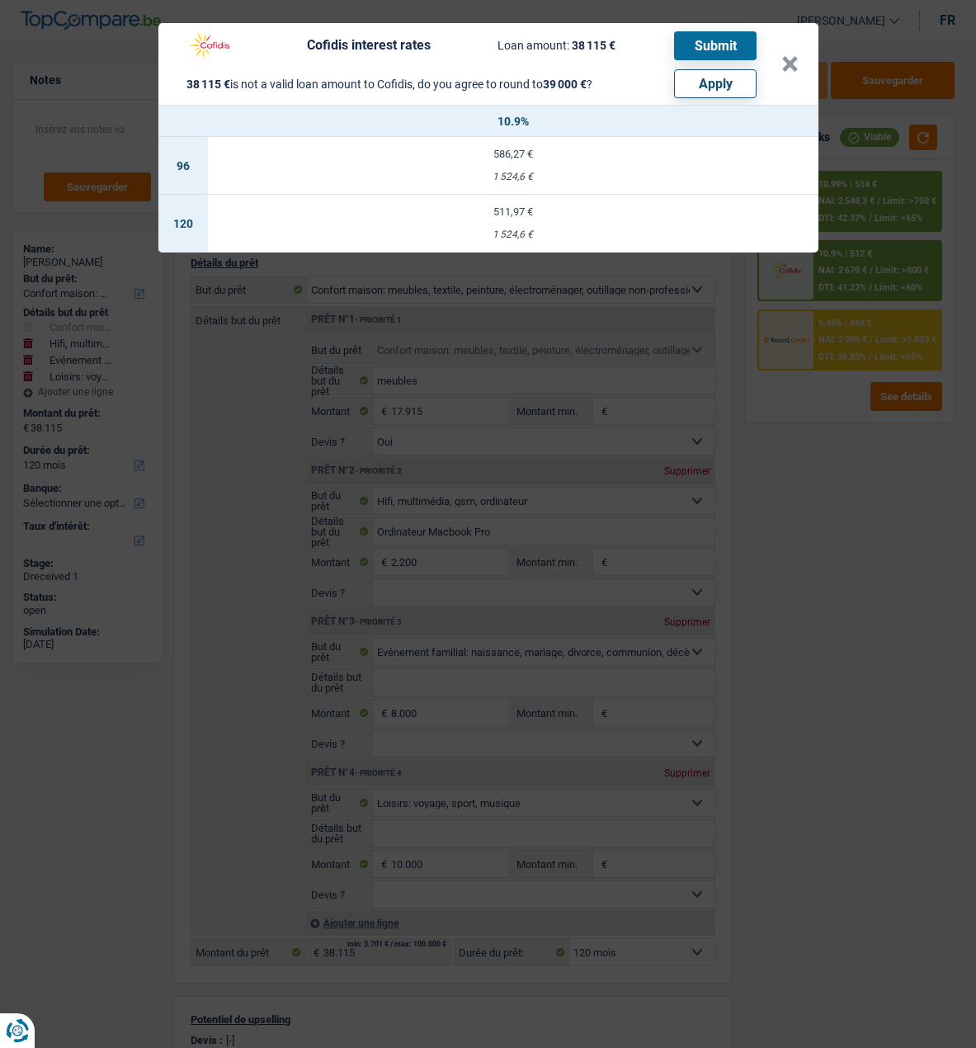
type input "39.000"
select select "other"
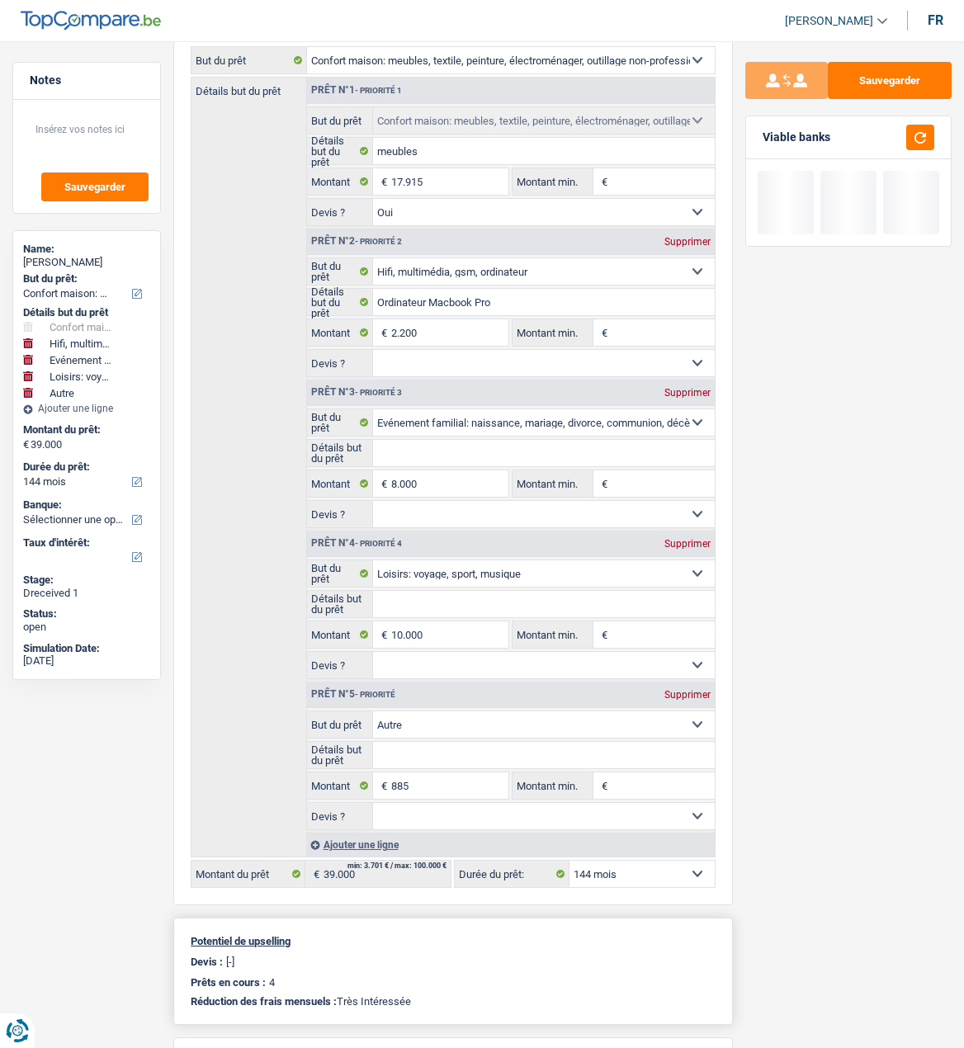
scroll to position [599, 0]
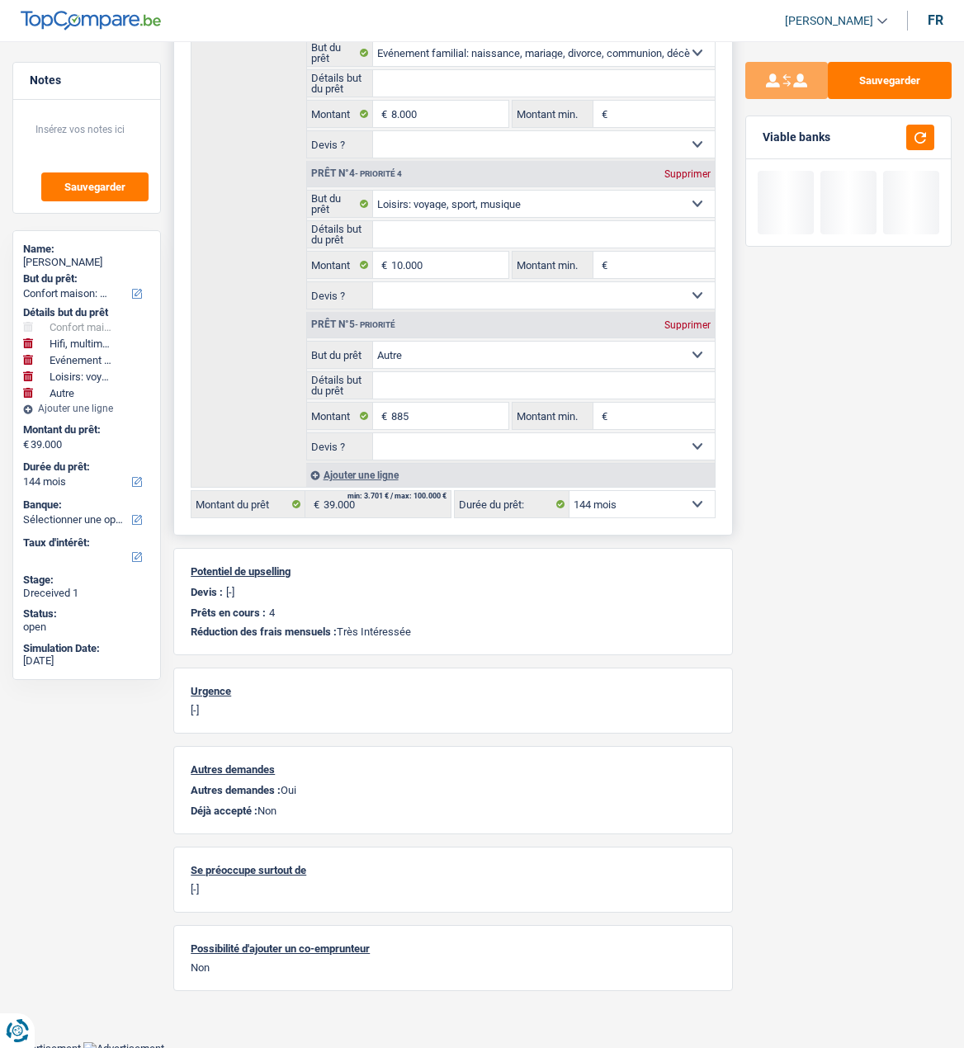
click at [661, 496] on select "12 mois 18 mois 24 mois 30 mois 36 mois 42 mois 48 mois 60 mois 72 mois 84 mois…" at bounding box center [642, 504] width 145 height 26
select select "120"
click at [570, 491] on select "12 mois 18 mois 24 mois 30 mois 36 mois 42 mois 48 mois 60 mois 72 mois 84 mois…" at bounding box center [642, 504] width 145 height 26
select select "120"
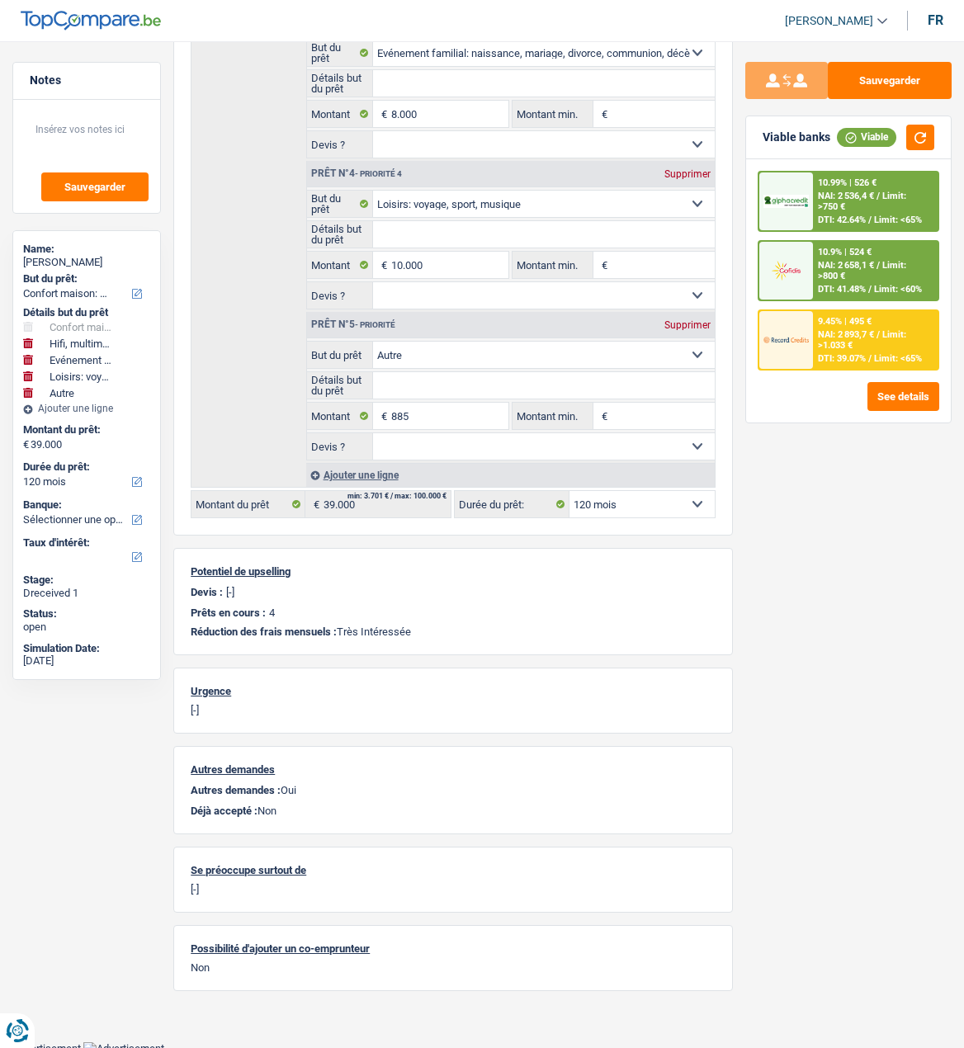
click at [858, 198] on span "NAI: 2 536,4 €" at bounding box center [846, 196] width 56 height 11
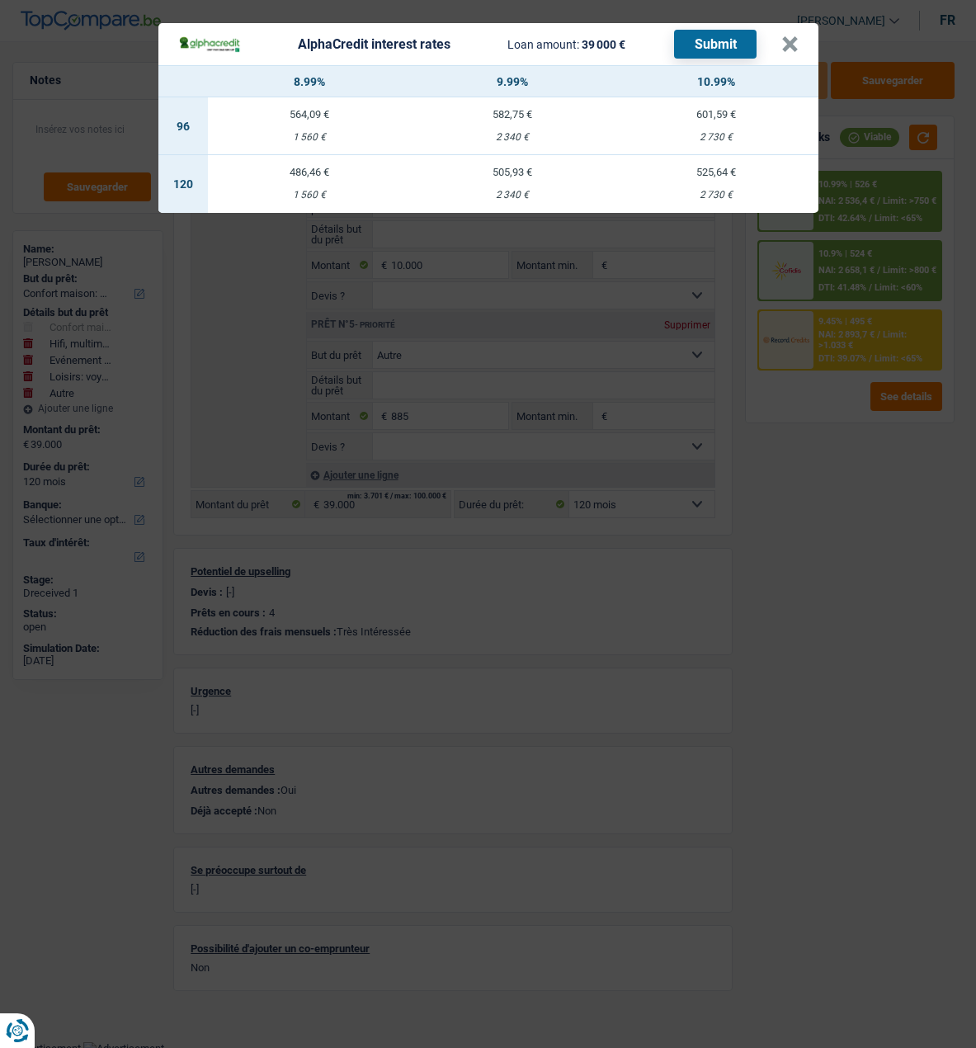
click at [516, 172] on td "505,93 € 2 340 €" at bounding box center [513, 184] width 204 height 58
select select "alphacredit"
type input "9,99"
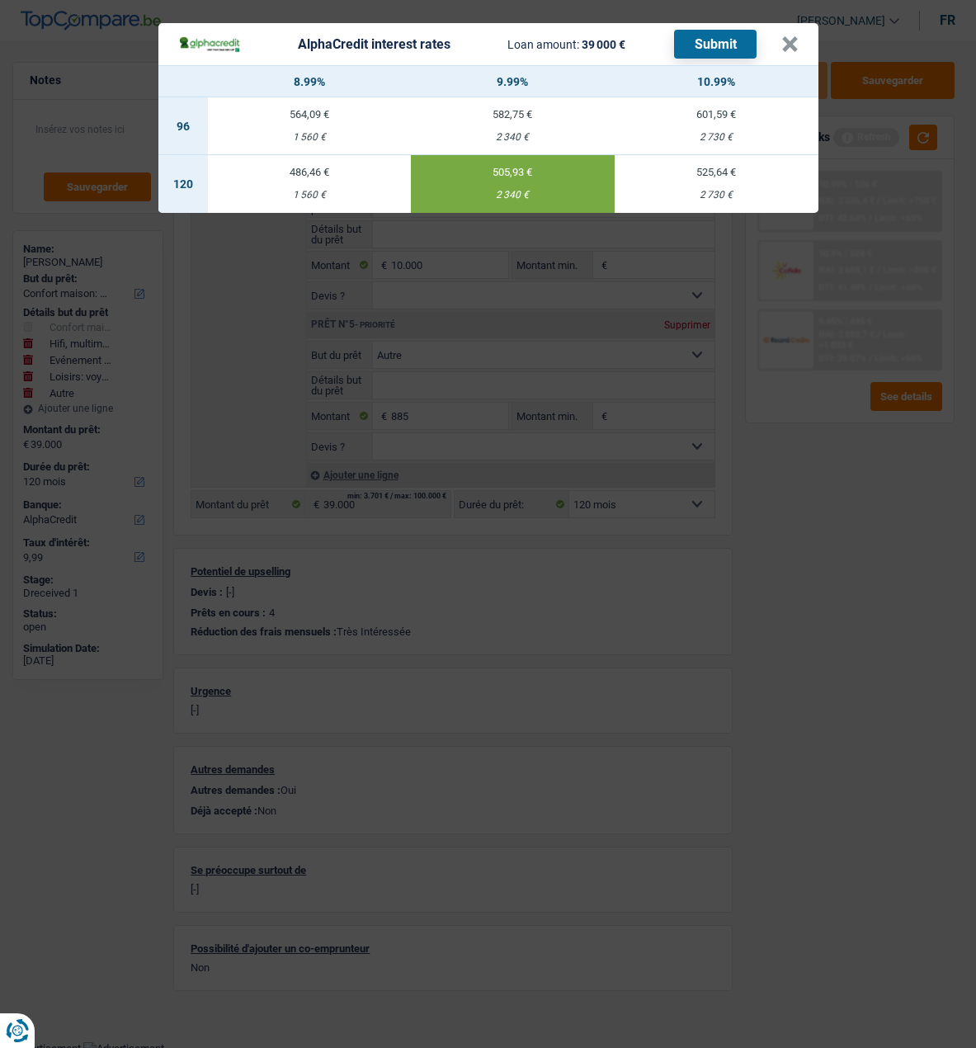
click at [745, 33] on button "Submit" at bounding box center [715, 44] width 83 height 29
click at [793, 40] on button "×" at bounding box center [790, 44] width 17 height 17
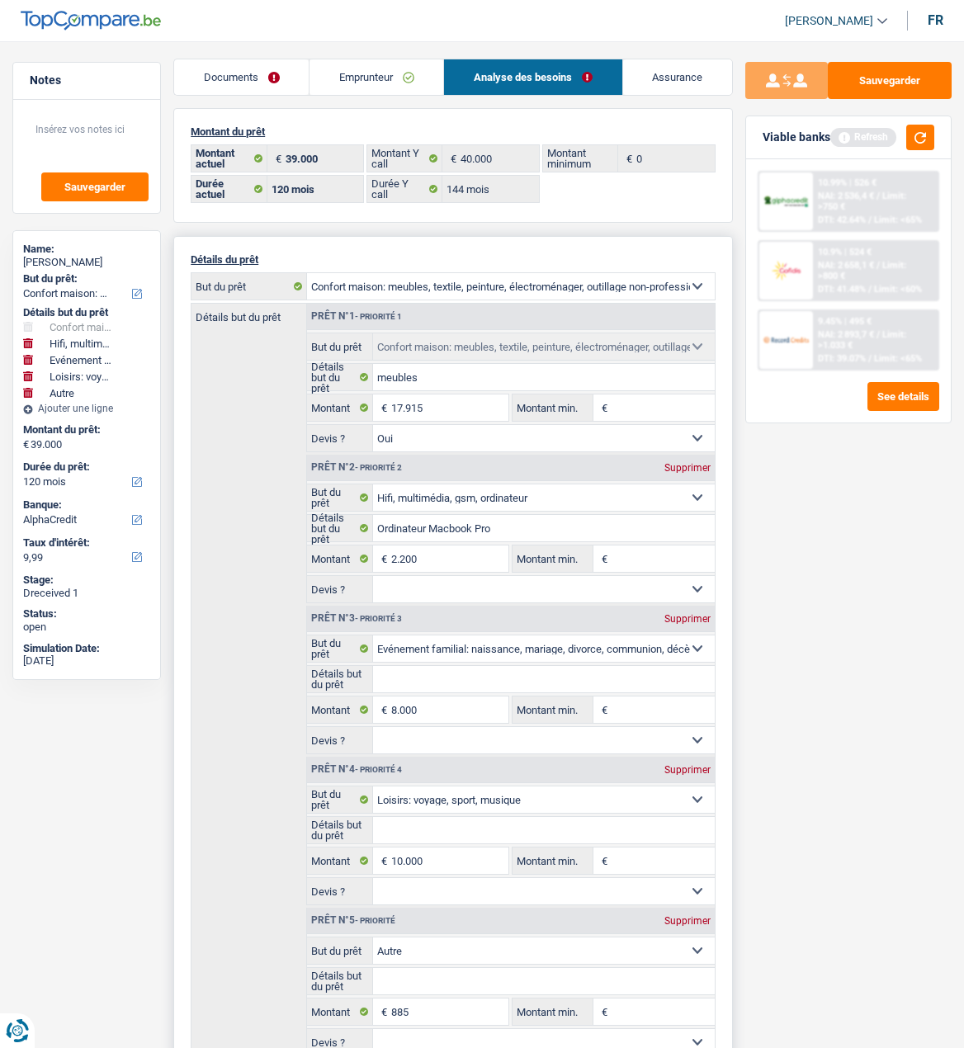
scroll to position [0, 0]
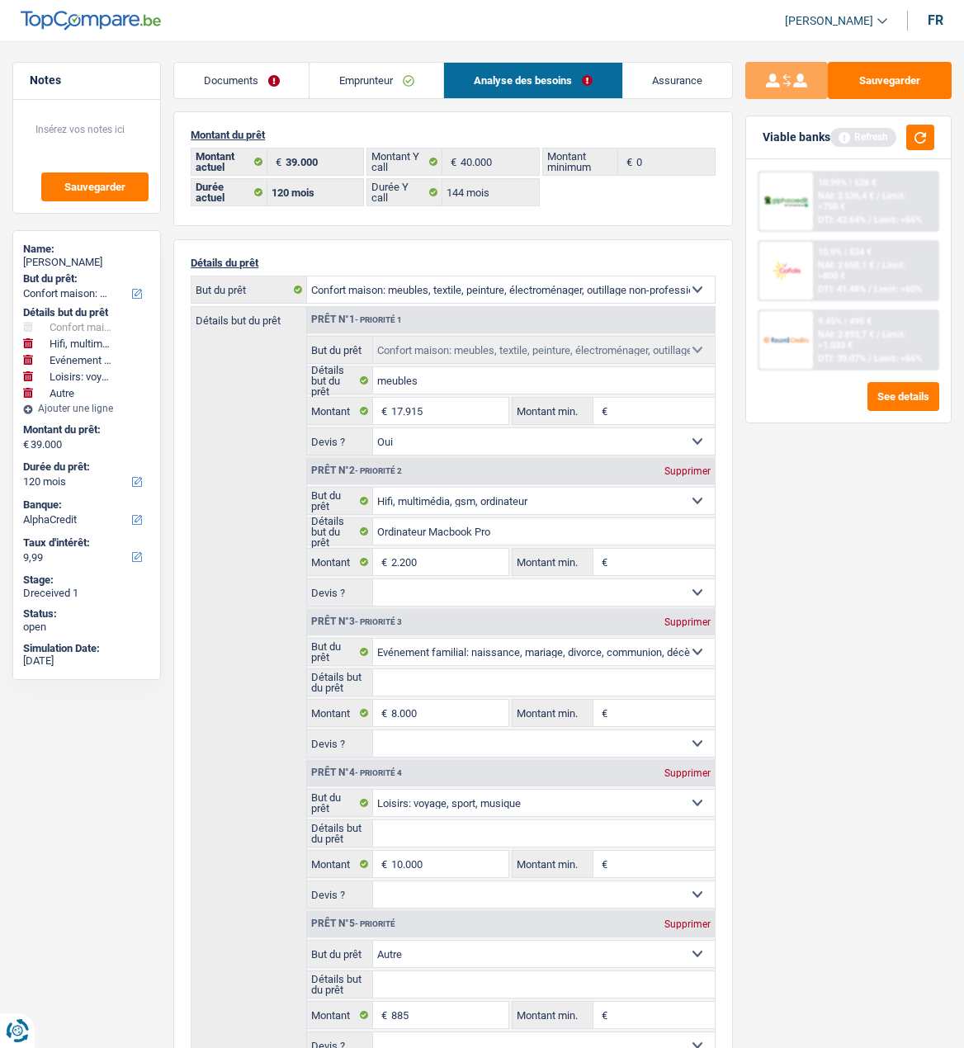
click at [262, 86] on link "Documents" at bounding box center [241, 80] width 135 height 35
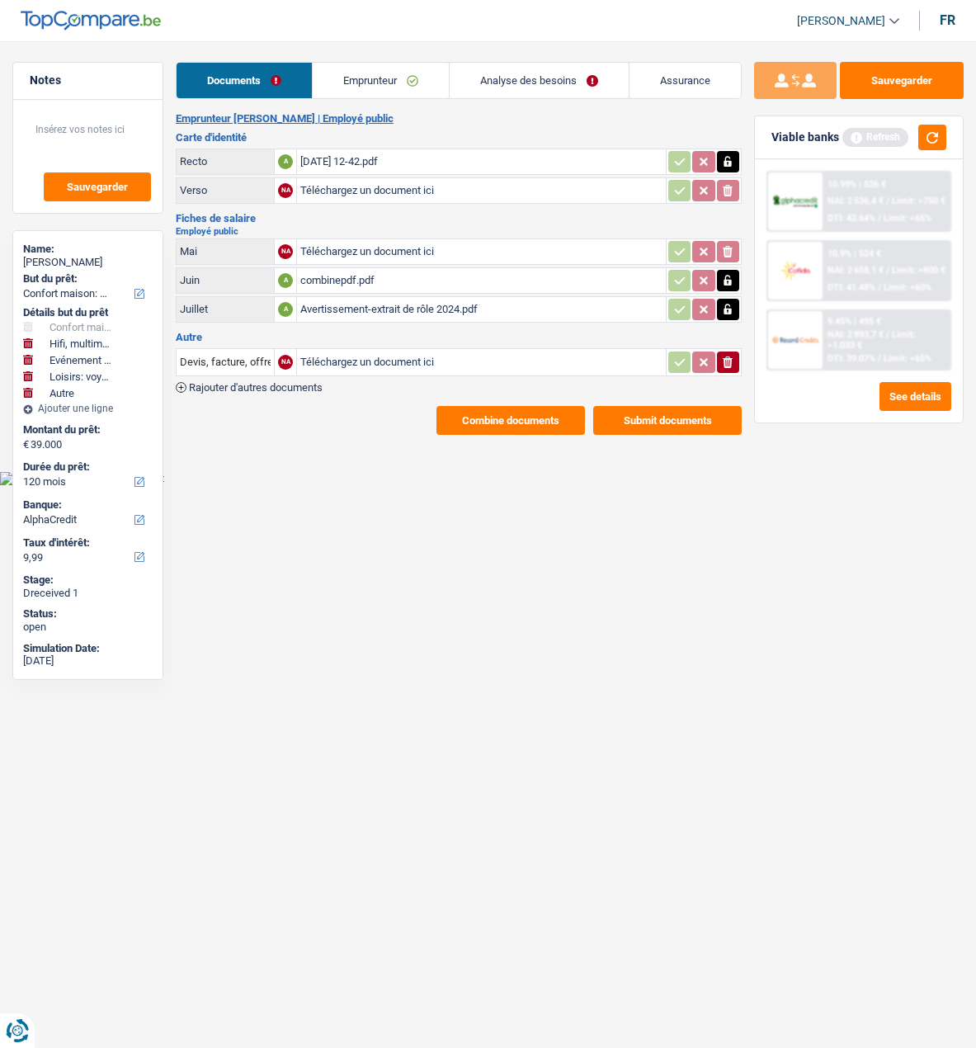
click at [334, 268] on div "combinepdf.pdf" at bounding box center [481, 280] width 362 height 25
click at [631, 409] on button "Submit documents" at bounding box center [667, 420] width 149 height 29
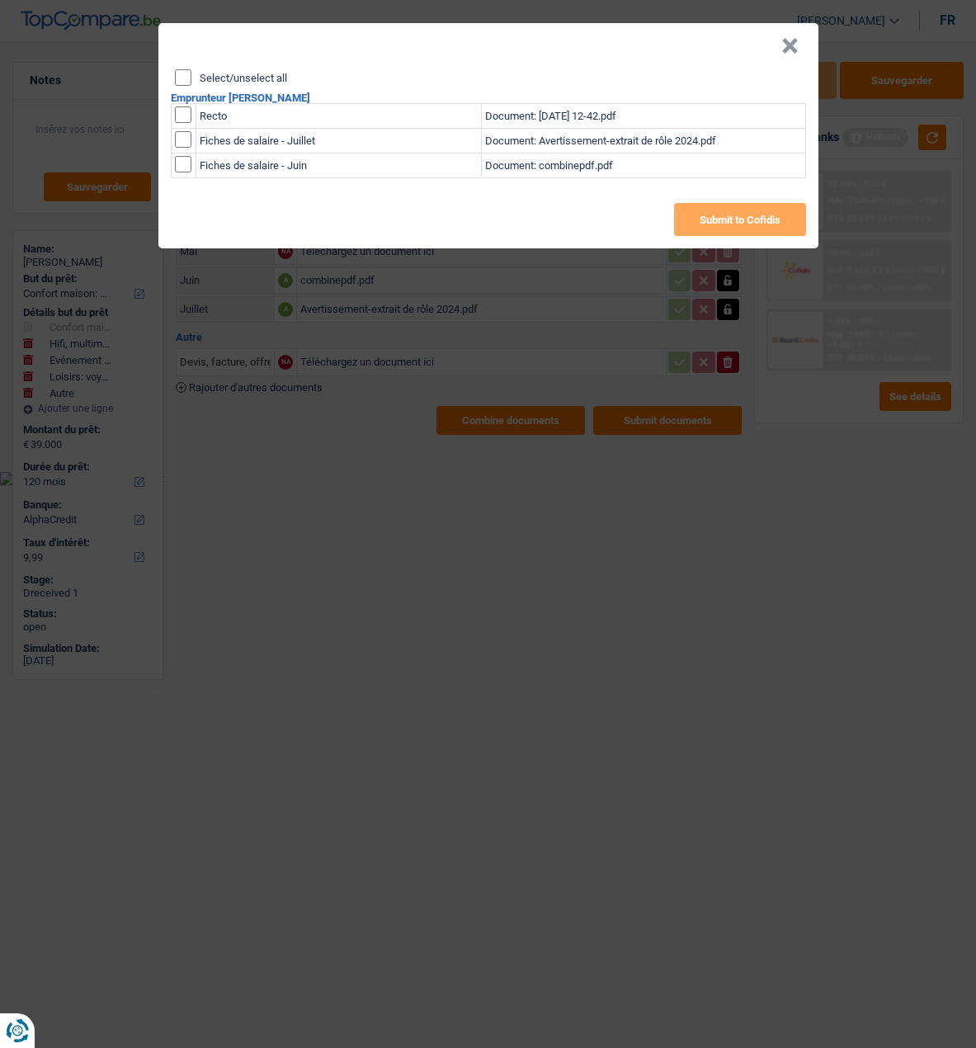
click at [183, 73] on input "Select/unselect all" at bounding box center [183, 77] width 17 height 17
checkbox input "true"
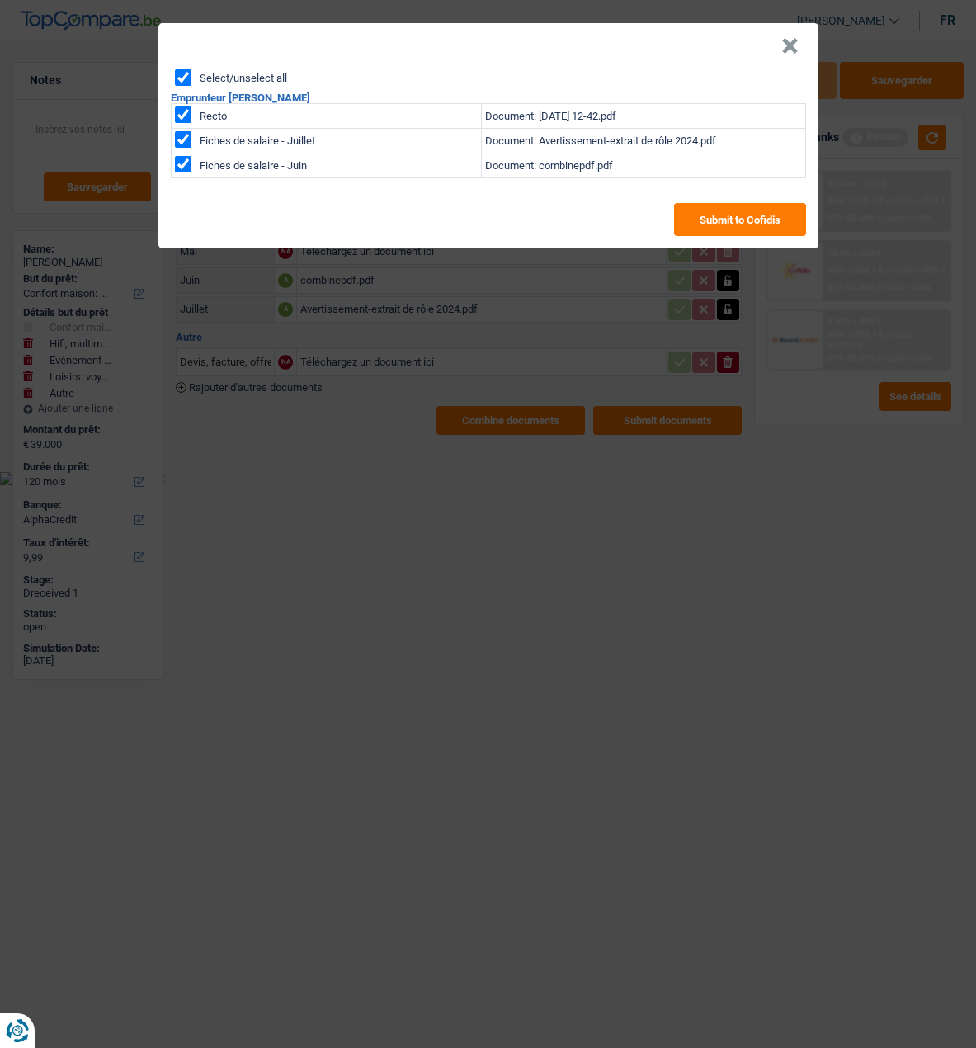
click at [799, 38] on button "×" at bounding box center [790, 46] width 17 height 17
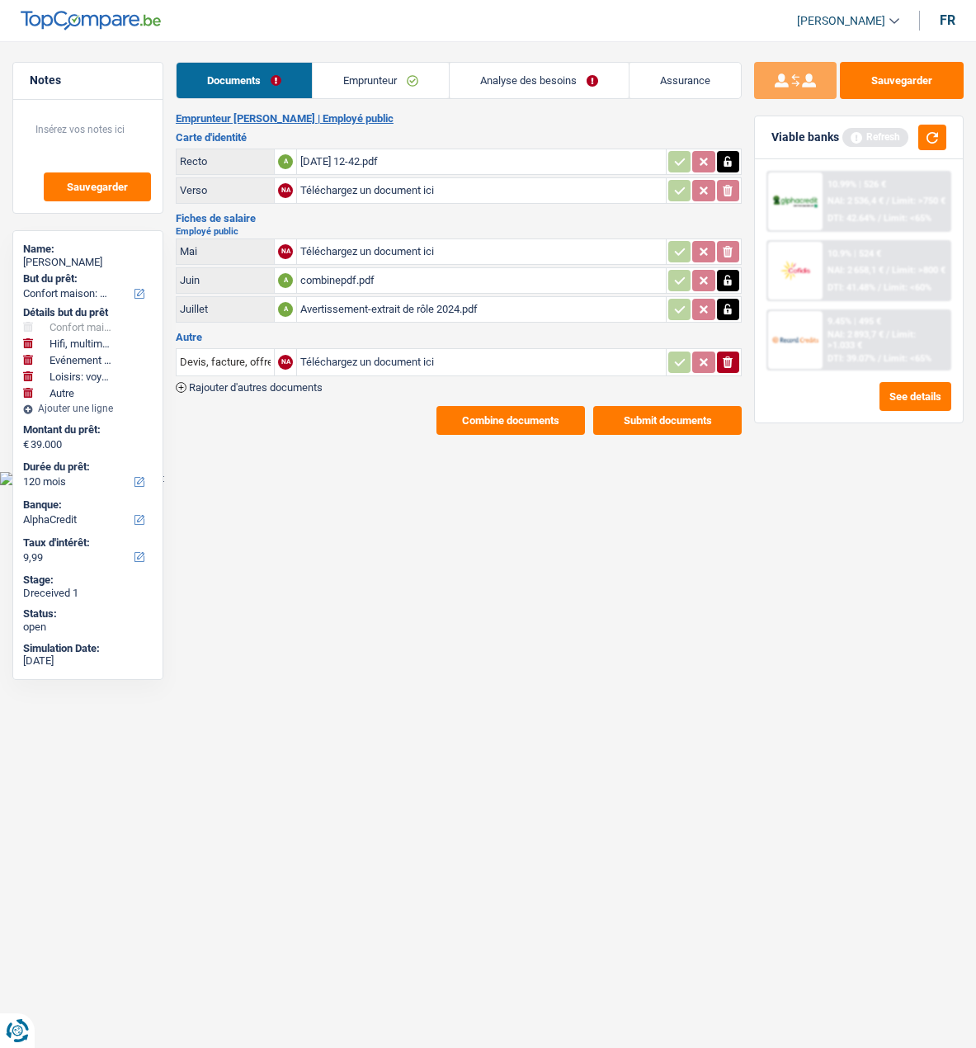
click at [349, 154] on div "2025-08-04 12-42.pdf" at bounding box center [481, 161] width 362 height 25
click at [665, 406] on button "Submit documents" at bounding box center [667, 420] width 149 height 29
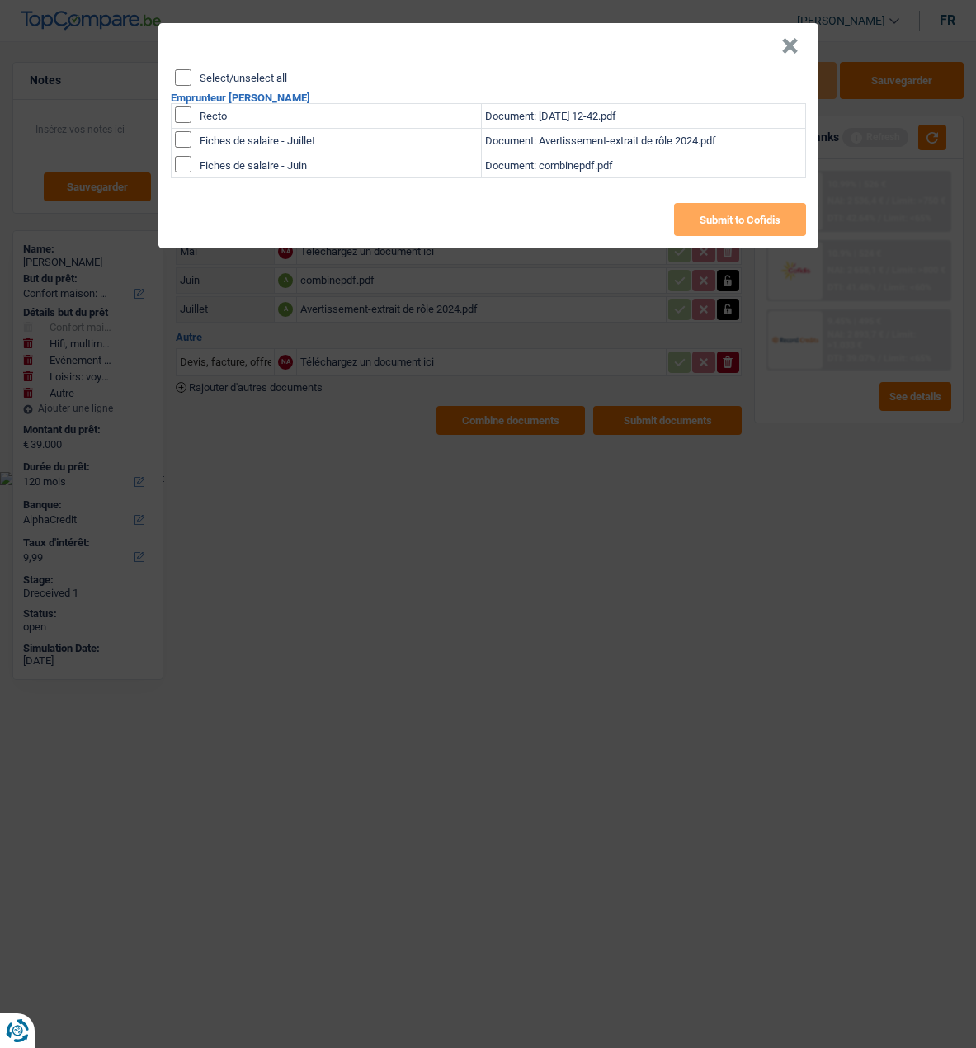
click at [191, 69] on input "Select/unselect all" at bounding box center [183, 77] width 17 height 17
checkbox input "true"
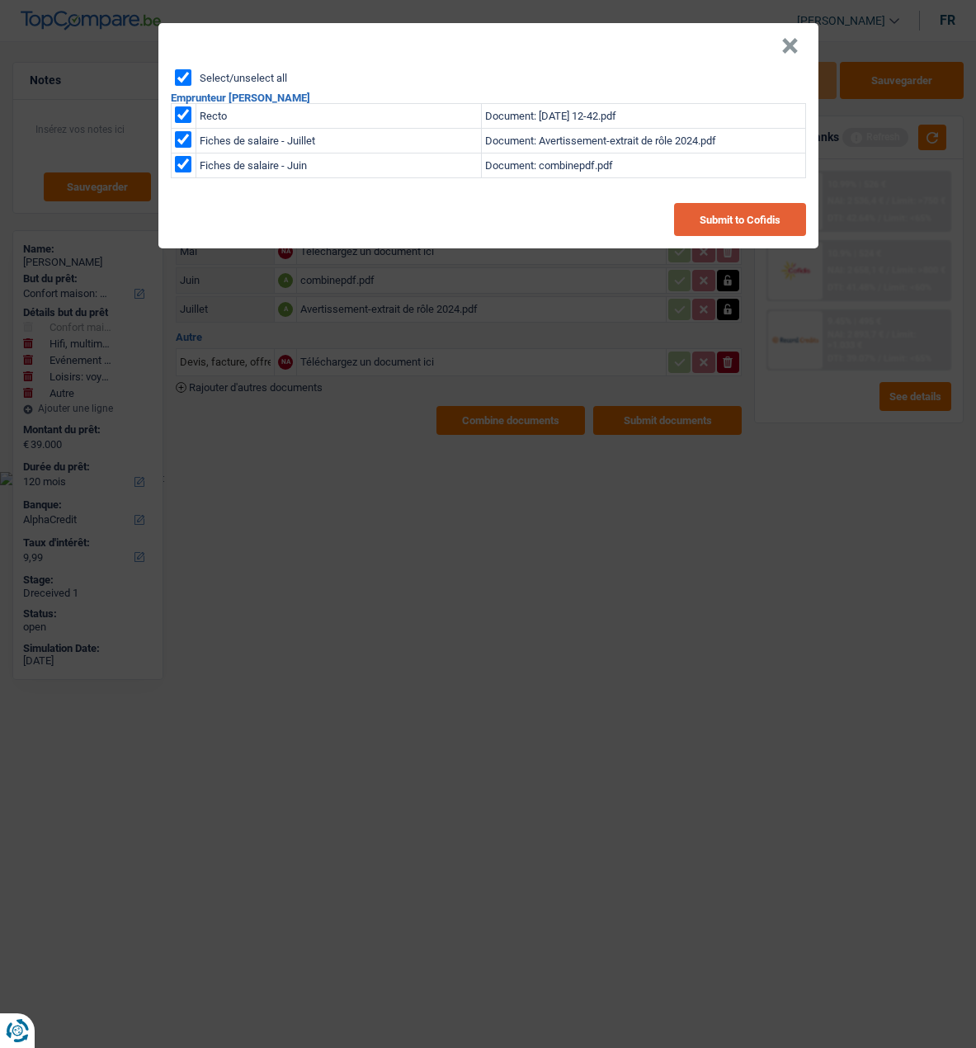
click at [741, 214] on button "Submit to Cofidis" at bounding box center [740, 219] width 132 height 33
click at [794, 42] on button "×" at bounding box center [790, 46] width 17 height 17
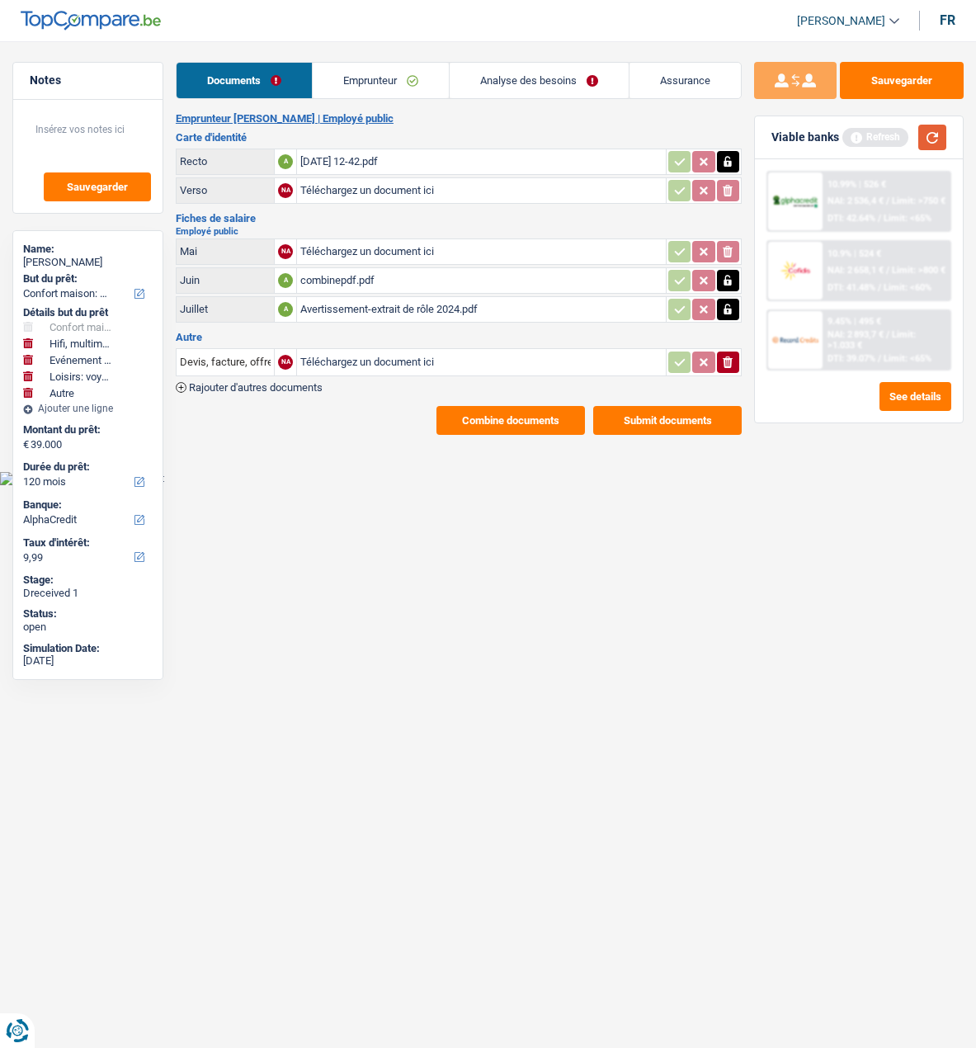
click at [928, 136] on button "button" at bounding box center [933, 138] width 28 height 26
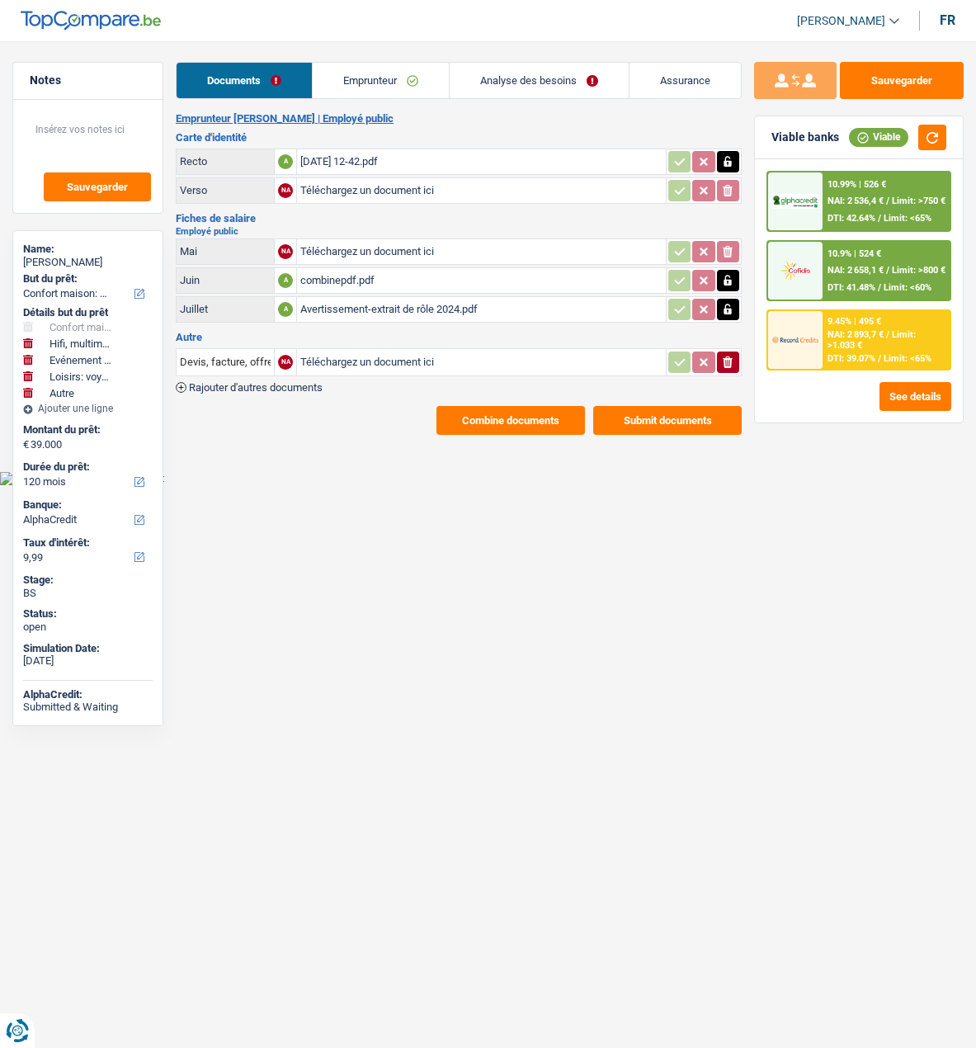
click at [895, 273] on span "Limit: >800 €" at bounding box center [919, 270] width 54 height 11
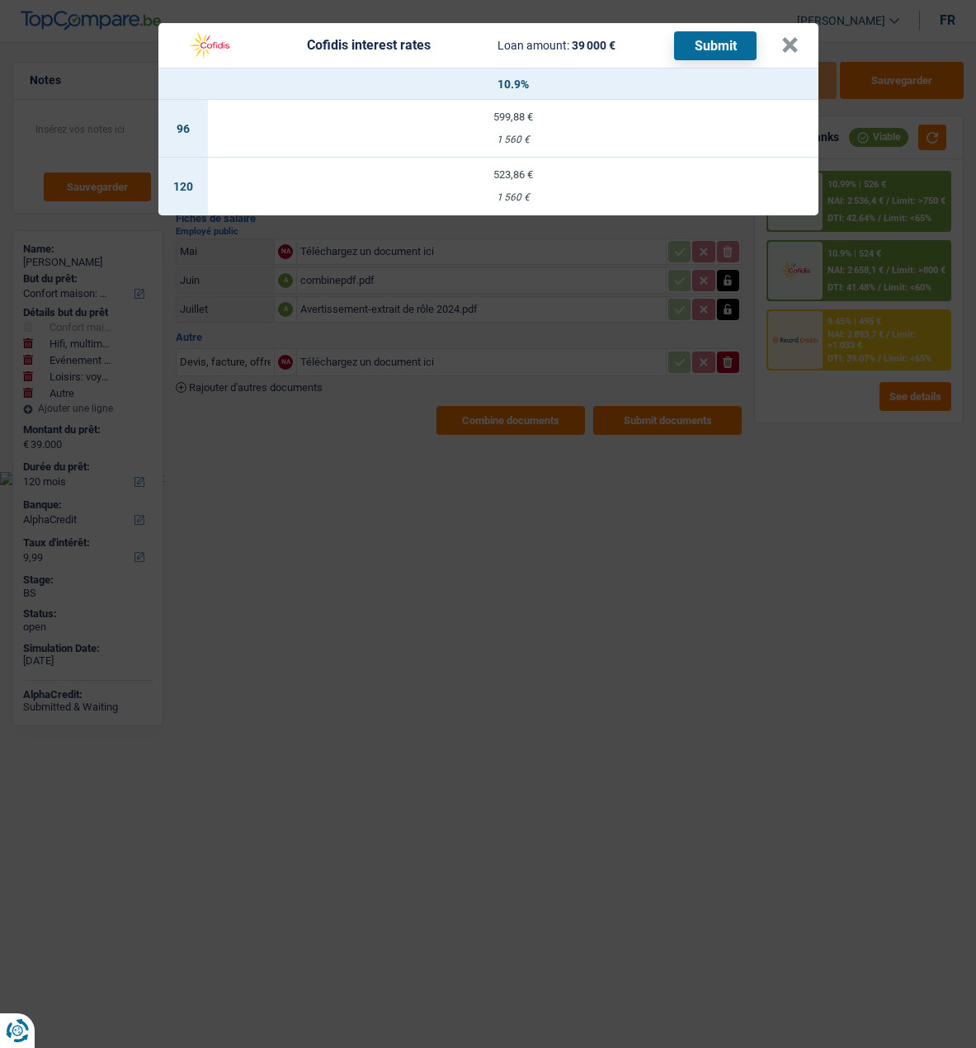
click at [322, 169] on div "523,86 €" at bounding box center [513, 174] width 611 height 11
select select "cofidis"
type input "10,90"
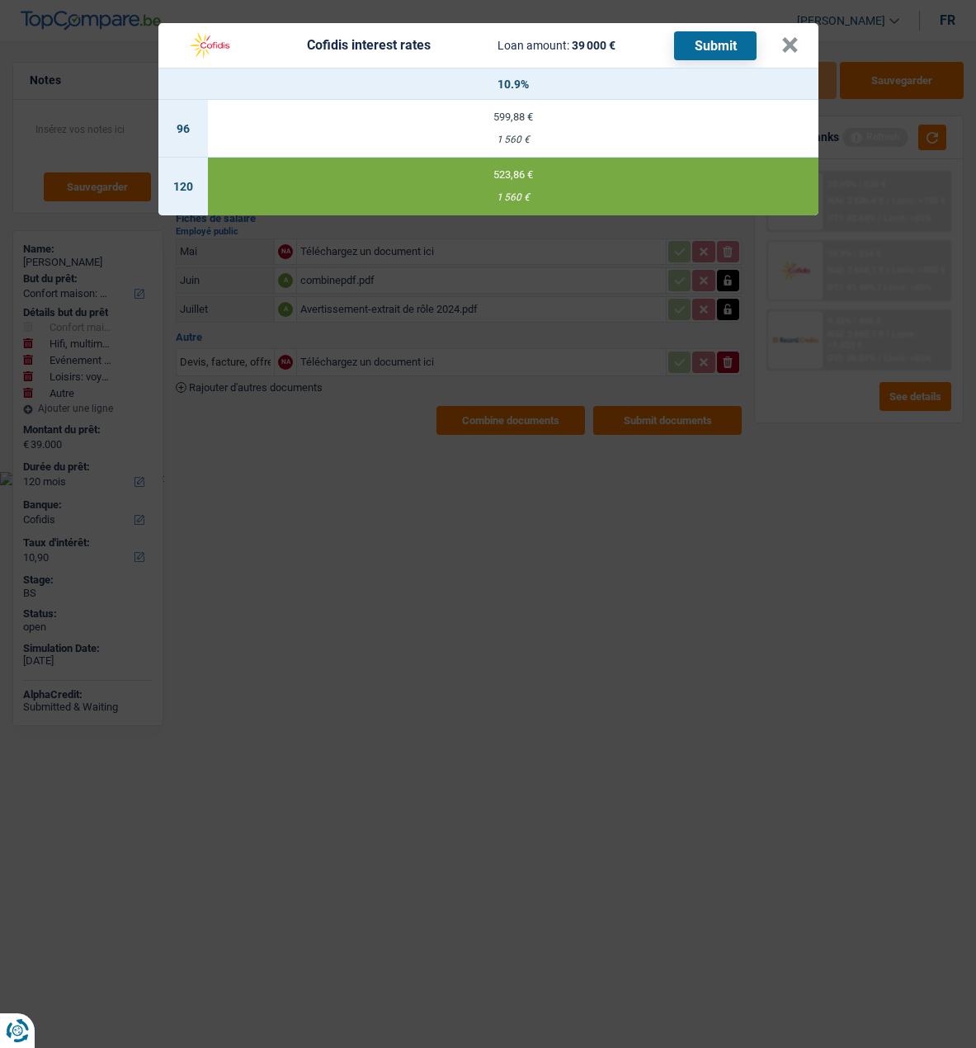
click at [735, 45] on button "Submit" at bounding box center [715, 45] width 83 height 29
click at [791, 37] on button "×" at bounding box center [790, 45] width 17 height 17
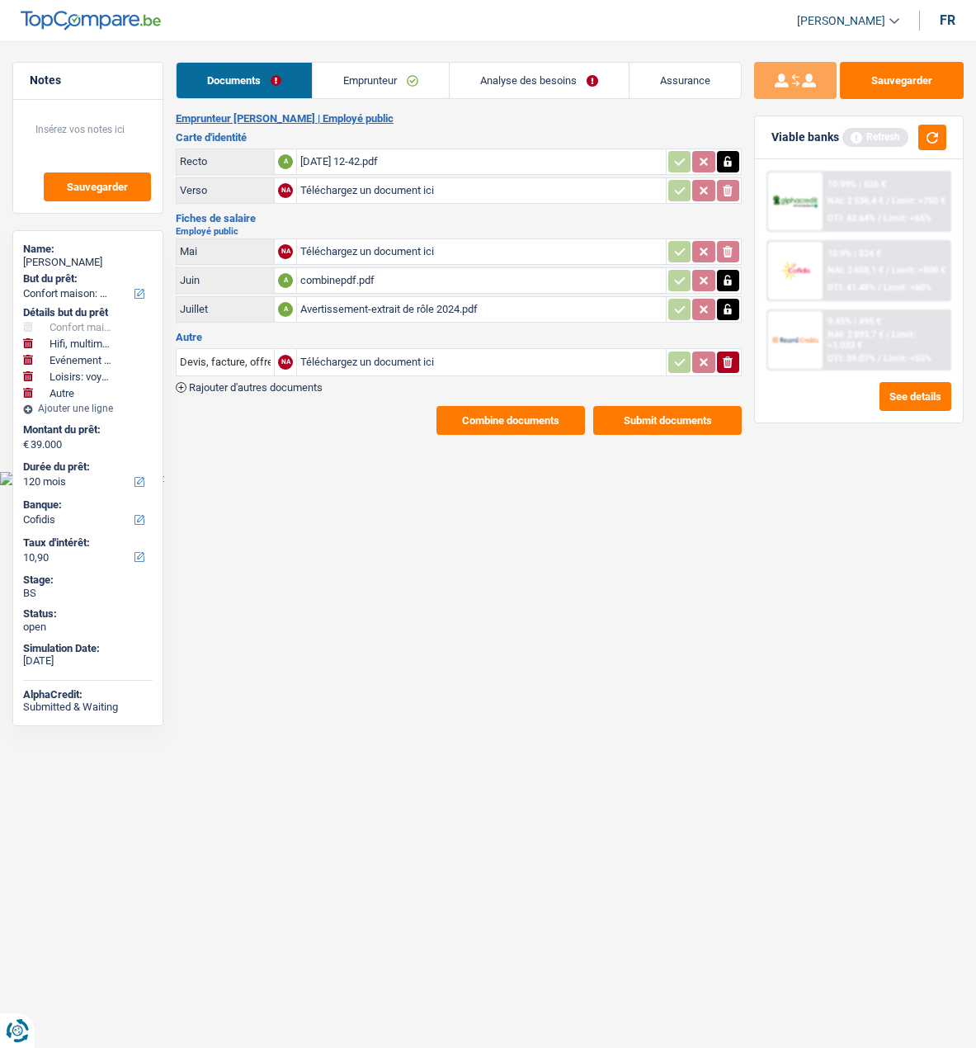
click at [663, 406] on button "Submit documents" at bounding box center [667, 420] width 149 height 29
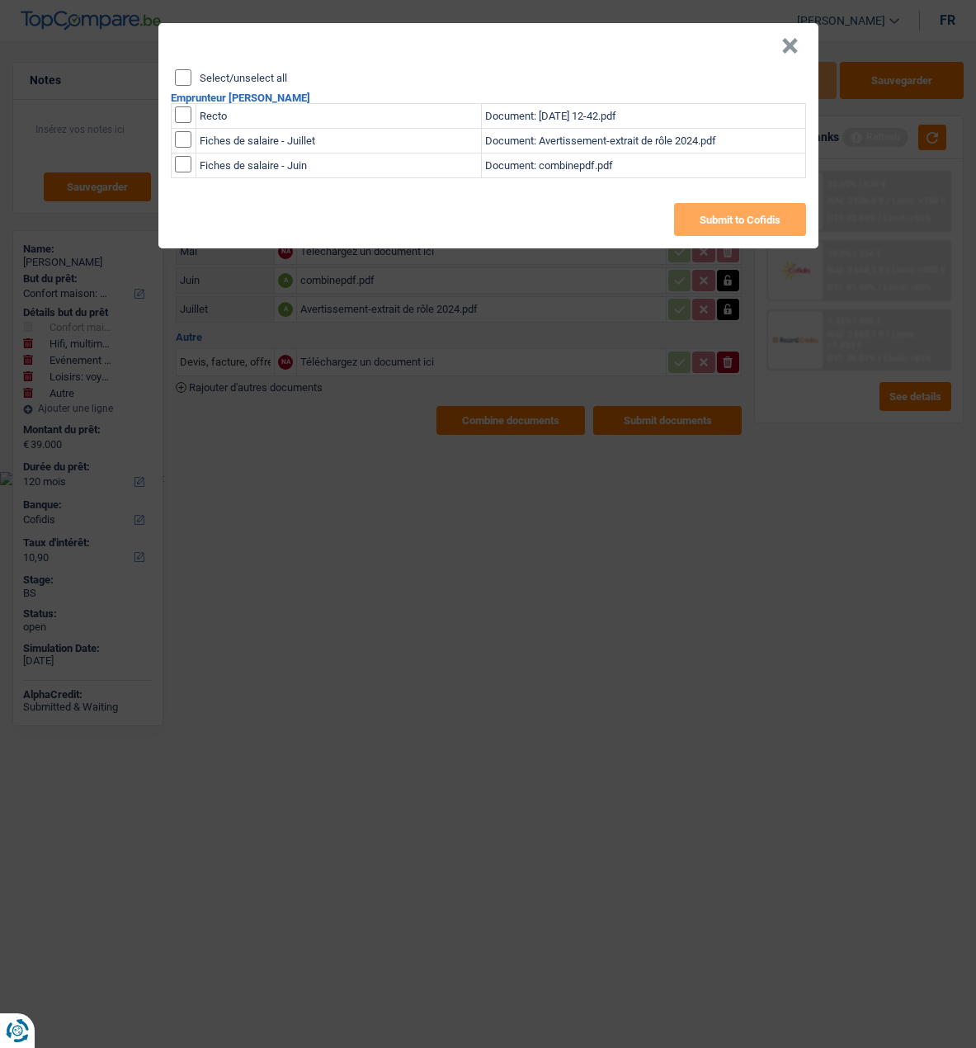
click at [186, 79] on input "Select/unselect all" at bounding box center [183, 77] width 17 height 17
checkbox input "true"
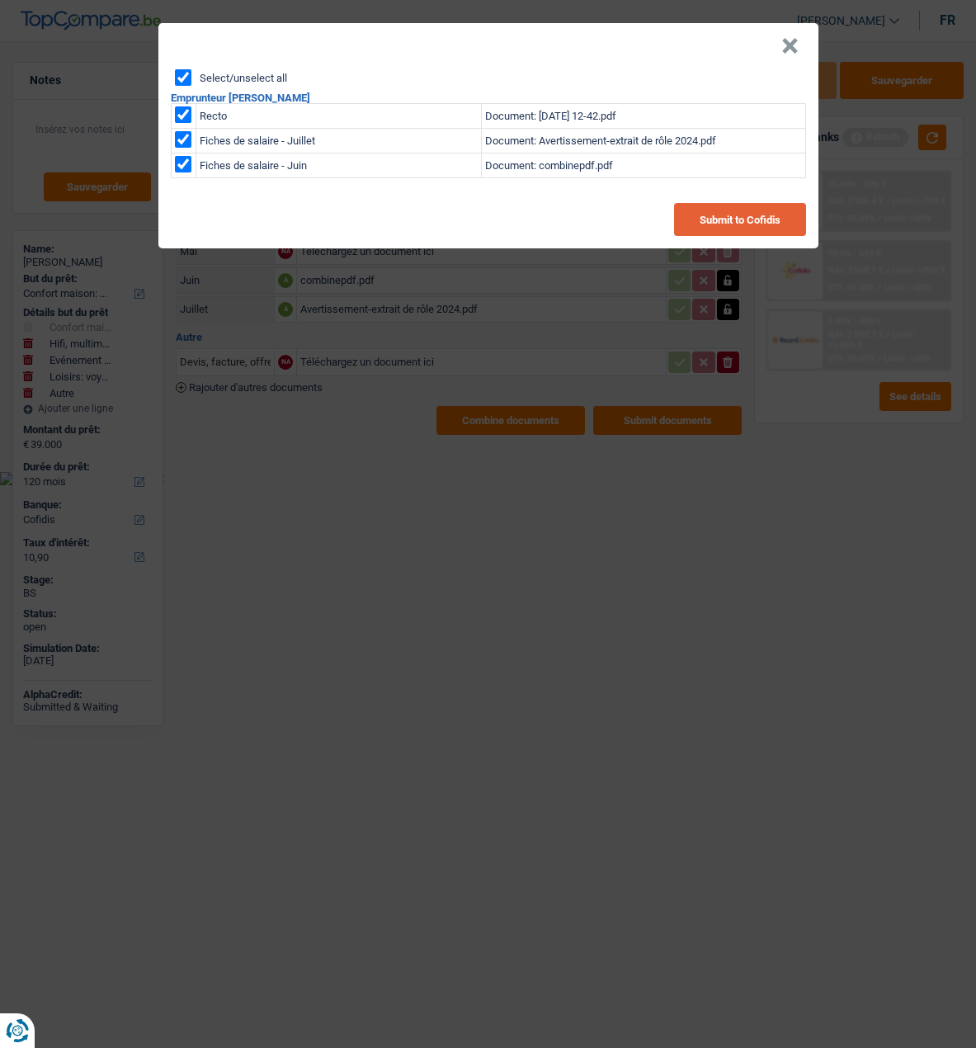
click at [730, 210] on button "Submit to Cofidis" at bounding box center [740, 219] width 132 height 33
click at [792, 38] on button "×" at bounding box center [790, 46] width 17 height 17
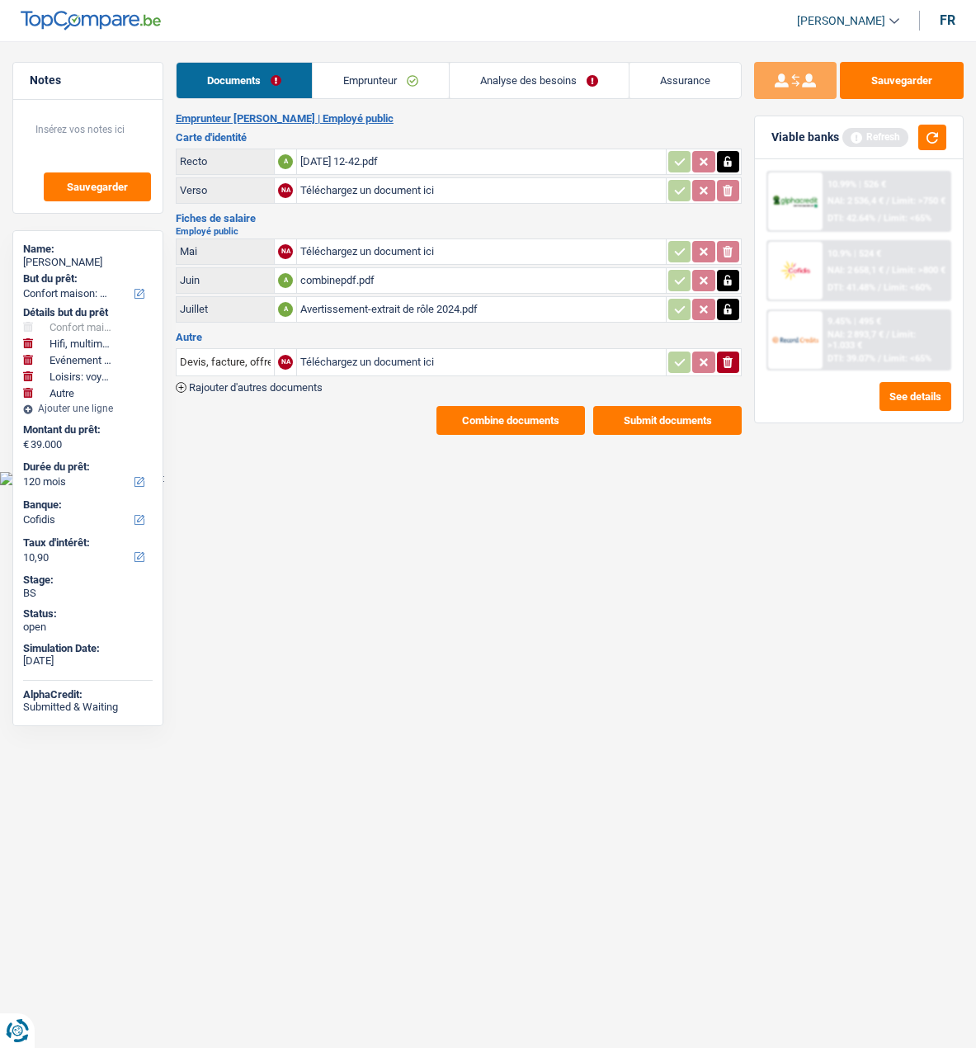
click at [516, 410] on button "Combine documents" at bounding box center [511, 420] width 149 height 29
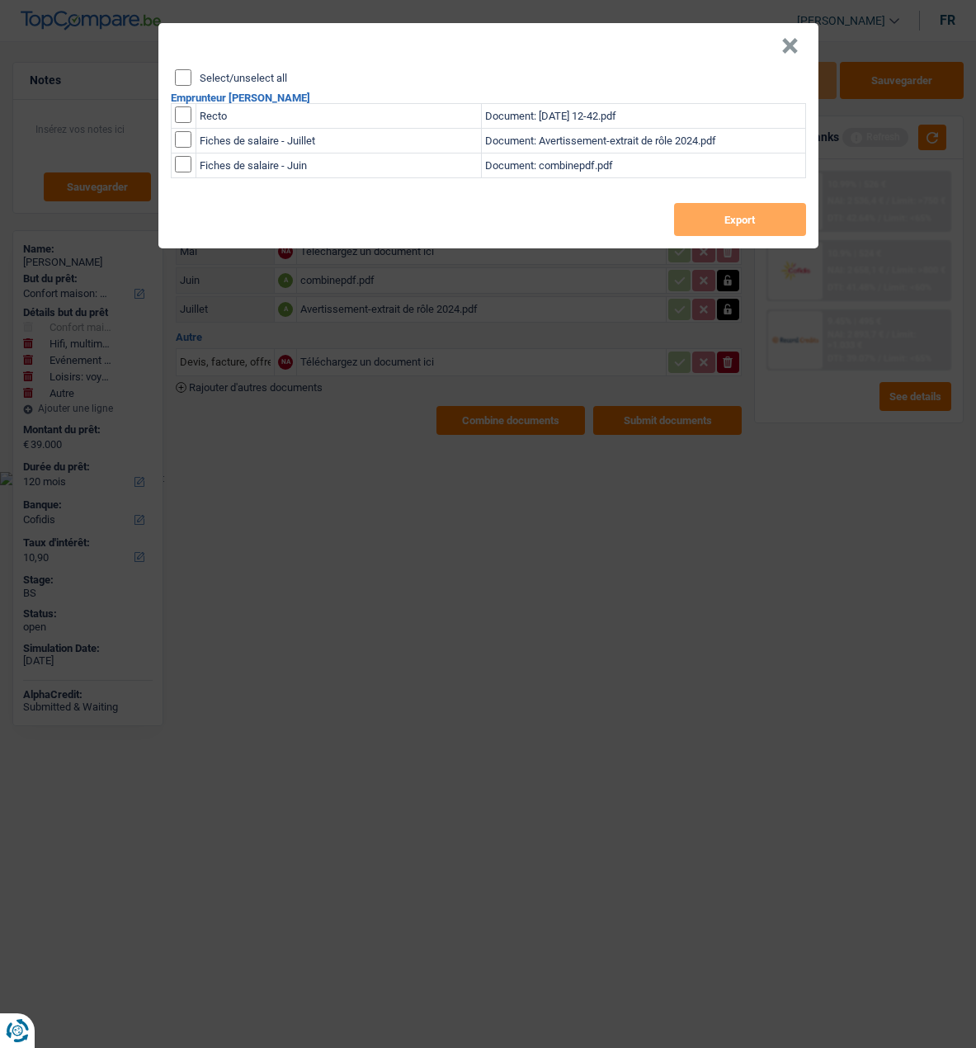
click at [187, 69] on input "Select/unselect all" at bounding box center [183, 77] width 17 height 17
checkbox input "true"
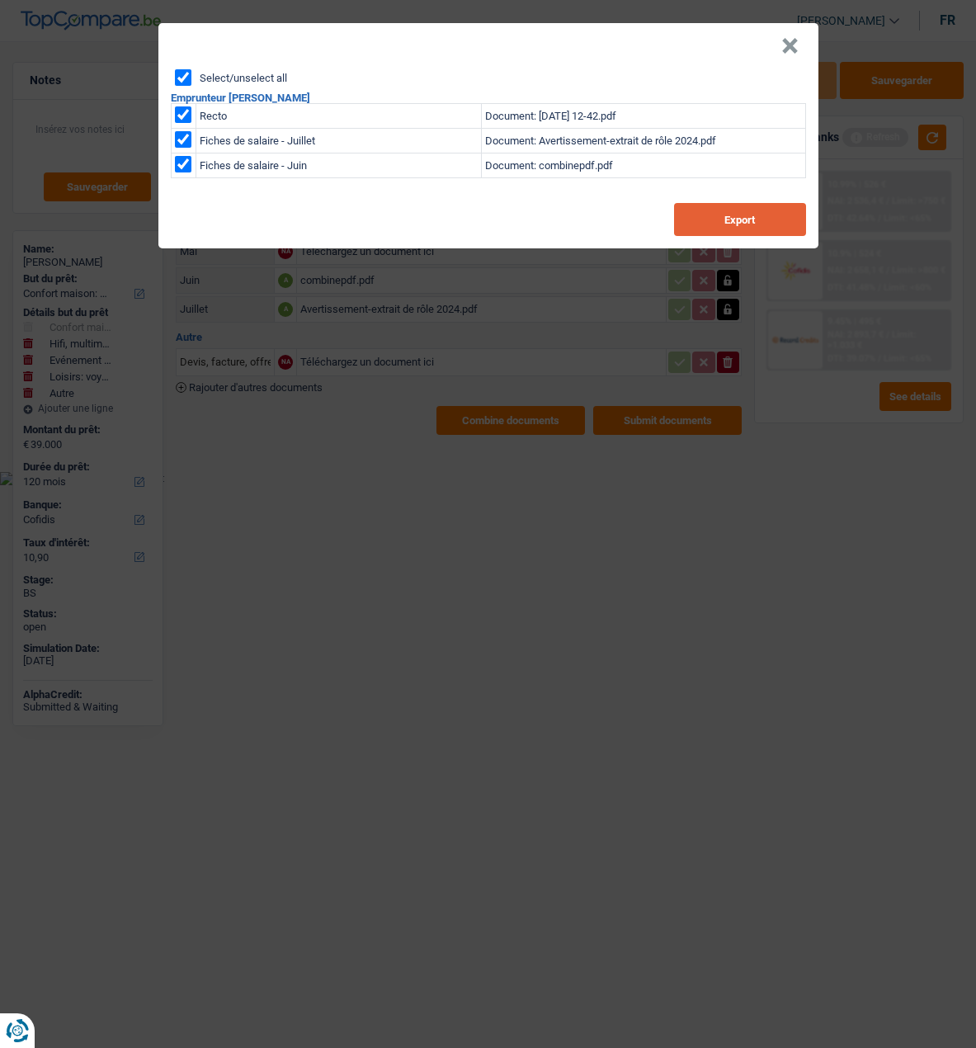
click at [735, 203] on button "Export" at bounding box center [740, 219] width 132 height 33
click at [787, 43] on button "×" at bounding box center [790, 46] width 17 height 17
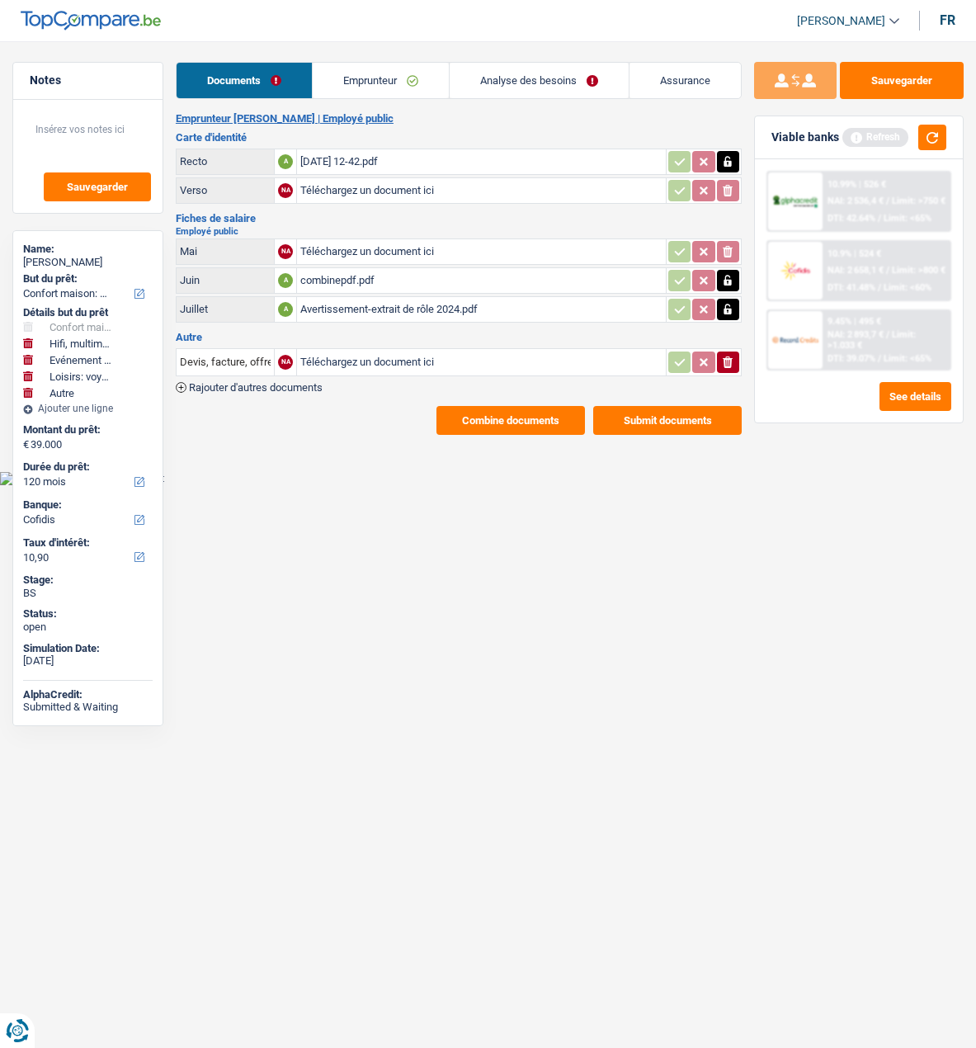
click at [407, 85] on link "Emprunteur" at bounding box center [381, 80] width 136 height 35
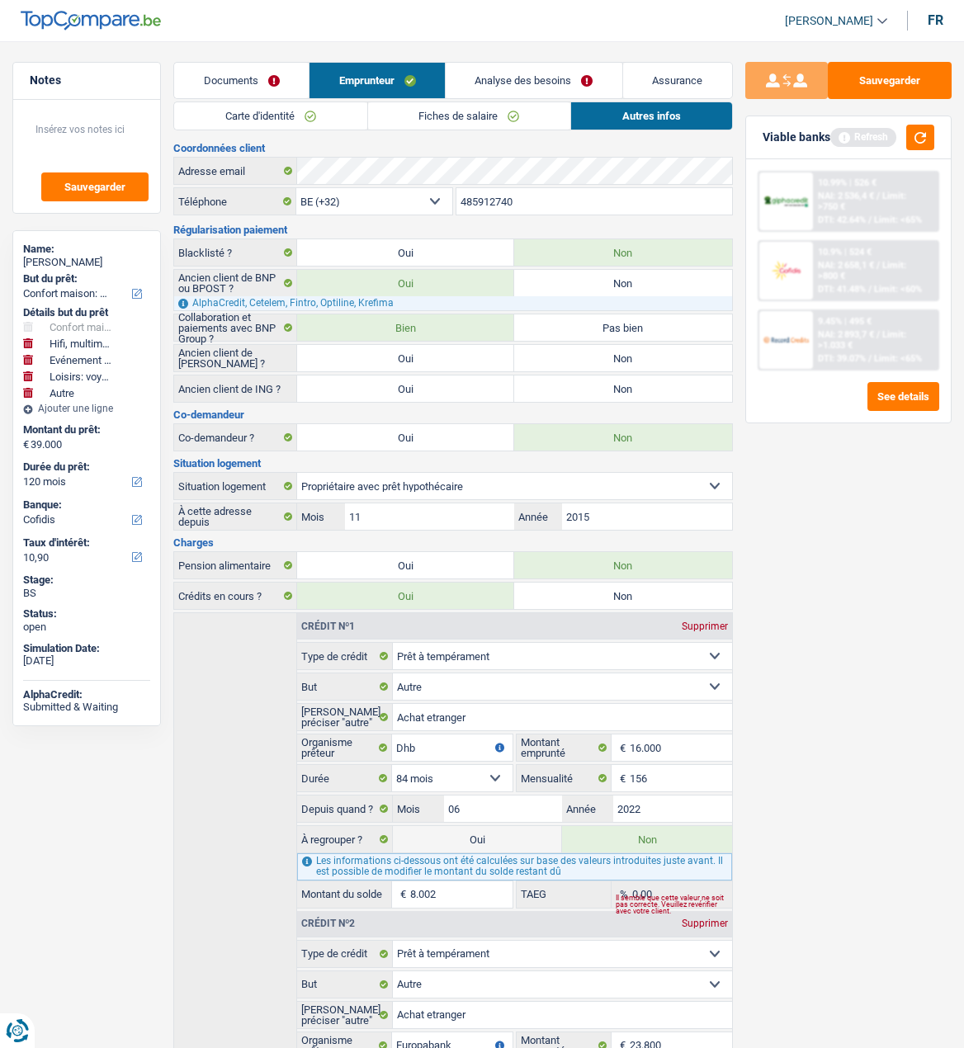
click at [503, 116] on link "Fiches de salaire" at bounding box center [469, 115] width 202 height 27
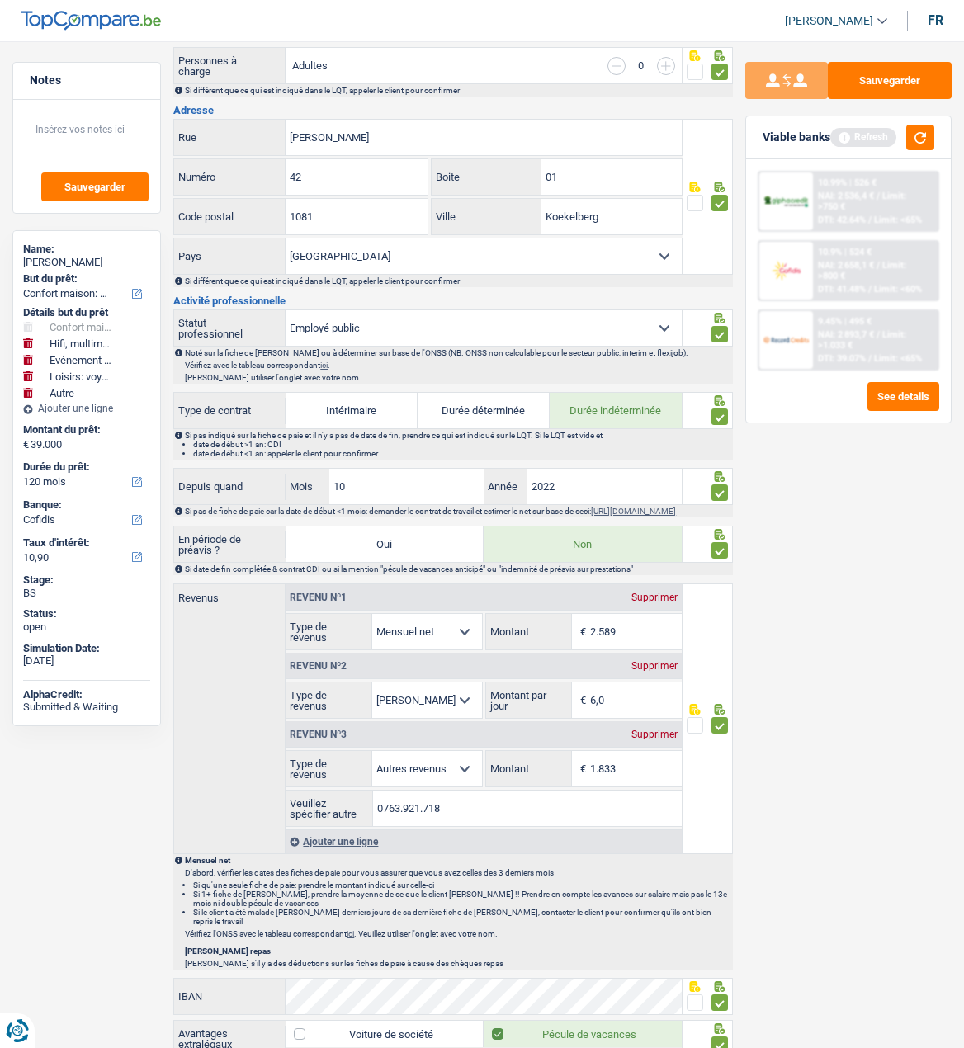
scroll to position [578, 0]
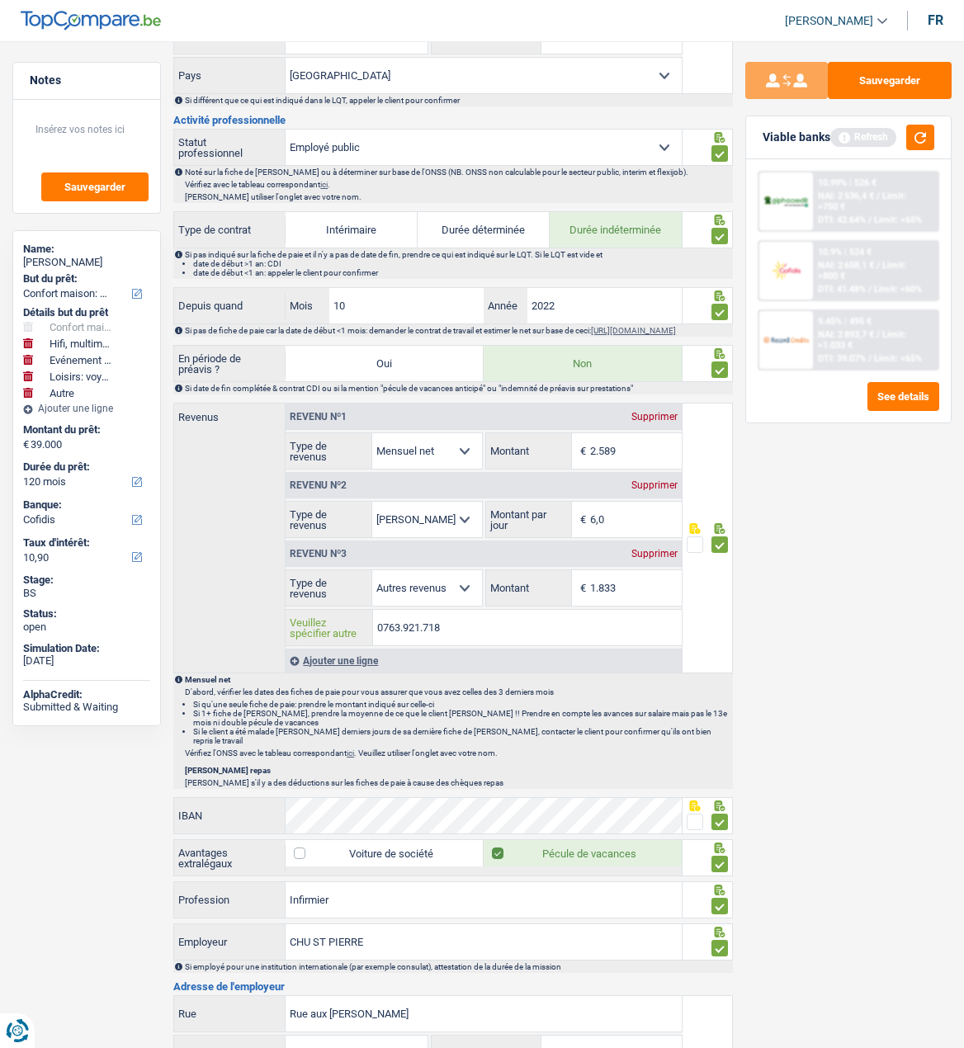
click at [457, 635] on input "0763.921.718" at bounding box center [527, 627] width 309 height 35
click at [785, 685] on div "Sauvegarder Viable banks Refresh 10.99% | 526 € NAI: 2 536,4 € / Limit: >750 € …" at bounding box center [848, 540] width 231 height 956
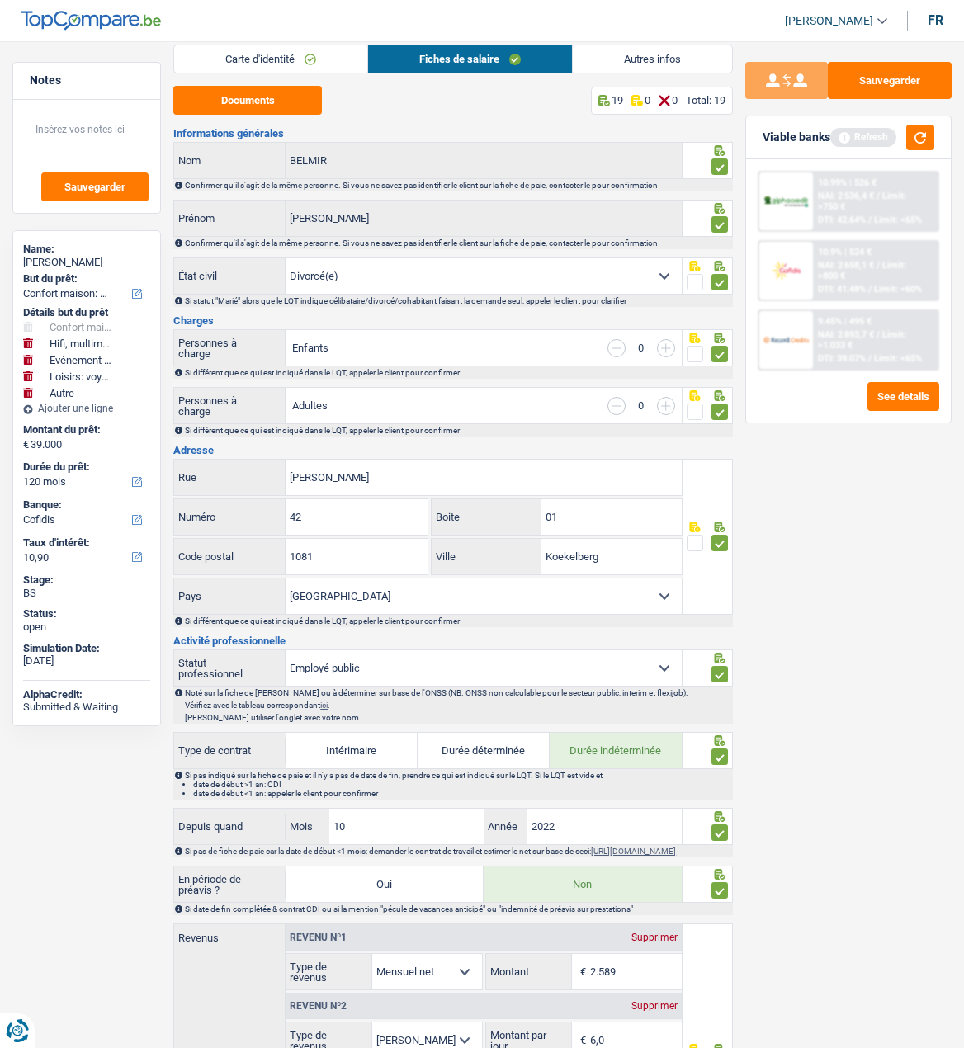
scroll to position [0, 0]
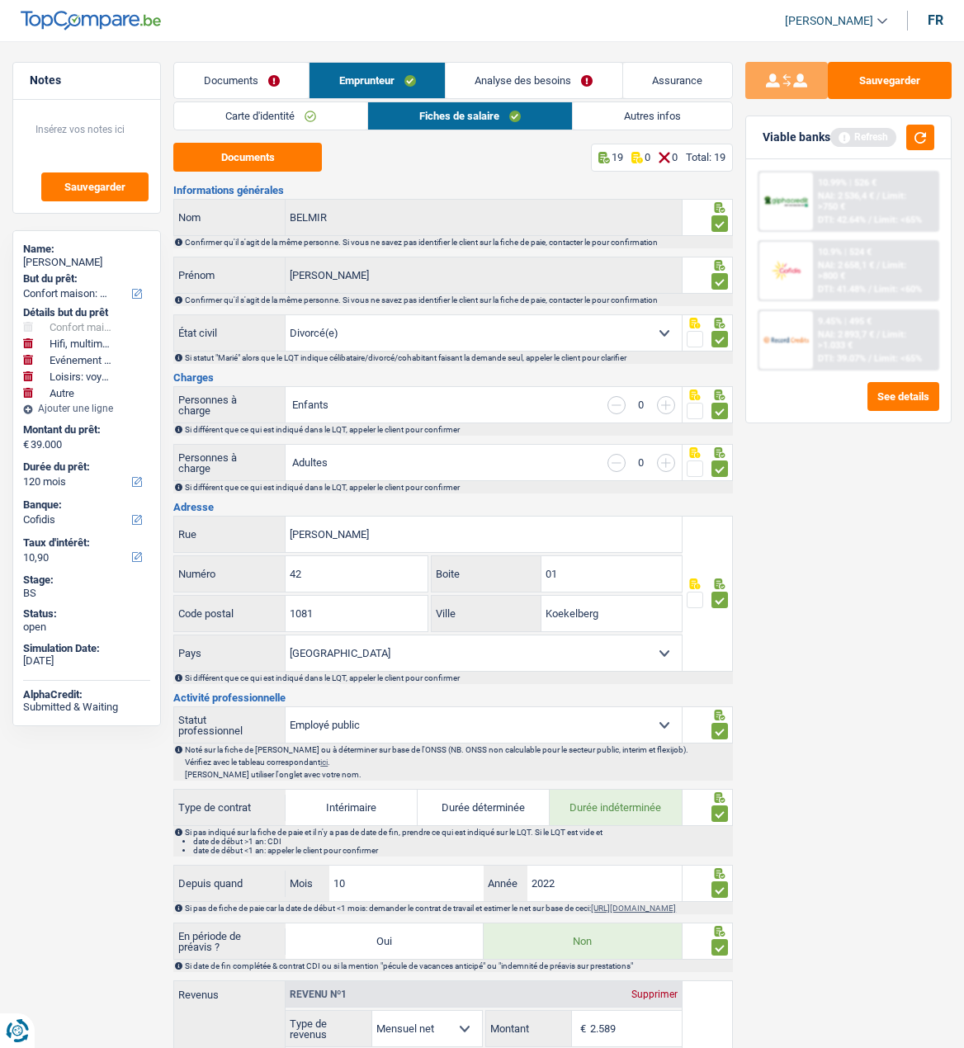
click at [572, 83] on link "Analyse des besoins" at bounding box center [534, 80] width 177 height 35
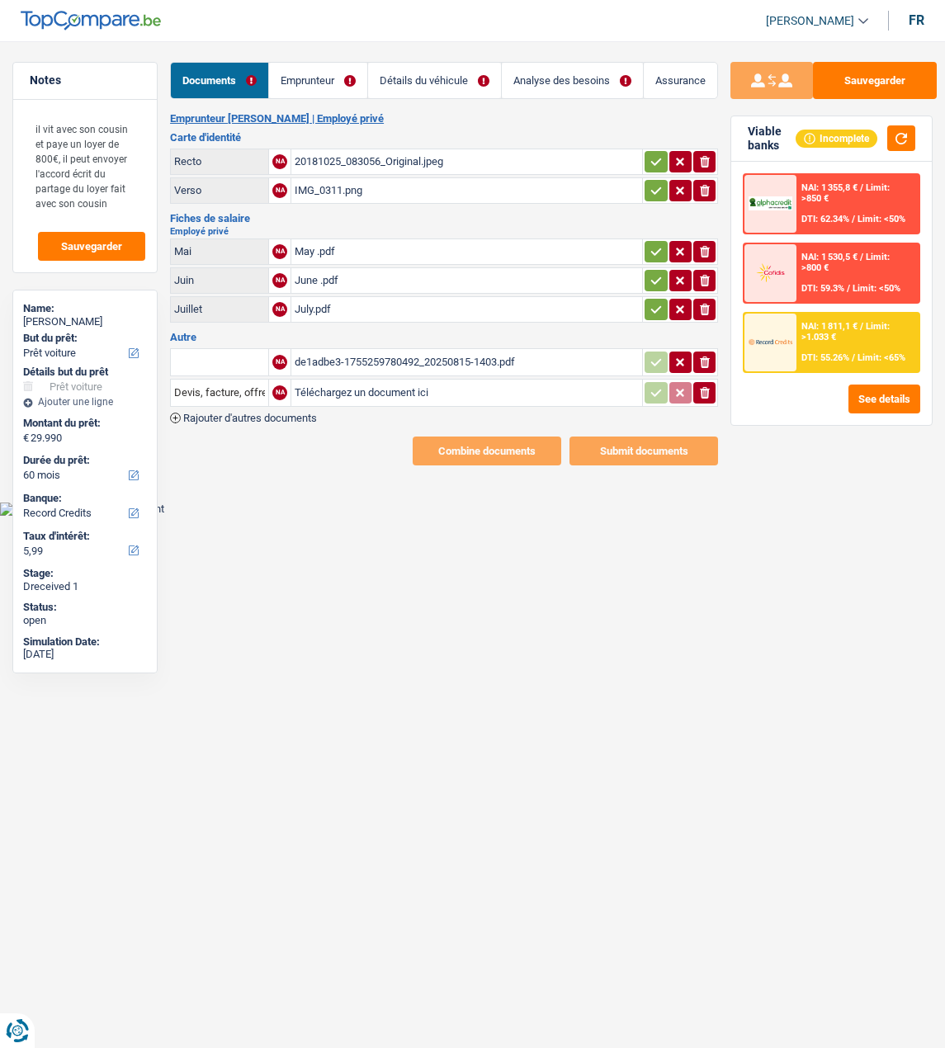
select select "car"
select select "60"
select select "record credits"
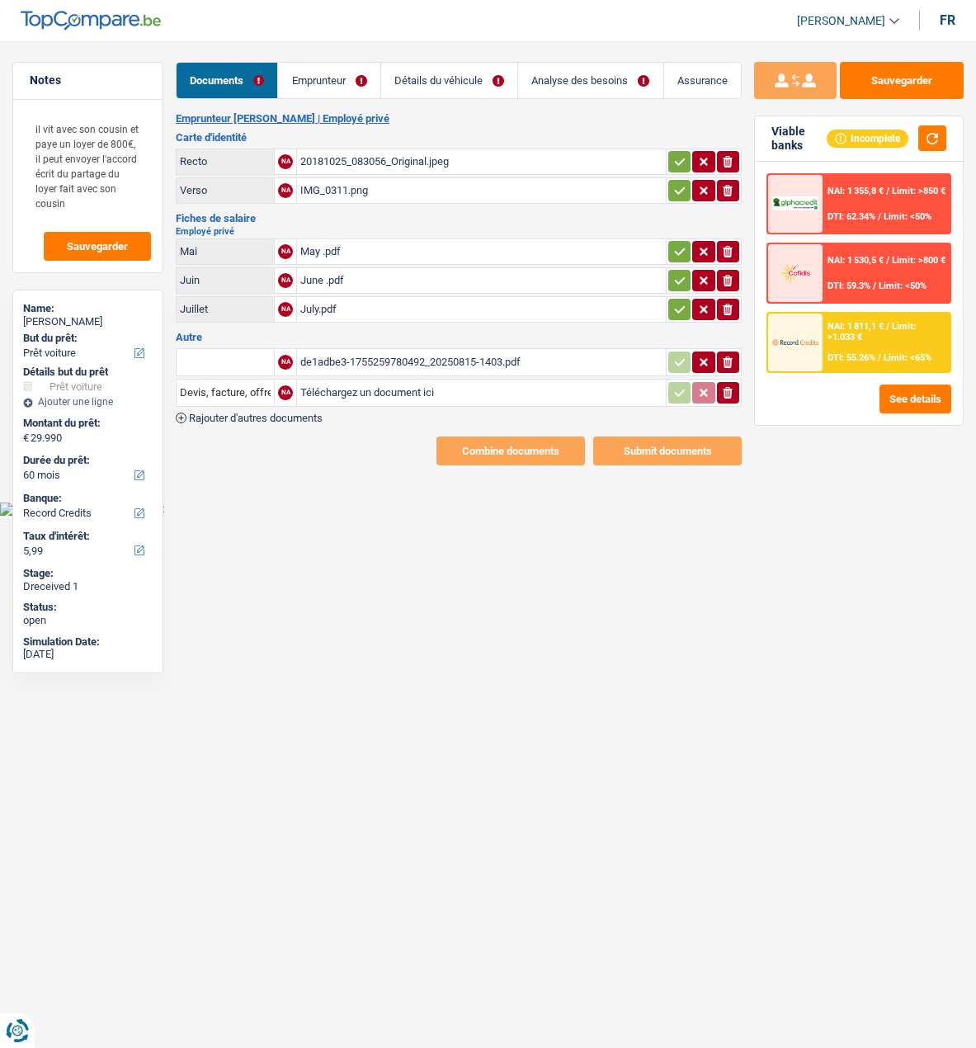
click at [347, 80] on link "Emprunteur" at bounding box center [329, 80] width 102 height 35
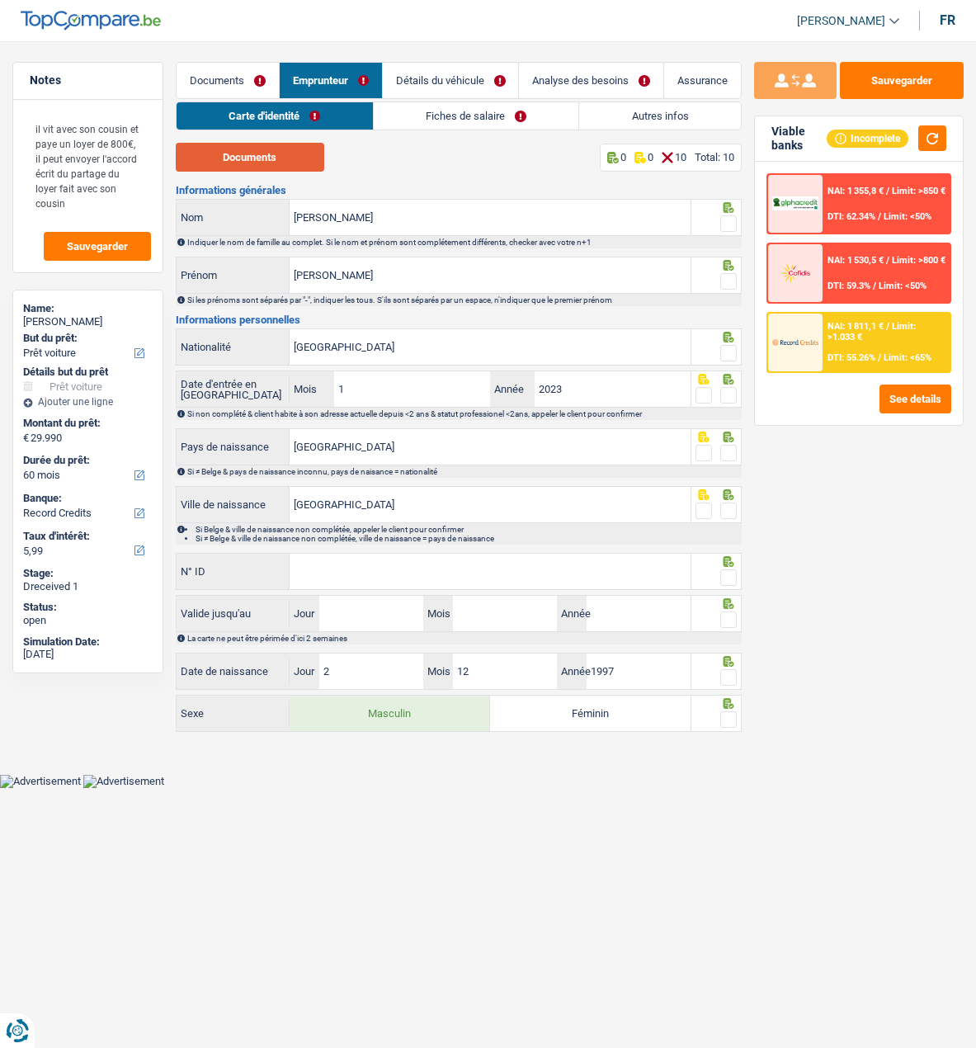
click at [246, 158] on button "Documents" at bounding box center [250, 157] width 149 height 29
click at [731, 219] on span at bounding box center [729, 223] width 17 height 17
click at [0, 0] on input "radio" at bounding box center [0, 0] width 0 height 0
click at [722, 278] on span at bounding box center [729, 281] width 17 height 17
click at [0, 0] on input "radio" at bounding box center [0, 0] width 0 height 0
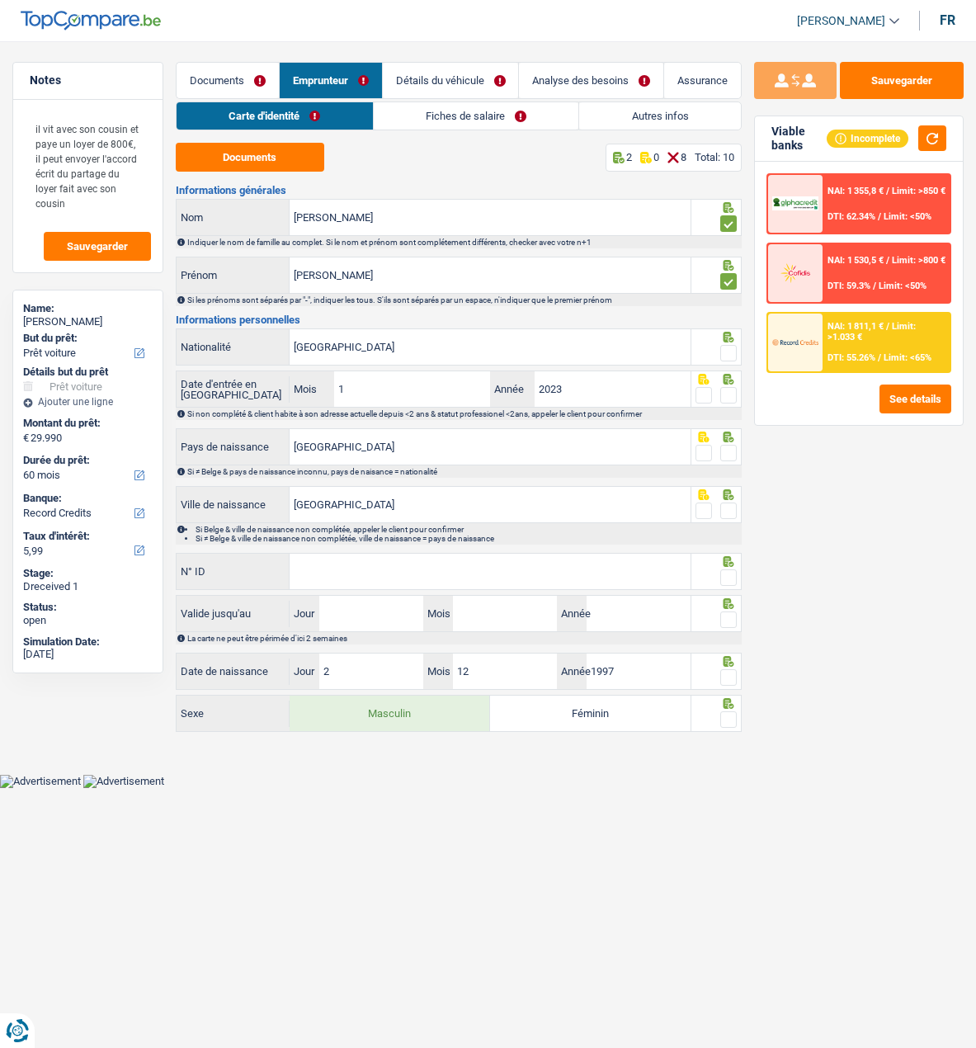
click at [360, 576] on input "N° ID" at bounding box center [490, 571] width 401 height 35
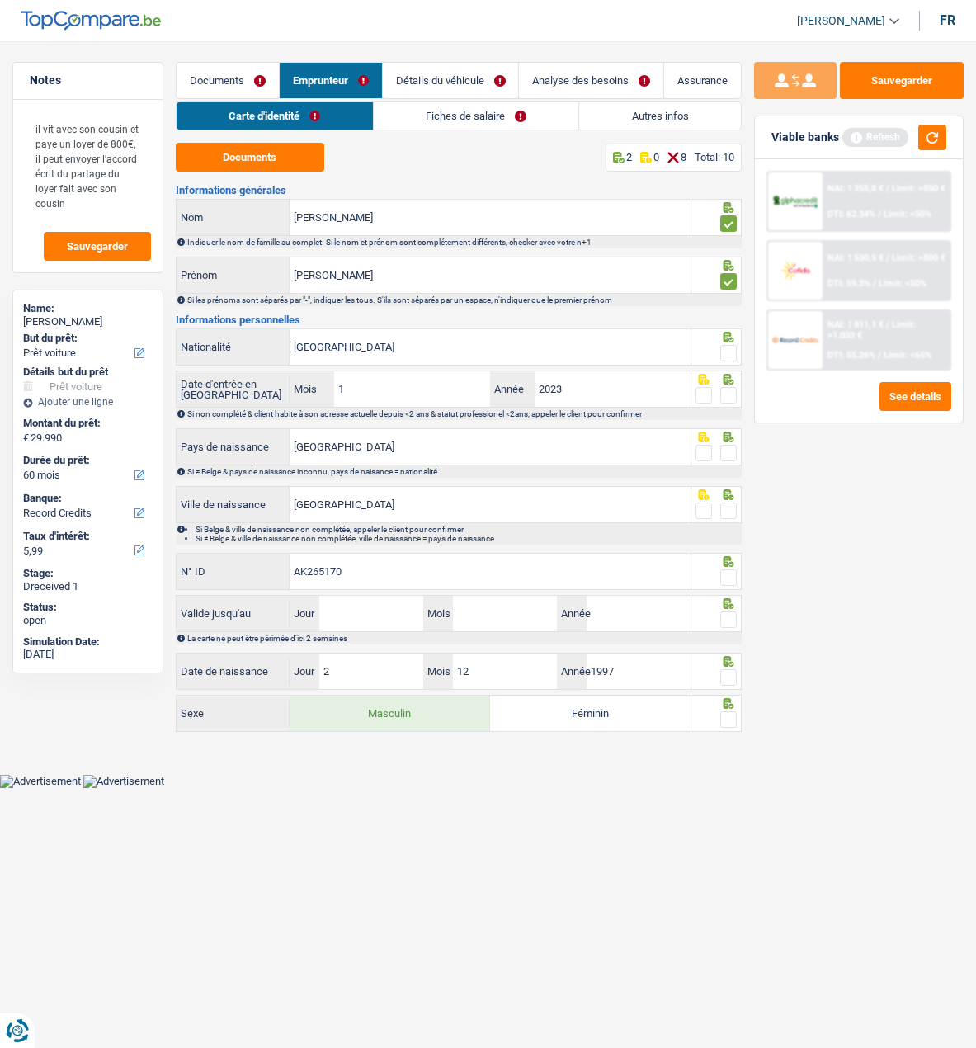
type input "AK265170"
click at [725, 574] on span at bounding box center [729, 578] width 17 height 17
click at [0, 0] on input "radio" at bounding box center [0, 0] width 0 height 0
drag, startPoint x: 603, startPoint y: 624, endPoint x: 619, endPoint y: 618, distance: 17.5
click at [603, 624] on input "Année" at bounding box center [639, 613] width 104 height 35
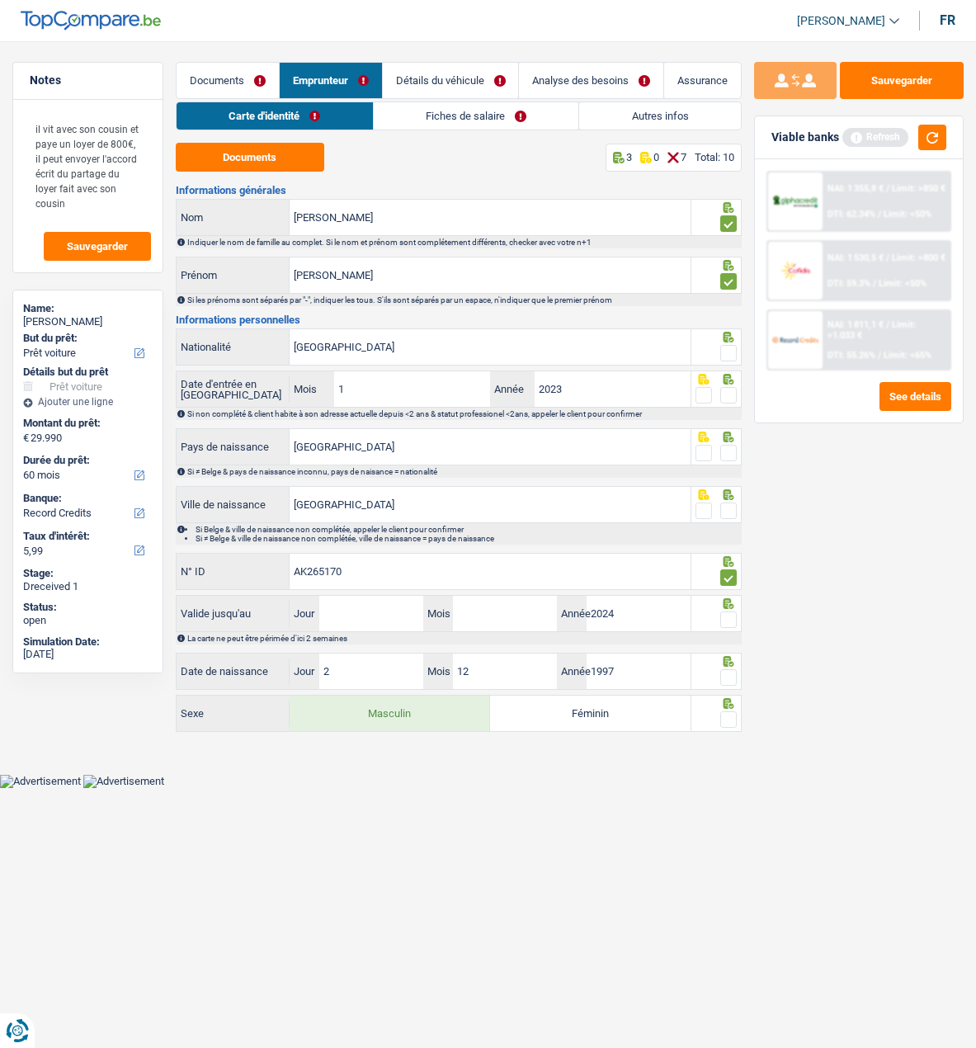
type input "2024"
click at [514, 607] on input "Mois" at bounding box center [505, 613] width 104 height 35
type input "01"
click at [399, 614] on input "Jour" at bounding box center [371, 613] width 104 height 35
drag, startPoint x: 362, startPoint y: 603, endPoint x: 392, endPoint y: 581, distance: 37.8
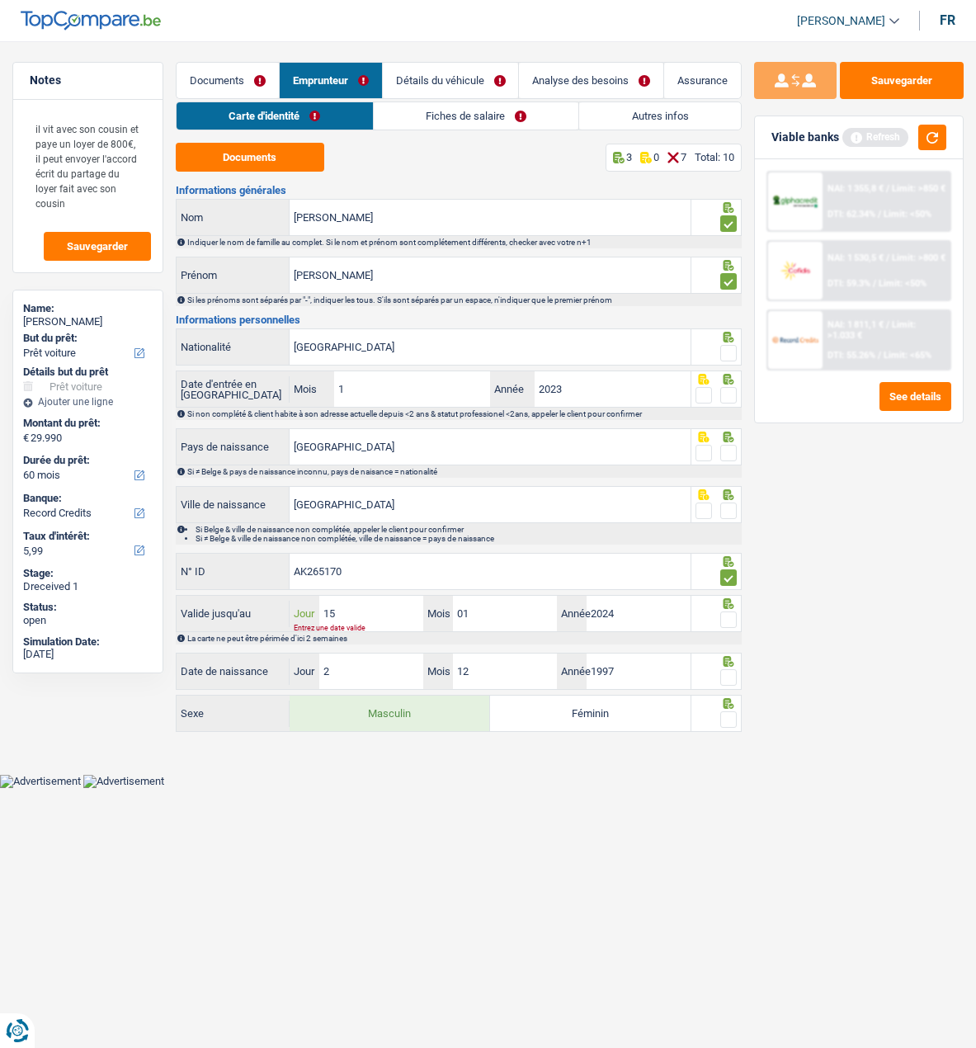
click at [371, 596] on input "15" at bounding box center [371, 613] width 104 height 35
type input "1"
type input "01"
type input "2026"
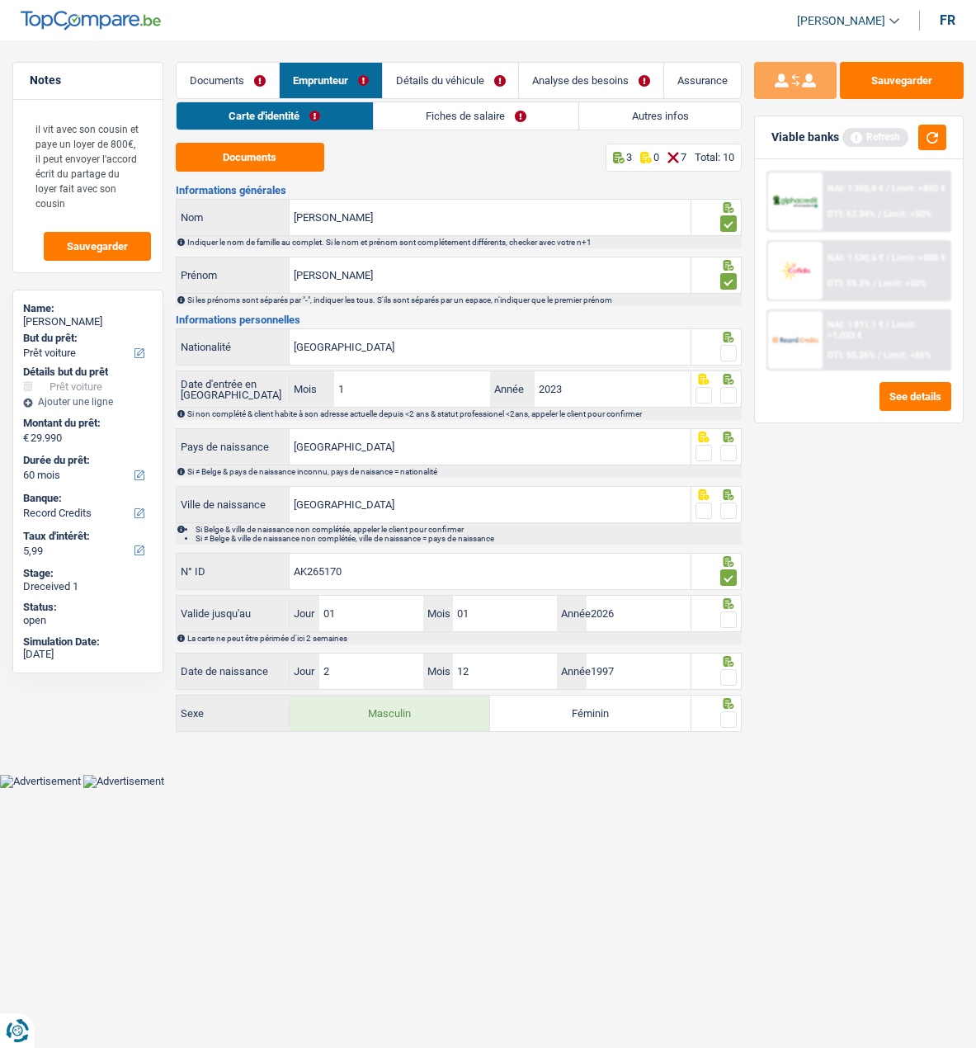
click at [729, 615] on span at bounding box center [729, 620] width 17 height 17
click at [0, 0] on input "radio" at bounding box center [0, 0] width 0 height 0
drag, startPoint x: 385, startPoint y: 507, endPoint x: 257, endPoint y: 500, distance: 128.1
click at [258, 502] on div "[GEOGRAPHIC_DATA] Ville de naissance" at bounding box center [434, 504] width 514 height 35
type input "[GEOGRAPHIC_DATA]"
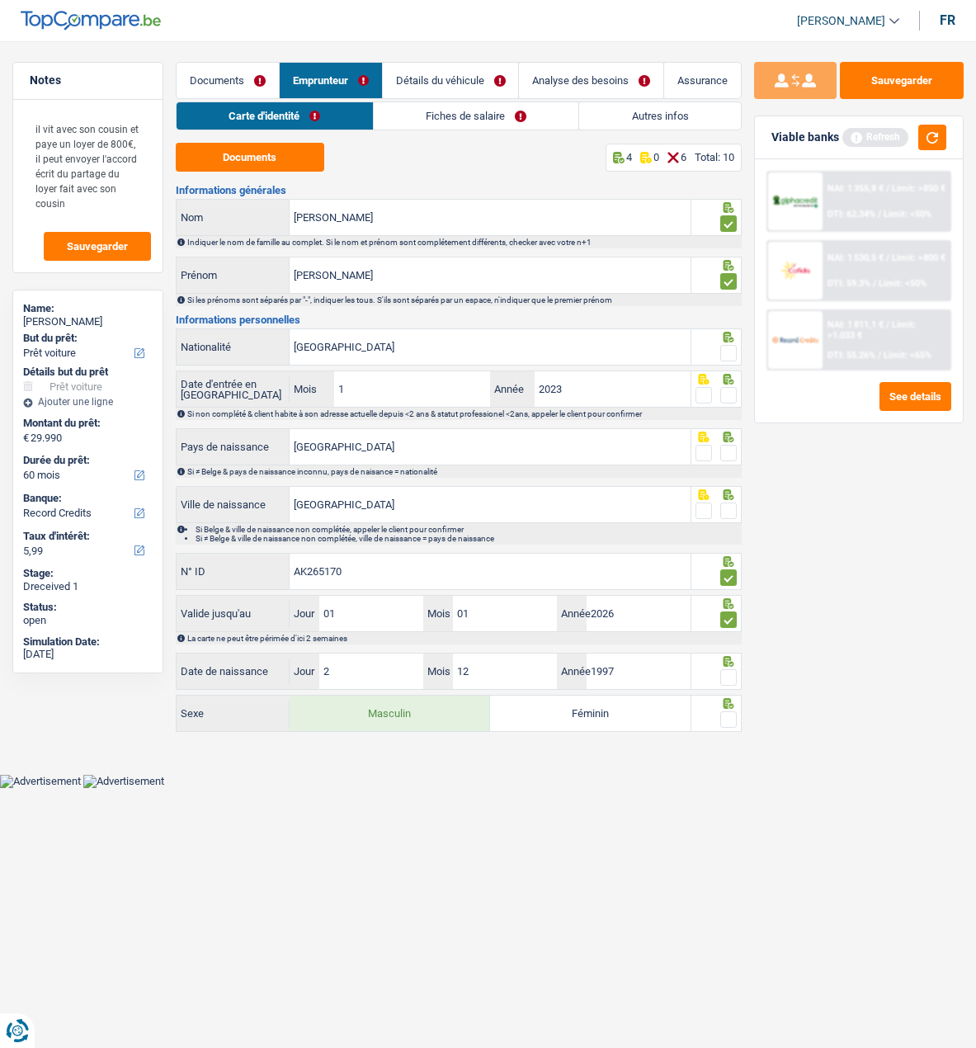
click at [726, 507] on span at bounding box center [729, 511] width 17 height 17
click at [0, 0] on input "radio" at bounding box center [0, 0] width 0 height 0
click at [730, 447] on span at bounding box center [729, 453] width 17 height 17
click at [0, 0] on input "radio" at bounding box center [0, 0] width 0 height 0
click at [729, 391] on span at bounding box center [729, 395] width 17 height 17
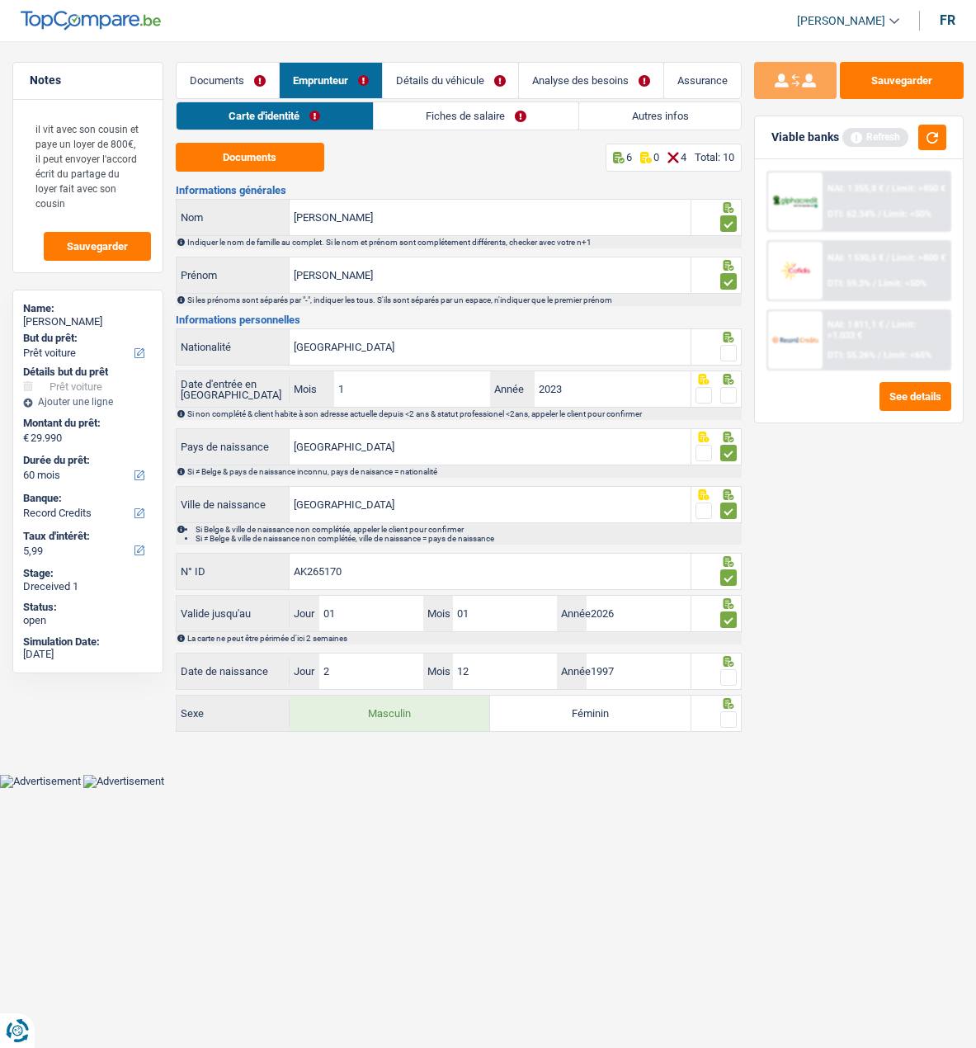
click at [0, 0] on input "radio" at bounding box center [0, 0] width 0 height 0
click at [726, 348] on span at bounding box center [729, 353] width 17 height 17
click at [0, 0] on input "radio" at bounding box center [0, 0] width 0 height 0
click at [649, 616] on input "2026" at bounding box center [639, 613] width 104 height 35
type input "2028"
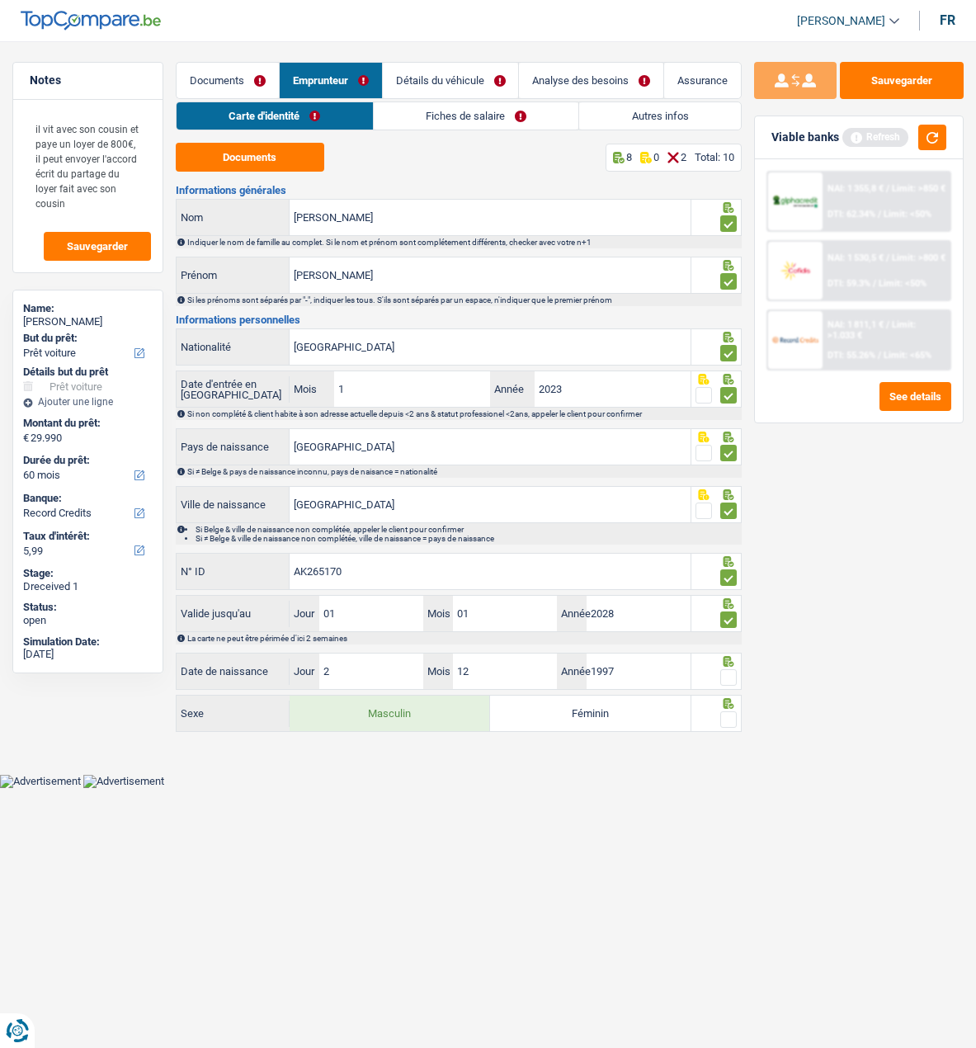
click at [728, 669] on span at bounding box center [729, 677] width 17 height 17
click at [0, 0] on input "radio" at bounding box center [0, 0] width 0 height 0
click at [726, 713] on span at bounding box center [729, 719] width 17 height 17
click at [0, 0] on input "radio" at bounding box center [0, 0] width 0 height 0
click at [470, 115] on link "Fiches de salaire" at bounding box center [476, 115] width 205 height 27
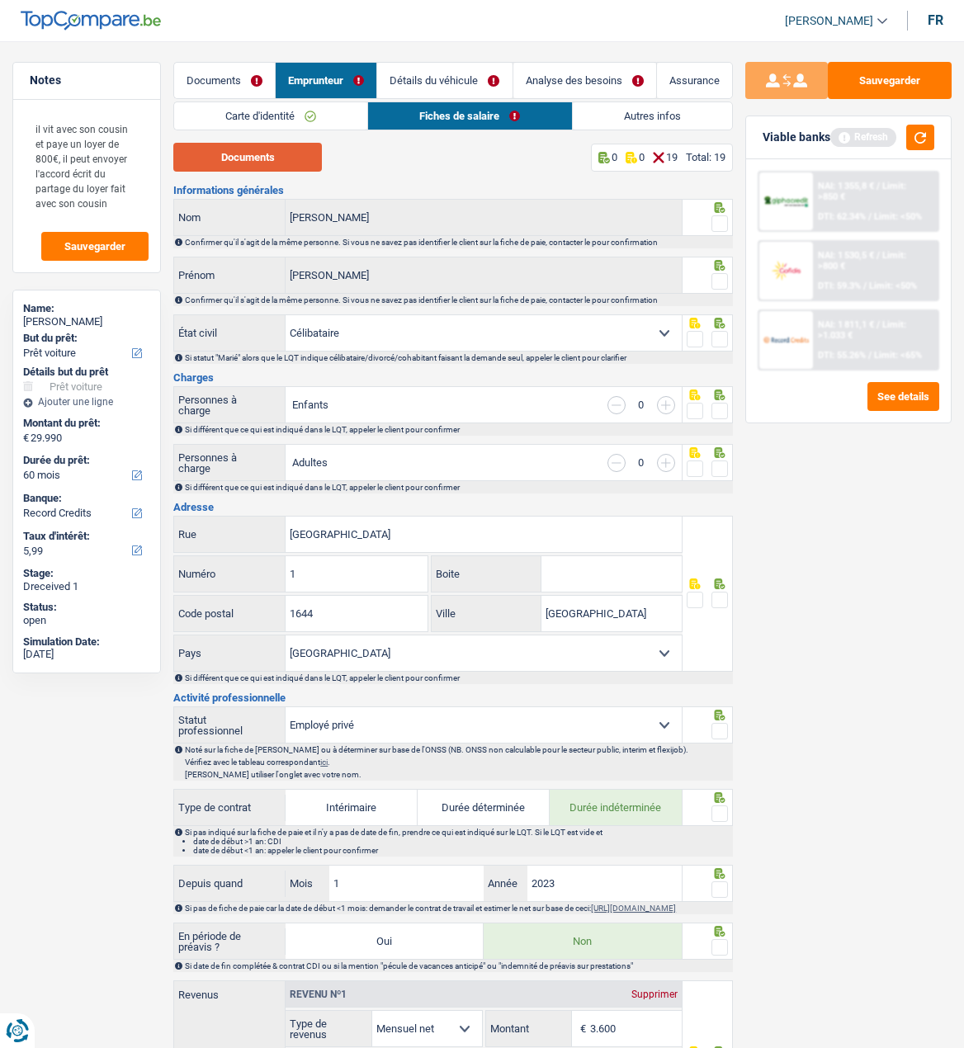
click at [297, 161] on button "Documents" at bounding box center [247, 157] width 149 height 29
click at [721, 215] on span at bounding box center [719, 223] width 17 height 17
click at [0, 0] on input "radio" at bounding box center [0, 0] width 0 height 0
click at [722, 272] on div at bounding box center [719, 282] width 17 height 21
click at [716, 277] on span at bounding box center [719, 281] width 17 height 17
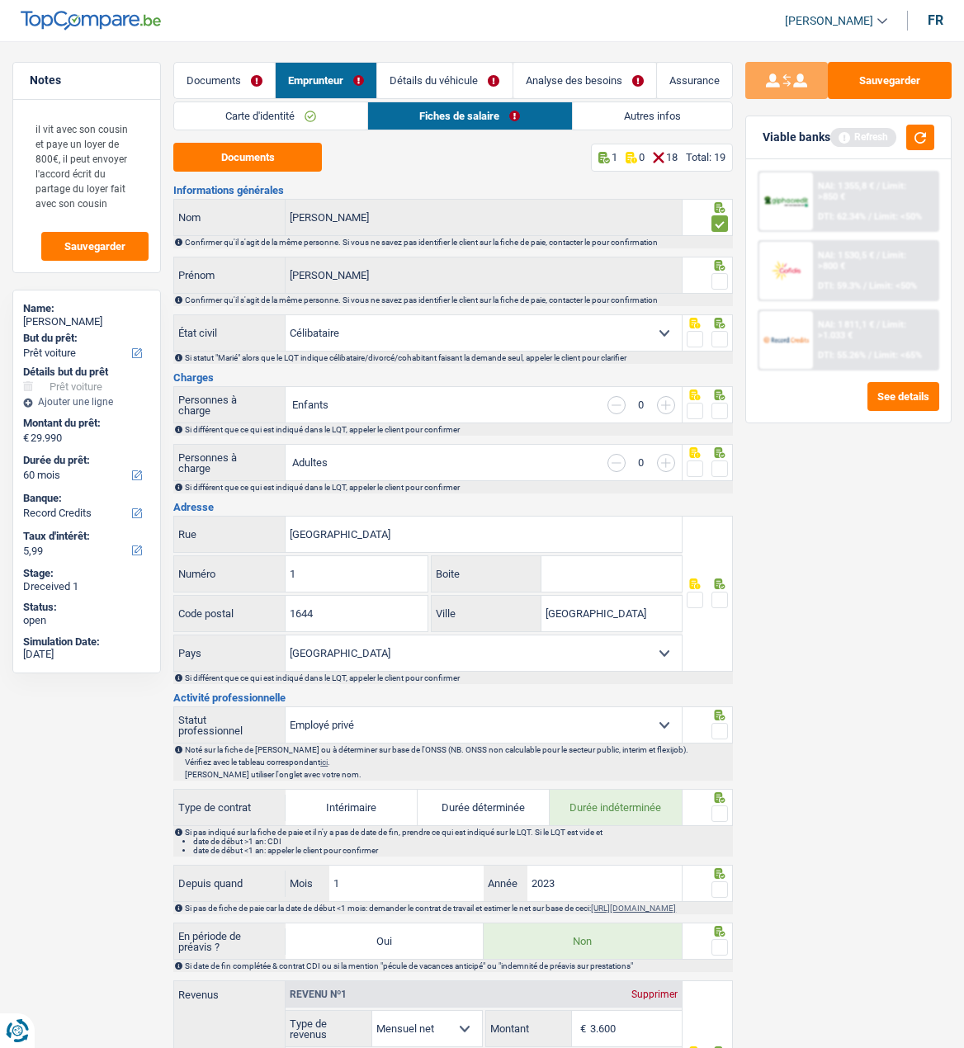
click at [0, 0] on input "radio" at bounding box center [0, 0] width 0 height 0
click at [716, 338] on span at bounding box center [719, 339] width 17 height 17
click at [0, 0] on input "radio" at bounding box center [0, 0] width 0 height 0
click at [726, 409] on span at bounding box center [719, 411] width 17 height 17
click at [0, 0] on input "radio" at bounding box center [0, 0] width 0 height 0
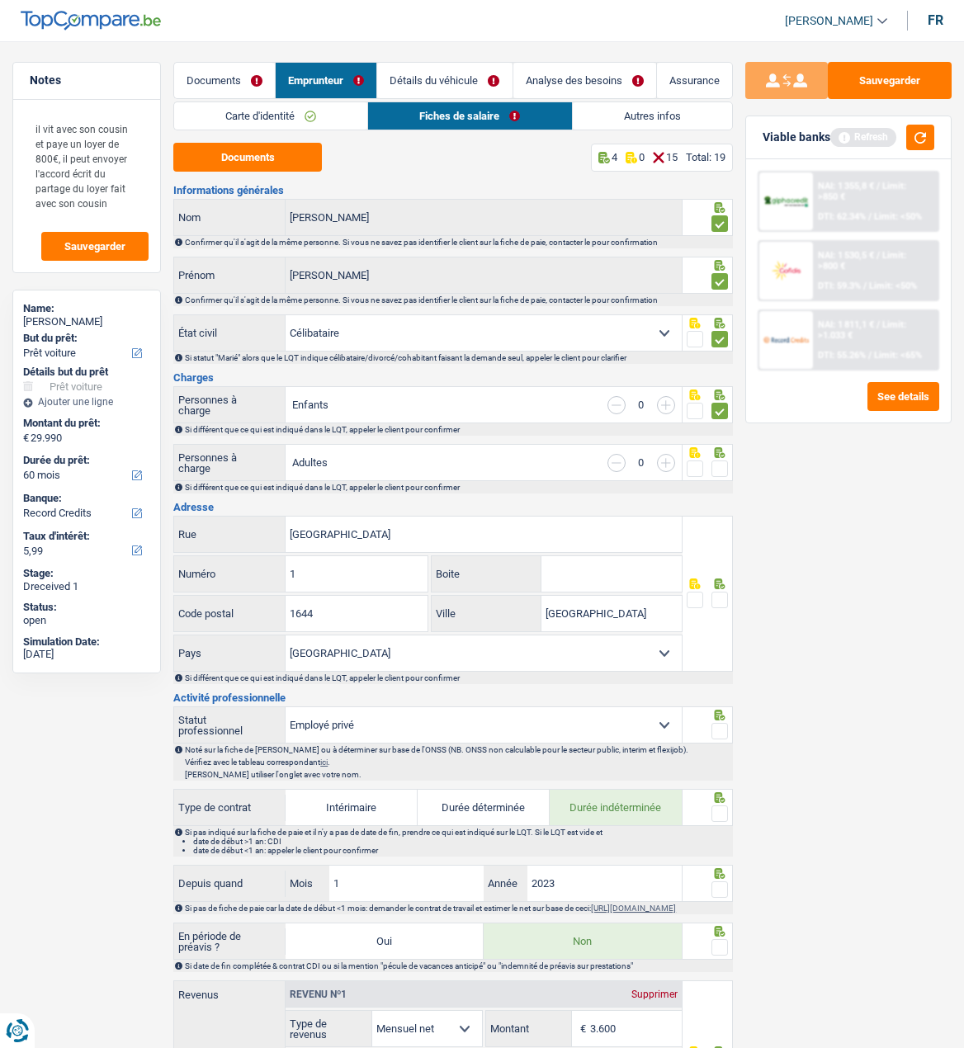
click at [721, 466] on span at bounding box center [719, 469] width 17 height 17
click at [0, 0] on input "radio" at bounding box center [0, 0] width 0 height 0
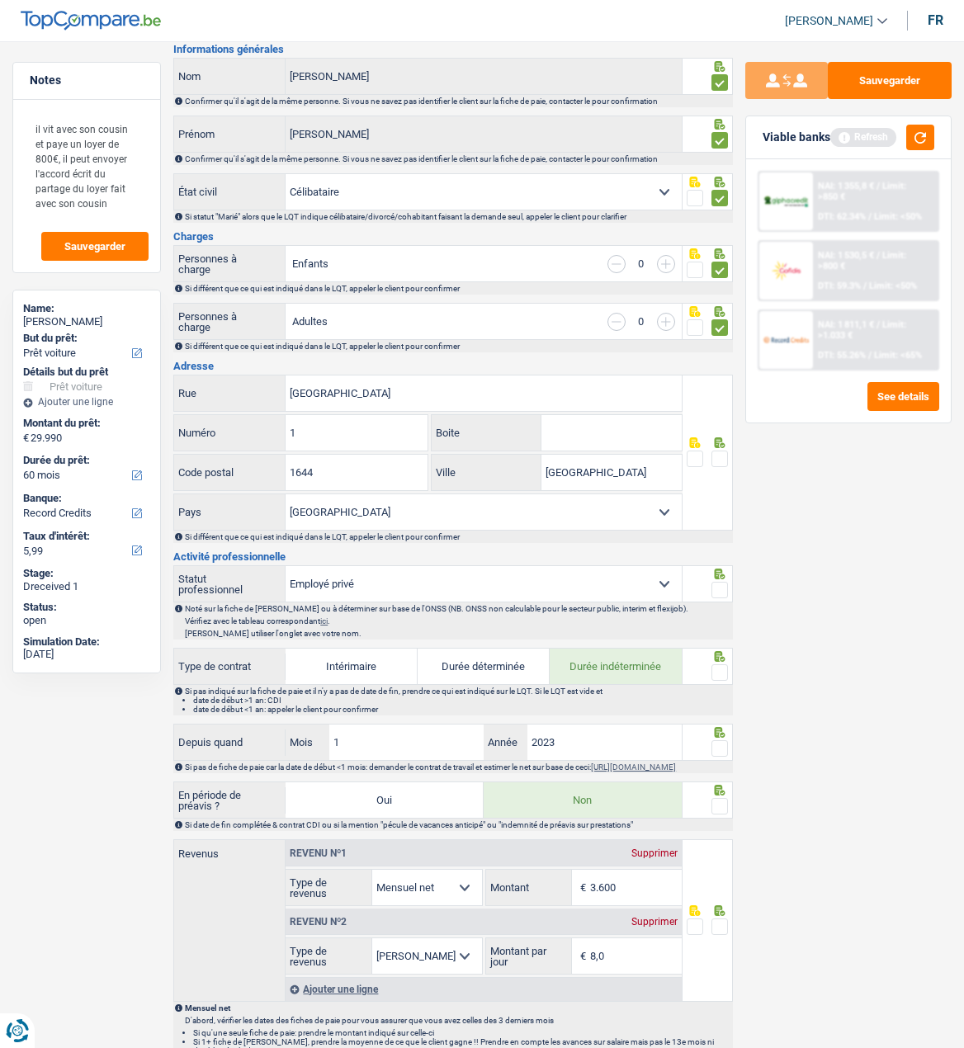
scroll to position [165, 0]
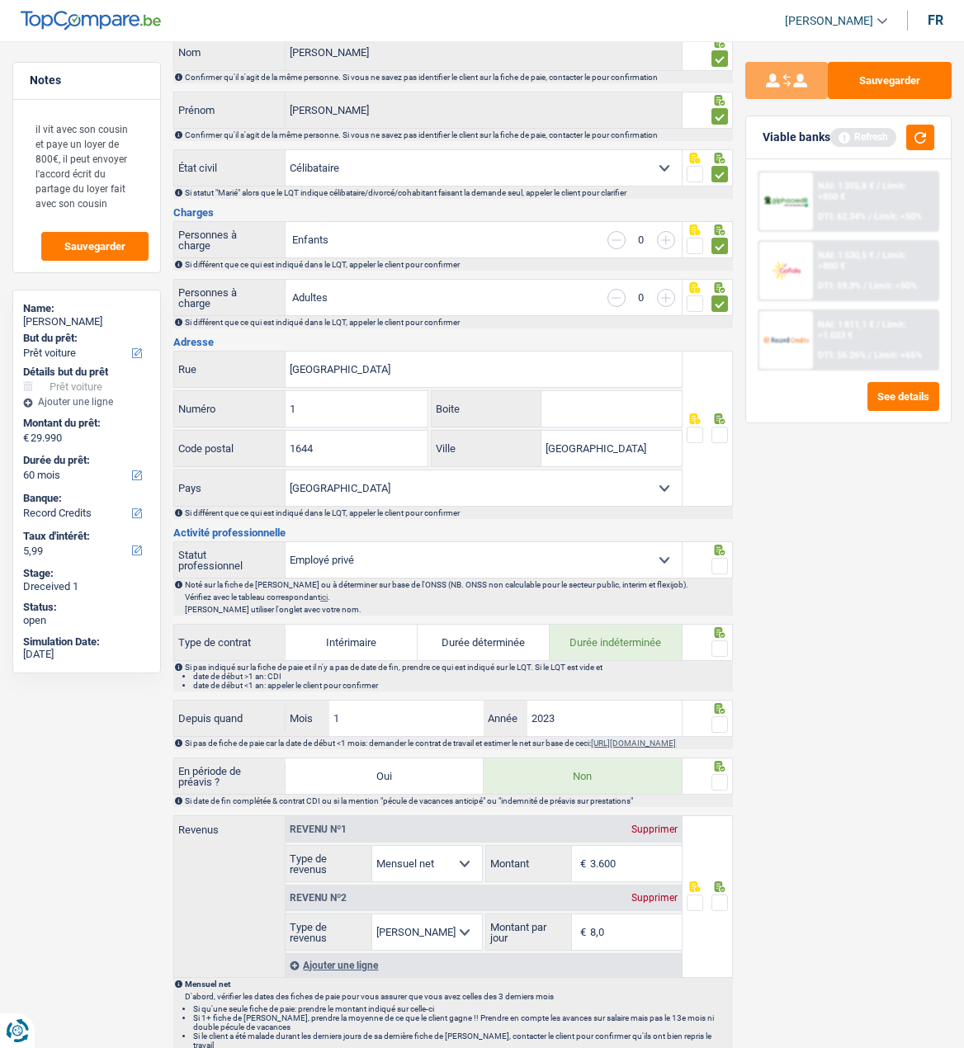
click at [716, 430] on span at bounding box center [719, 435] width 17 height 17
click at [0, 0] on input "radio" at bounding box center [0, 0] width 0 height 0
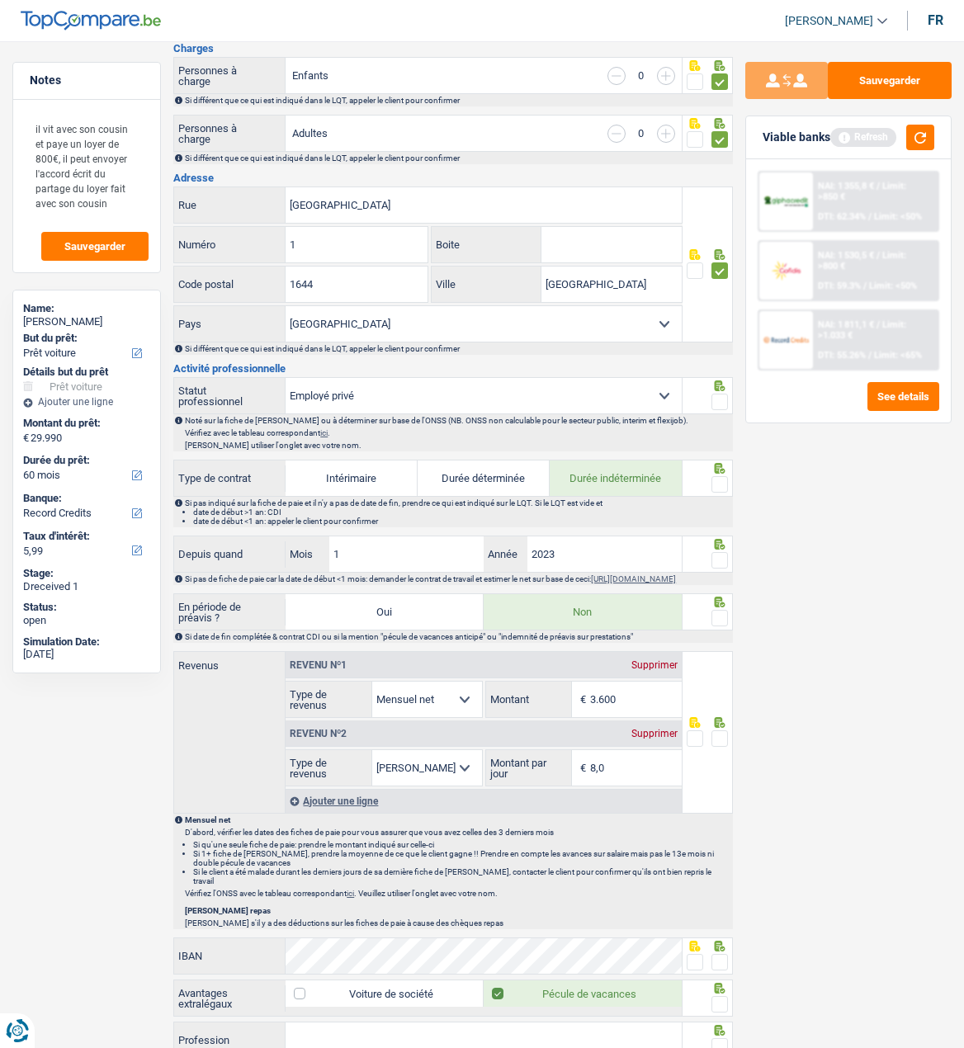
scroll to position [330, 0]
click at [715, 399] on span at bounding box center [719, 401] width 17 height 17
click at [0, 0] on input "radio" at bounding box center [0, 0] width 0 height 0
click at [724, 479] on span at bounding box center [719, 483] width 17 height 17
click at [0, 0] on input "radio" at bounding box center [0, 0] width 0 height 0
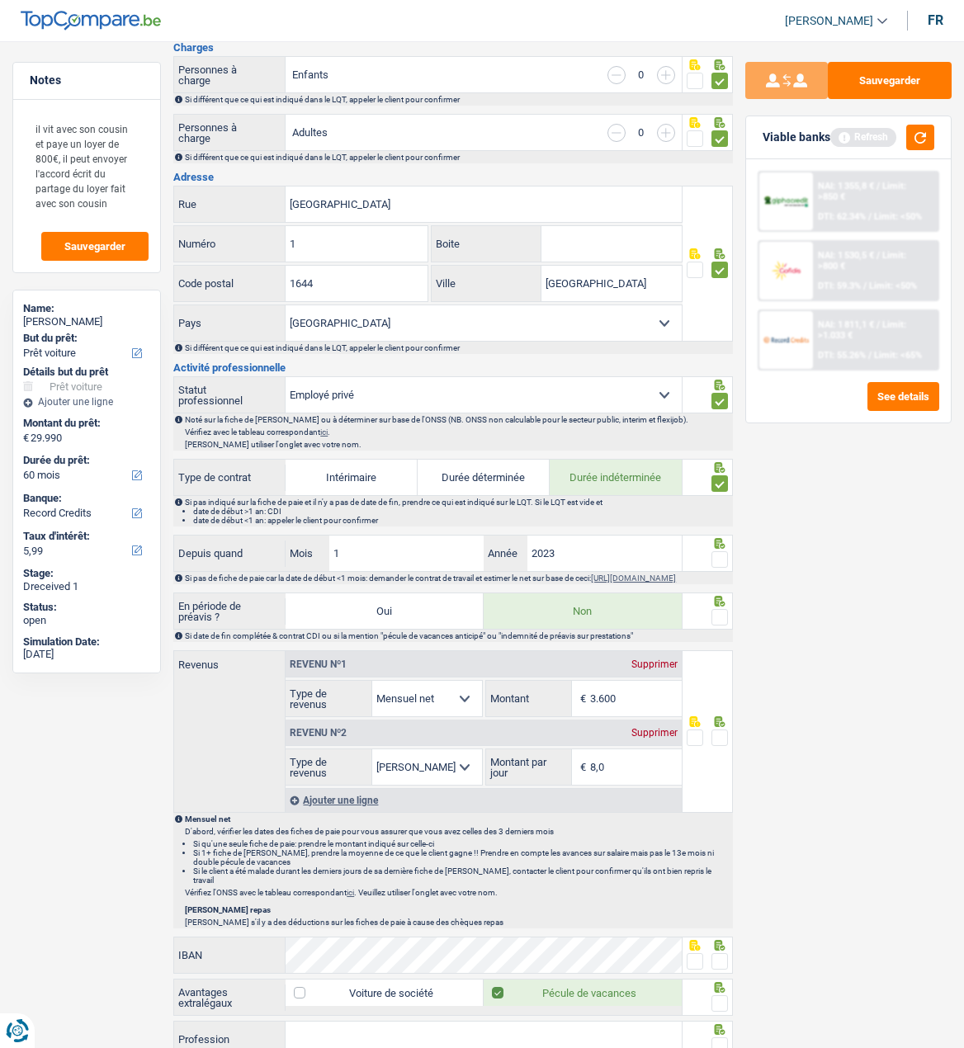
click at [720, 555] on span at bounding box center [719, 559] width 17 height 17
click at [0, 0] on input "radio" at bounding box center [0, 0] width 0 height 0
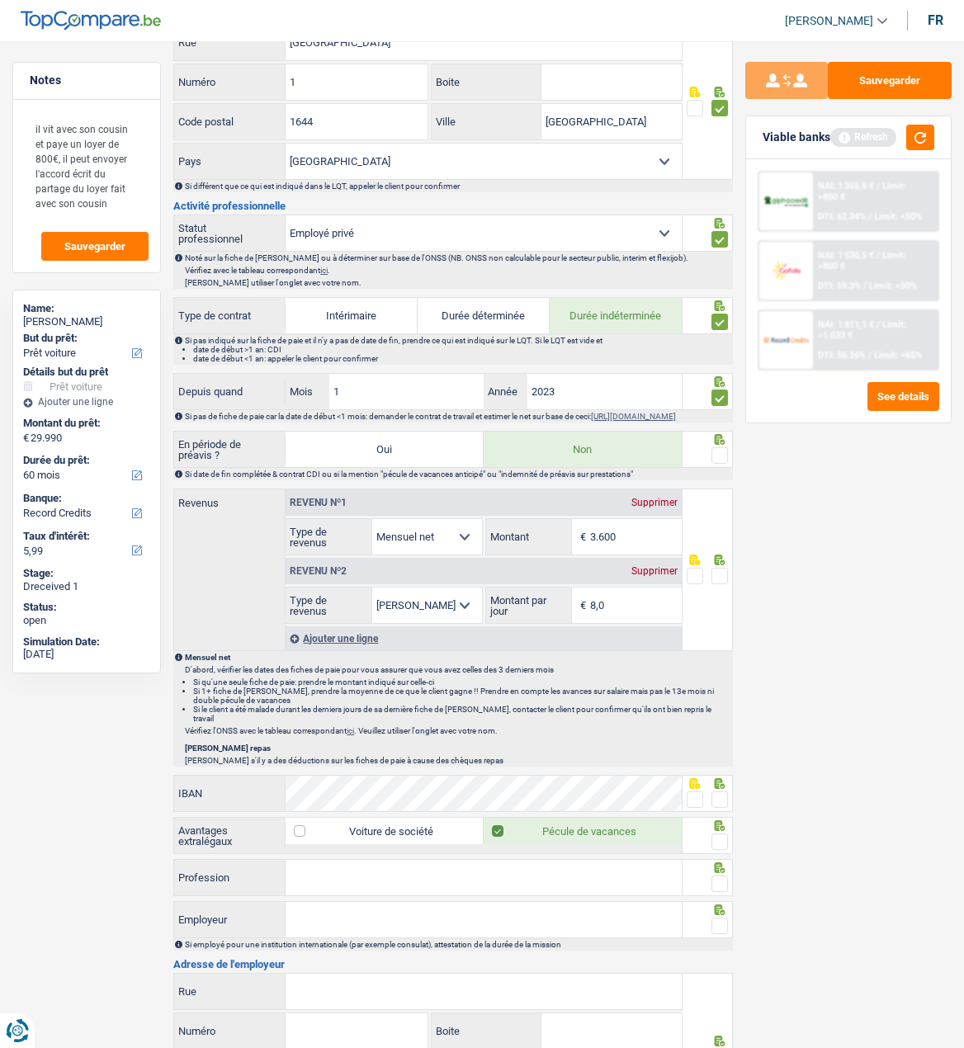
scroll to position [495, 0]
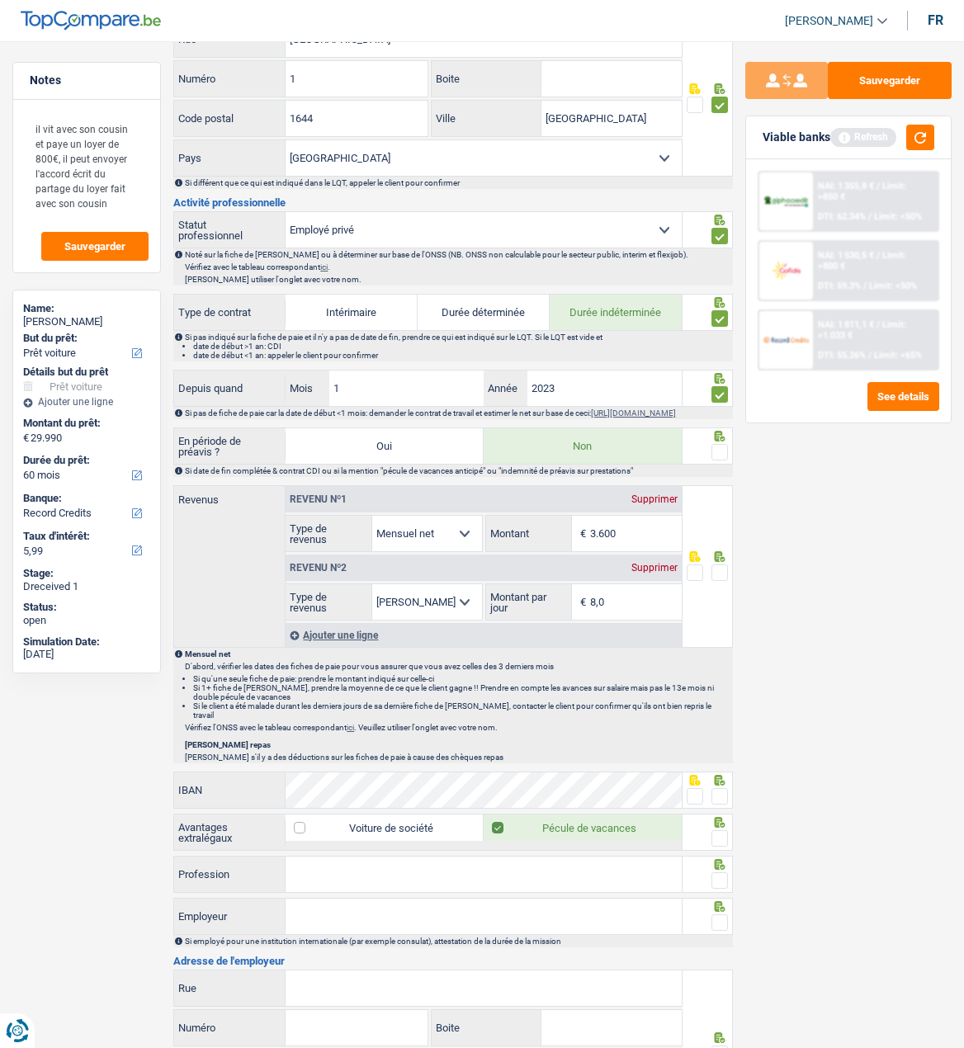
click at [721, 451] on span at bounding box center [719, 452] width 17 height 17
click at [0, 0] on input "radio" at bounding box center [0, 0] width 0 height 0
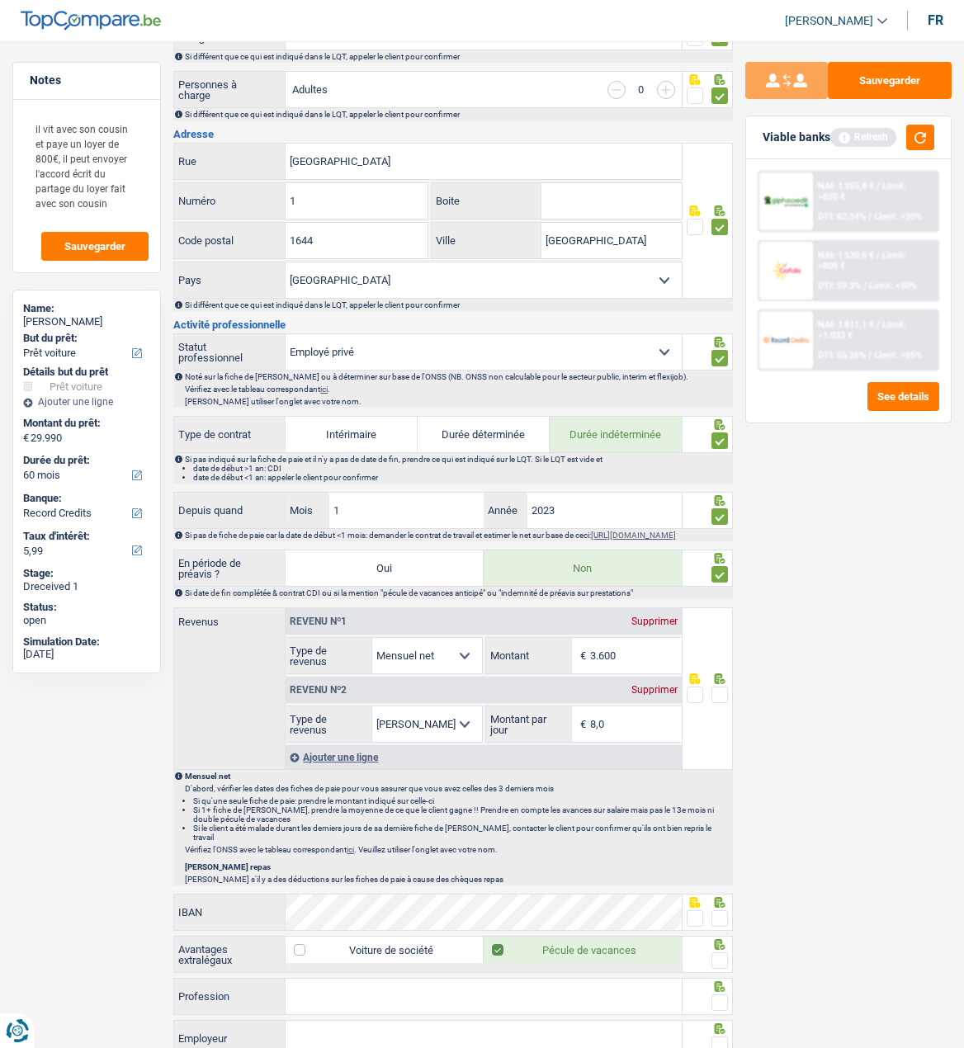
scroll to position [413, 0]
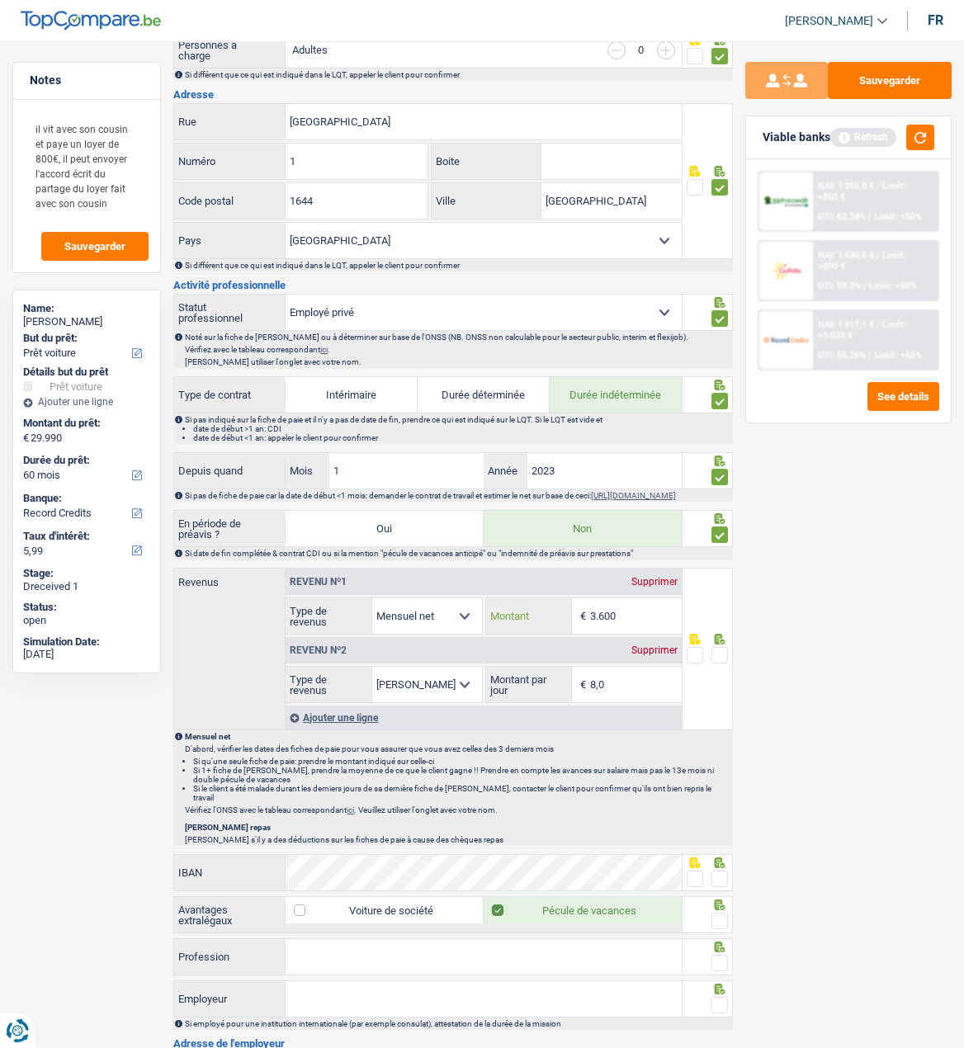
click at [635, 623] on input "3.600" at bounding box center [636, 615] width 92 height 35
type input "3.450"
drag, startPoint x: 720, startPoint y: 654, endPoint x: 722, endPoint y: 662, distance: 8.6
click at [721, 655] on span at bounding box center [719, 655] width 17 height 17
click at [0, 0] on input "radio" at bounding box center [0, 0] width 0 height 0
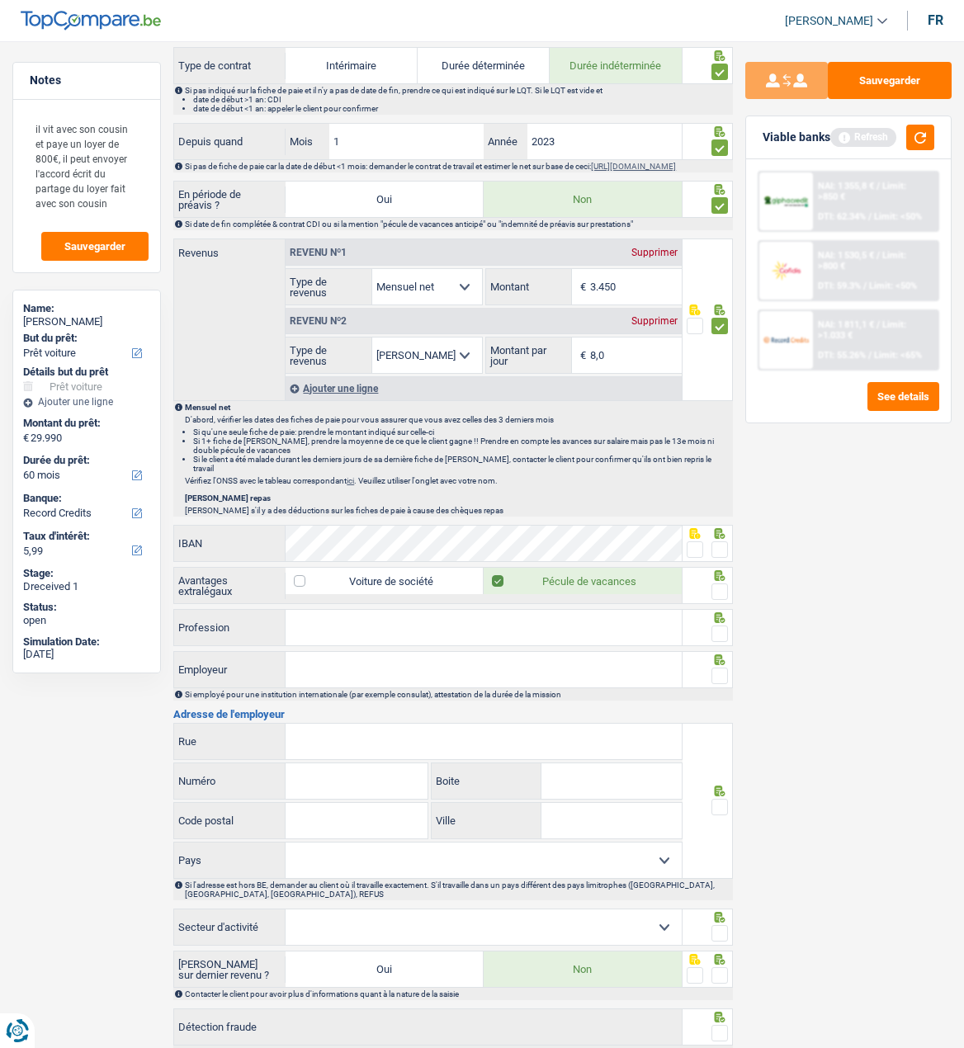
scroll to position [743, 0]
click at [692, 545] on span at bounding box center [695, 549] width 17 height 17
click at [0, 0] on input "radio" at bounding box center [0, 0] width 0 height 0
click at [718, 585] on span at bounding box center [719, 591] width 17 height 17
click at [0, 0] on input "radio" at bounding box center [0, 0] width 0 height 0
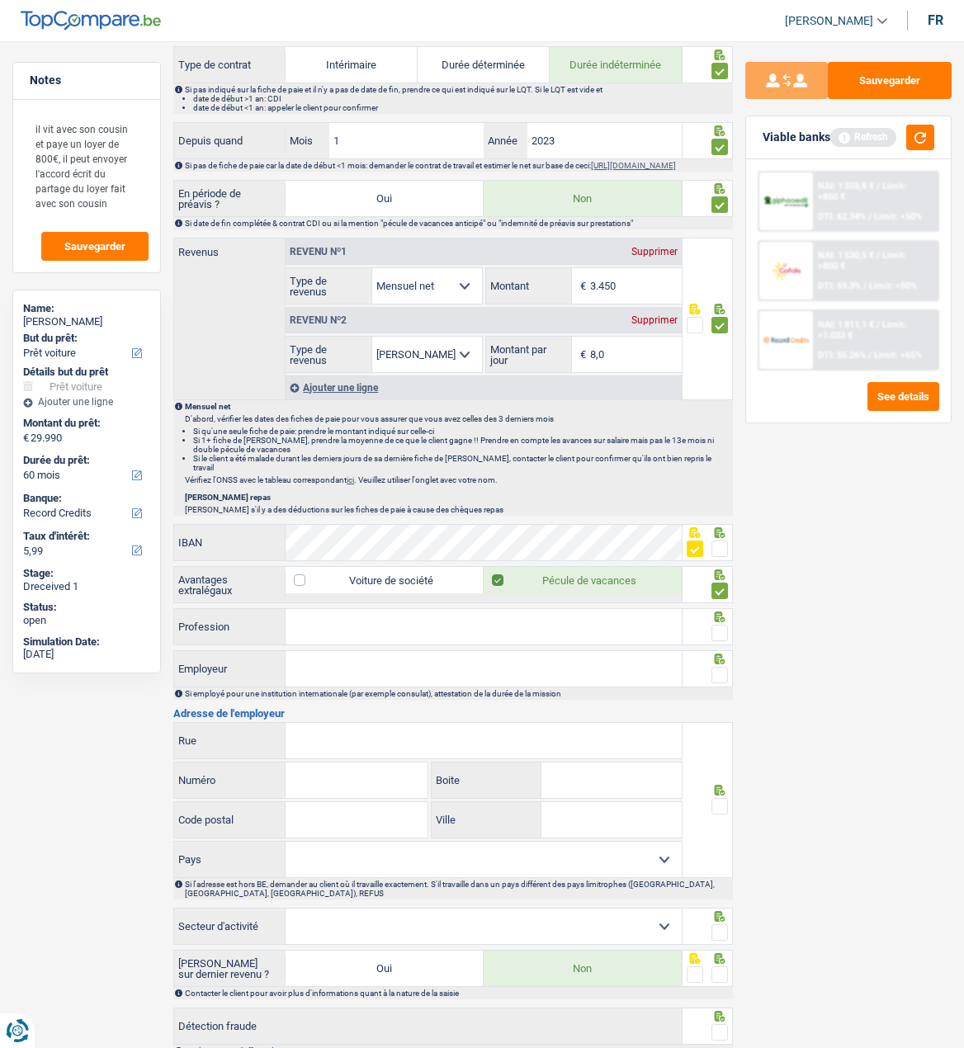
click at [498, 575] on label "Pécule de vacances" at bounding box center [583, 580] width 198 height 26
click at [498, 575] on input "Pécule de vacances" at bounding box center [583, 580] width 198 height 26
drag, startPoint x: 413, startPoint y: 629, endPoint x: 446, endPoint y: 629, distance: 33.0
click at [413, 629] on input "Profession" at bounding box center [483, 626] width 395 height 35
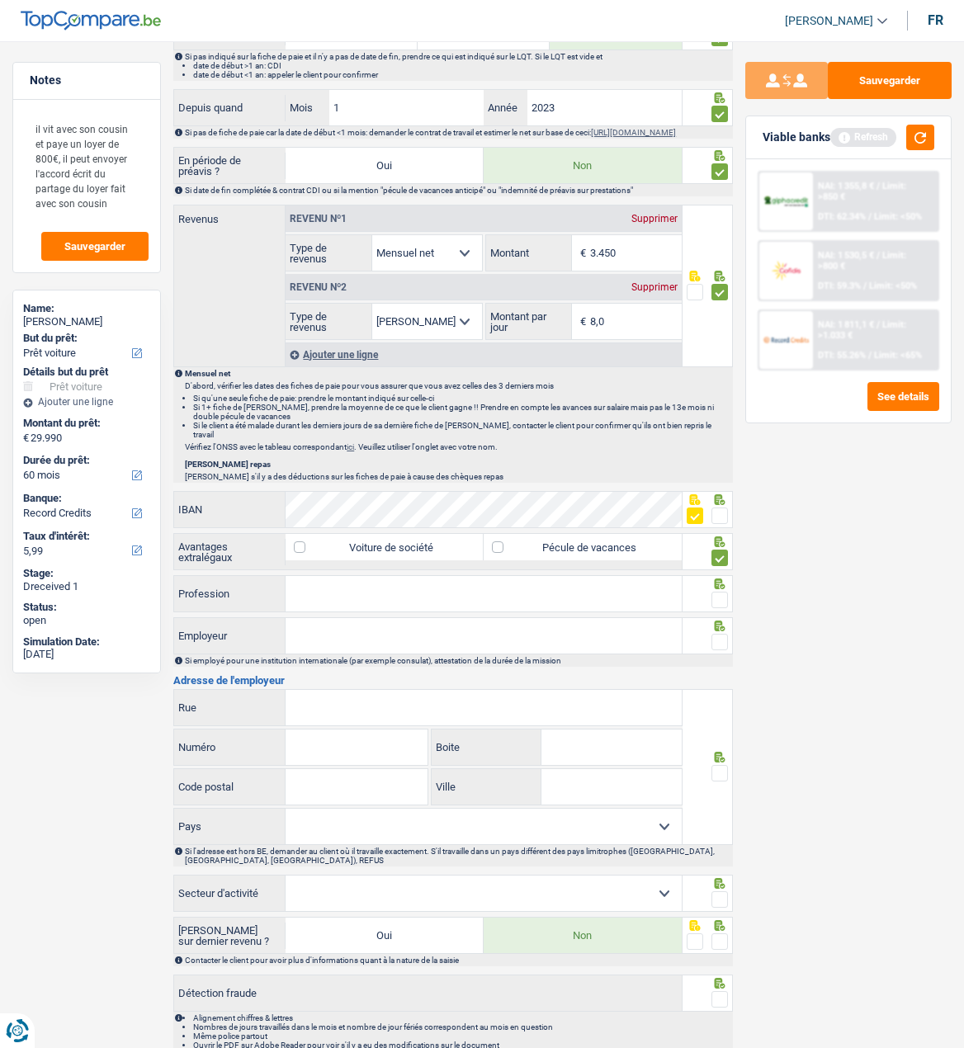
scroll to position [825, 0]
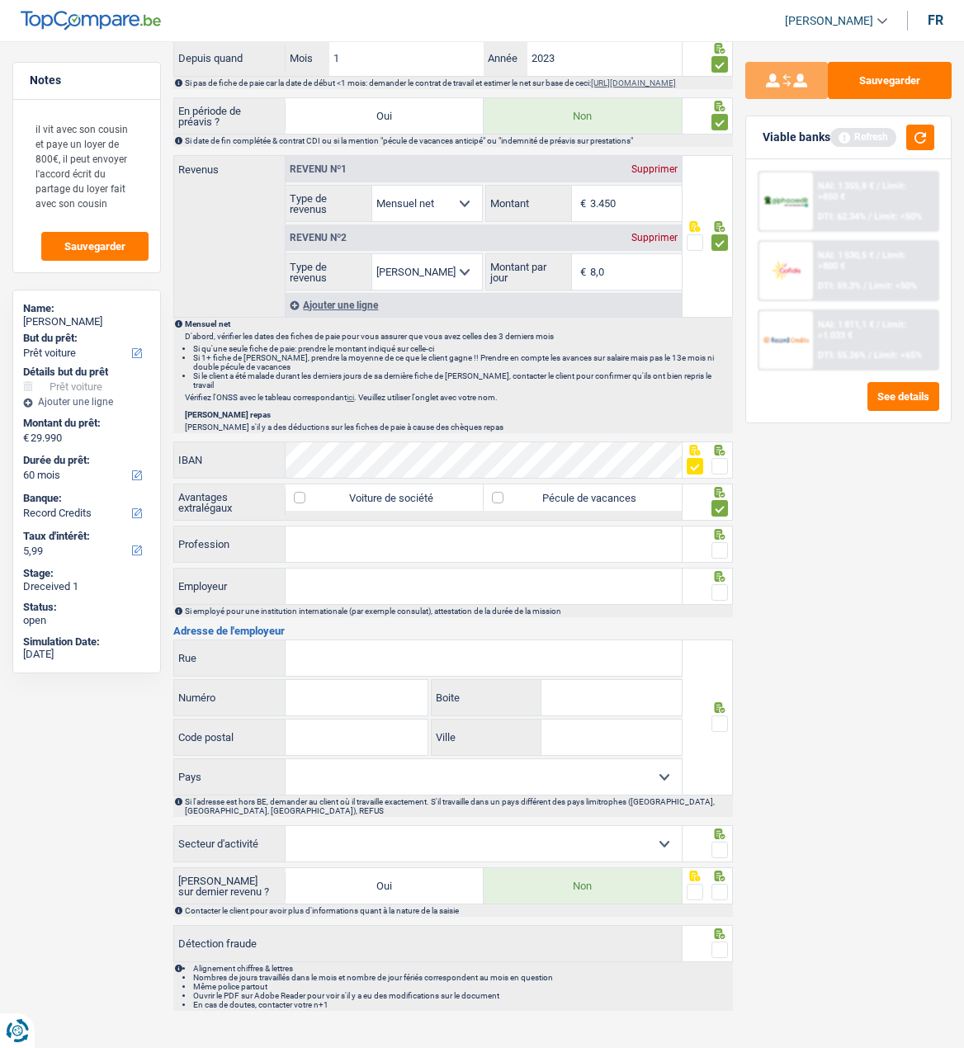
click at [505, 494] on label "Pécule de vacances" at bounding box center [583, 497] width 198 height 26
click at [505, 494] on input "Pécule de vacances" at bounding box center [583, 497] width 198 height 26
checkbox input "true"
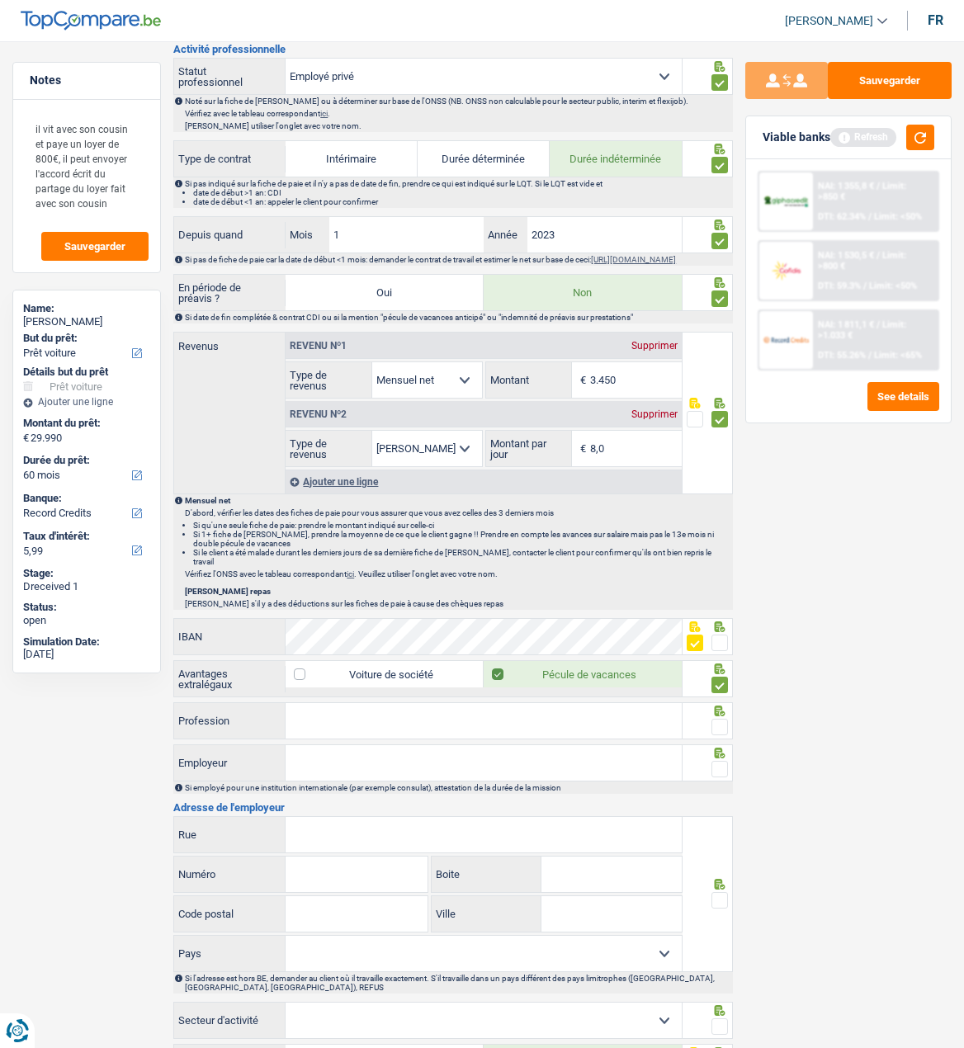
scroll to position [743, 0]
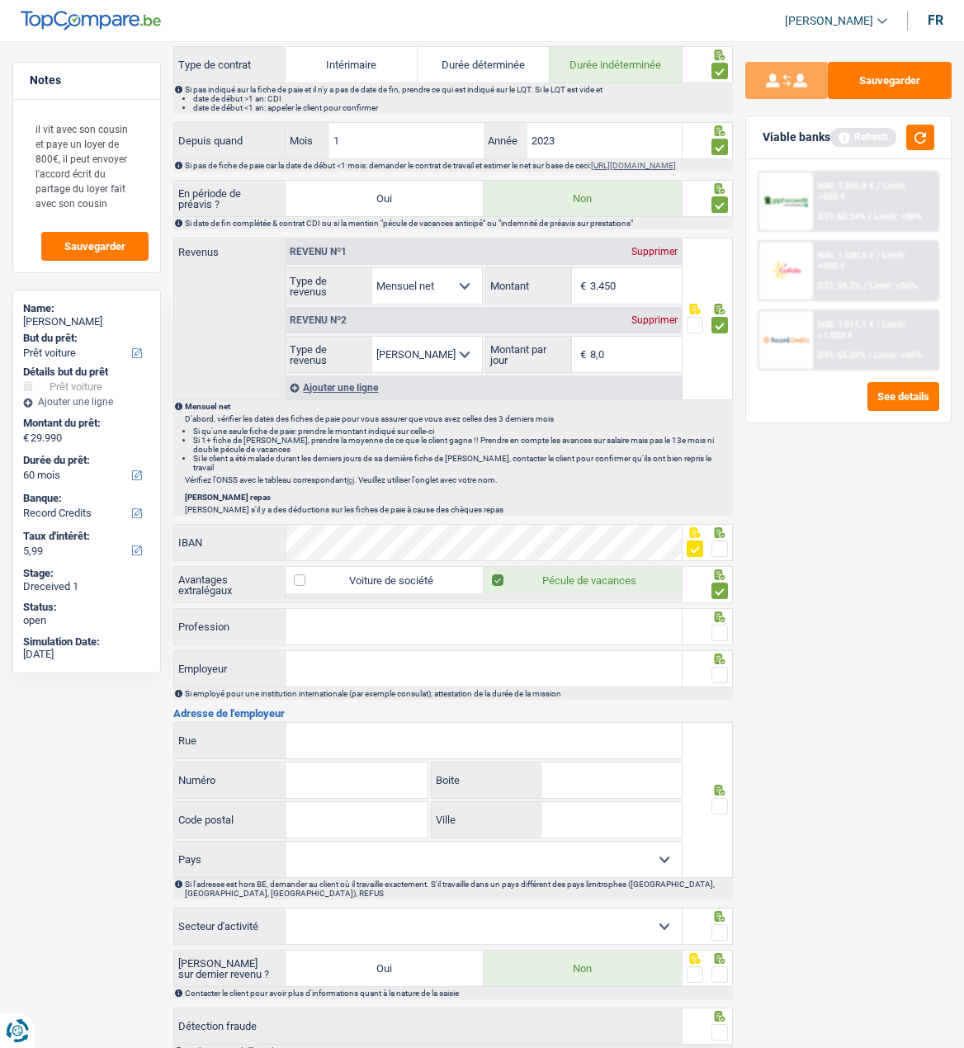
click at [398, 628] on input "Profession" at bounding box center [483, 626] width 395 height 35
type input "Private Bank Associate"
click at [717, 631] on span at bounding box center [719, 633] width 17 height 17
click at [0, 0] on input "radio" at bounding box center [0, 0] width 0 height 0
click at [374, 674] on input "Employeur" at bounding box center [483, 668] width 395 height 35
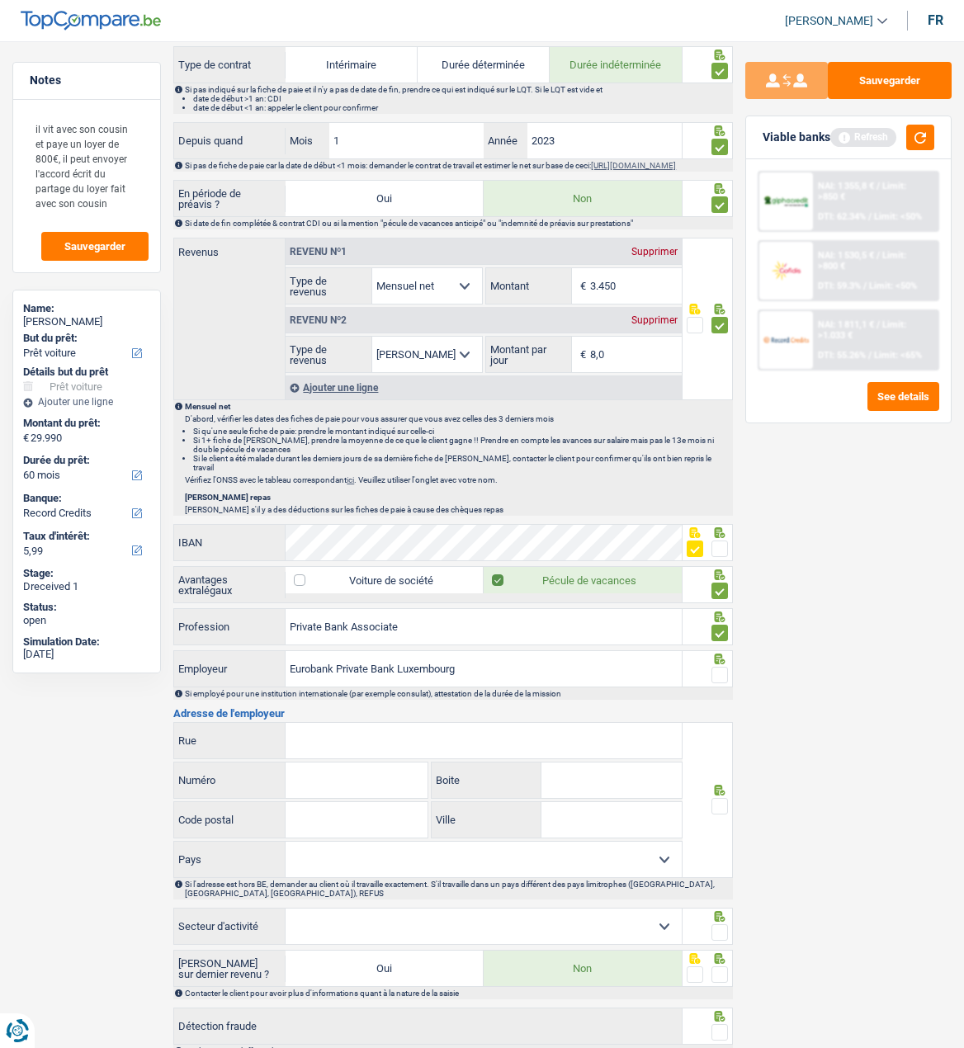
type input "Eurobank Private Bank Luxembourg"
click at [359, 739] on input "Rue" at bounding box center [483, 740] width 395 height 35
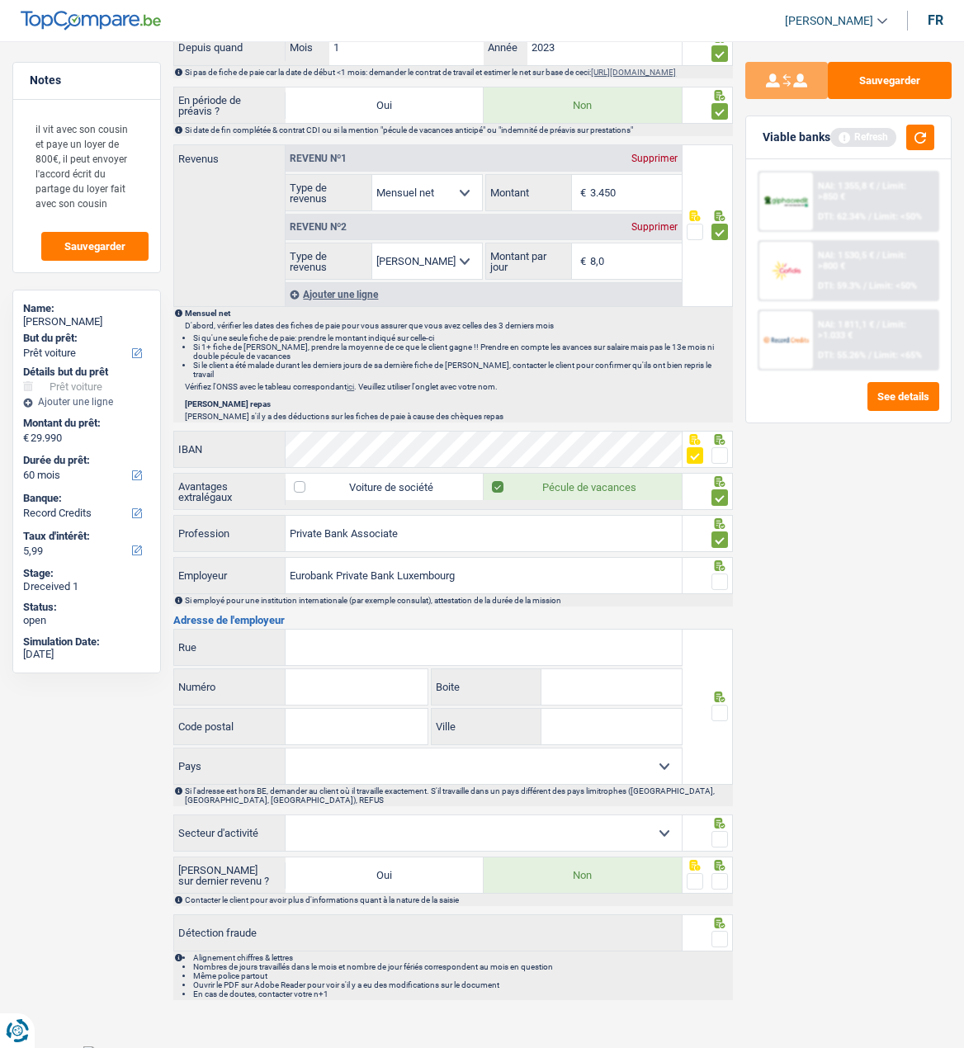
scroll to position [843, 0]
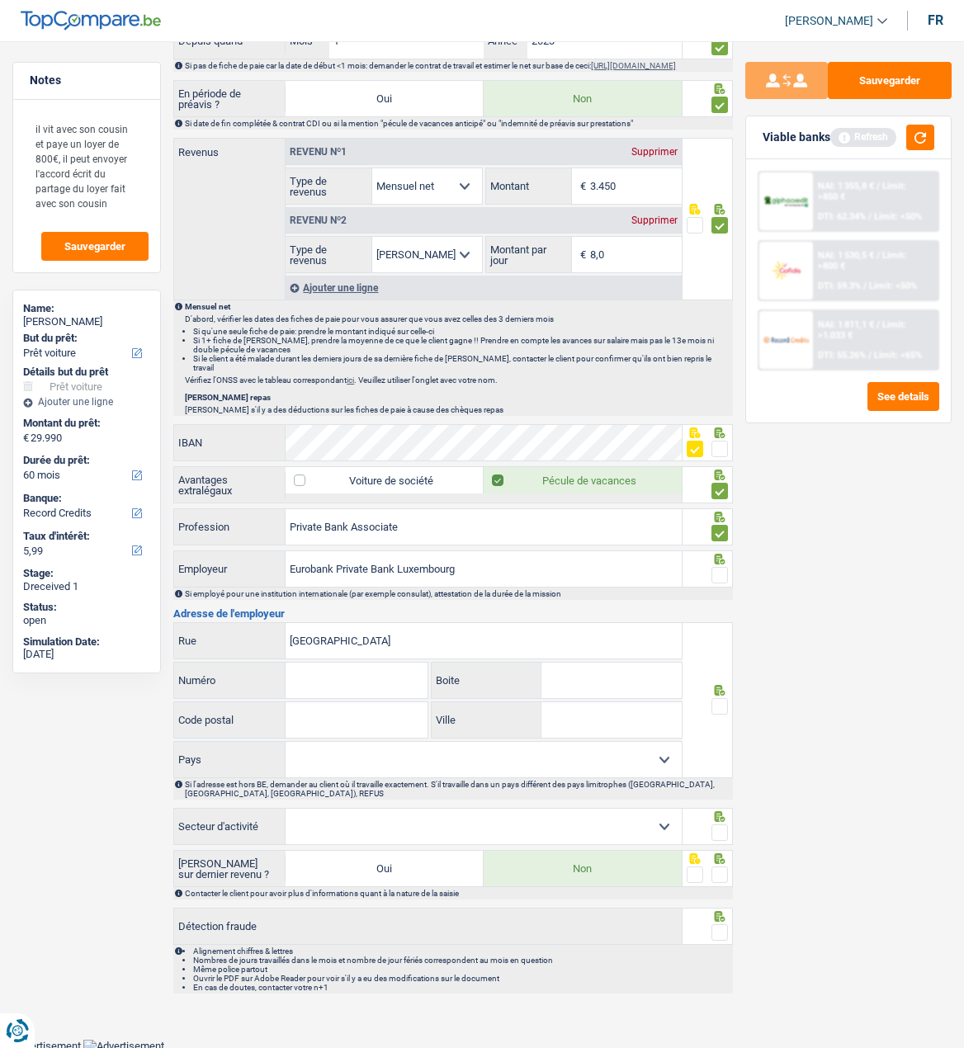
type input "[GEOGRAPHIC_DATA]"
click at [362, 684] on input "Numéro" at bounding box center [357, 680] width 142 height 35
type input "534"
click at [362, 717] on input "Code postal" at bounding box center [357, 719] width 142 height 35
type input "2220"
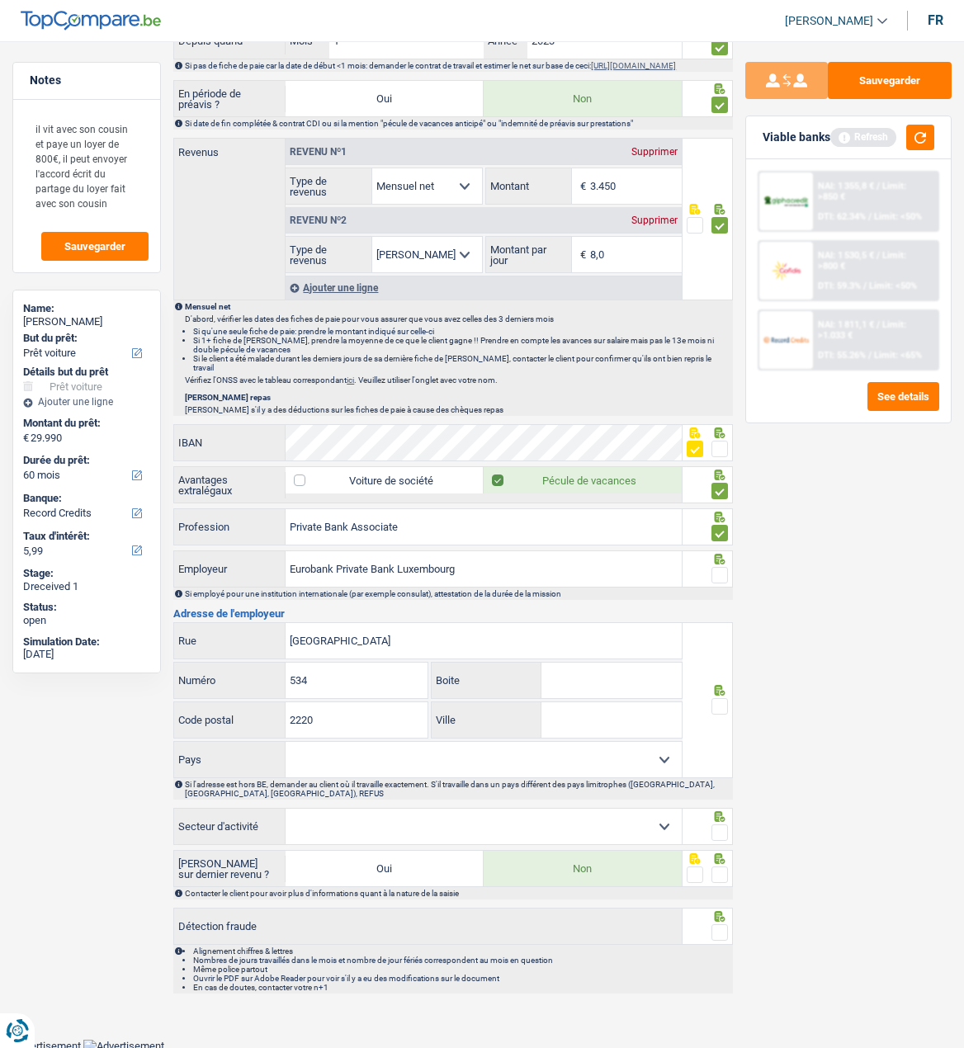
click at [589, 713] on input "Ville" at bounding box center [611, 719] width 140 height 35
type input "[GEOGRAPHIC_DATA]"
click at [461, 761] on select "[GEOGRAPHIC_DATA] [GEOGRAPHIC_DATA] [GEOGRAPHIC_DATA] [GEOGRAPHIC_DATA] [GEOGRA…" at bounding box center [483, 759] width 395 height 35
select select "LU"
click at [286, 742] on select "[GEOGRAPHIC_DATA] [GEOGRAPHIC_DATA] [GEOGRAPHIC_DATA] [GEOGRAPHIC_DATA] [GEOGRA…" at bounding box center [483, 759] width 395 height 35
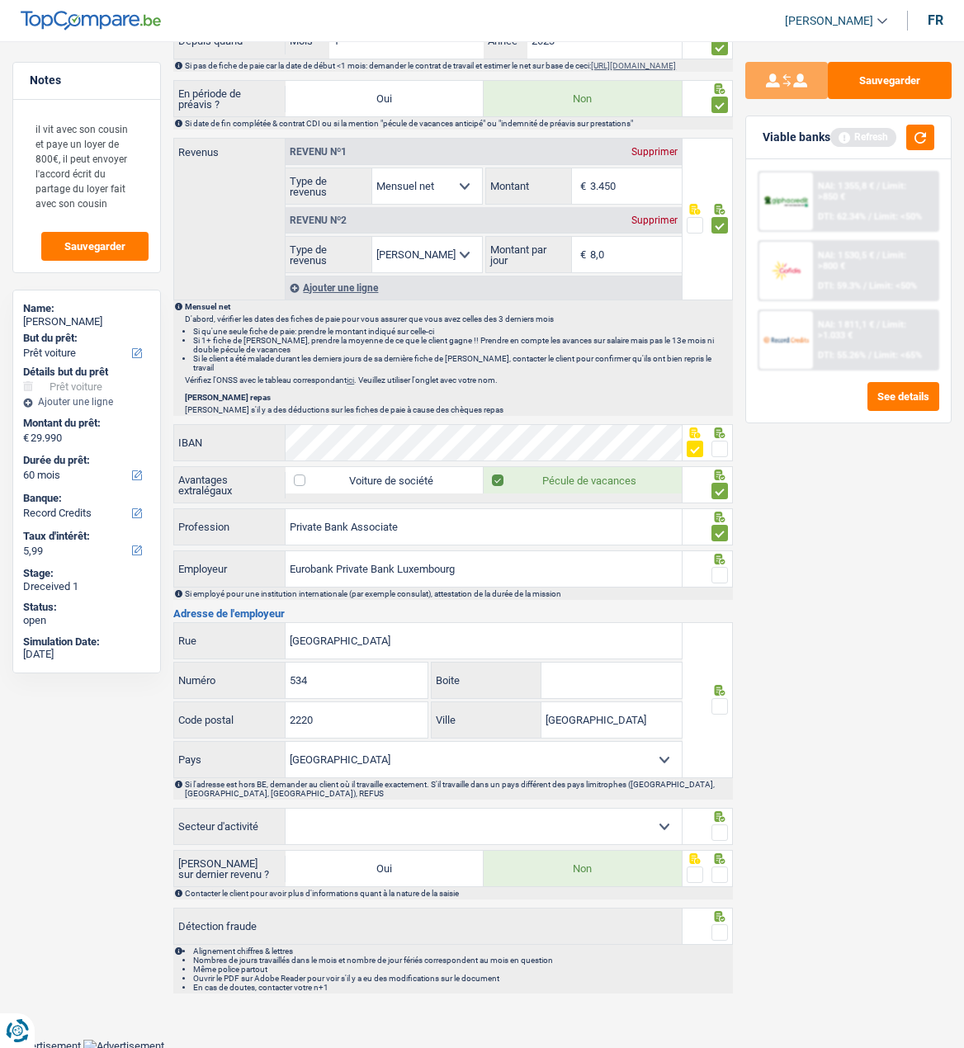
click at [778, 726] on div "Sauvegarder Viable banks Refresh NAI: 1 355,8 € / Limit: >850 € DTI: 62.34% / L…" at bounding box center [848, 540] width 231 height 956
click at [721, 702] on span at bounding box center [719, 706] width 17 height 17
click at [0, 0] on input "radio" at bounding box center [0, 0] width 0 height 0
click at [713, 570] on span at bounding box center [719, 575] width 17 height 17
click at [0, 0] on input "radio" at bounding box center [0, 0] width 0 height 0
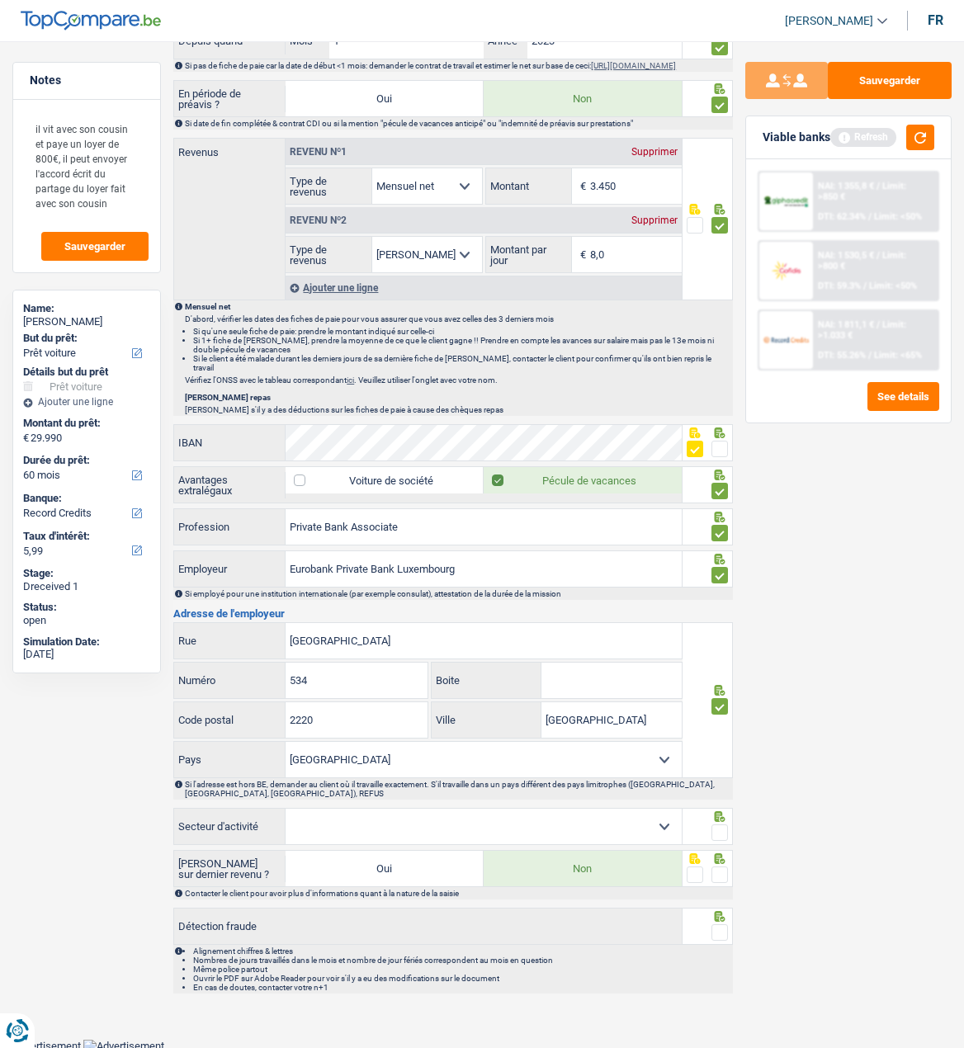
click at [593, 826] on select "Agriculture/Pêche Industrie Horeca Courier/Fitness/Taxi Construction Banques/As…" at bounding box center [483, 826] width 395 height 35
select select "bigCompanies"
click at [286, 809] on select "Agriculture/Pêche Industrie Horeca Courier/Fitness/Taxi Construction Banques/As…" at bounding box center [483, 826] width 395 height 35
drag, startPoint x: 716, startPoint y: 828, endPoint x: 715, endPoint y: 843, distance: 14.9
click at [716, 829] on span at bounding box center [719, 833] width 17 height 17
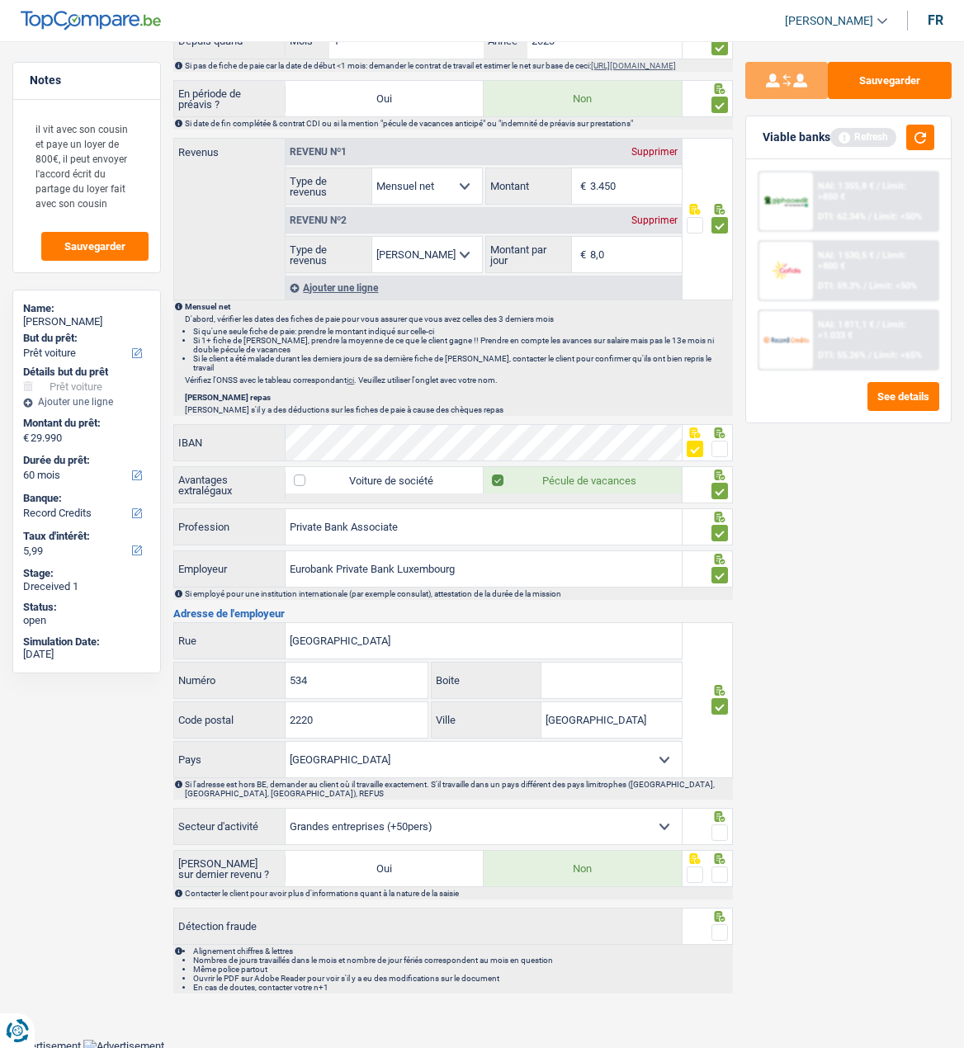
click at [0, 0] on input "radio" at bounding box center [0, 0] width 0 height 0
click at [721, 873] on span at bounding box center [719, 875] width 17 height 17
click at [0, 0] on input "radio" at bounding box center [0, 0] width 0 height 0
click at [721, 929] on span at bounding box center [719, 932] width 17 height 17
click at [0, 0] on input "radio" at bounding box center [0, 0] width 0 height 0
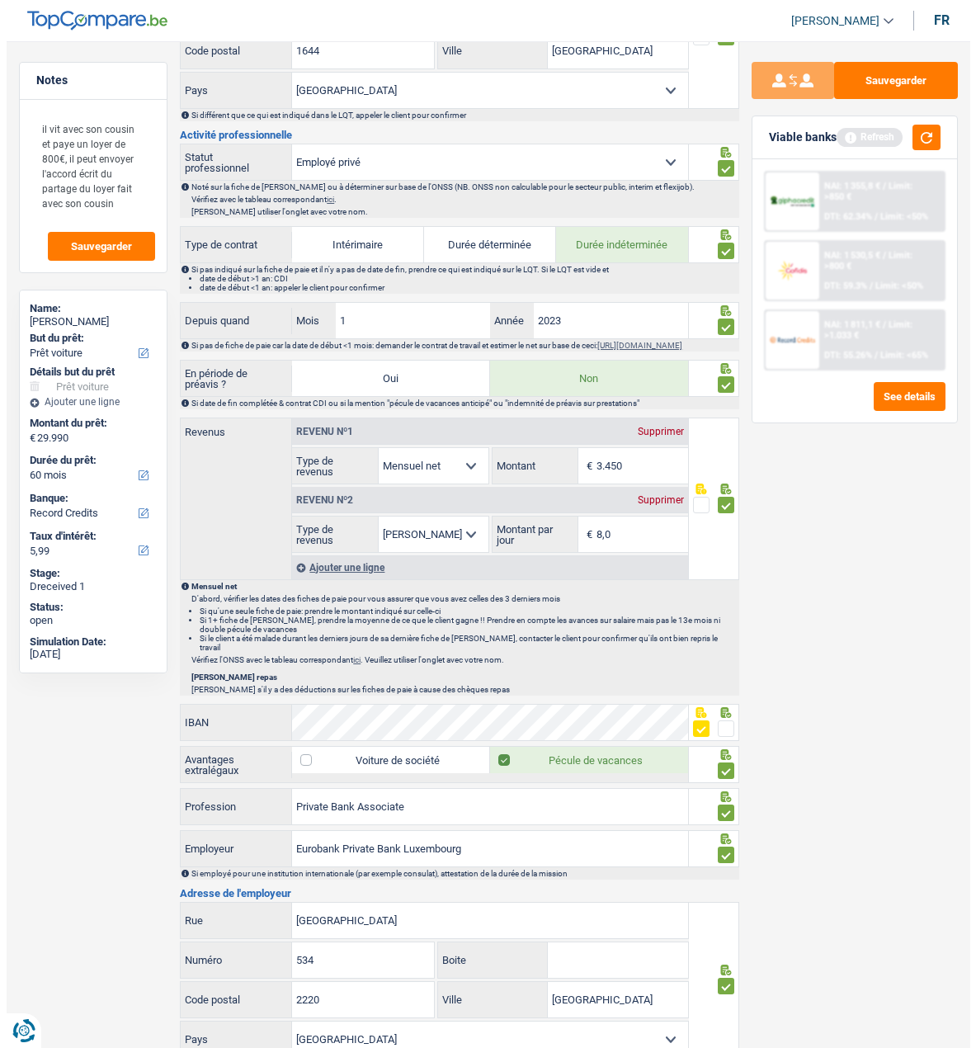
scroll to position [0, 0]
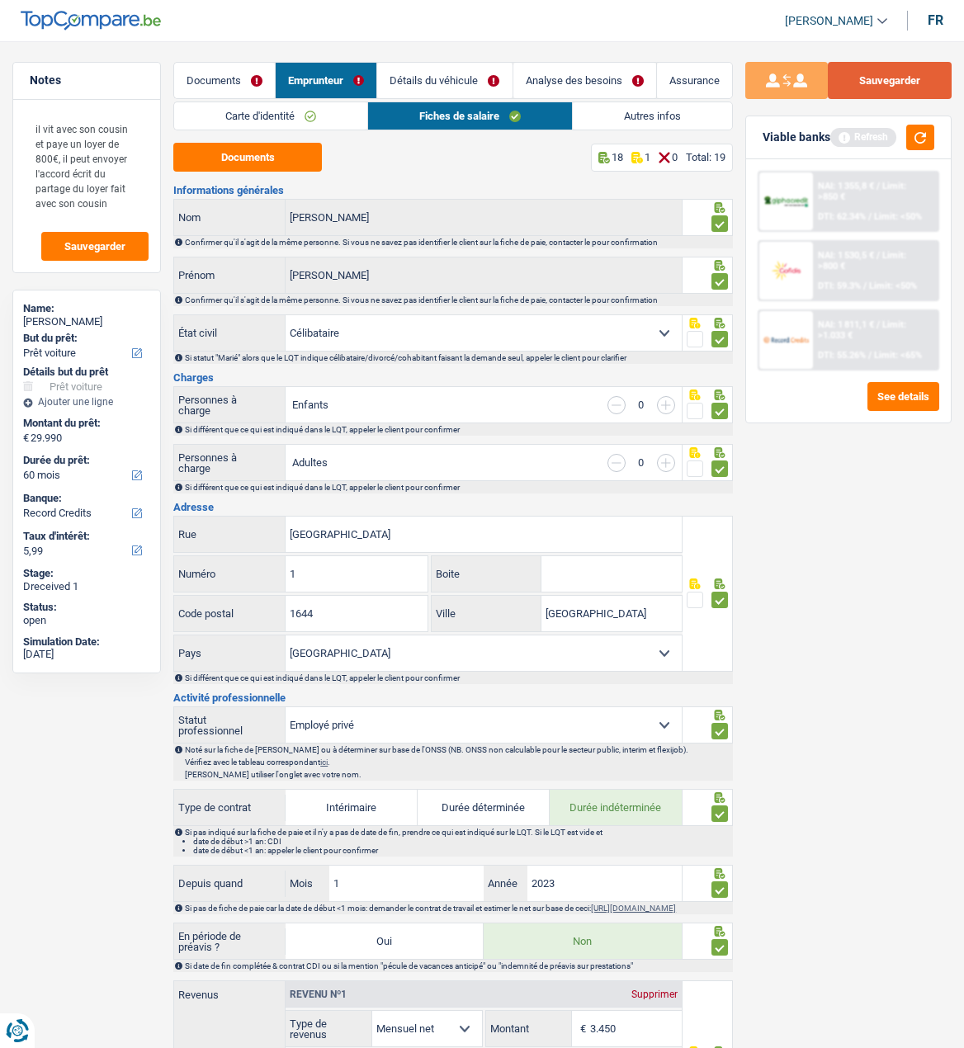
click at [871, 80] on button "Sauvegarder" at bounding box center [890, 80] width 124 height 37
click at [473, 77] on link "Détails du véhicule" at bounding box center [444, 80] width 135 height 35
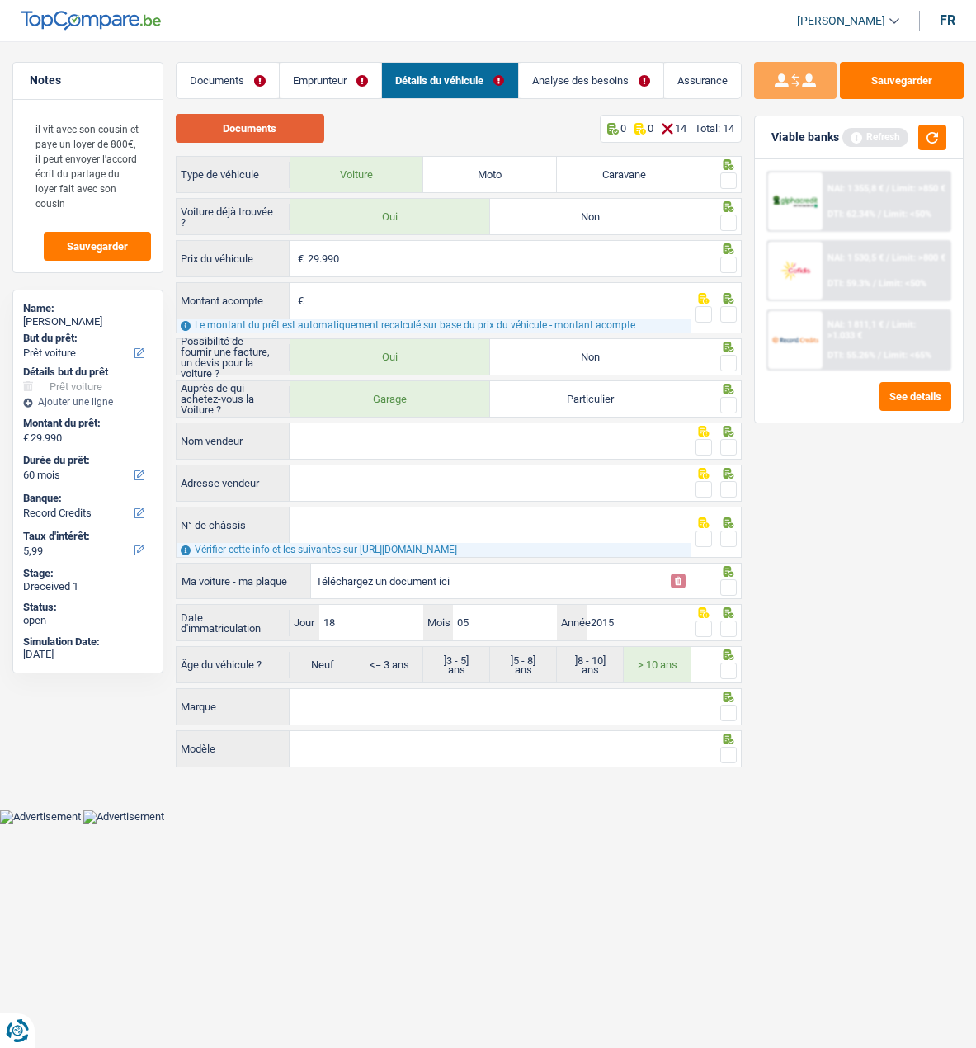
click at [291, 126] on button "Documents" at bounding box center [250, 128] width 149 height 29
click at [251, 73] on link "Documents" at bounding box center [228, 80] width 102 height 35
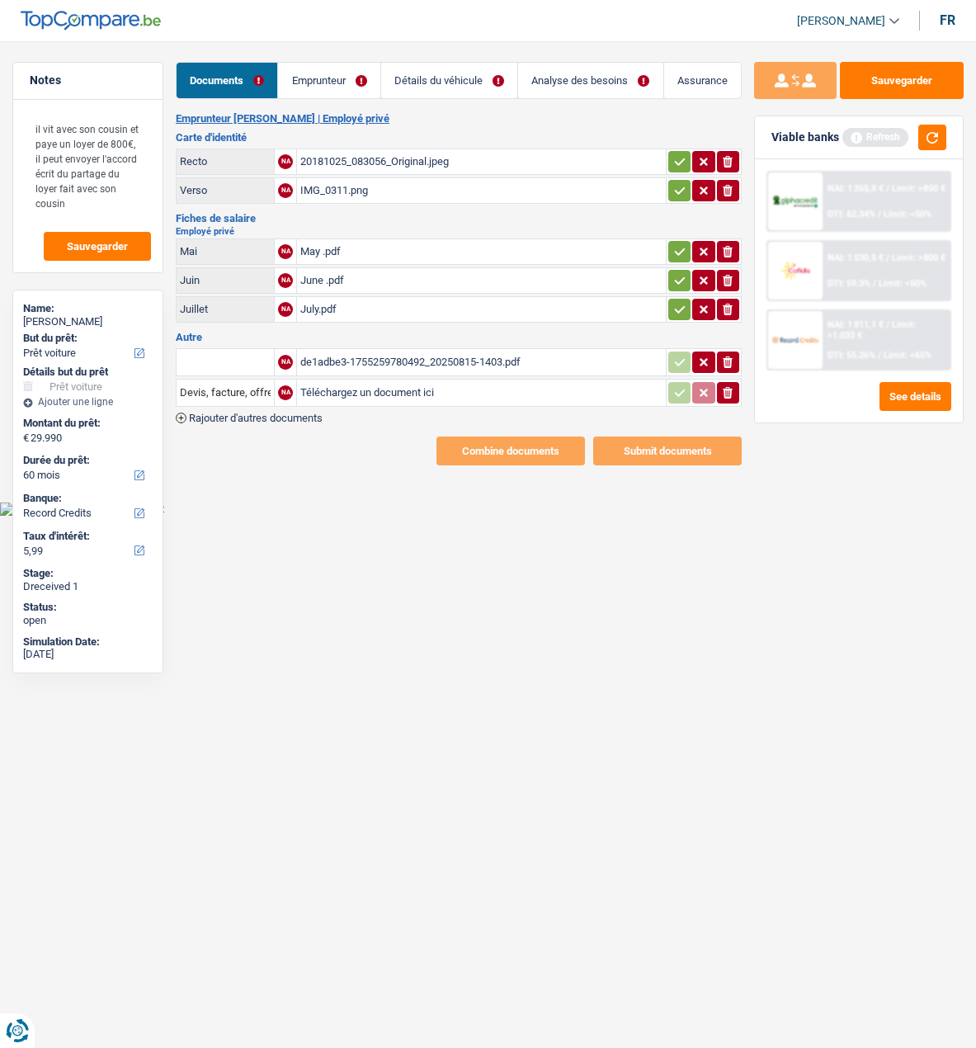
click at [375, 350] on div "de1adbe3-1755259780492_20250815-1403.pdf" at bounding box center [481, 362] width 362 height 25
click at [357, 80] on link "Emprunteur" at bounding box center [329, 80] width 102 height 35
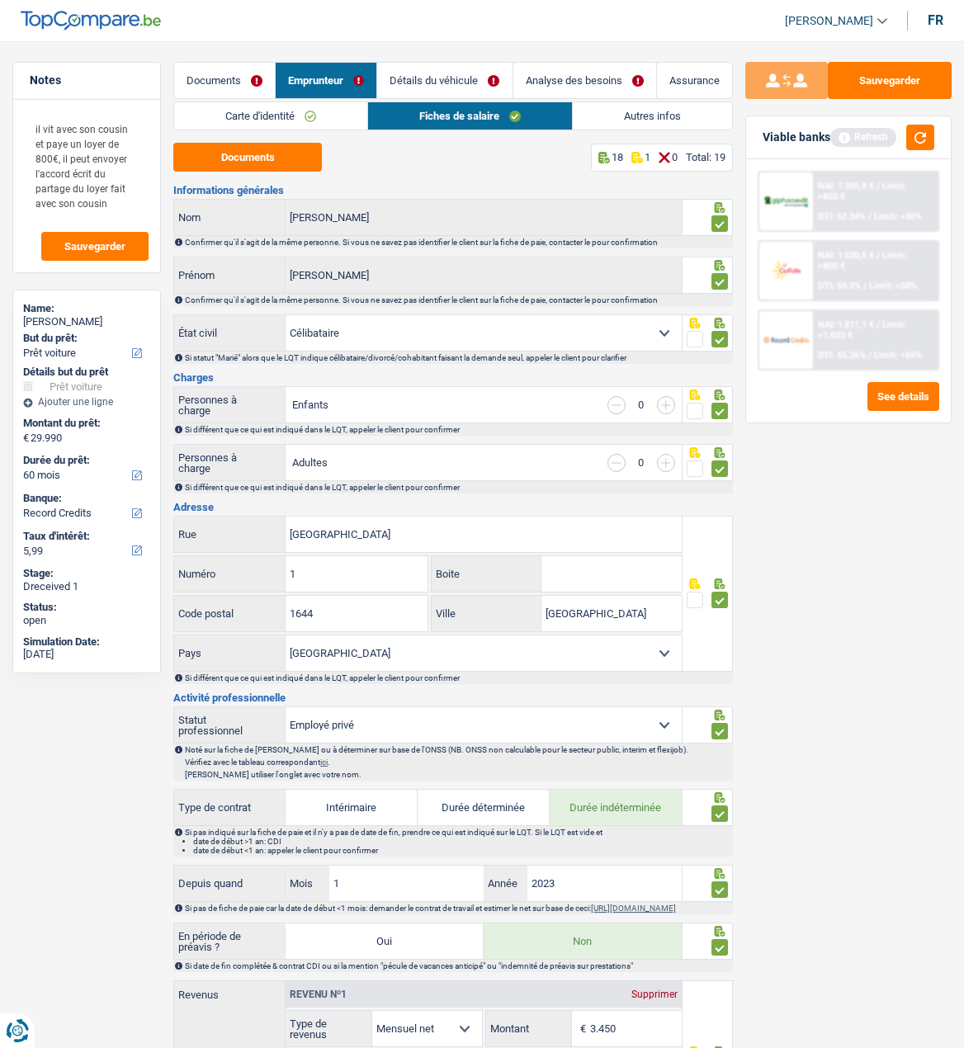
click at [450, 86] on link "Détails du véhicule" at bounding box center [444, 80] width 135 height 35
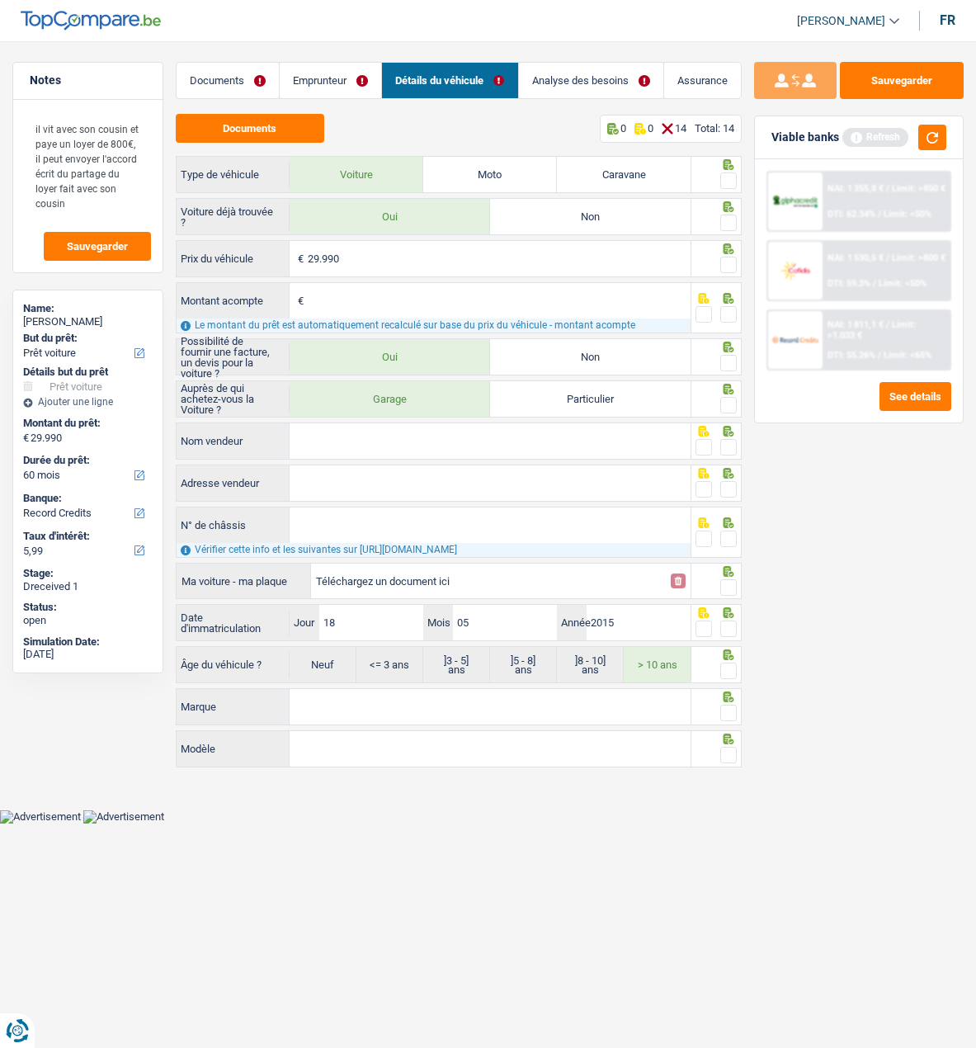
click at [730, 179] on span at bounding box center [729, 181] width 17 height 17
click at [0, 0] on input "radio" at bounding box center [0, 0] width 0 height 0
click at [721, 217] on fieldset at bounding box center [716, 223] width 41 height 21
click at [730, 223] on span at bounding box center [729, 223] width 17 height 17
click at [0, 0] on input "radio" at bounding box center [0, 0] width 0 height 0
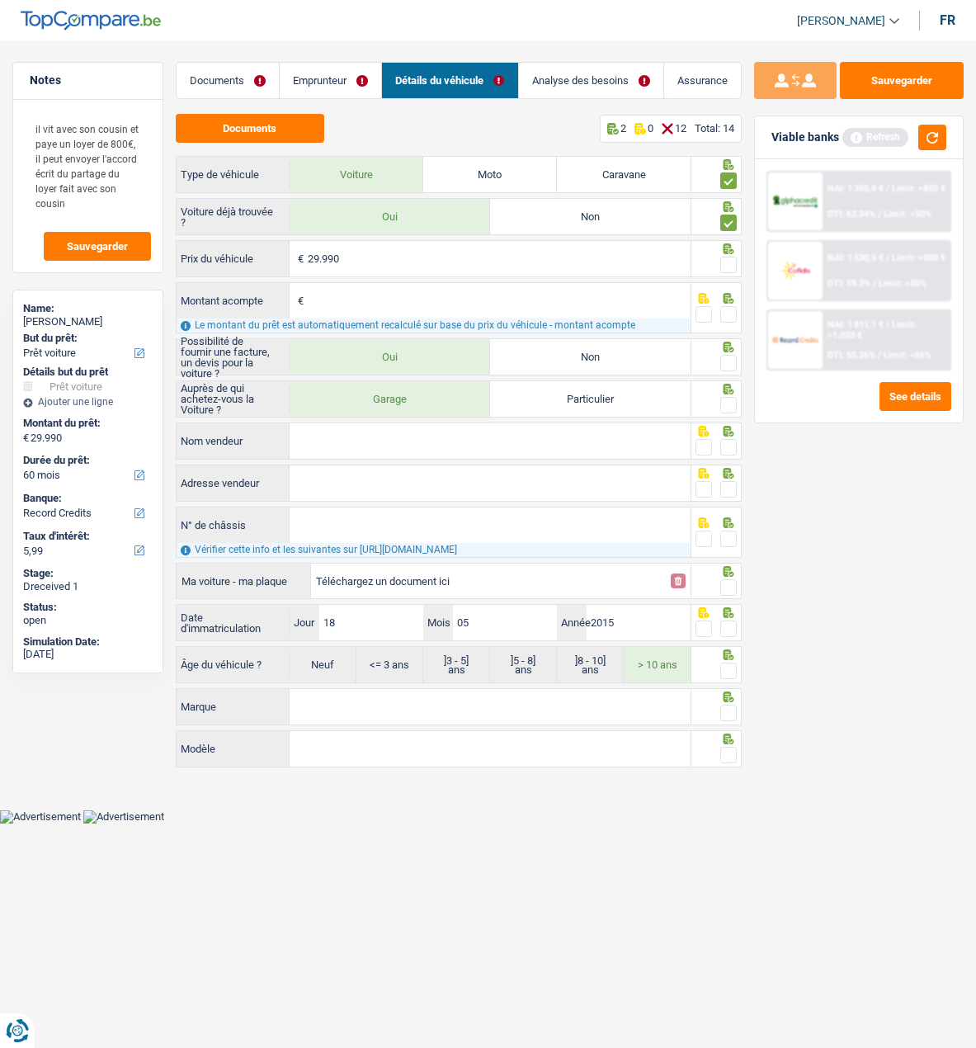
click at [728, 263] on span at bounding box center [729, 265] width 17 height 17
click at [0, 0] on input "radio" at bounding box center [0, 0] width 0 height 0
click at [727, 309] on span at bounding box center [729, 314] width 17 height 17
click at [0, 0] on input "radio" at bounding box center [0, 0] width 0 height 0
drag, startPoint x: 727, startPoint y: 357, endPoint x: 728, endPoint y: 383, distance: 25.6
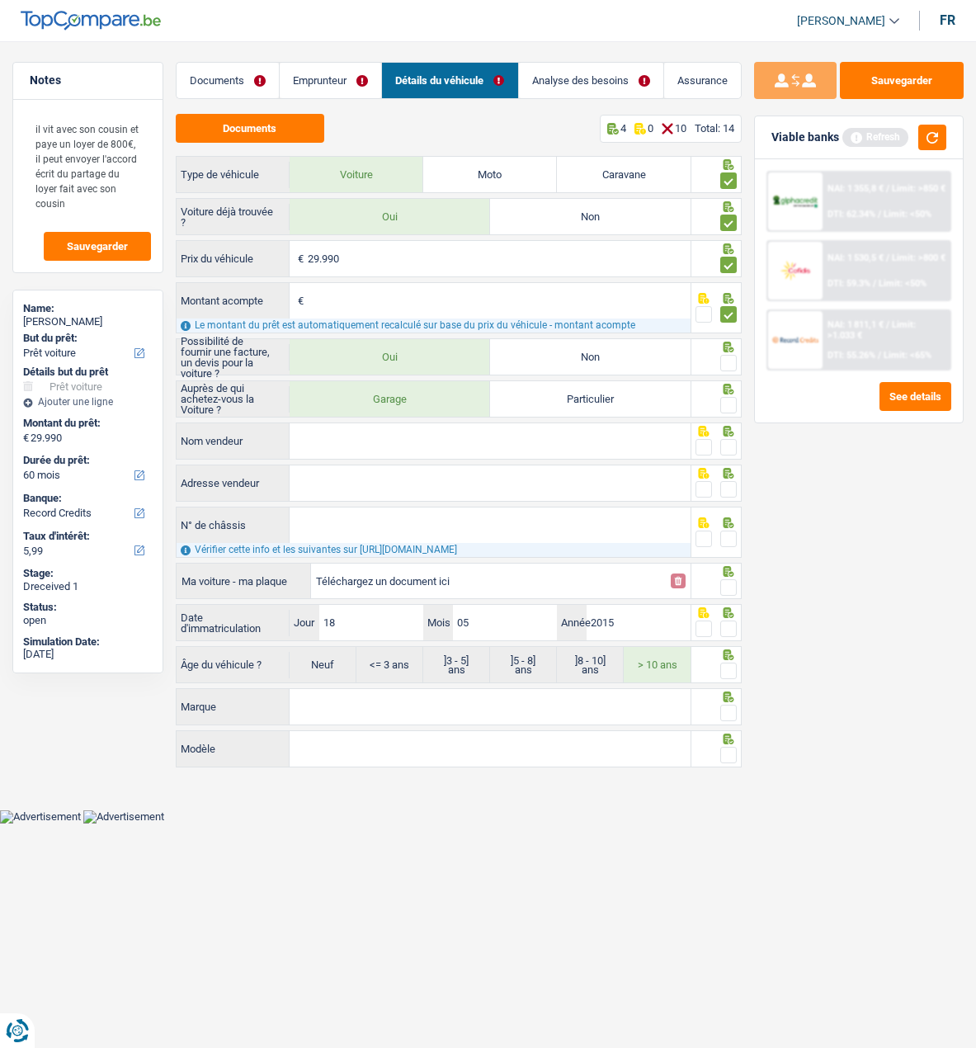
click at [726, 360] on span at bounding box center [729, 363] width 17 height 17
click at [0, 0] on input "radio" at bounding box center [0, 0] width 0 height 0
click at [729, 397] on span at bounding box center [729, 405] width 17 height 17
click at [0, 0] on input "radio" at bounding box center [0, 0] width 0 height 0
click at [603, 448] on input "Nom vendeur" at bounding box center [490, 440] width 401 height 35
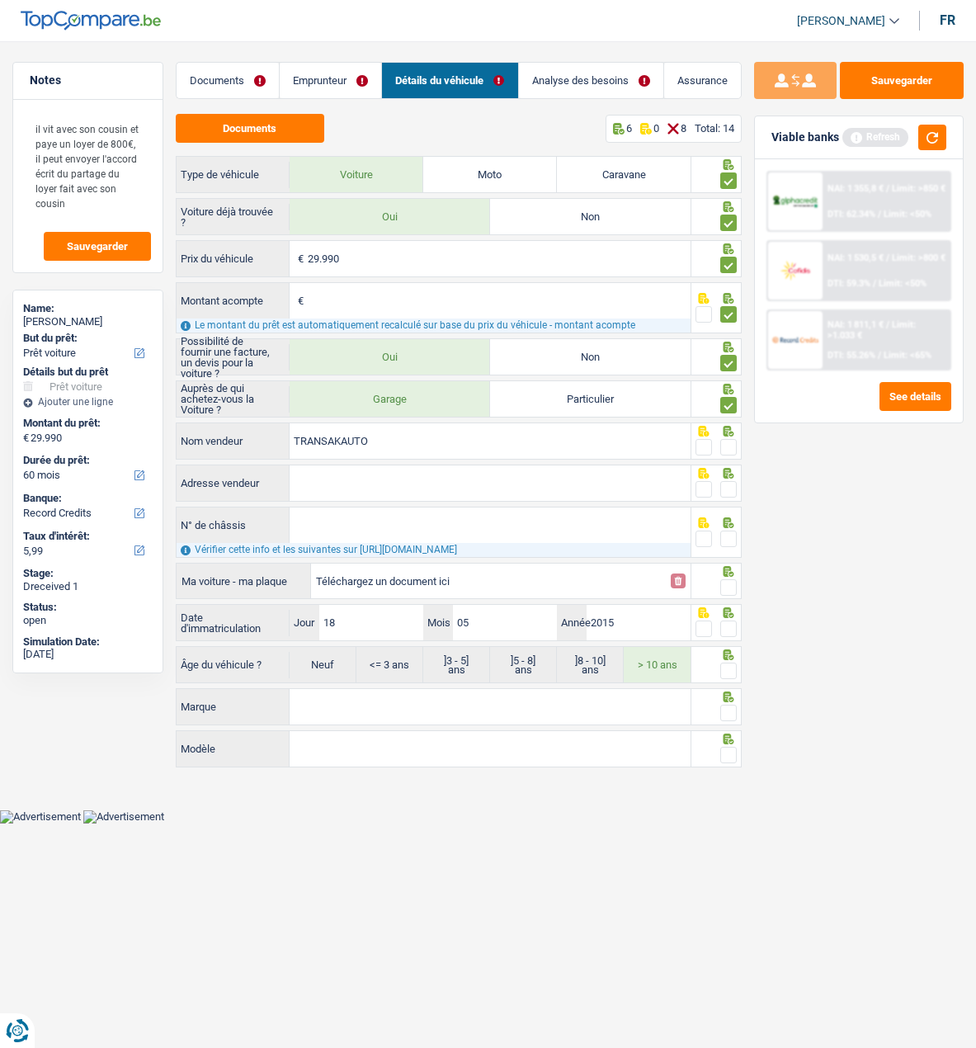
type input "TRANSAKAUTO"
drag, startPoint x: 730, startPoint y: 447, endPoint x: 578, endPoint y: 474, distance: 155.0
click at [730, 447] on span at bounding box center [729, 447] width 17 height 17
click at [0, 0] on input "radio" at bounding box center [0, 0] width 0 height 0
click at [475, 491] on input "Adresse vendeur" at bounding box center [490, 483] width 401 height 35
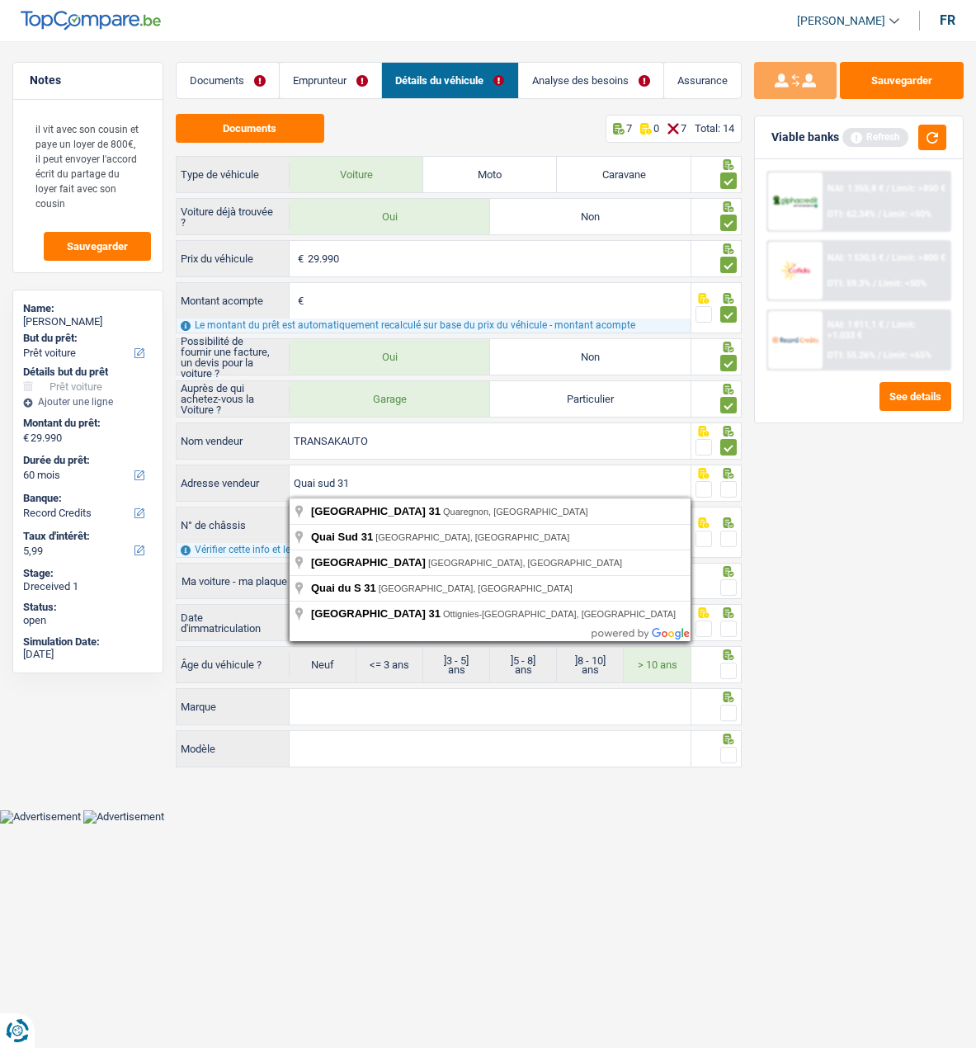
type input "Quai sud 31"
click at [735, 486] on span at bounding box center [729, 489] width 17 height 17
click at [0, 0] on input "radio" at bounding box center [0, 0] width 0 height 0
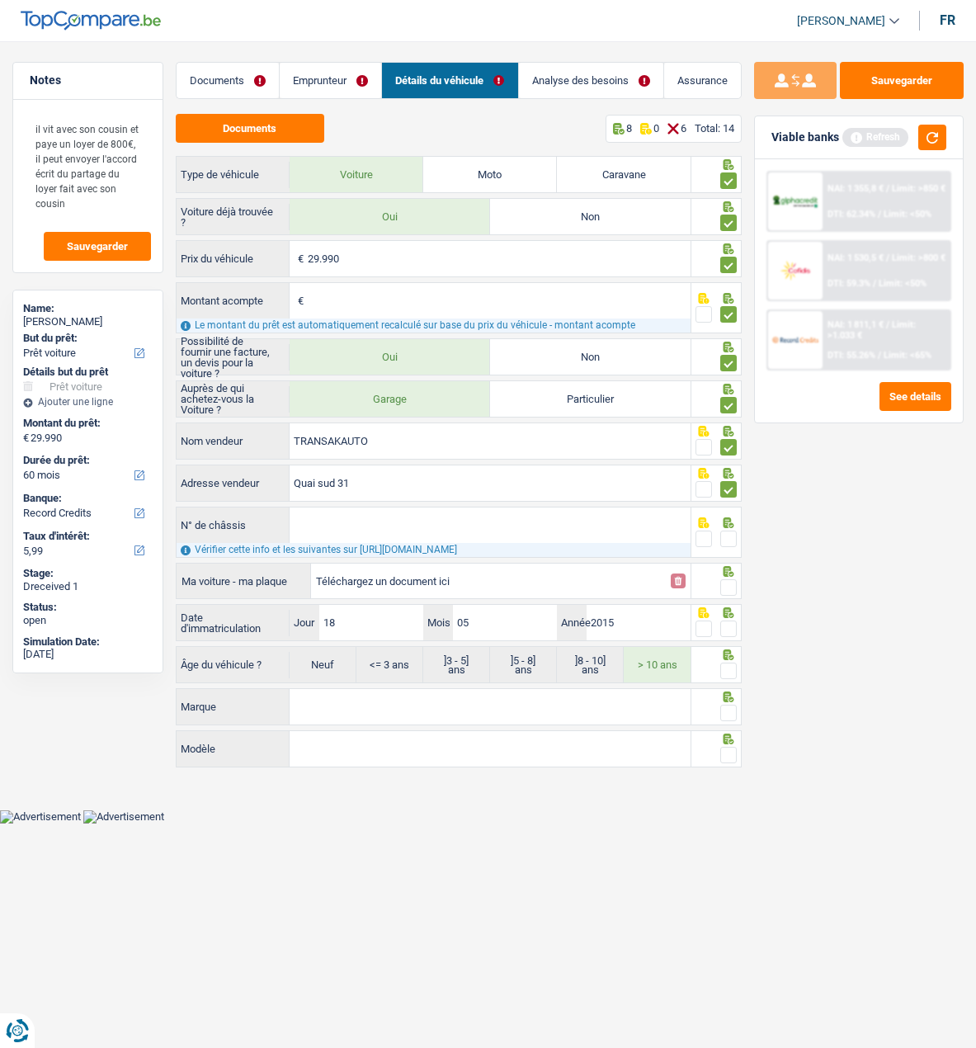
click at [395, 532] on input "N° de châssis" at bounding box center [490, 525] width 401 height 35
type input "[US_VEHICLE_IDENTIFICATION_NUMBER]"
click at [732, 535] on span at bounding box center [729, 539] width 17 height 17
click at [0, 0] on input "radio" at bounding box center [0, 0] width 0 height 0
drag, startPoint x: 469, startPoint y: 518, endPoint x: 286, endPoint y: 524, distance: 183.3
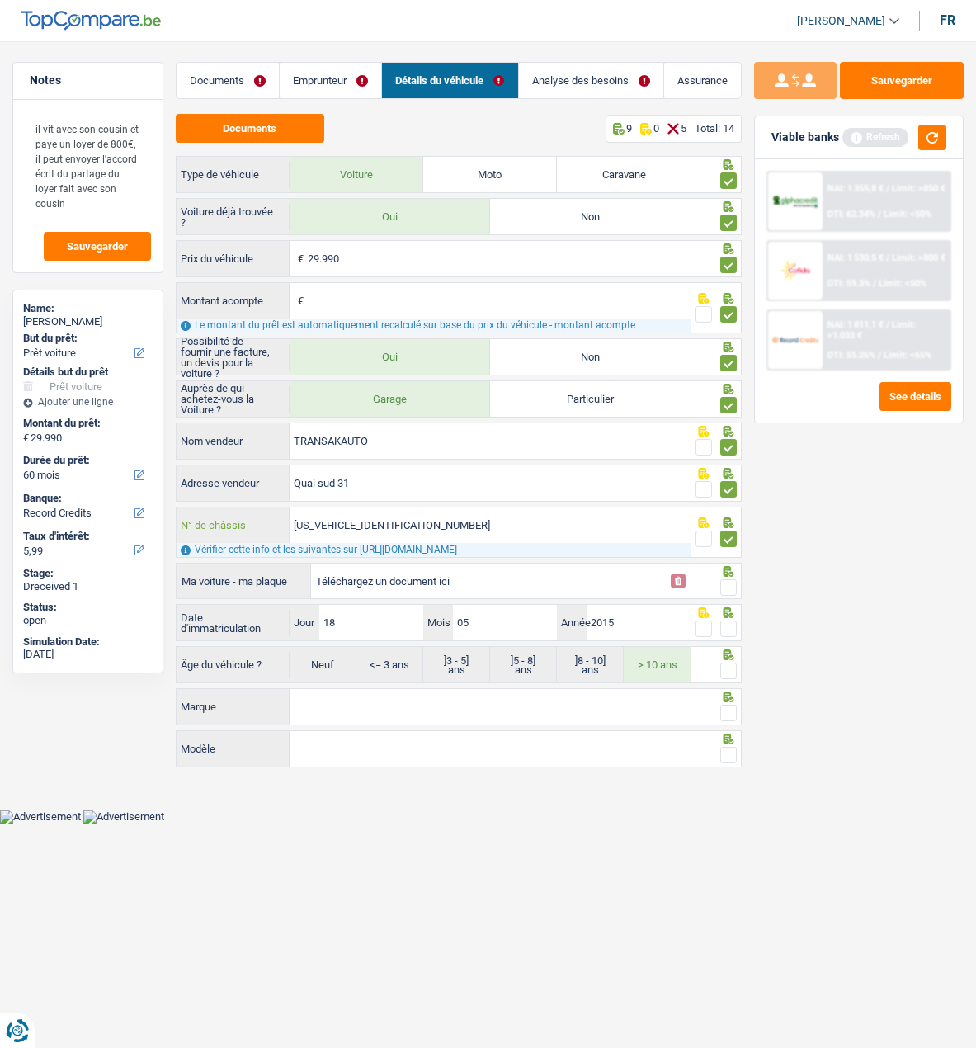
click at [286, 524] on div "[US_VEHICLE_IDENTIFICATION_NUMBER] N° de châssis" at bounding box center [434, 525] width 514 height 35
click at [736, 583] on span at bounding box center [729, 587] width 17 height 17
click at [0, 0] on input "radio" at bounding box center [0, 0] width 0 height 0
click at [728, 625] on span at bounding box center [729, 629] width 17 height 17
click at [0, 0] on input "radio" at bounding box center [0, 0] width 0 height 0
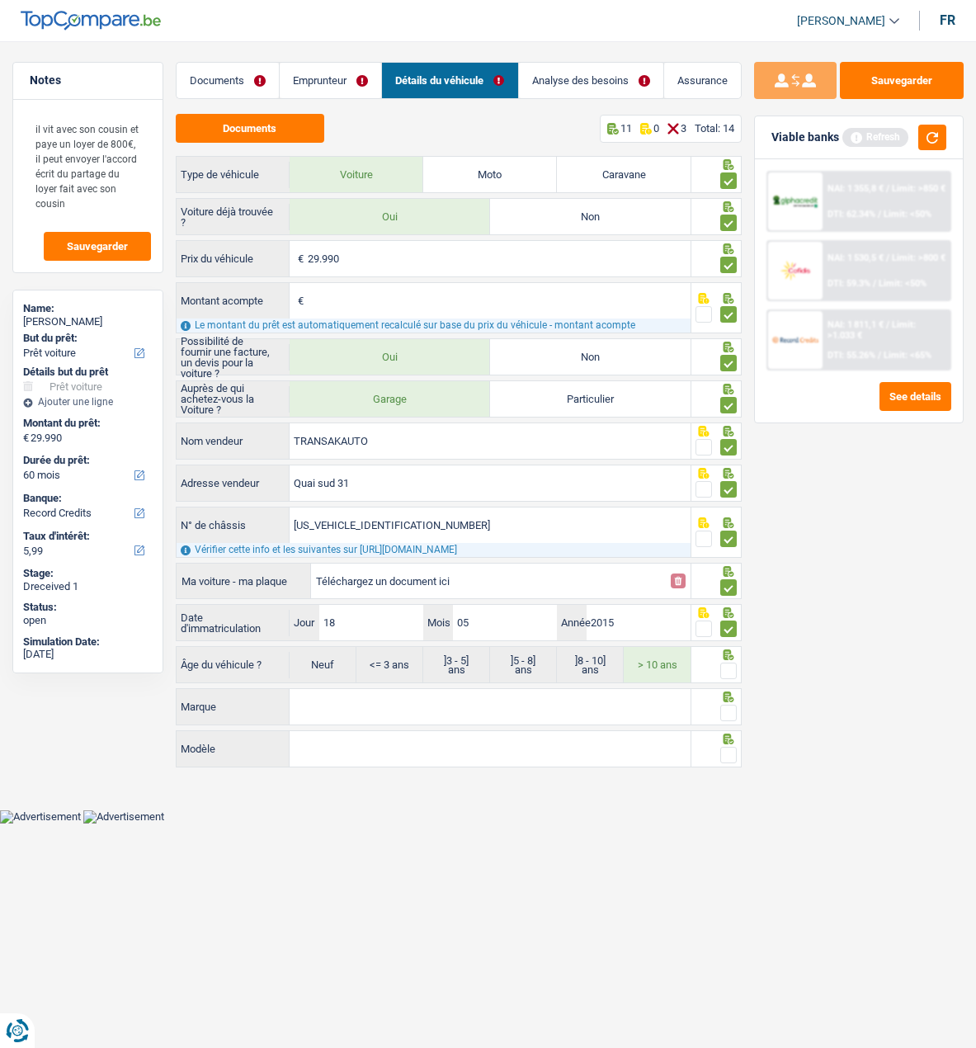
click at [733, 667] on span at bounding box center [729, 671] width 17 height 17
click at [0, 0] on input "radio" at bounding box center [0, 0] width 0 height 0
click at [532, 709] on input "Marque" at bounding box center [490, 706] width 401 height 35
type input "Porsche"
click at [386, 745] on input "Modèle" at bounding box center [490, 748] width 401 height 35
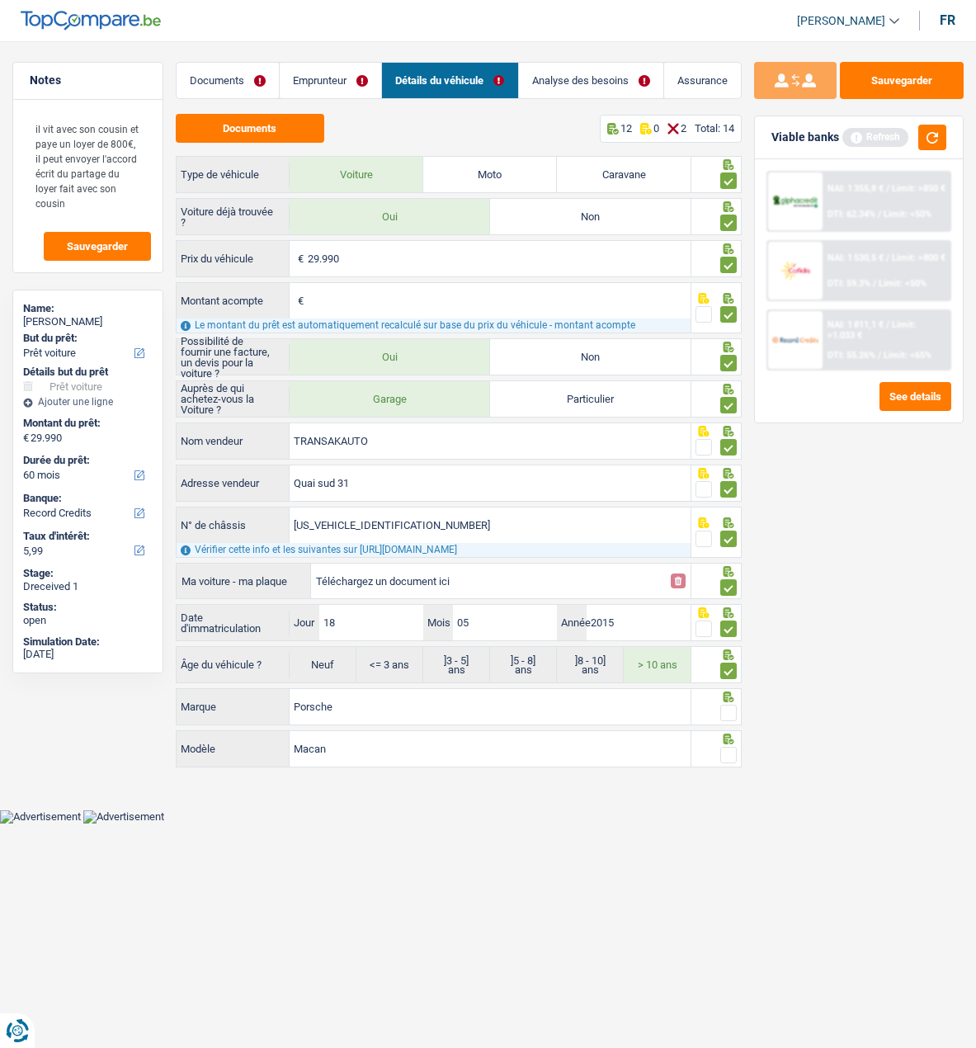
type input "Macan"
drag, startPoint x: 726, startPoint y: 707, endPoint x: 721, endPoint y: 735, distance: 28.5
click at [726, 708] on span at bounding box center [729, 713] width 17 height 17
click at [0, 0] on input "radio" at bounding box center [0, 0] width 0 height 0
click at [726, 747] on span at bounding box center [729, 755] width 17 height 17
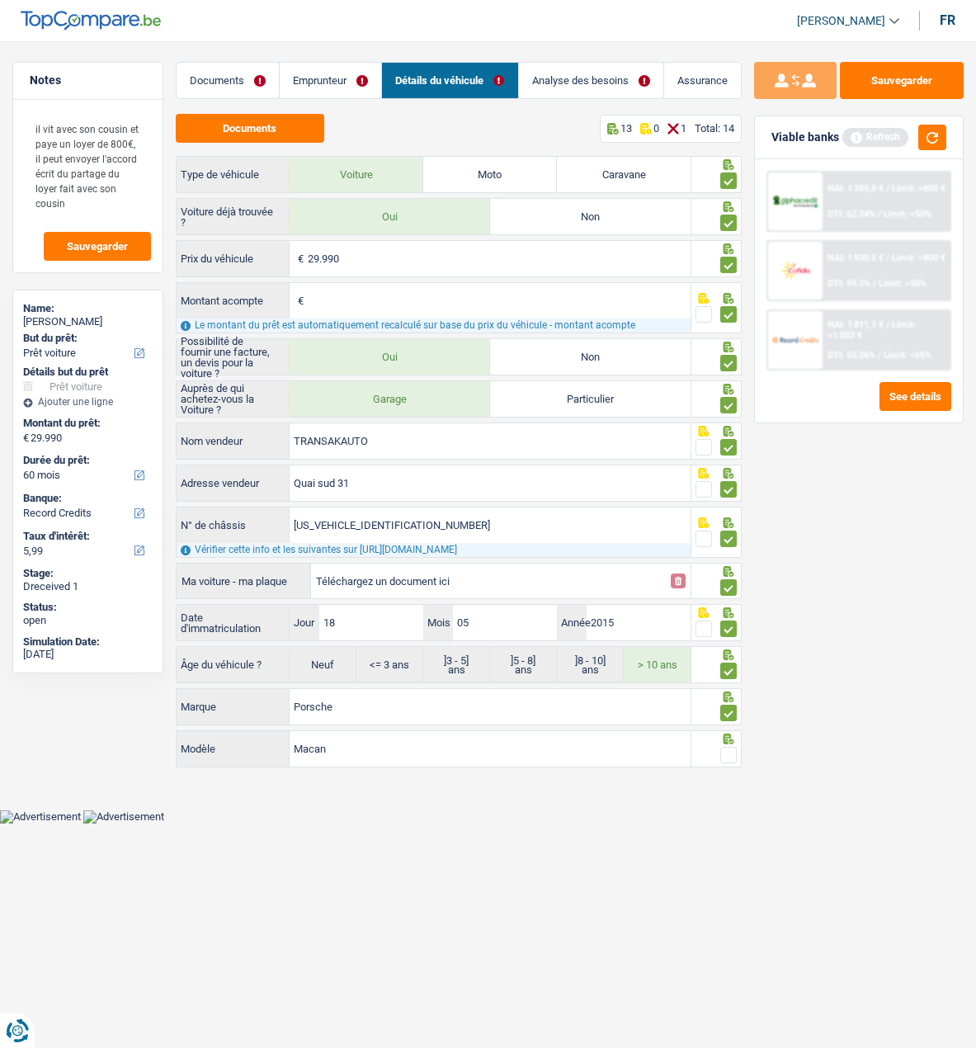
click at [0, 0] on input "radio" at bounding box center [0, 0] width 0 height 0
click at [908, 78] on button "Sauvegarder" at bounding box center [902, 80] width 124 height 37
click at [230, 80] on link "Documents" at bounding box center [228, 80] width 102 height 35
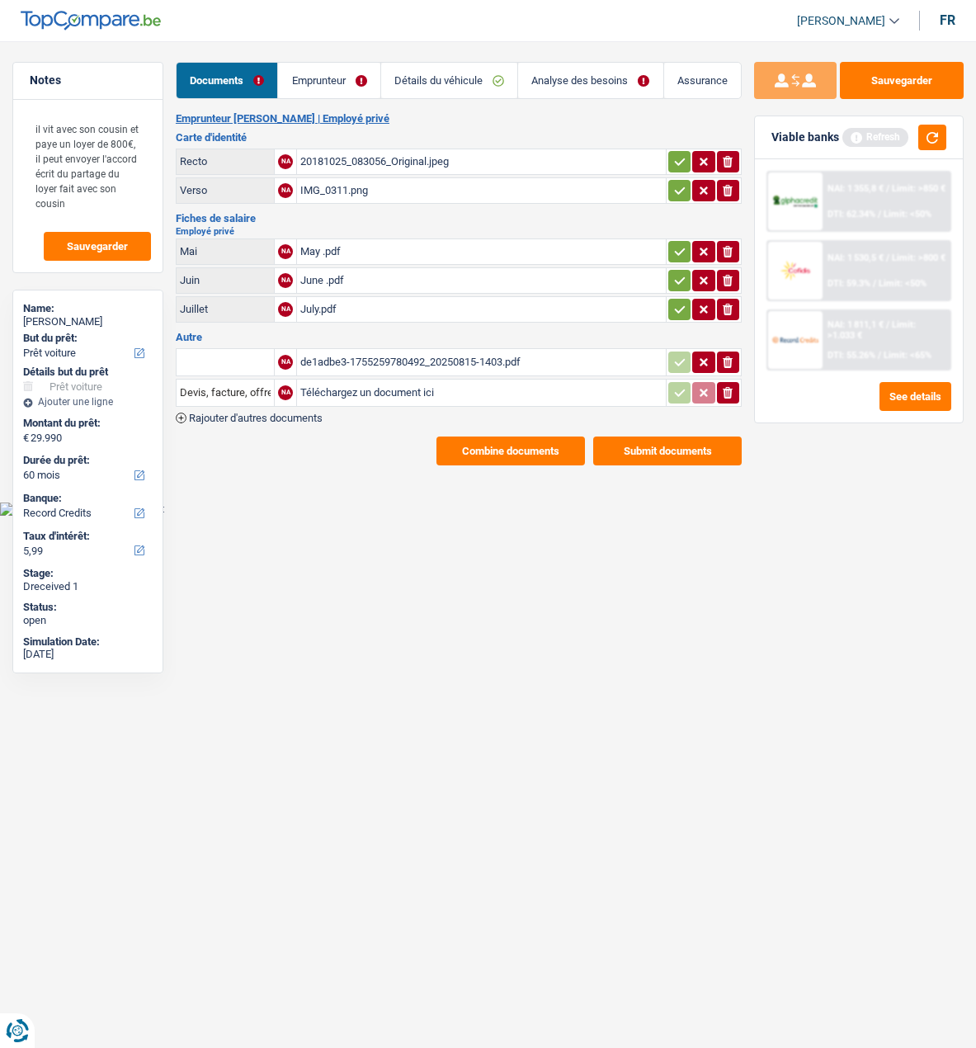
click at [672, 154] on button "button" at bounding box center [680, 161] width 22 height 21
click at [674, 182] on icon "button" at bounding box center [680, 190] width 13 height 17
click at [674, 248] on icon "button" at bounding box center [679, 251] width 11 height 7
drag, startPoint x: 669, startPoint y: 272, endPoint x: 670, endPoint y: 296, distance: 24.0
click at [669, 276] on button "button" at bounding box center [680, 280] width 22 height 21
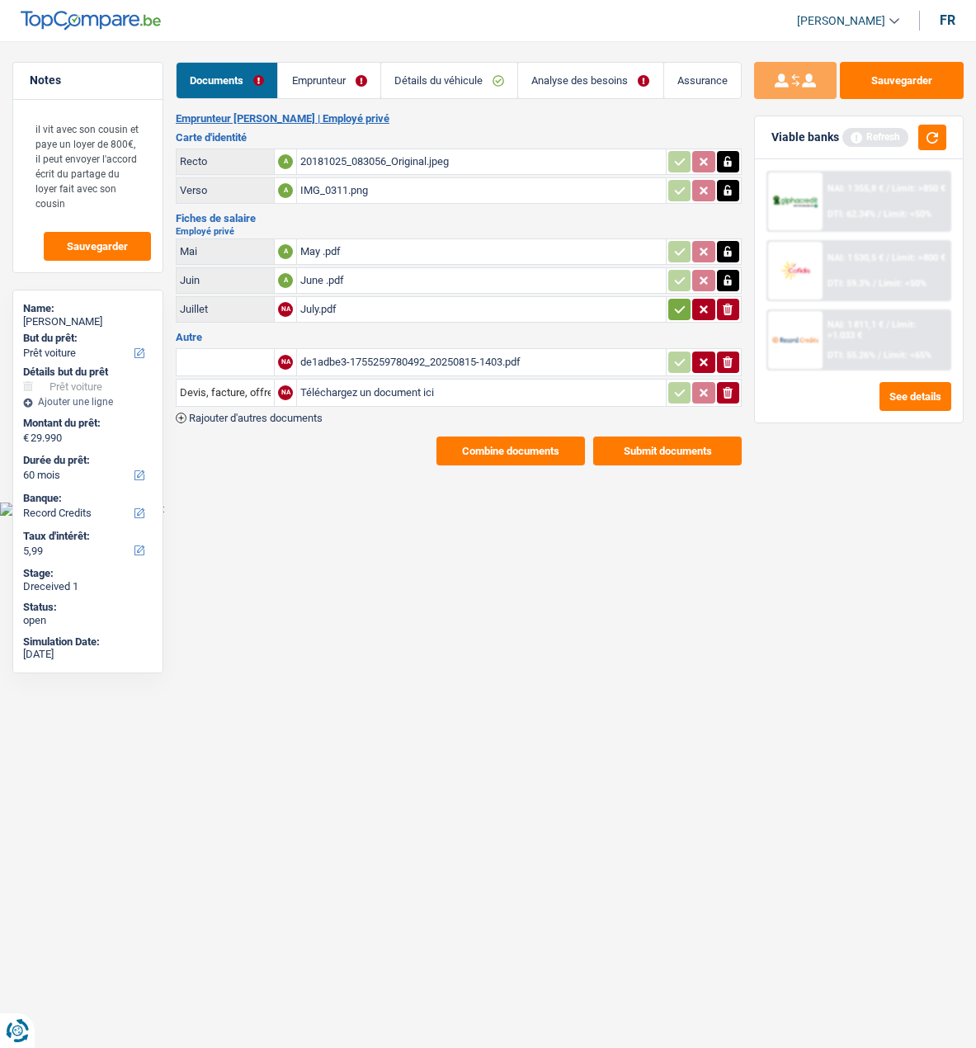
drag, startPoint x: 672, startPoint y: 297, endPoint x: 664, endPoint y: 311, distance: 16.3
click at [674, 301] on icon "button" at bounding box center [680, 309] width 13 height 17
click at [569, 358] on div "de1adbe3-1755259780492_20250815-1403.pdf" at bounding box center [481, 362] width 362 height 25
click at [209, 357] on input "text" at bounding box center [225, 362] width 91 height 26
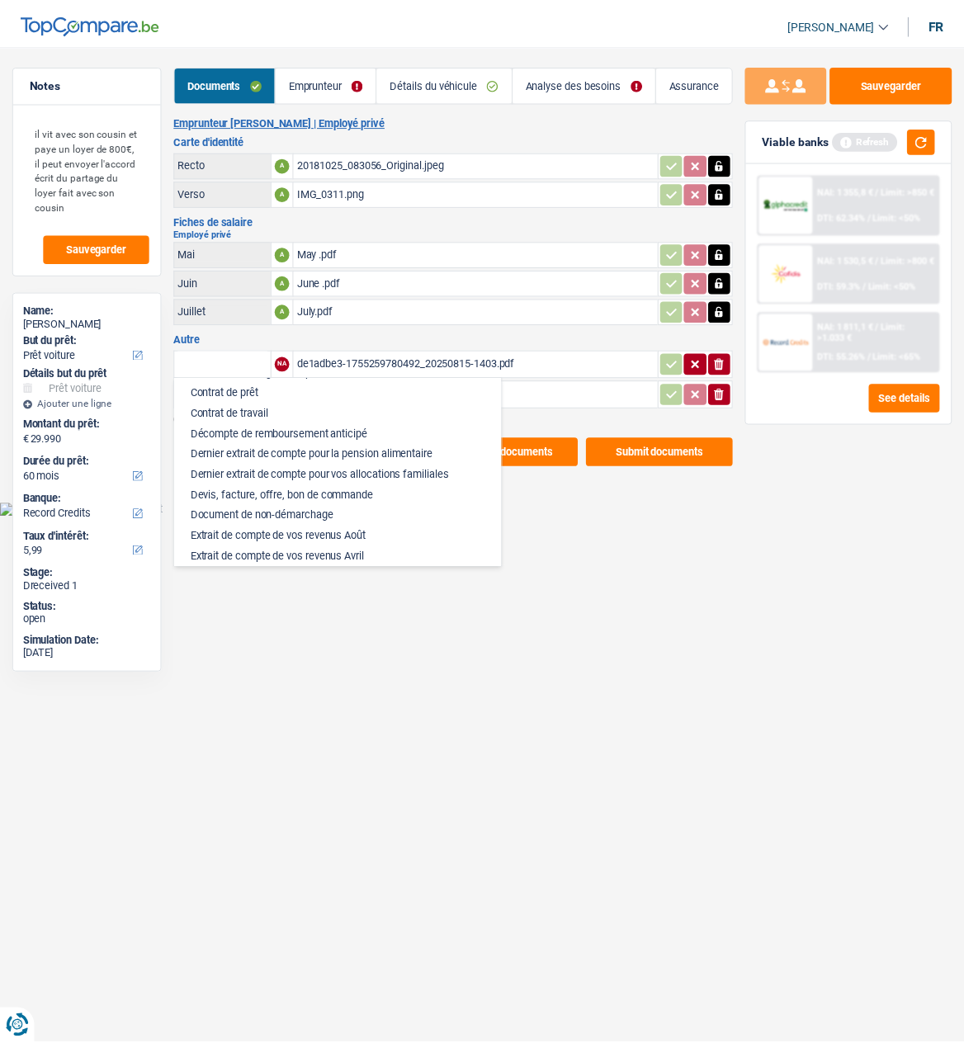
scroll to position [330, 0]
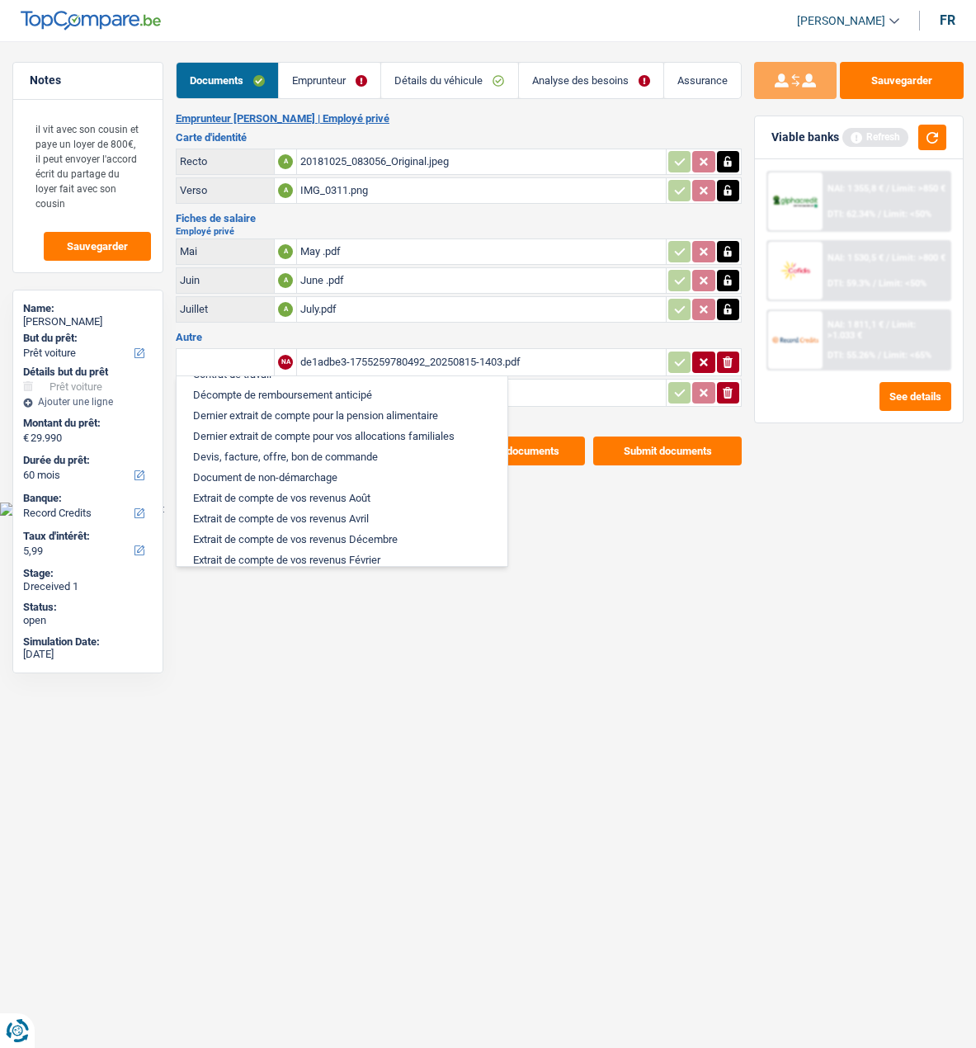
click at [240, 447] on li "Devis, facture, offre, bon de commande" at bounding box center [342, 457] width 314 height 21
type input "Devis, facture, offre, bon de commande"
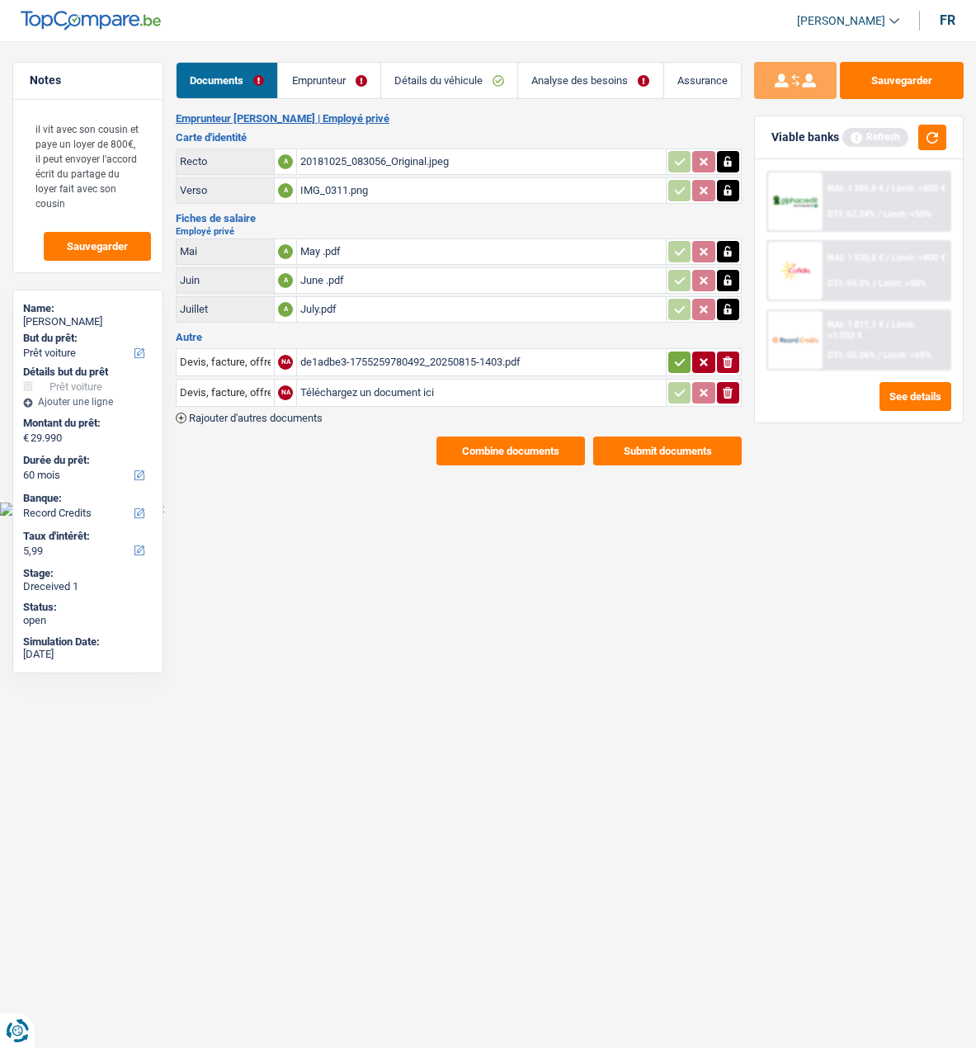
click at [731, 387] on icon "button" at bounding box center [728, 393] width 10 height 12
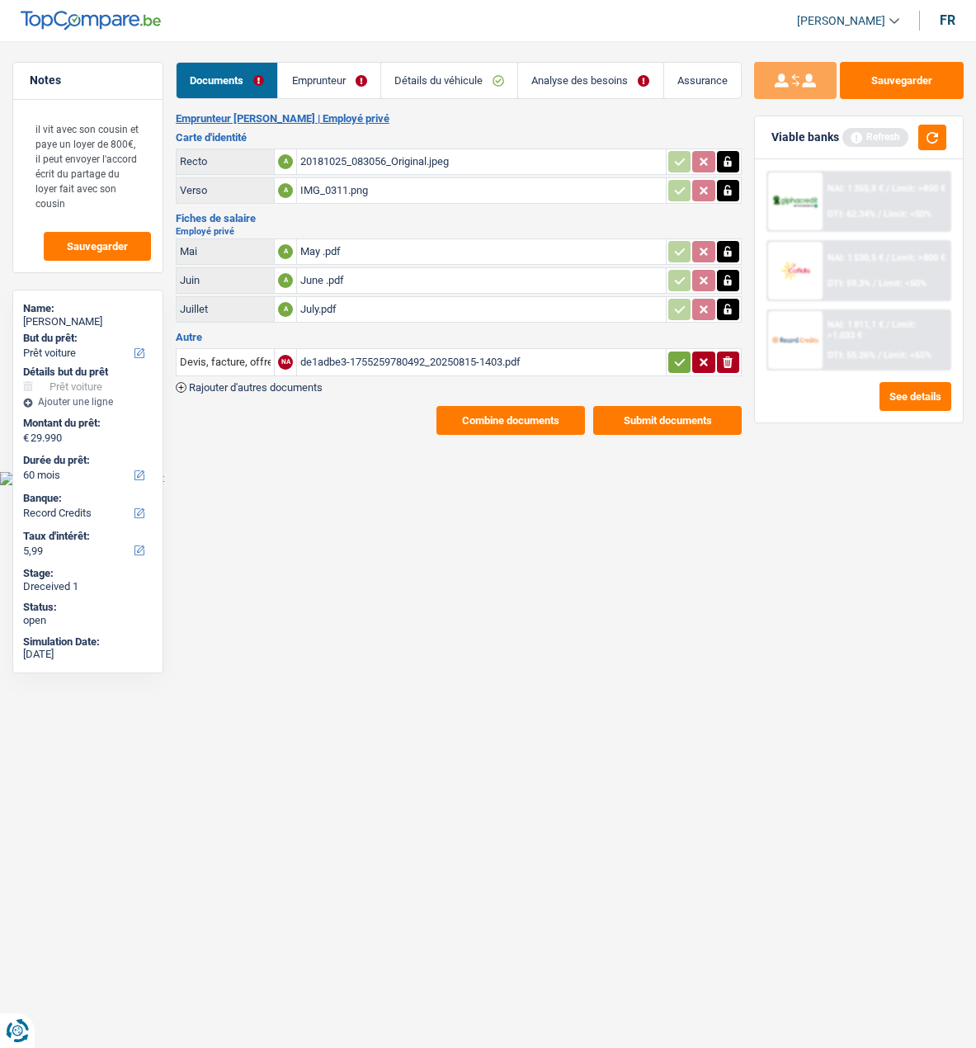
click at [672, 352] on button "button" at bounding box center [680, 362] width 22 height 21
click at [332, 69] on link "Emprunteur" at bounding box center [330, 80] width 102 height 35
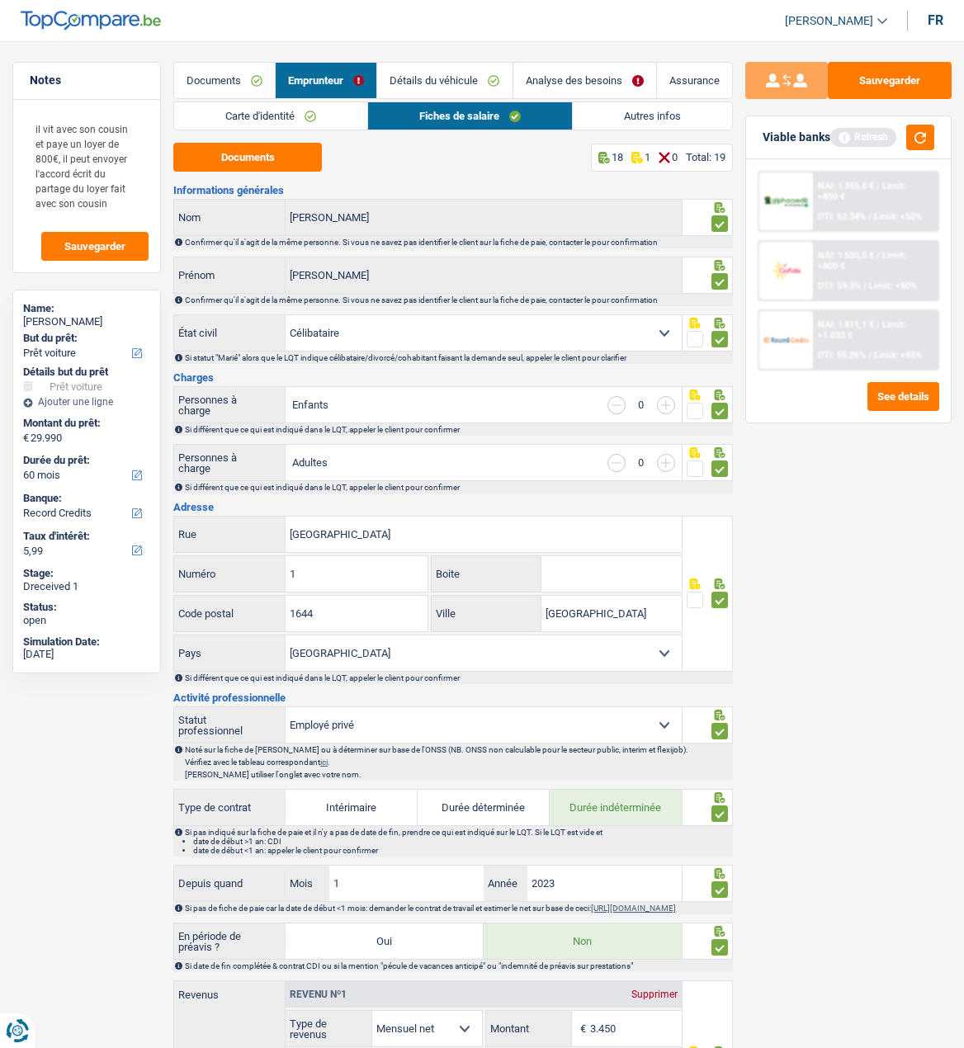
click at [569, 74] on link "Analyse des besoins" at bounding box center [584, 80] width 143 height 35
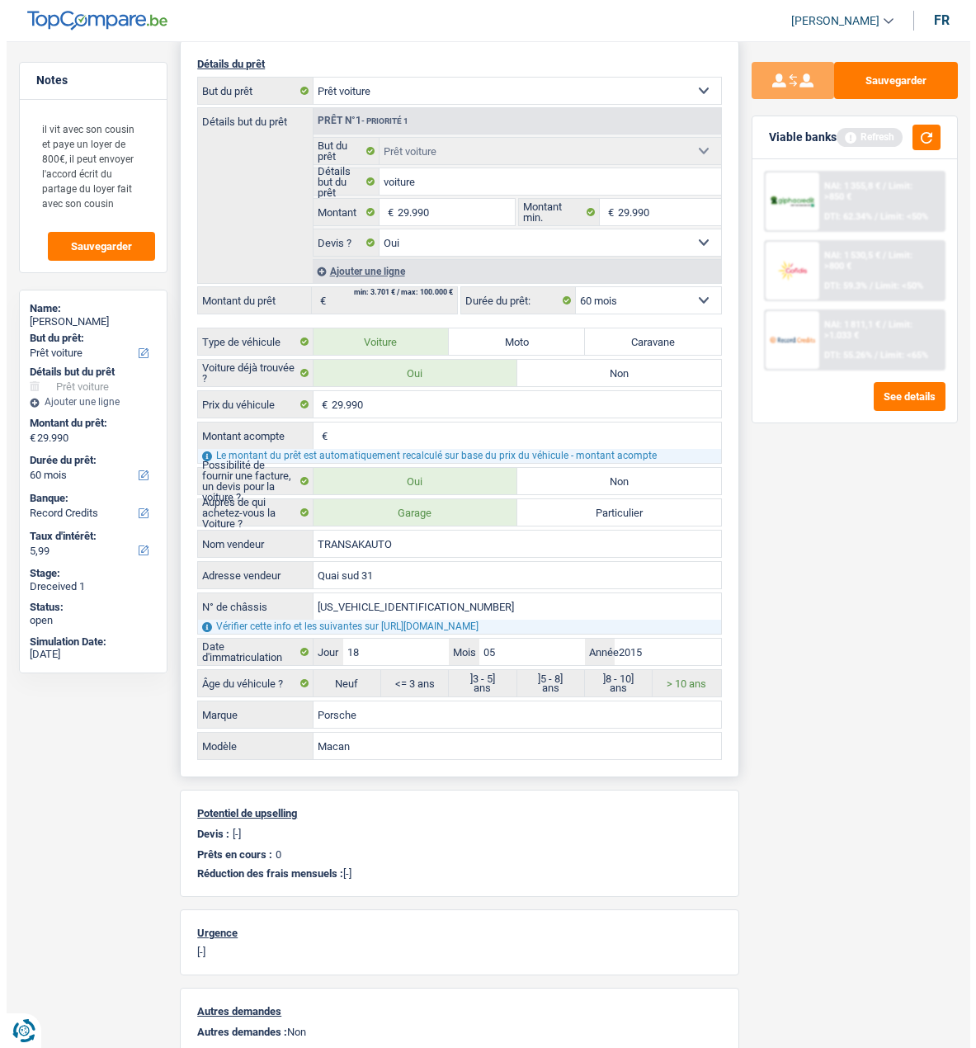
scroll to position [0, 0]
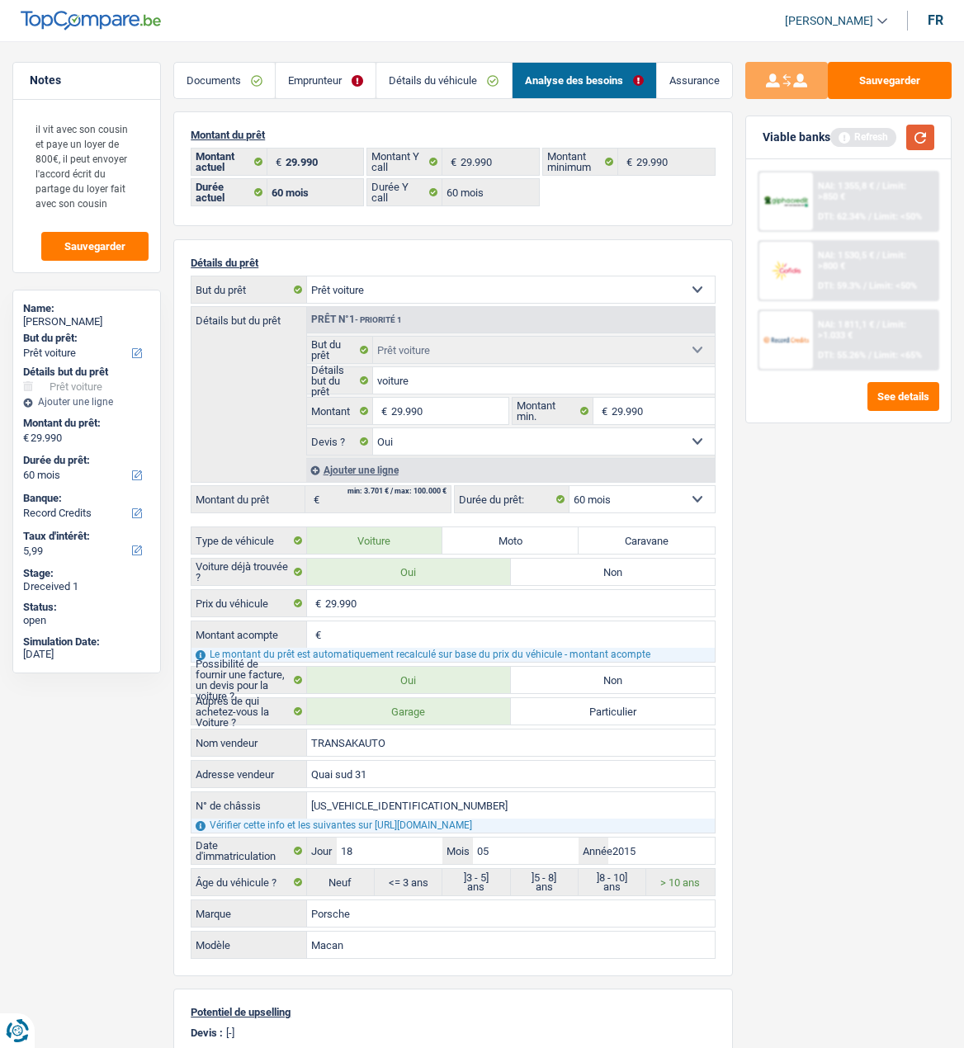
click at [919, 136] on button "button" at bounding box center [920, 138] width 28 height 26
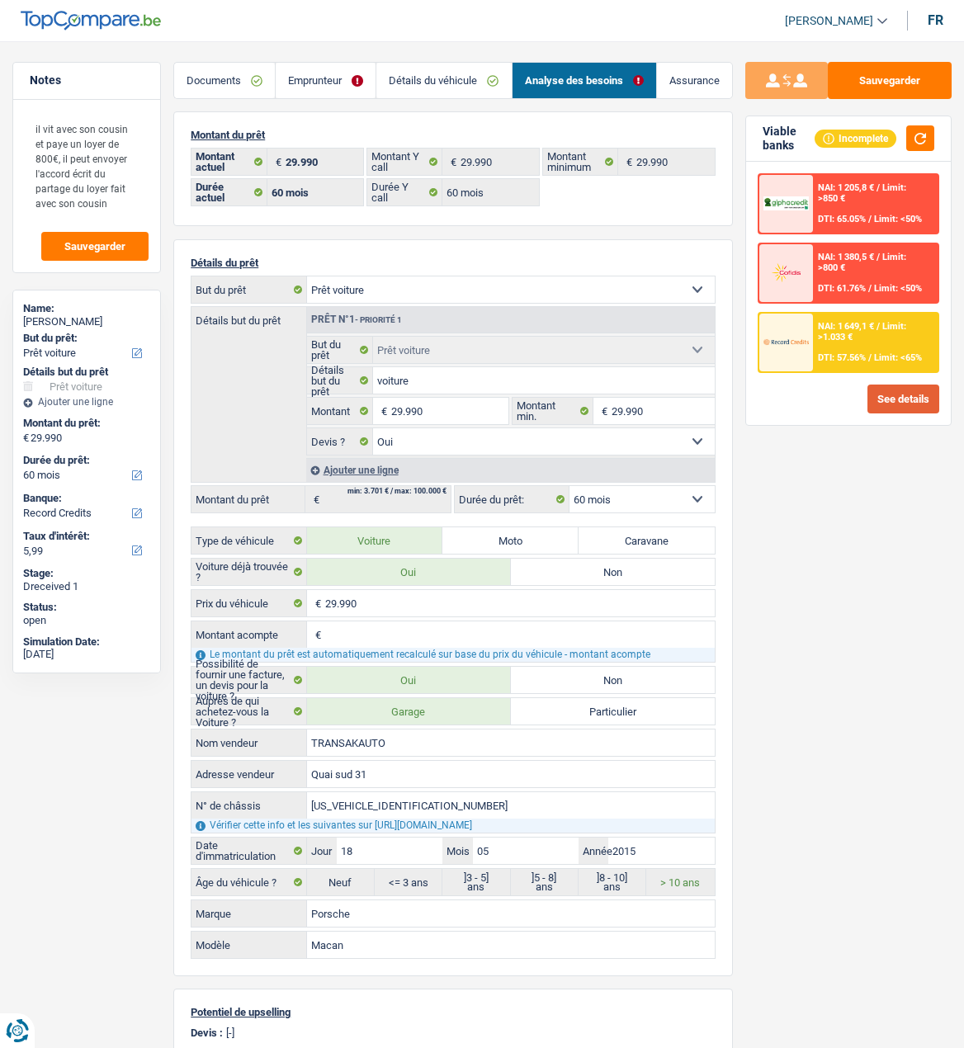
click at [886, 404] on button "See details" at bounding box center [903, 399] width 72 height 29
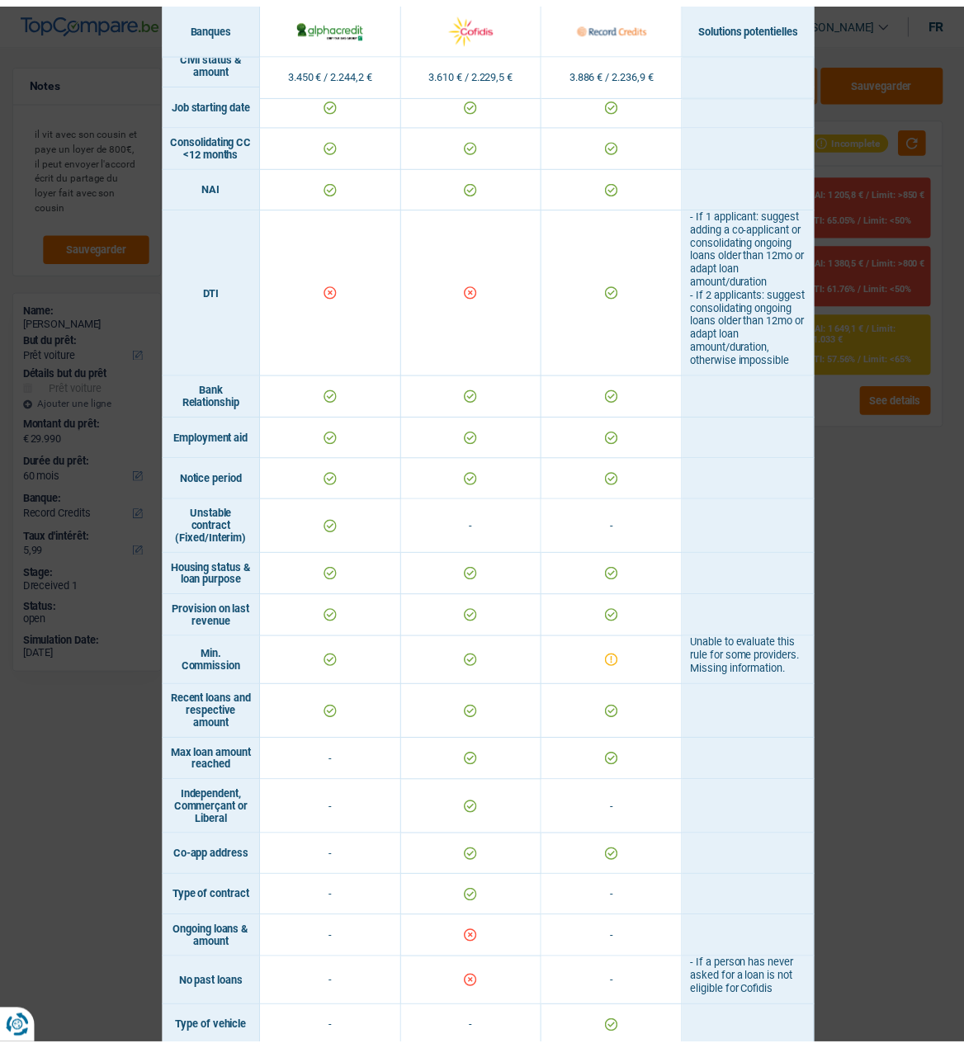
scroll to position [742, 0]
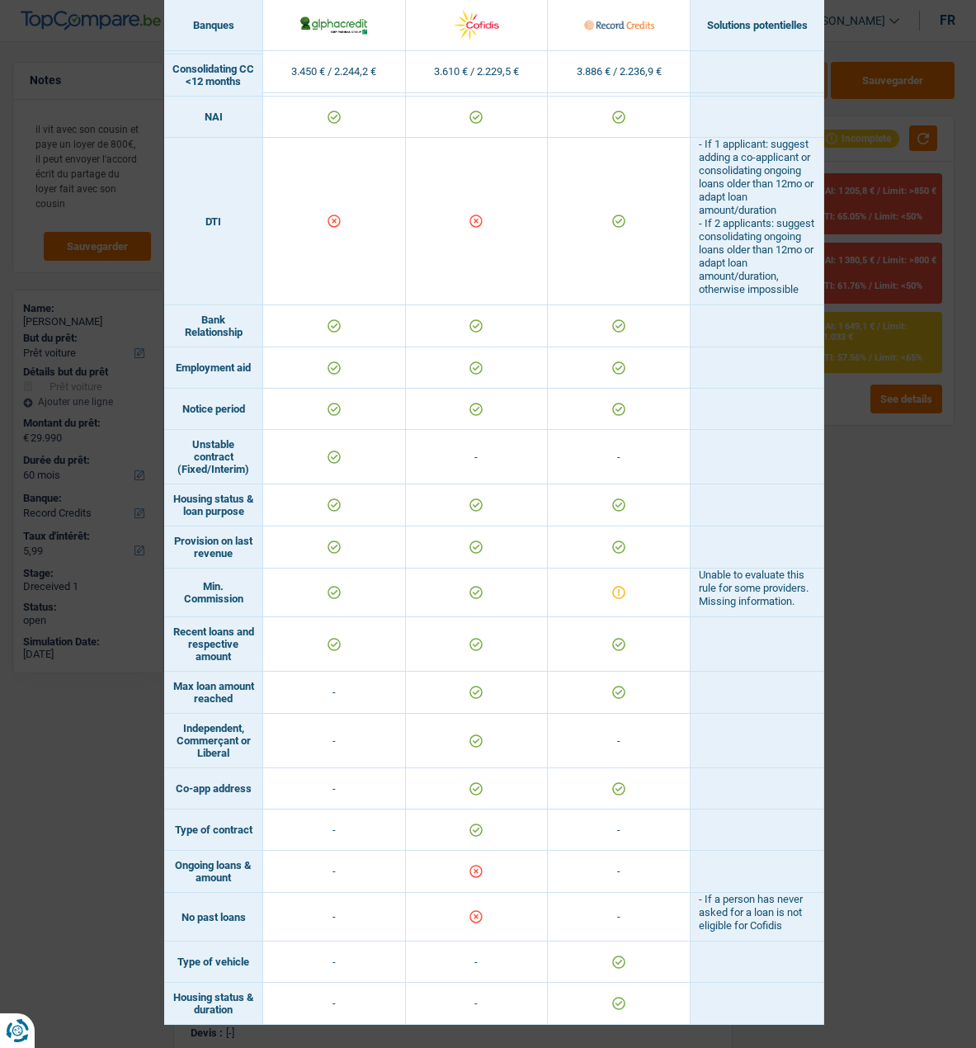
drag, startPoint x: 880, startPoint y: 629, endPoint x: 879, endPoint y: 619, distance: 9.9
click at [879, 627] on div "Banks conditions × Banques Solutions potentielles Revenus / Charges 3.450 € / 2…" at bounding box center [488, 524] width 976 height 1048
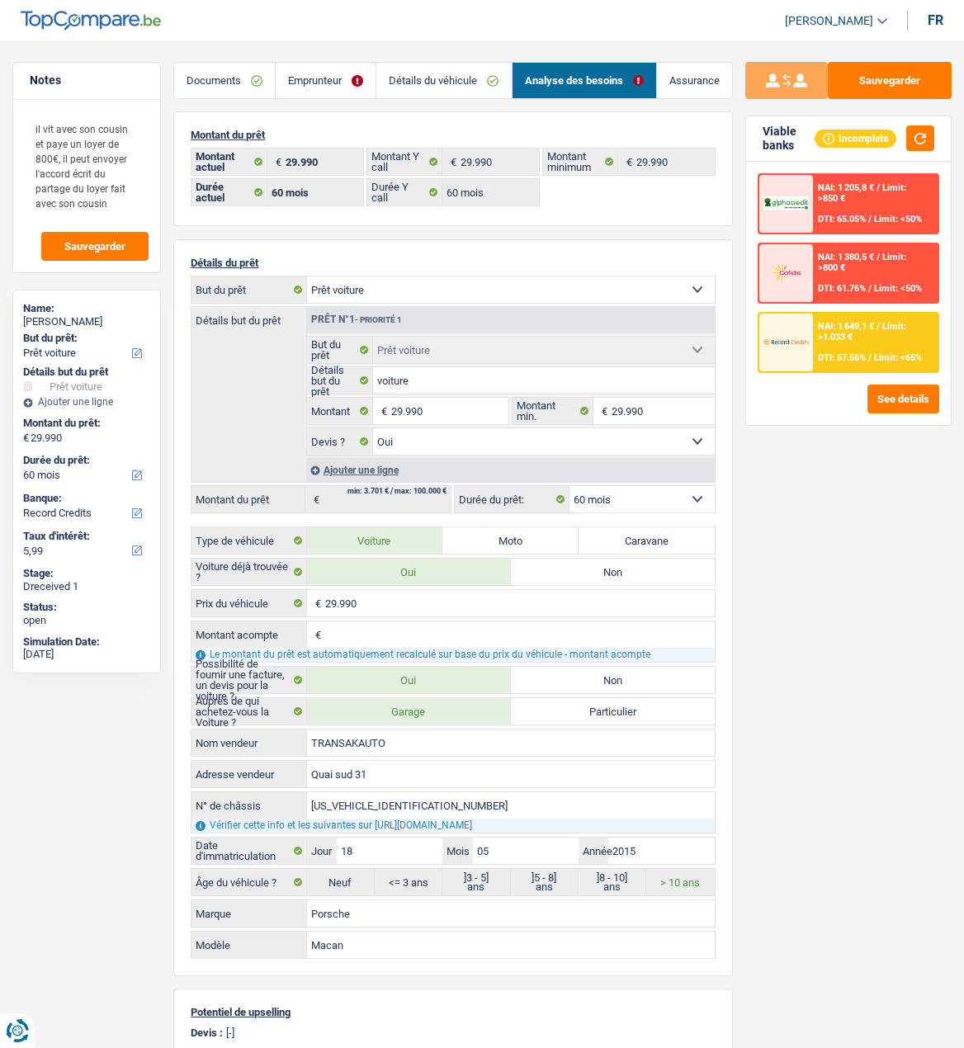
click at [330, 75] on link "Emprunteur" at bounding box center [326, 80] width 100 height 35
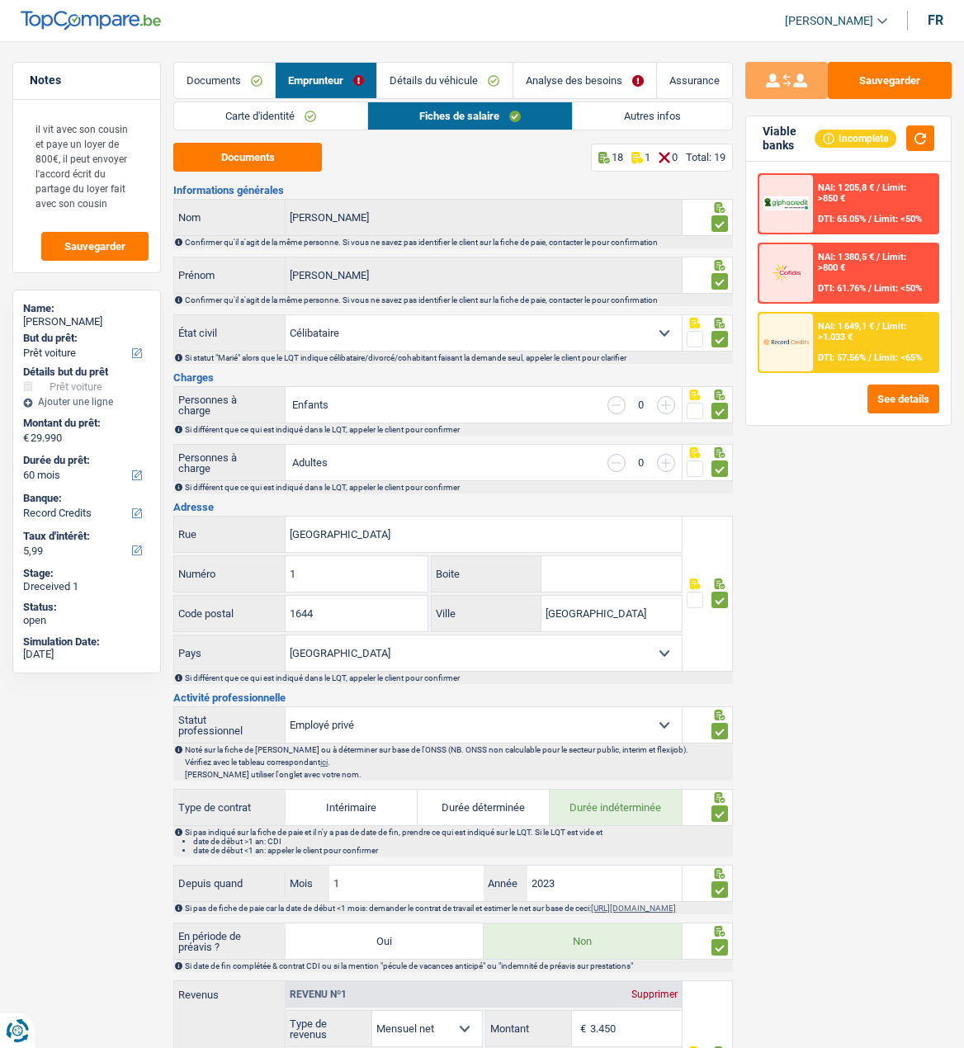
click at [651, 114] on link "Autres infos" at bounding box center [652, 115] width 159 height 27
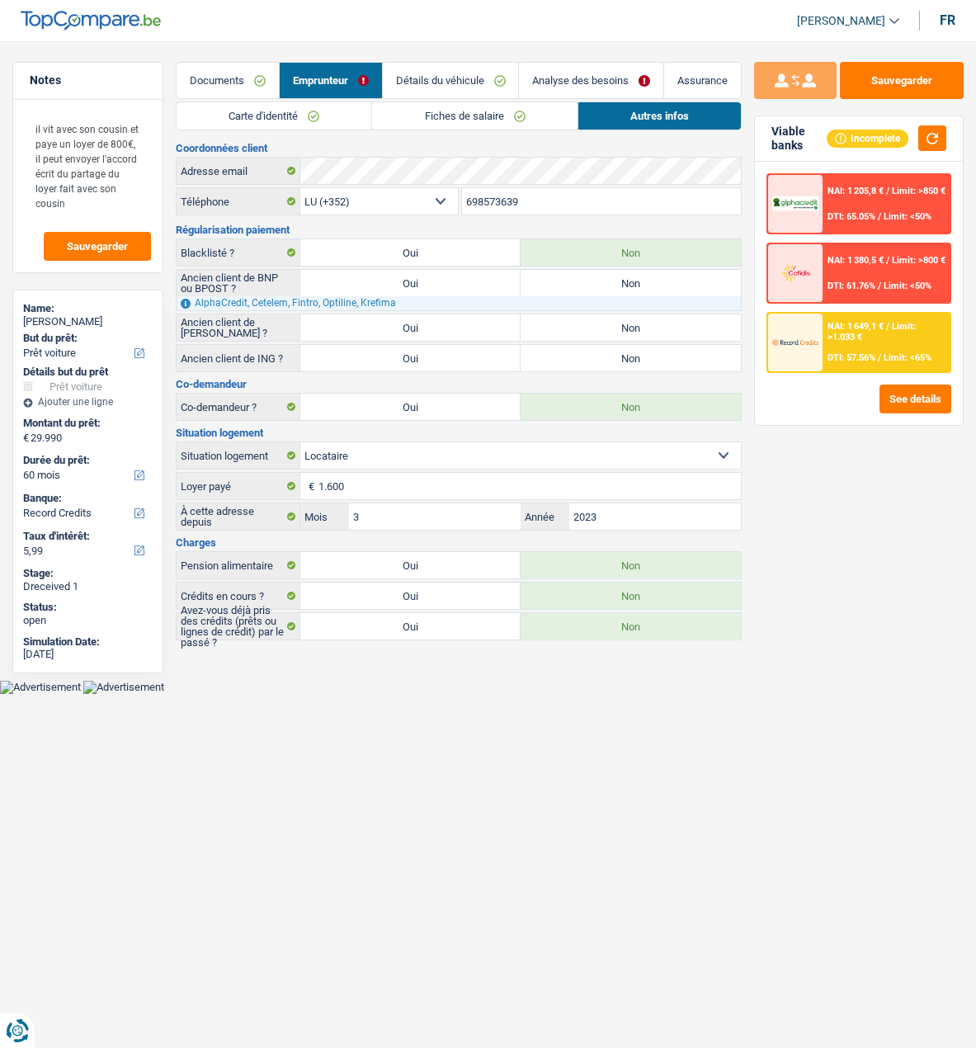
click at [436, 78] on link "Détails du véhicule" at bounding box center [451, 80] width 136 height 35
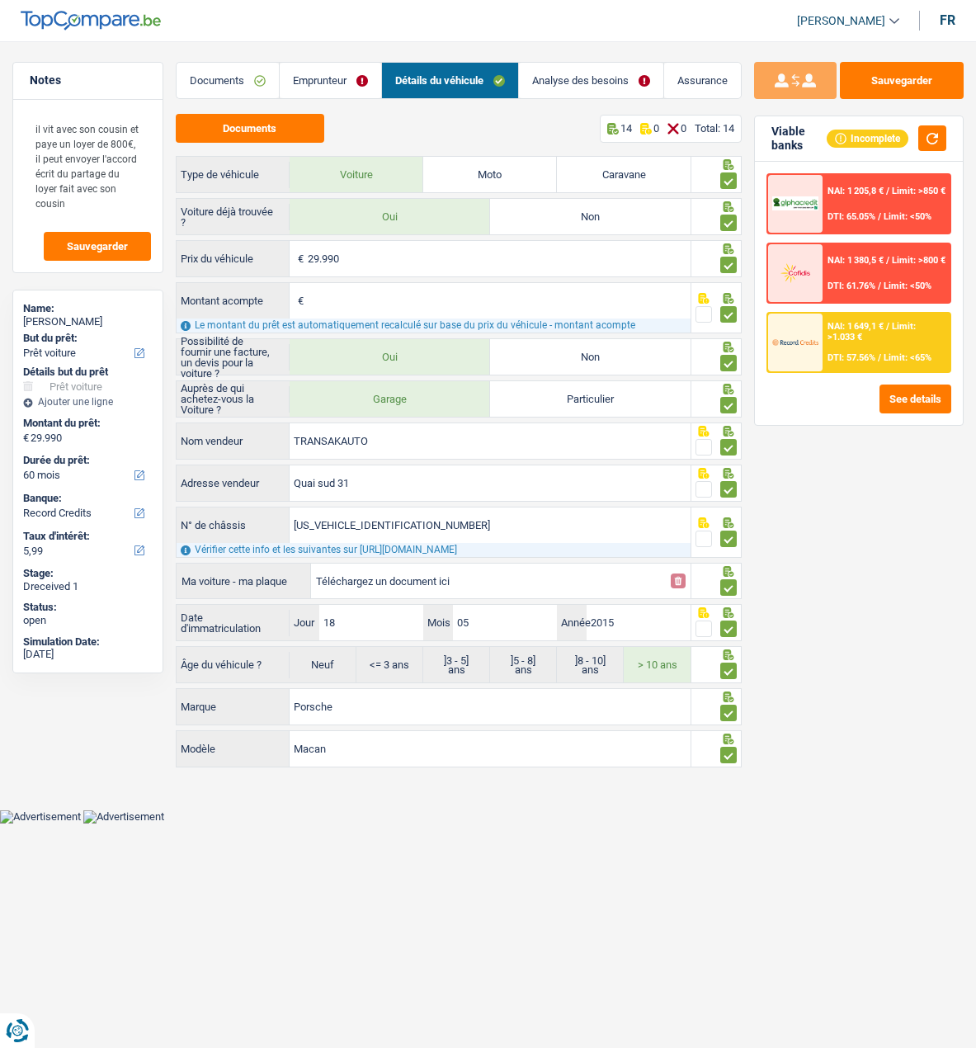
click at [291, 84] on link "Emprunteur" at bounding box center [331, 80] width 102 height 35
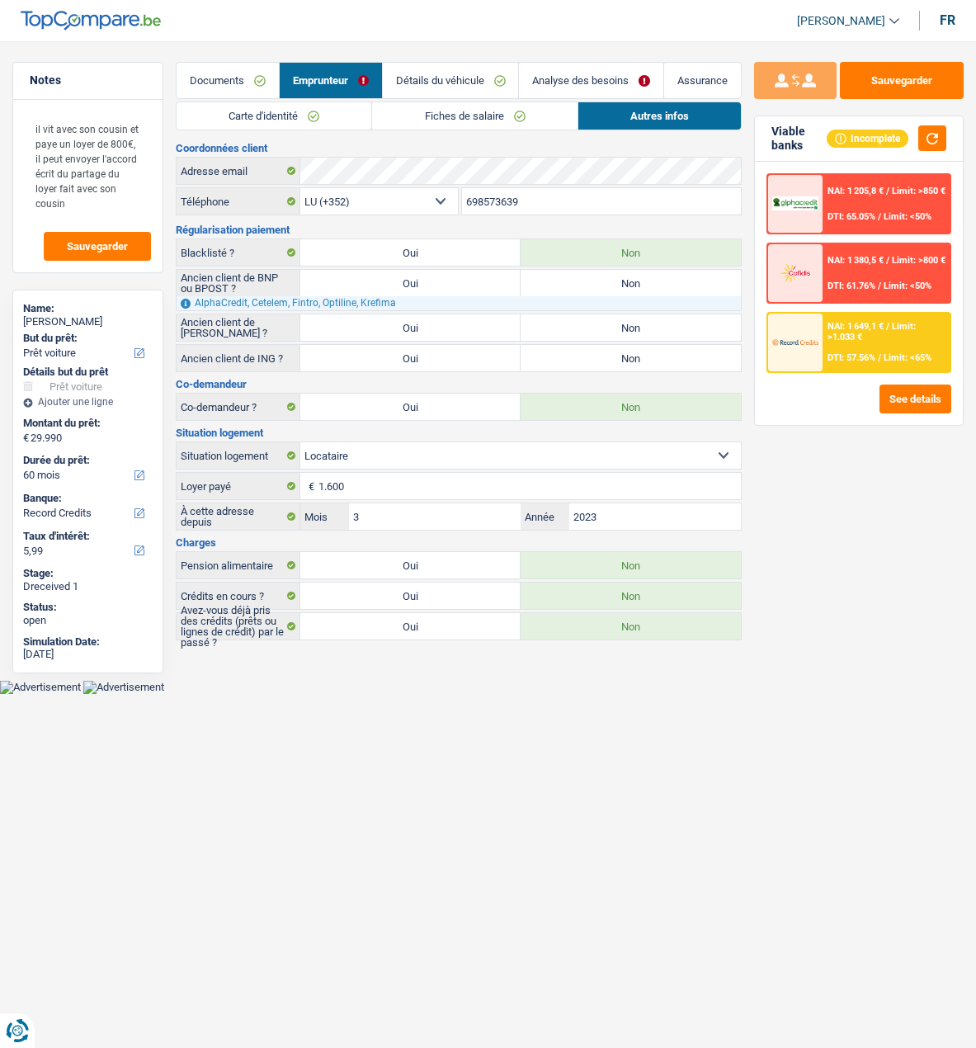
click at [404, 111] on link "Fiches de salaire" at bounding box center [474, 115] width 205 height 27
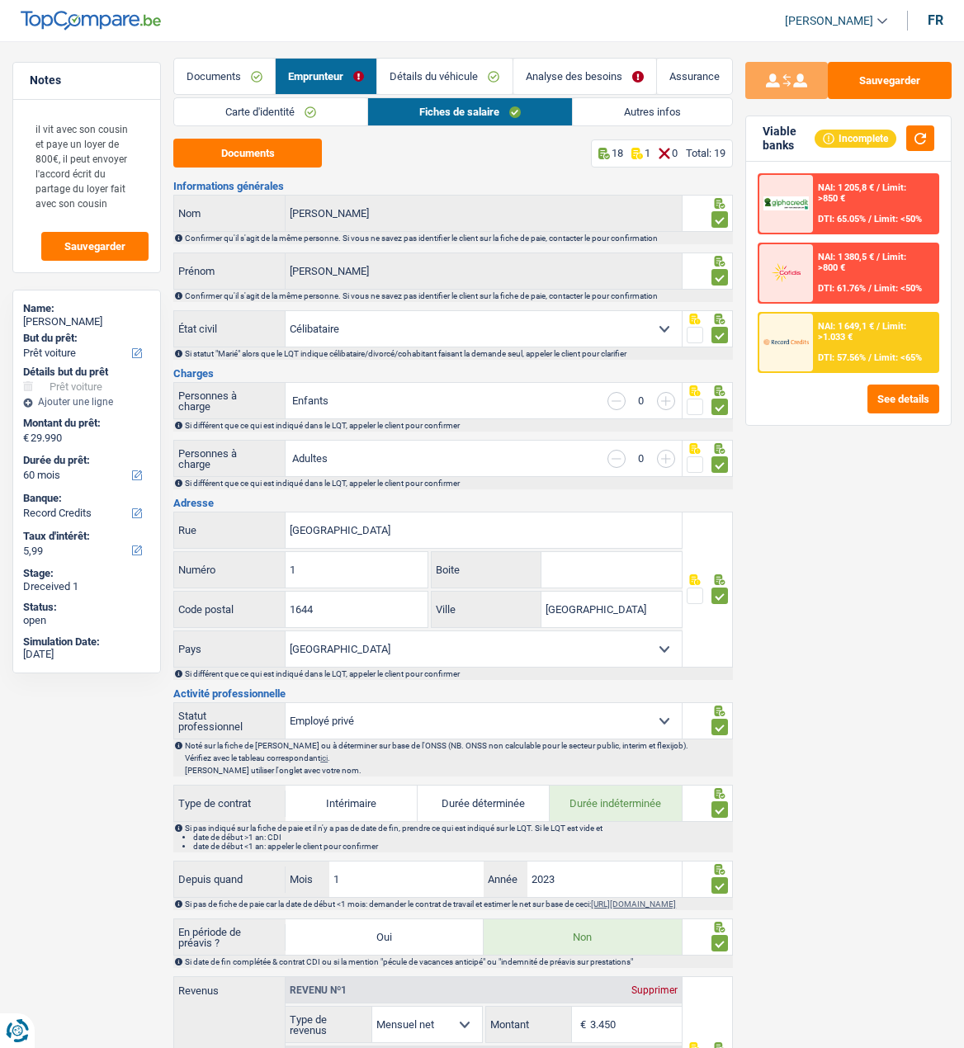
scroll to position [0, 0]
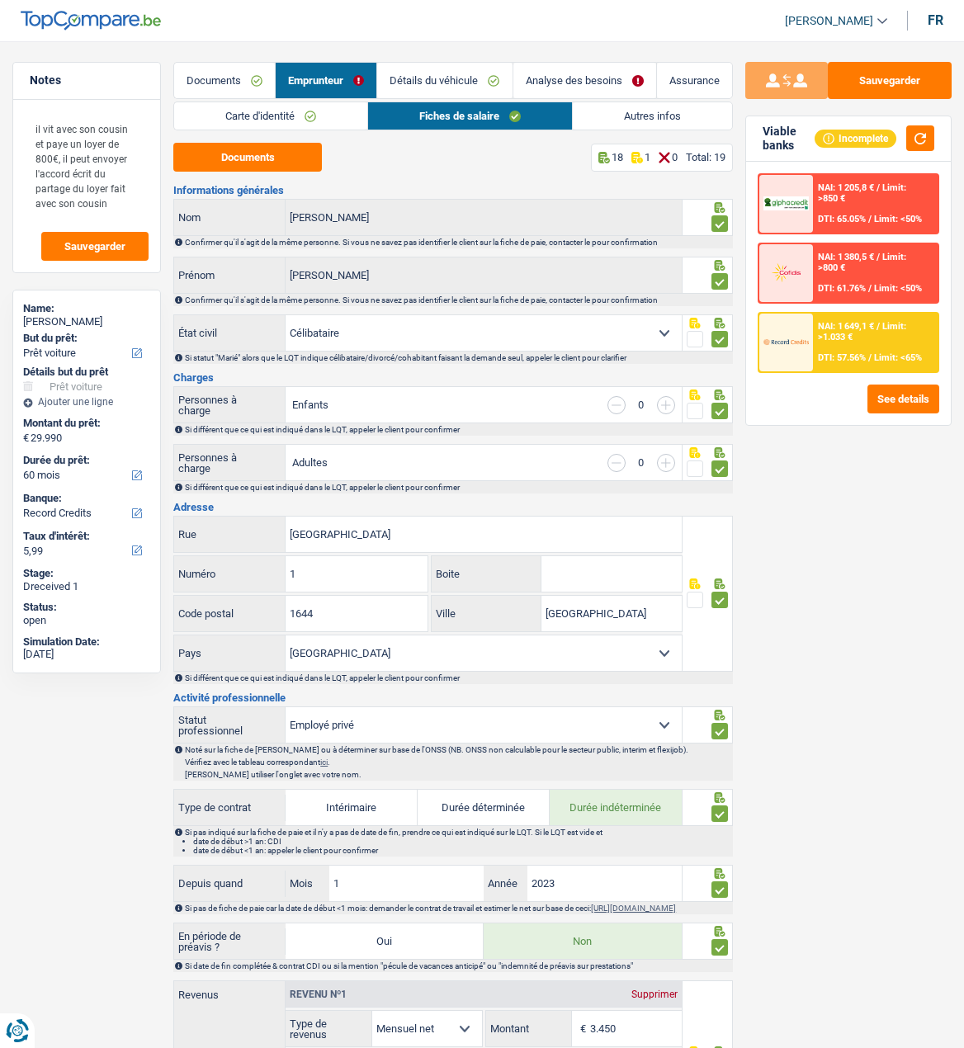
click at [472, 92] on link "Détails du véhicule" at bounding box center [444, 80] width 135 height 35
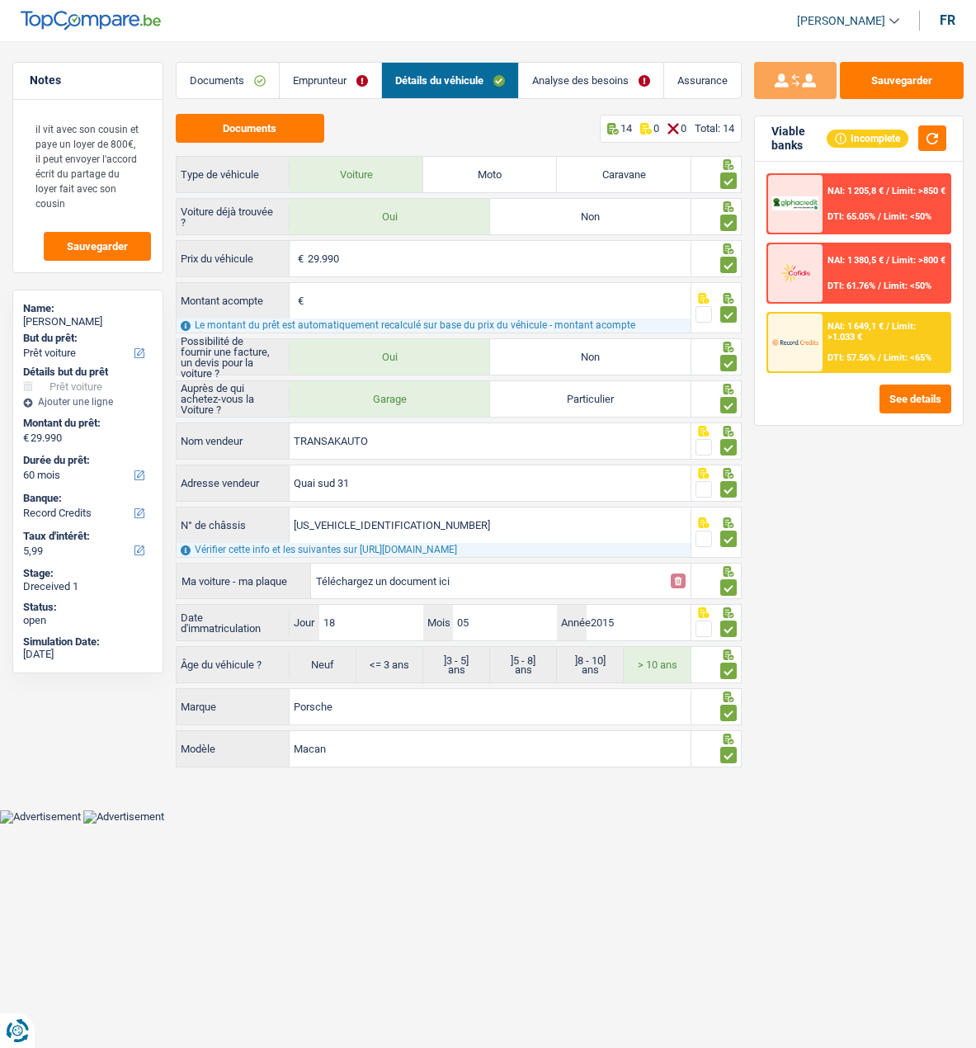
click at [582, 79] on link "Analyse des besoins" at bounding box center [591, 80] width 144 height 35
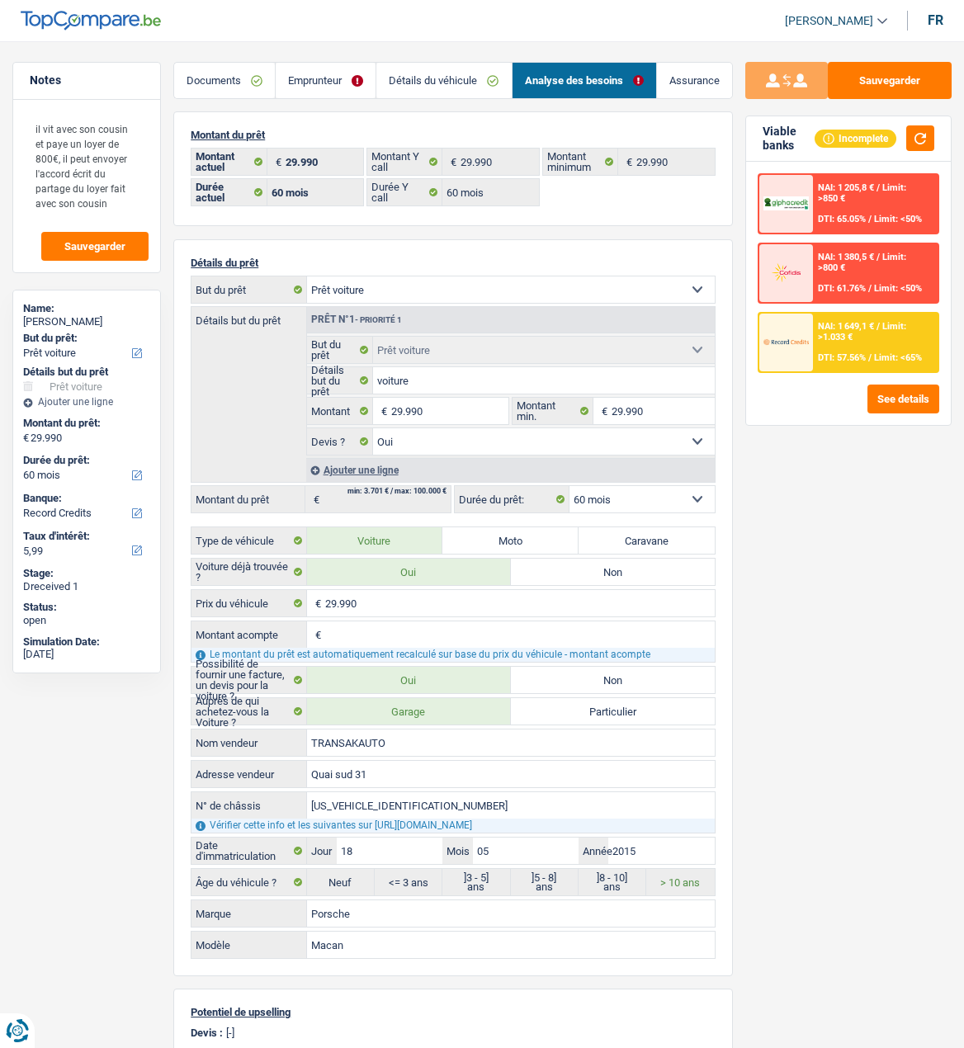
click at [875, 359] on span "Limit: <65%" at bounding box center [898, 357] width 48 height 11
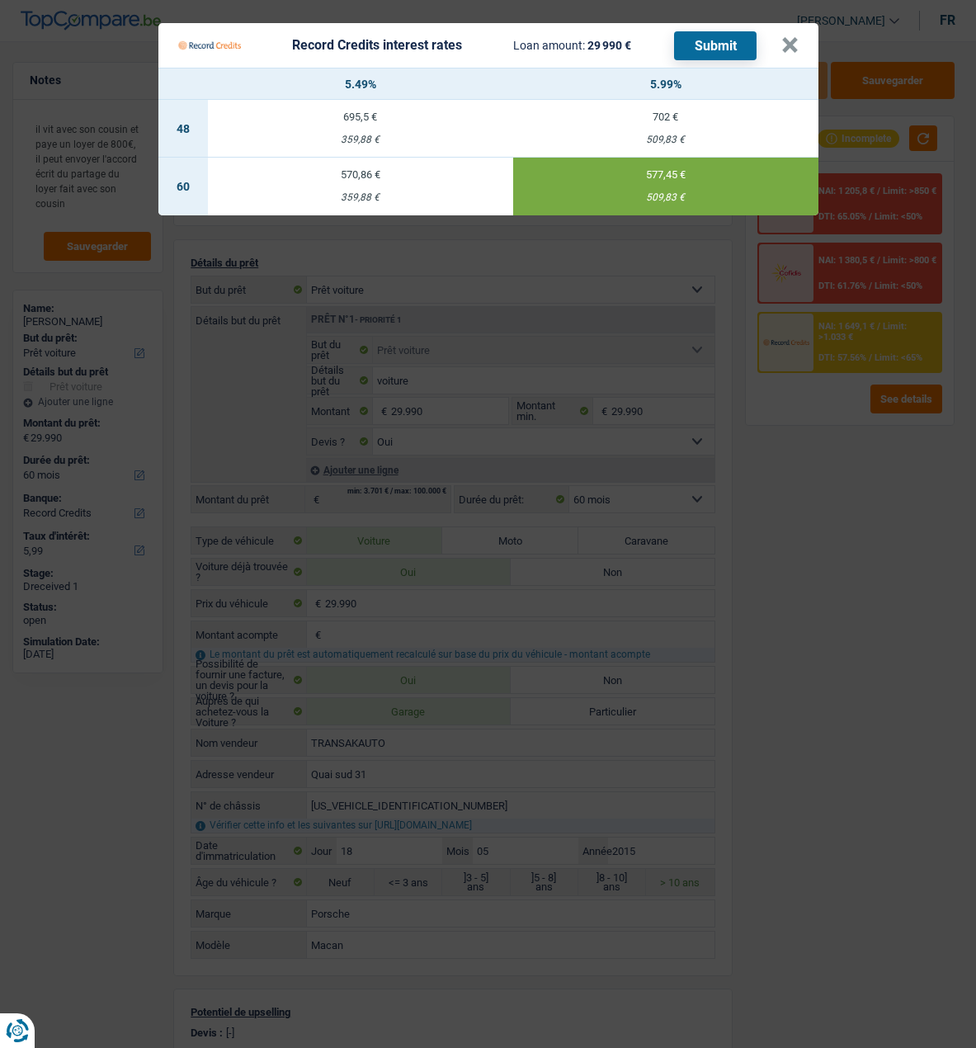
click at [719, 40] on button "Submit" at bounding box center [715, 45] width 83 height 29
click at [790, 38] on button "×" at bounding box center [790, 45] width 17 height 17
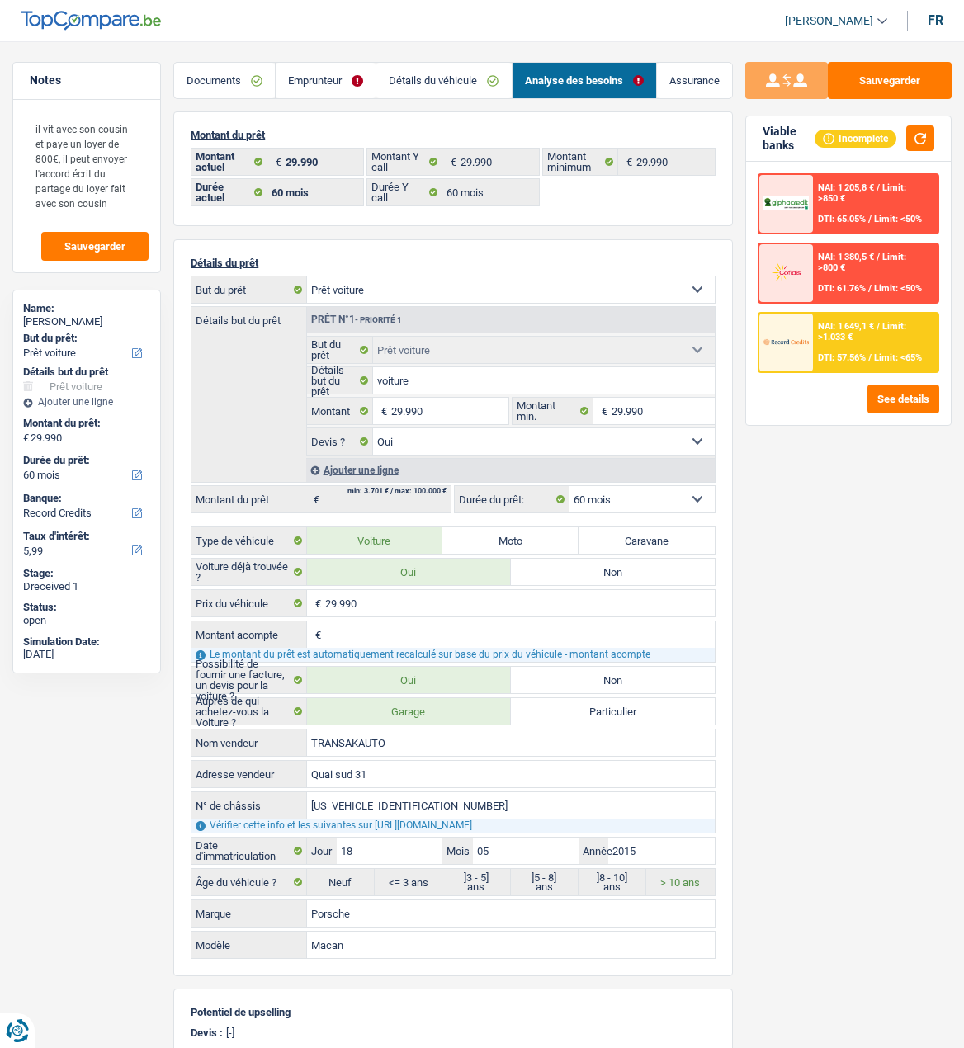
click at [468, 79] on link "Détails du véhicule" at bounding box center [443, 80] width 135 height 35
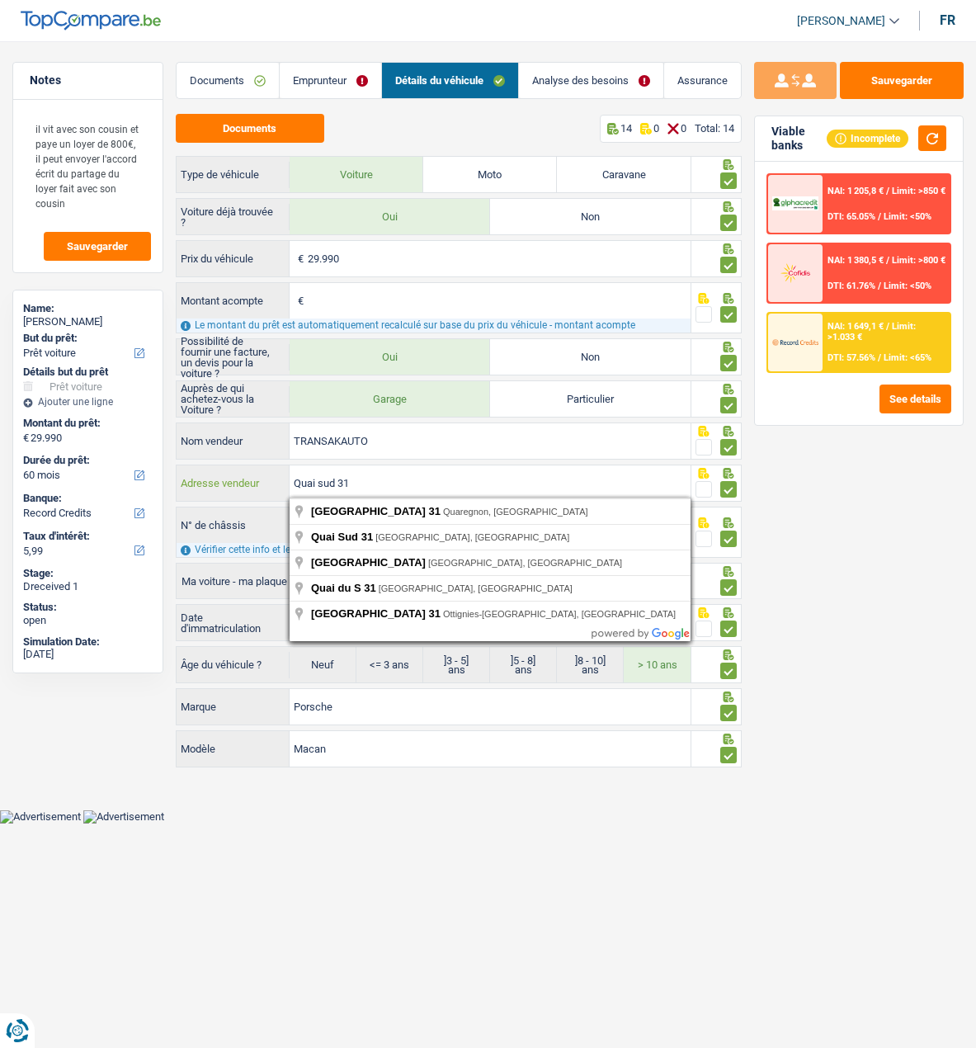
click at [451, 492] on input "Quai sud 31" at bounding box center [490, 483] width 401 height 35
type input "Quai Sud; 31; 7000; Mons; BE"
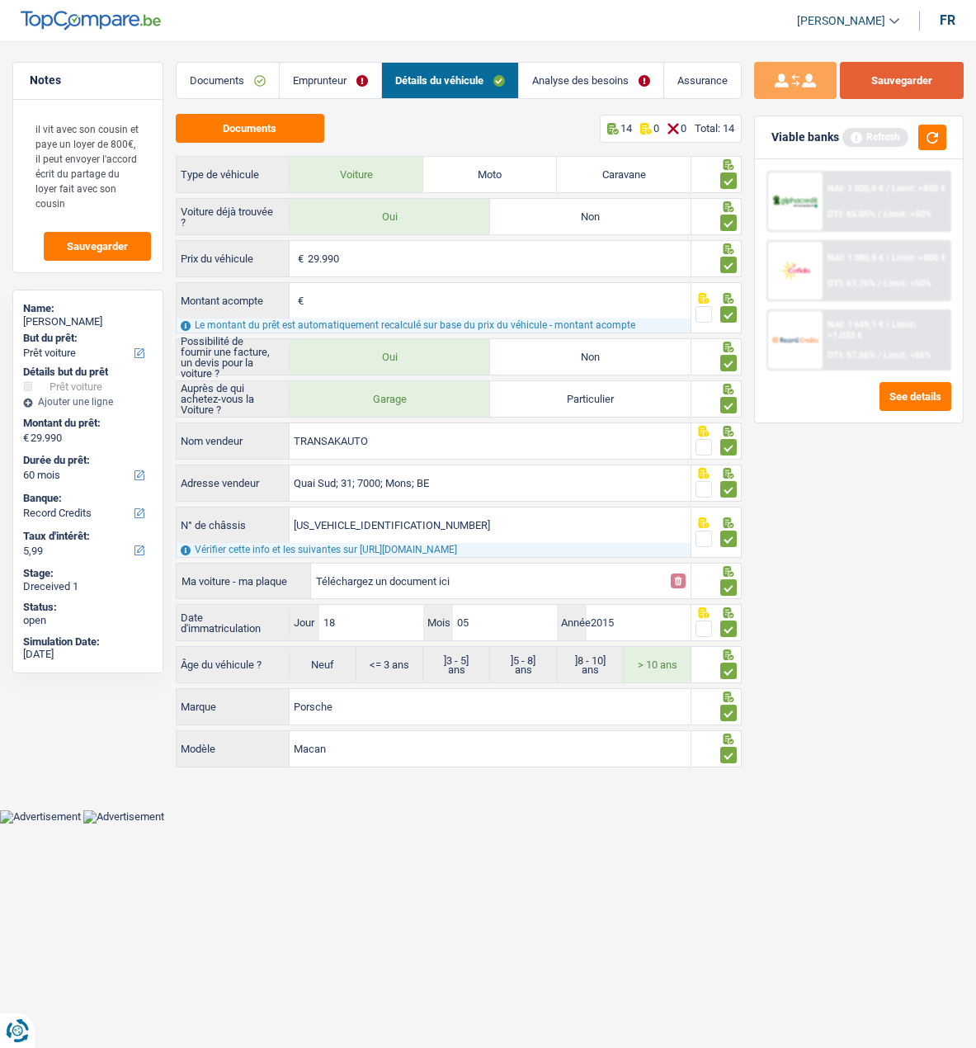
click at [896, 78] on button "Sauvegarder" at bounding box center [902, 80] width 124 height 37
click at [591, 77] on link "Analyse des besoins" at bounding box center [591, 80] width 144 height 35
